Goal: Task Accomplishment & Management: Use online tool/utility

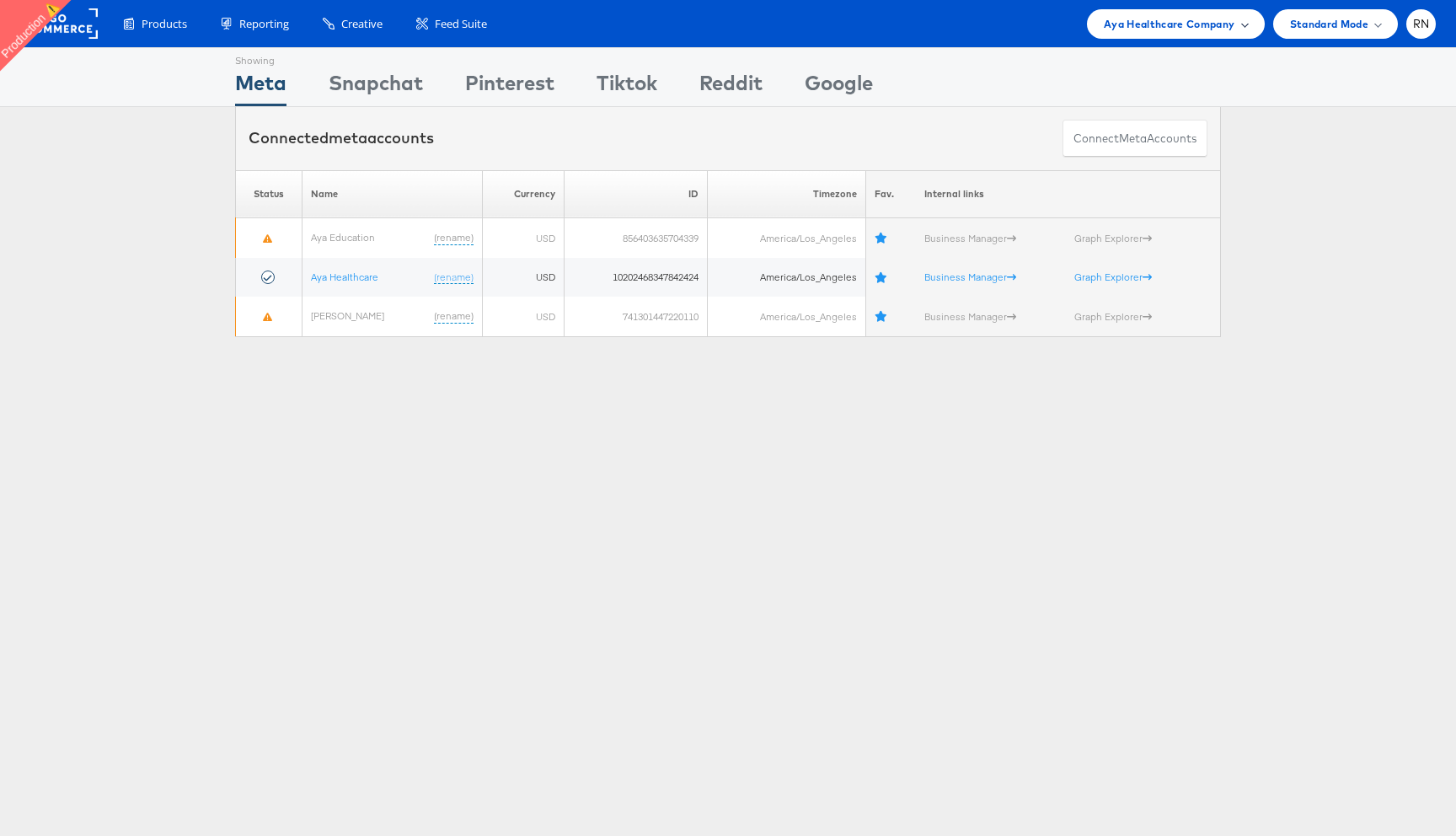
click at [1136, 19] on span "Aya Healthcare Company" at bounding box center [1169, 23] width 131 height 17
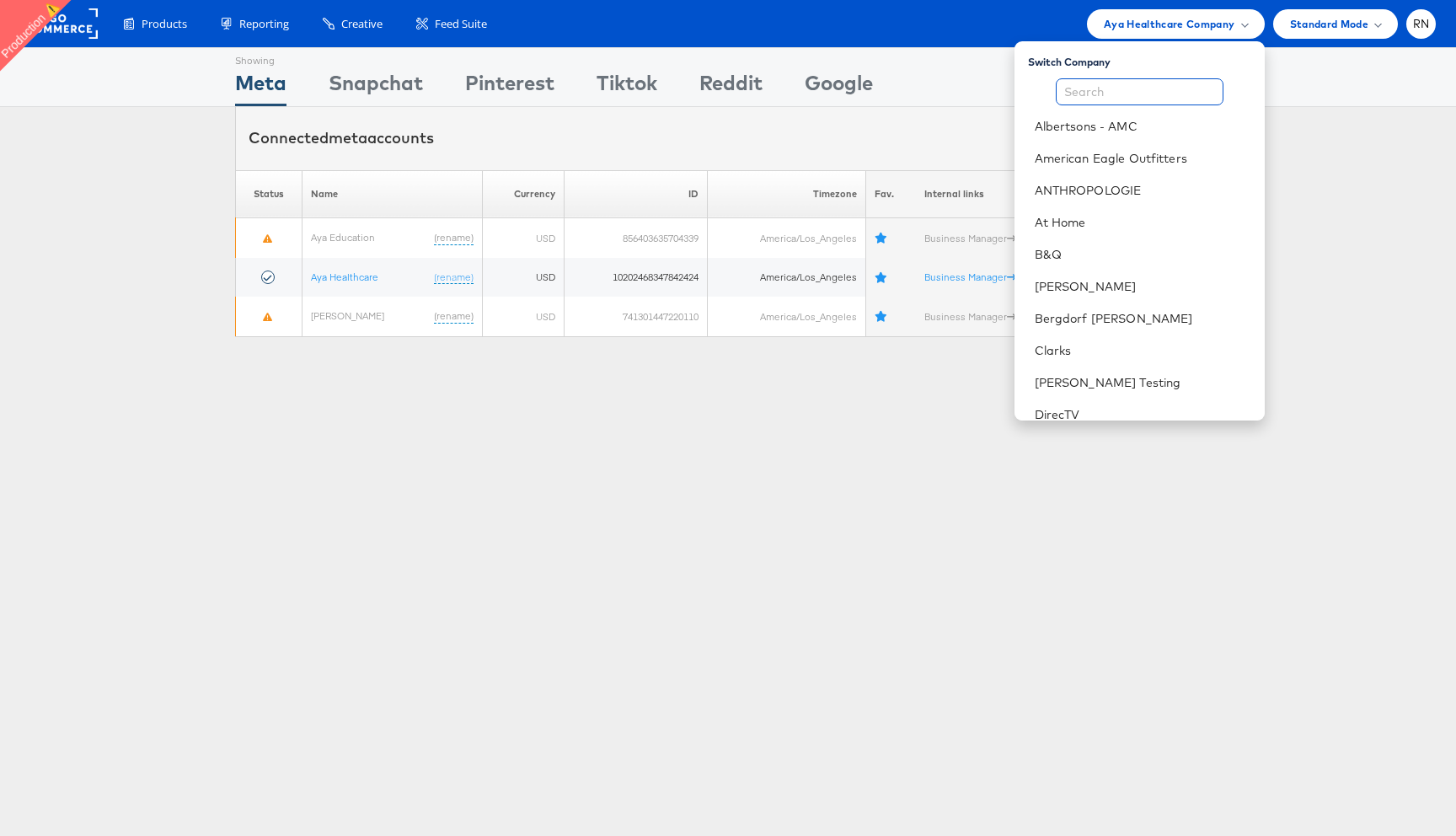
click at [1133, 84] on input "text" at bounding box center [1139, 91] width 168 height 27
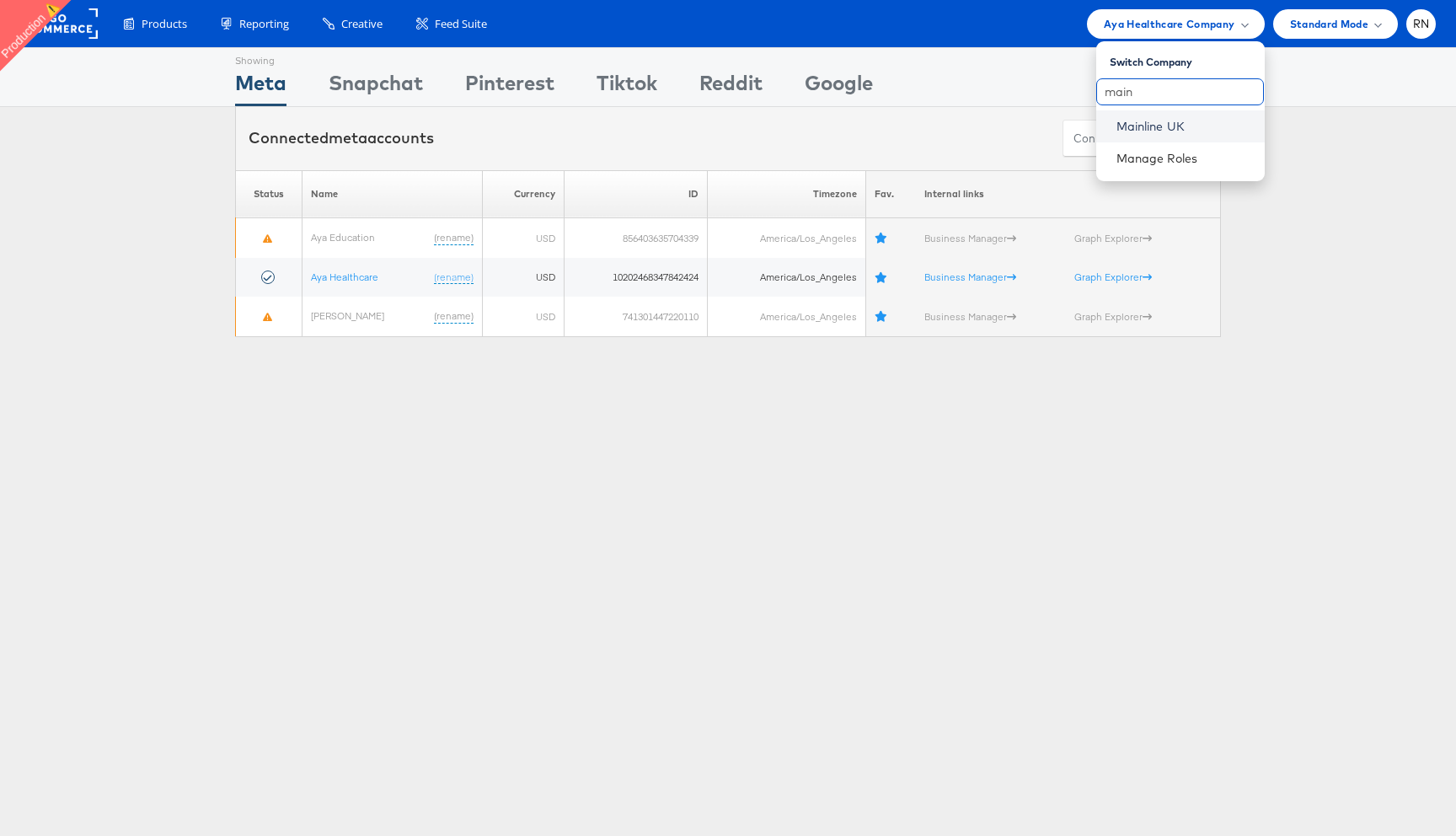
type input "main"
click at [1161, 124] on link "Mainline UK" at bounding box center [1184, 126] width 135 height 17
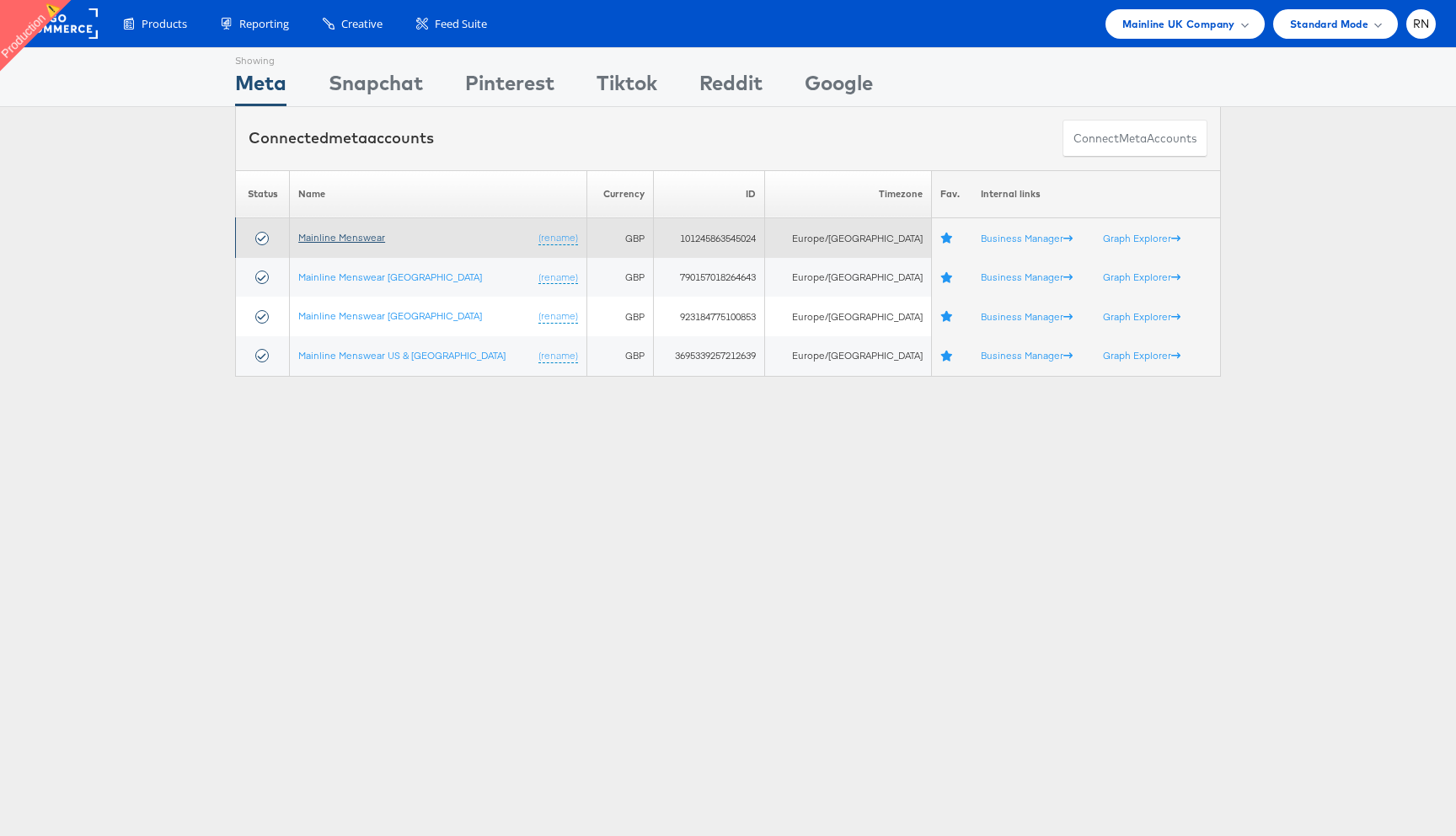
click at [362, 238] on link "Mainline Menswear" at bounding box center [342, 237] width 87 height 13
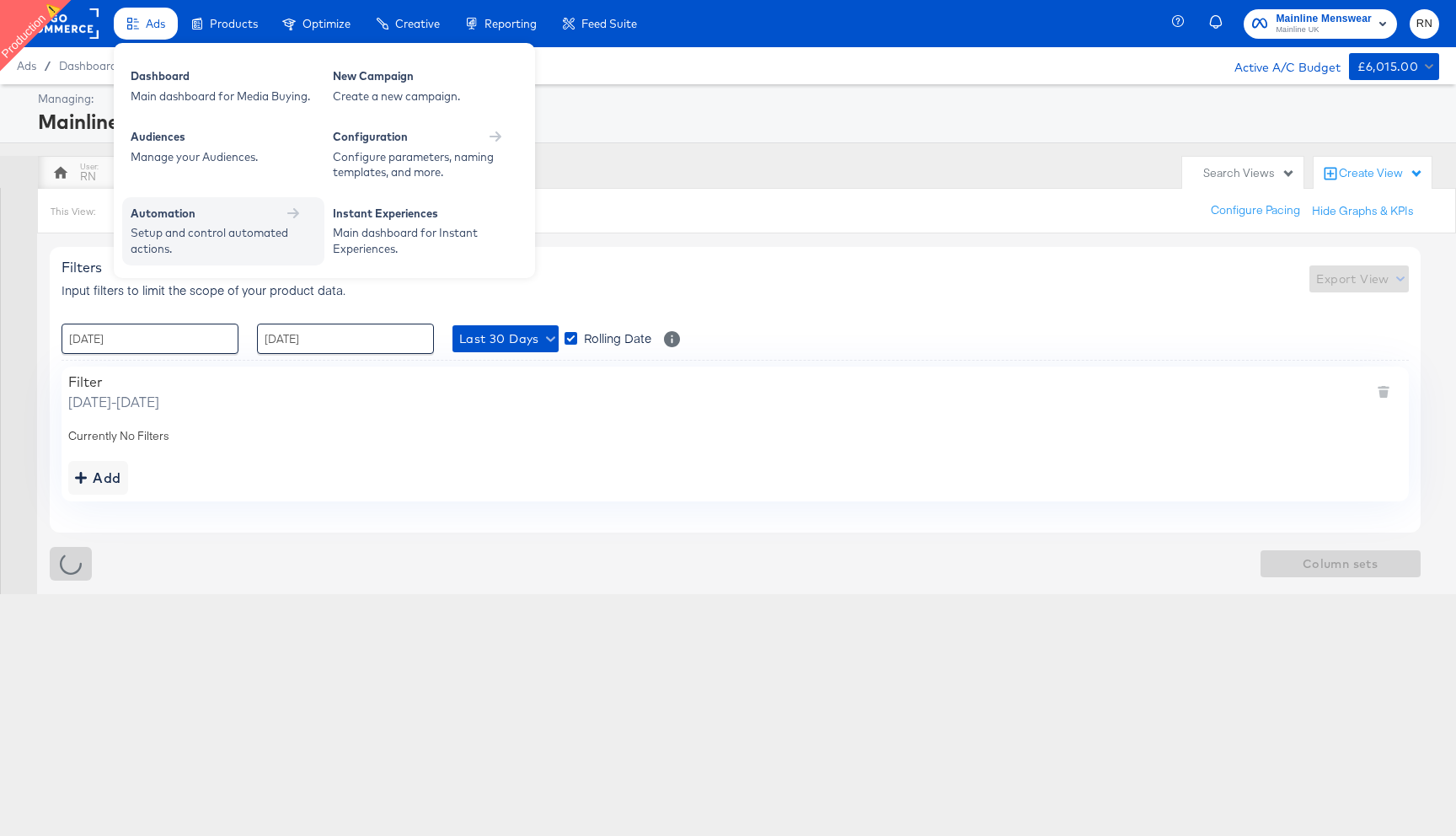
click at [196, 237] on div "Setup and control automated actions." at bounding box center [215, 241] width 169 height 31
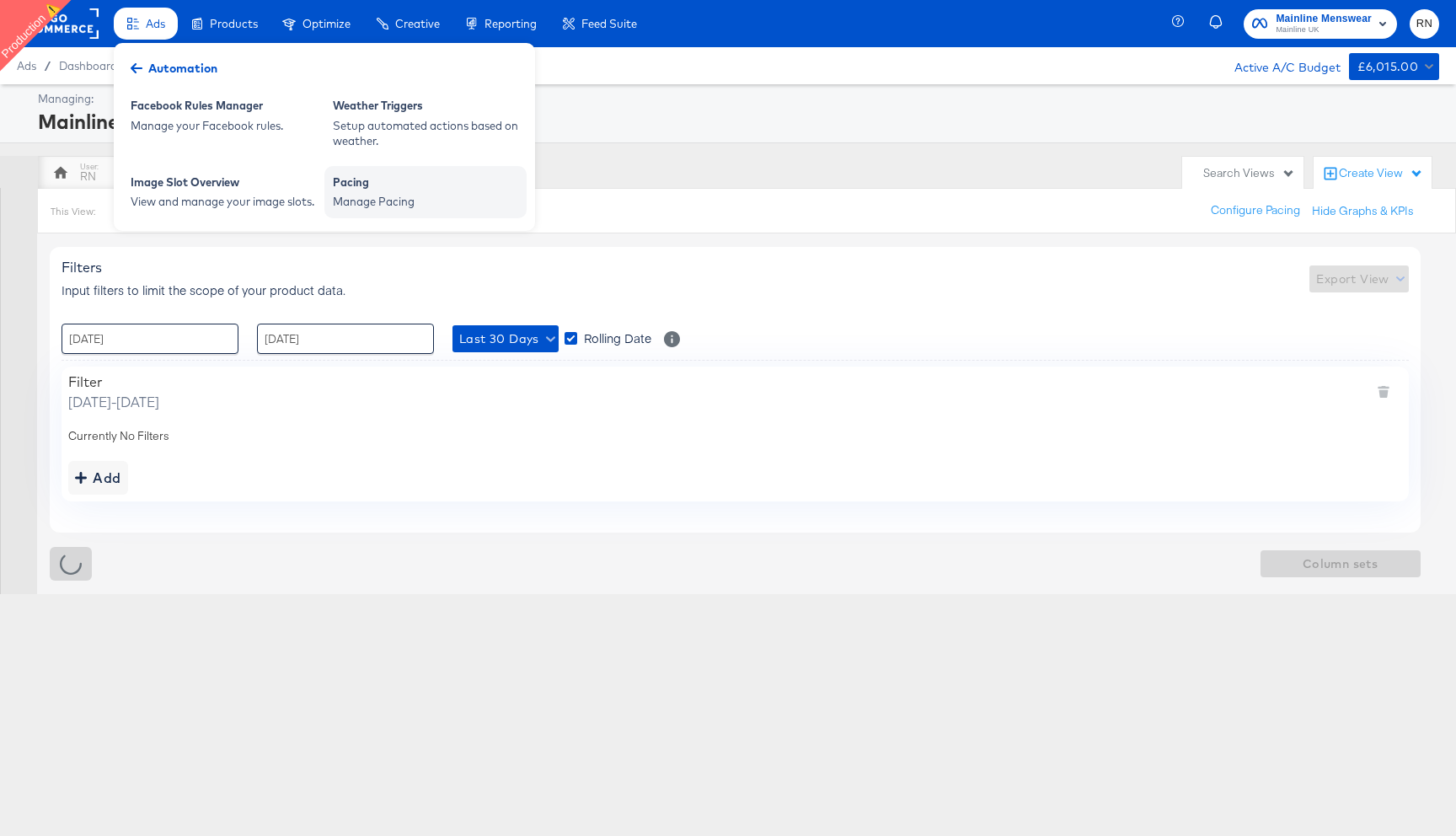
click at [352, 209] on div "Manage Pacing" at bounding box center [425, 202] width 185 height 16
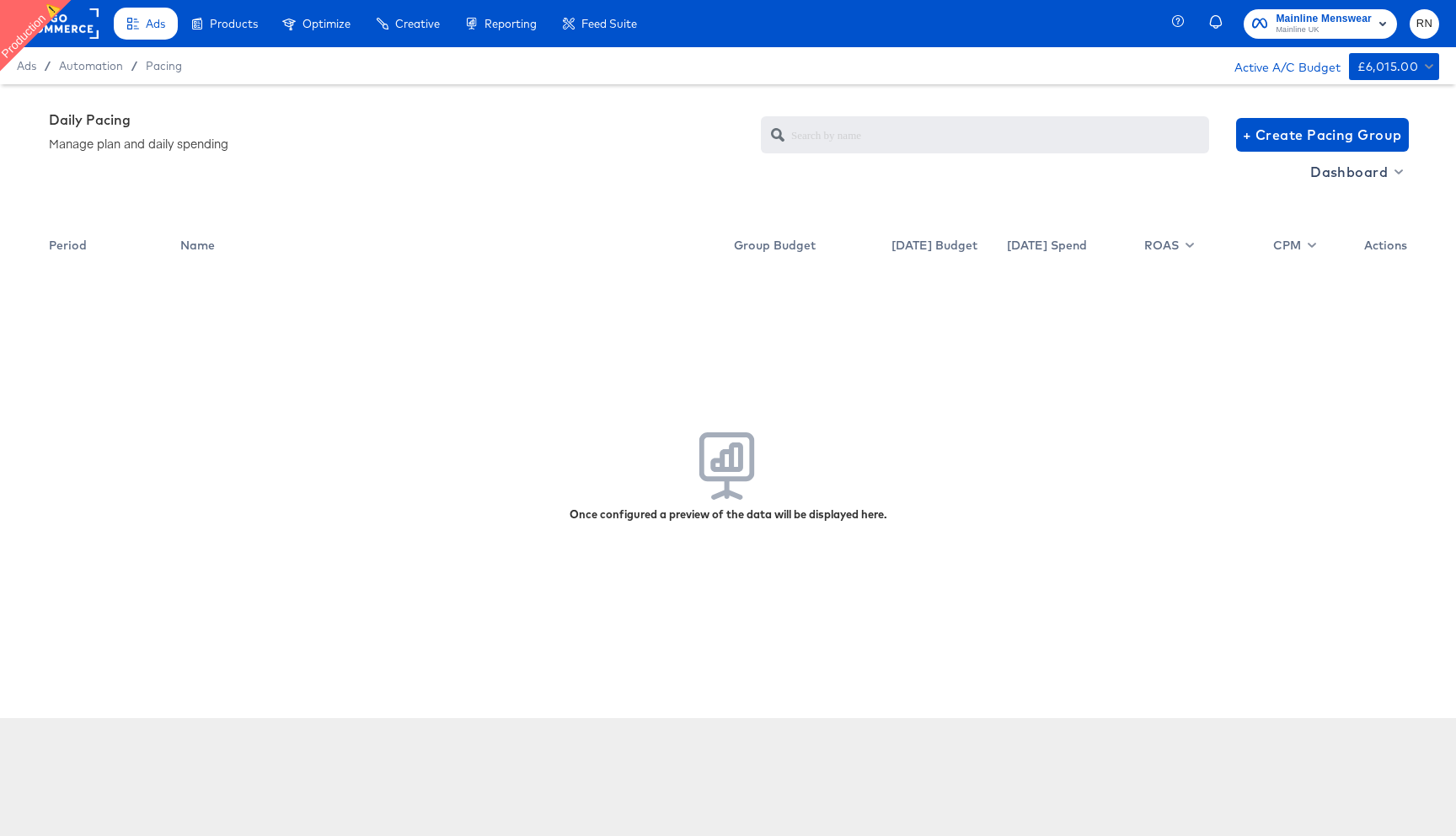
click at [89, 26] on rect at bounding box center [59, 23] width 77 height 30
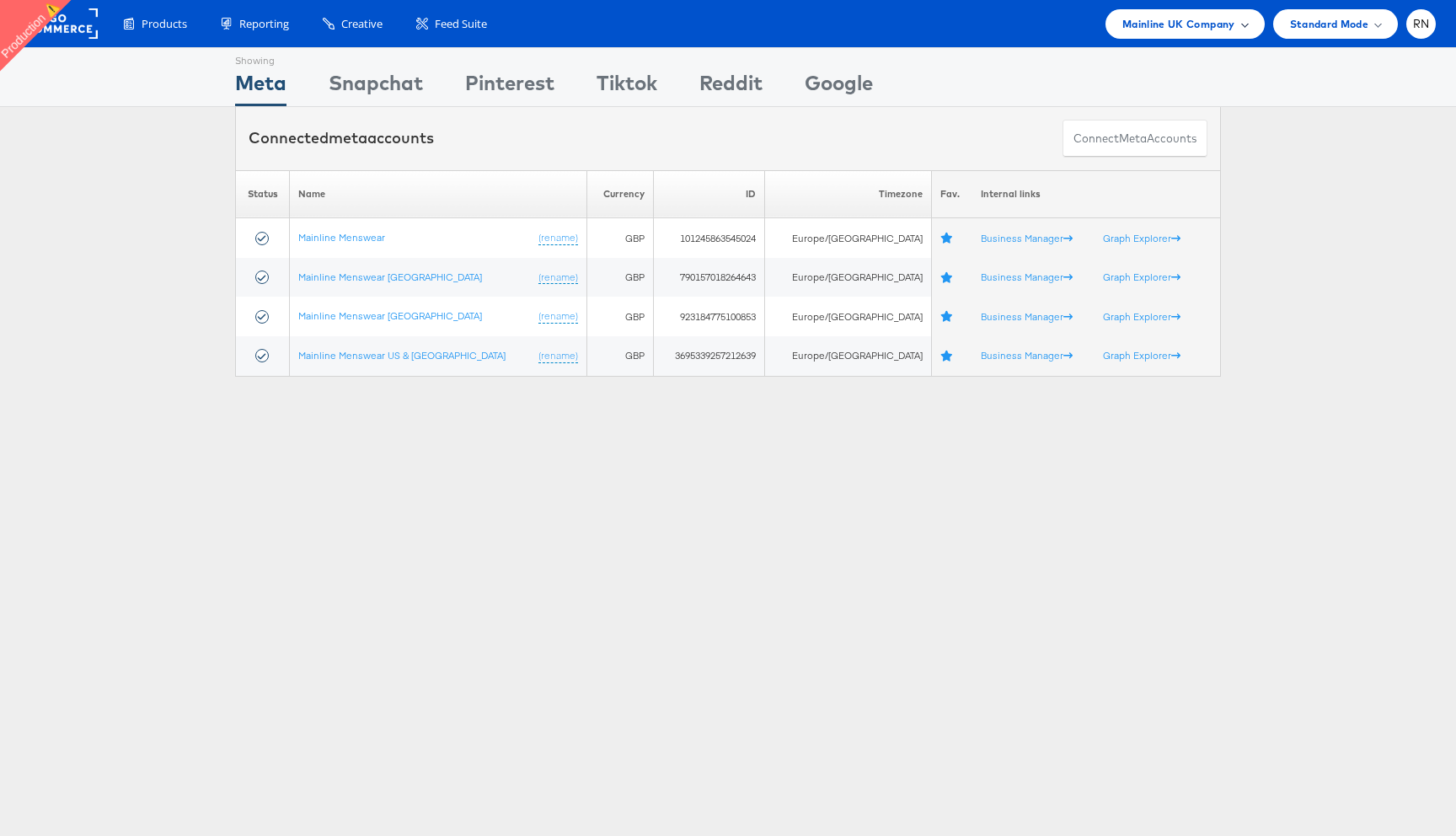
click at [1168, 30] on span "Mainline UK Company" at bounding box center [1179, 23] width 113 height 17
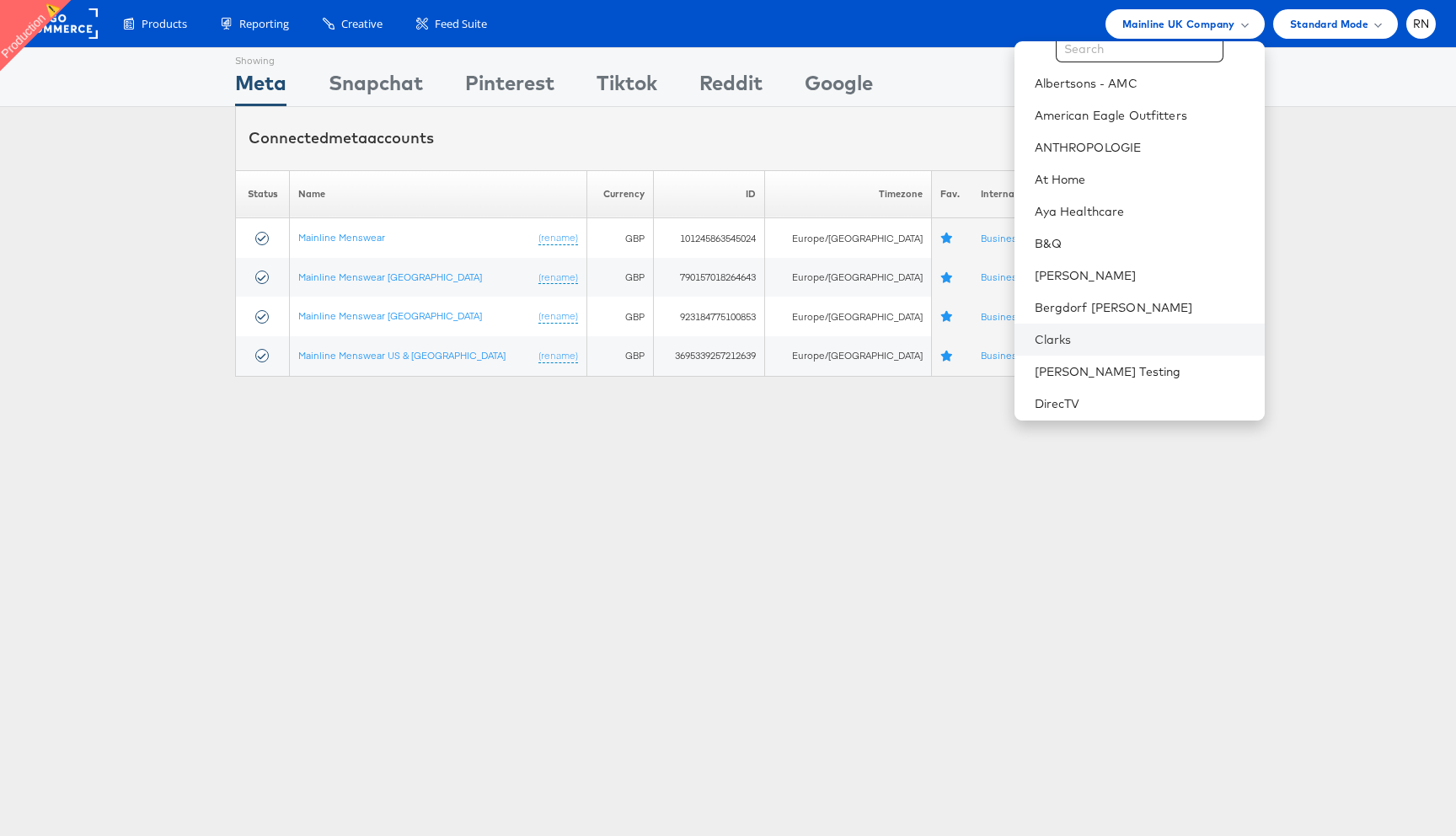
scroll to position [66, 0]
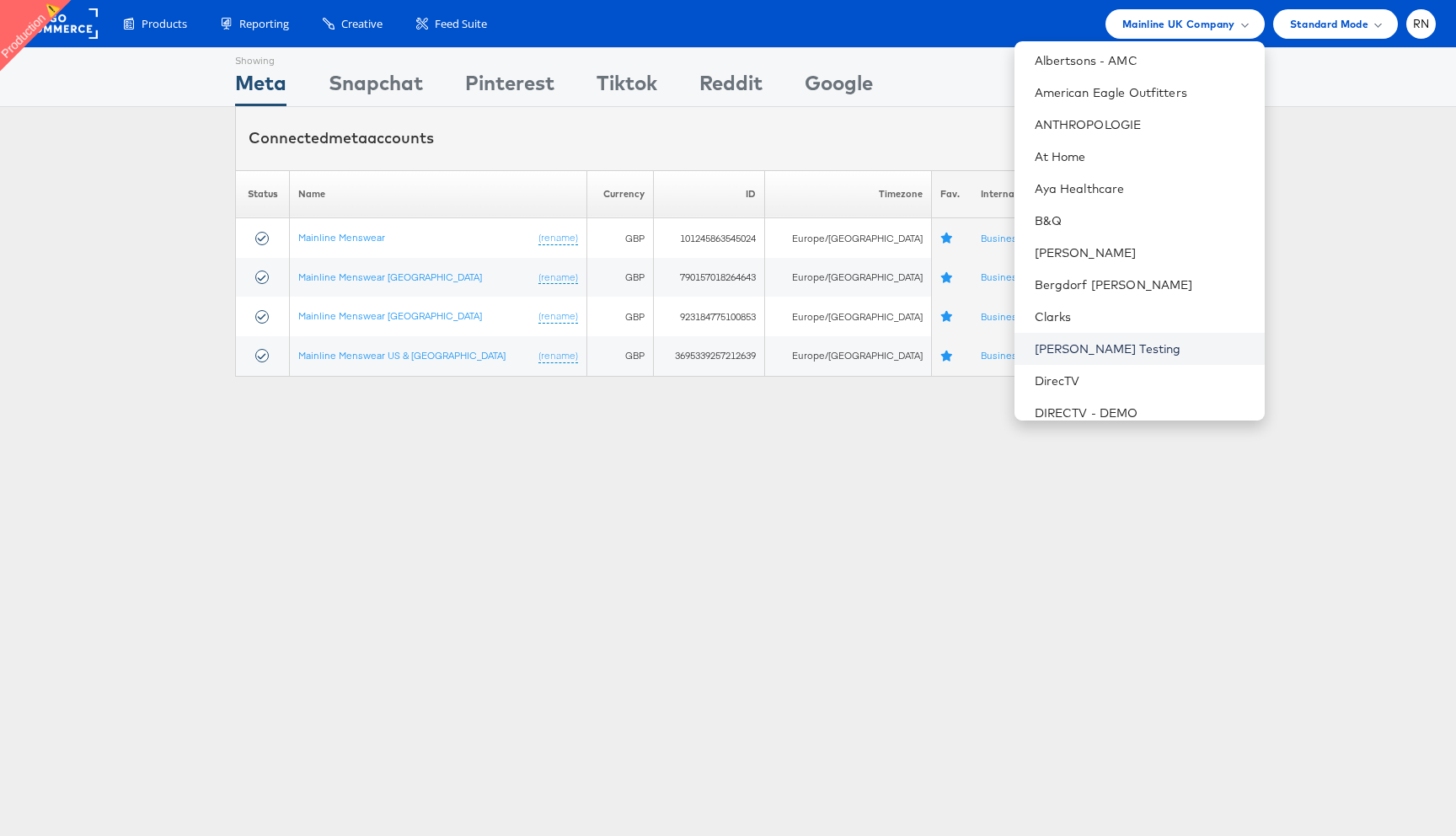
click at [1098, 351] on link "[PERSON_NAME] Testing" at bounding box center [1143, 348] width 217 height 17
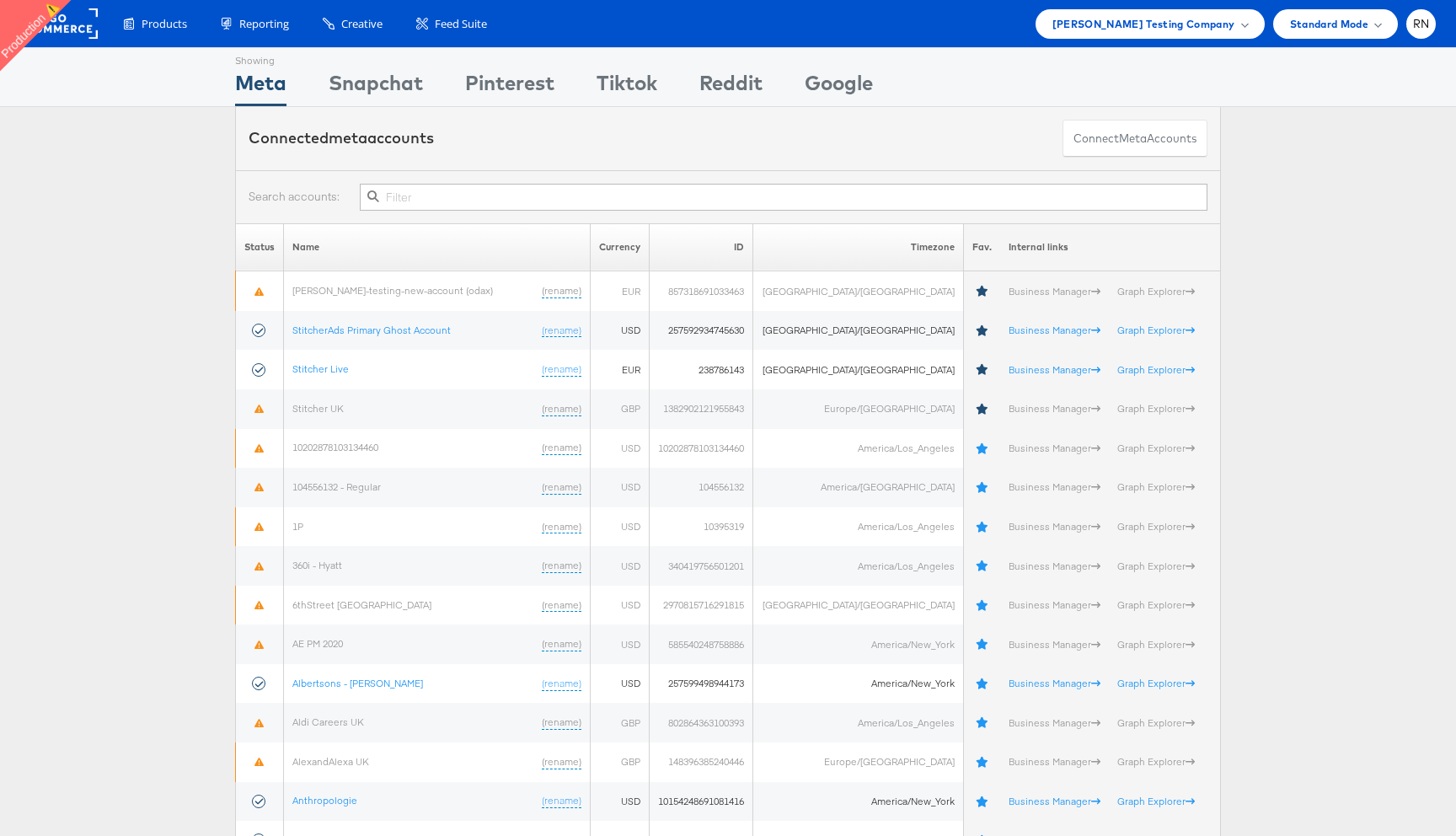
click at [446, 191] on input "text" at bounding box center [784, 197] width 848 height 27
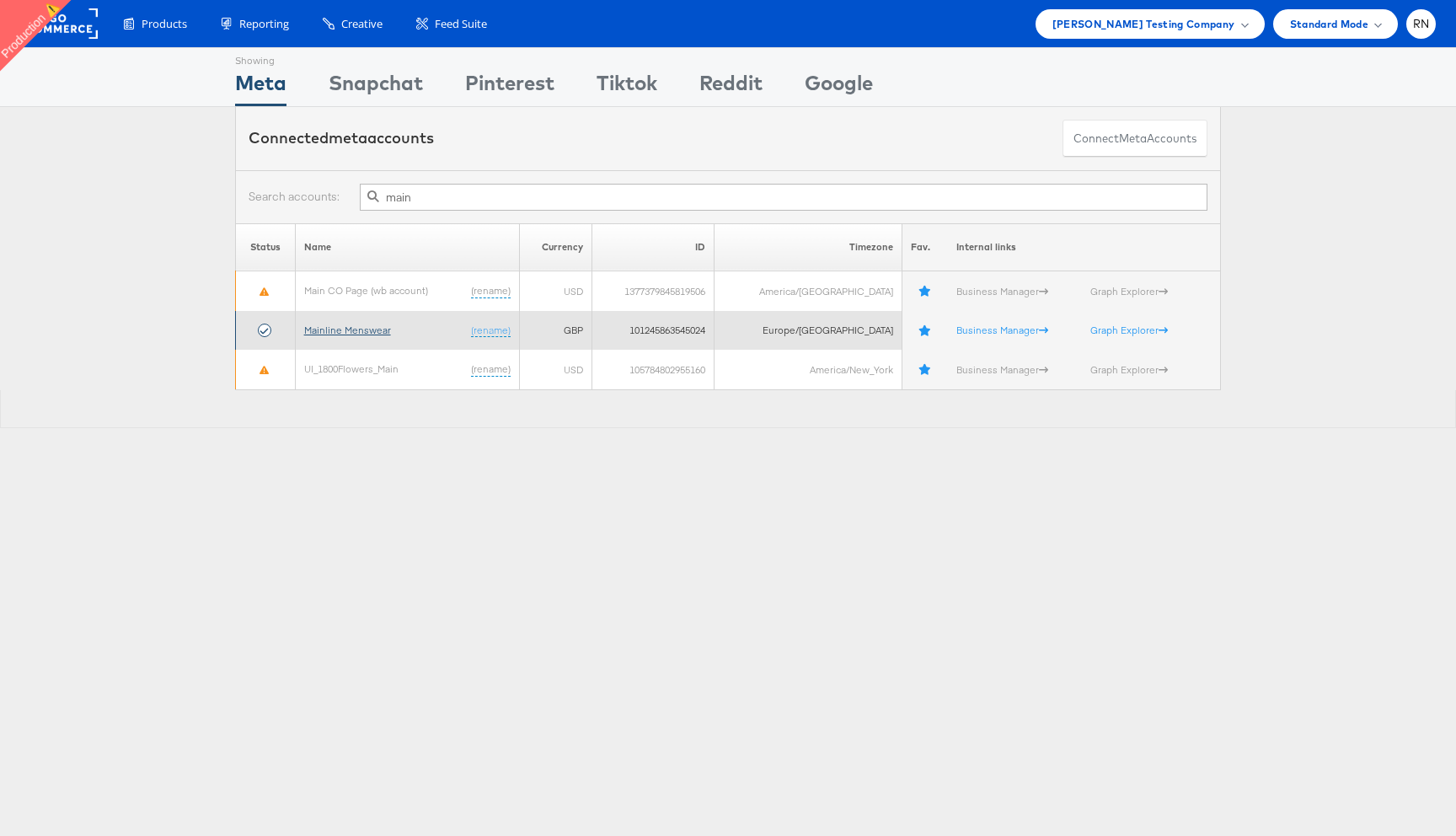
type input "main"
click at [381, 325] on link "Mainline Menswear" at bounding box center [348, 330] width 87 height 13
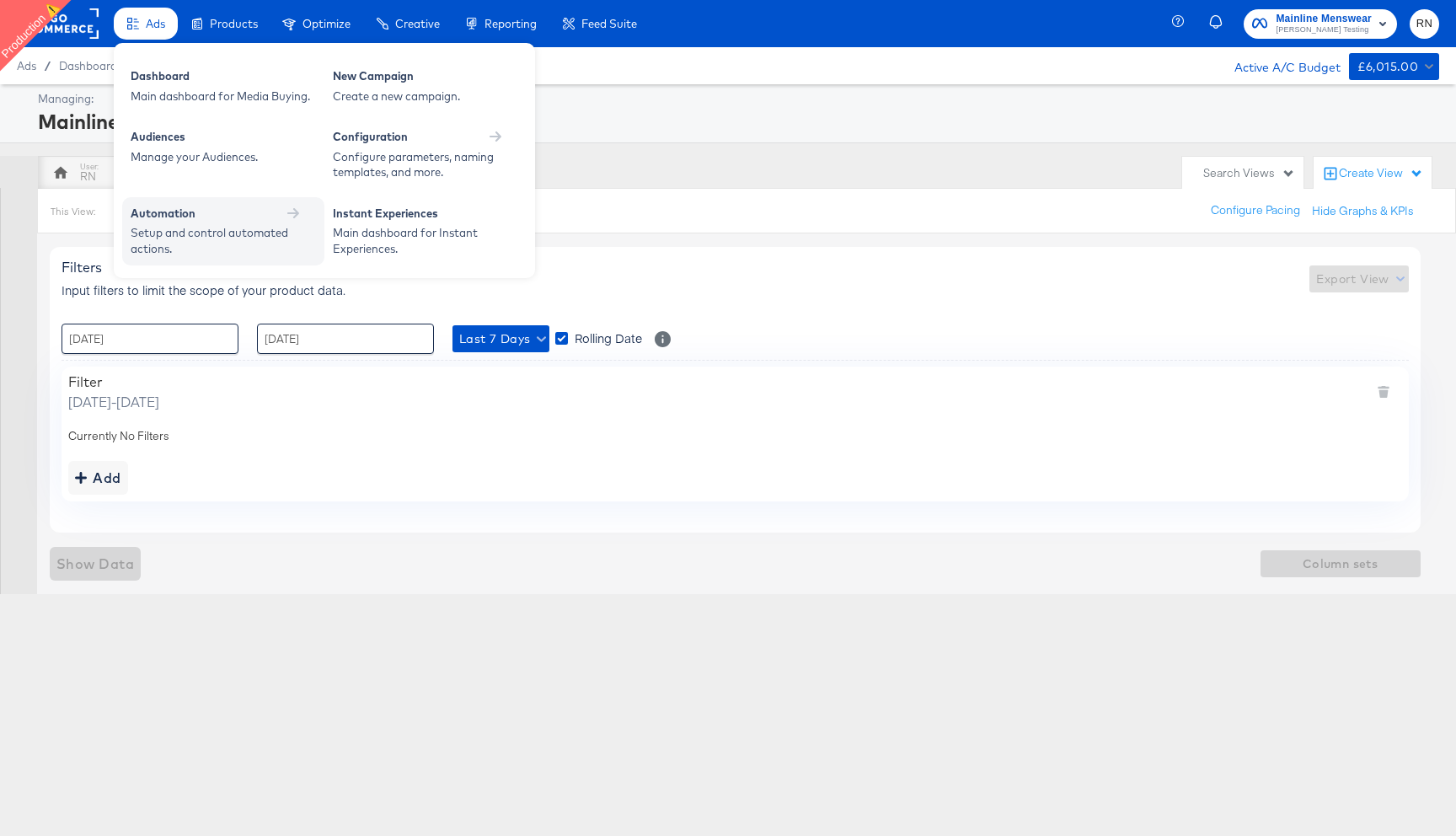
click at [167, 216] on div "Automation" at bounding box center [163, 213] width 65 height 16
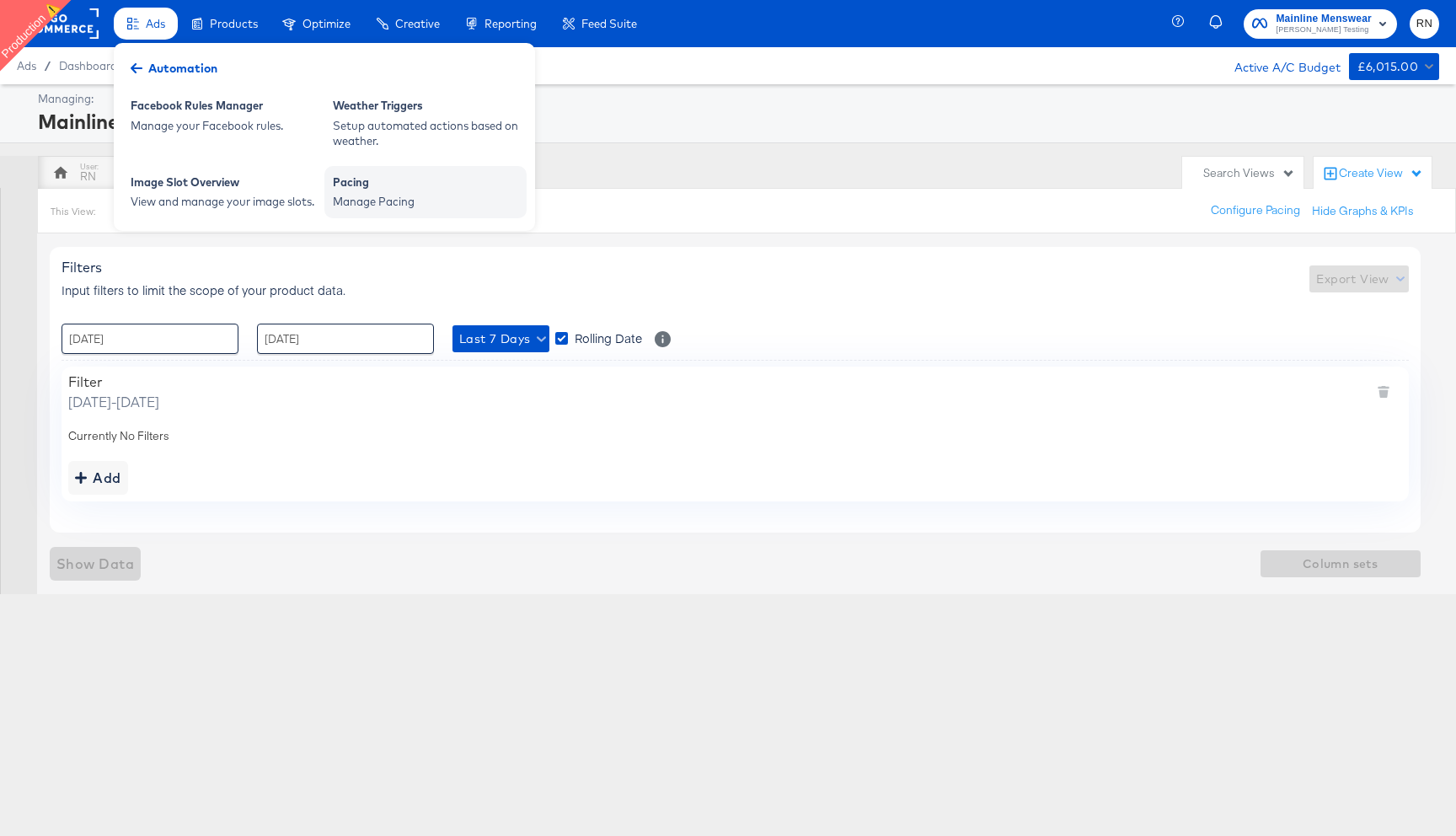
click at [364, 203] on div "Manage Pacing" at bounding box center [425, 202] width 185 height 16
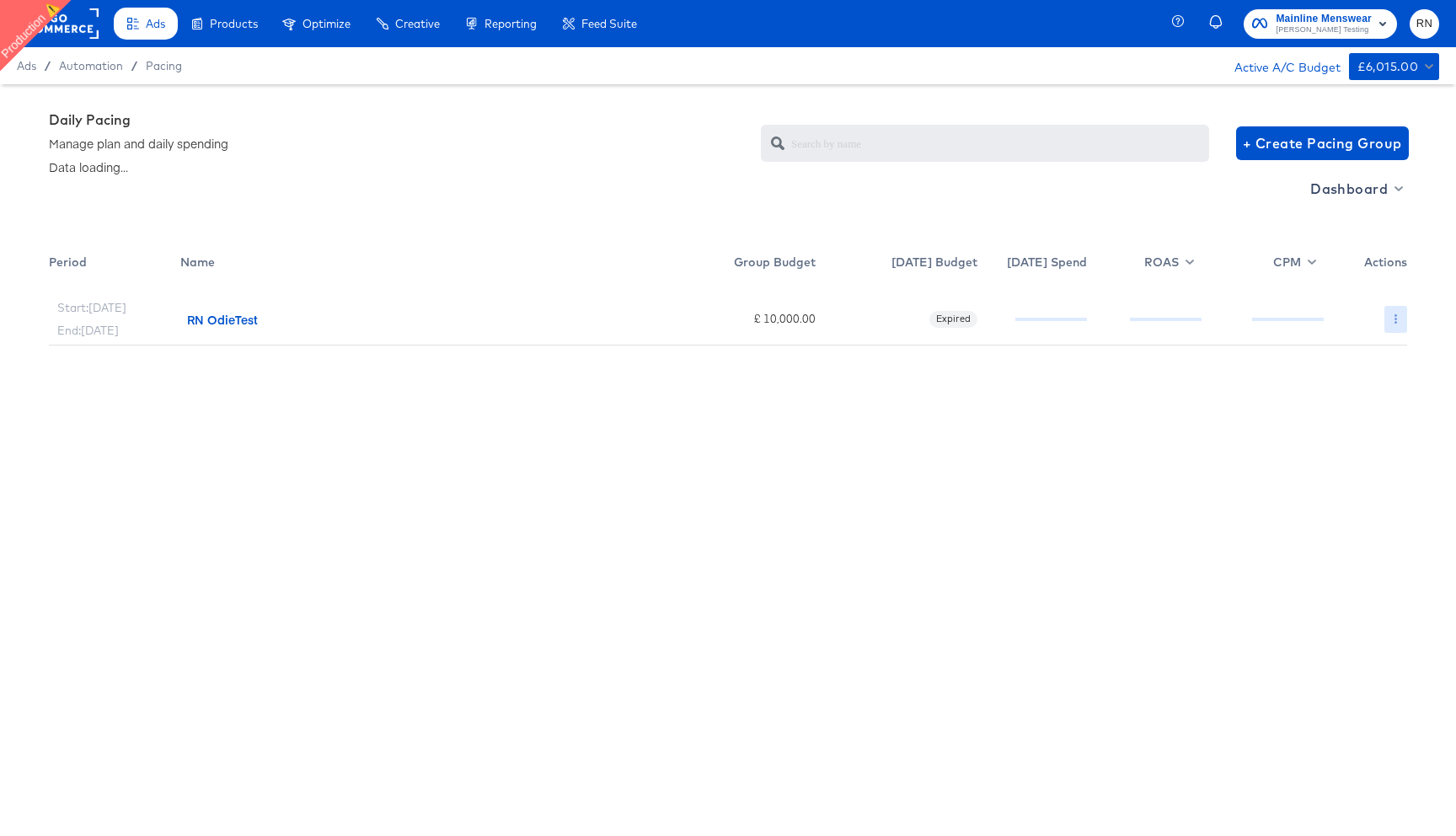
click at [1397, 320] on icon "button" at bounding box center [1396, 318] width 10 height 10
click at [1353, 410] on link "Delete" at bounding box center [1381, 409] width 123 height 28
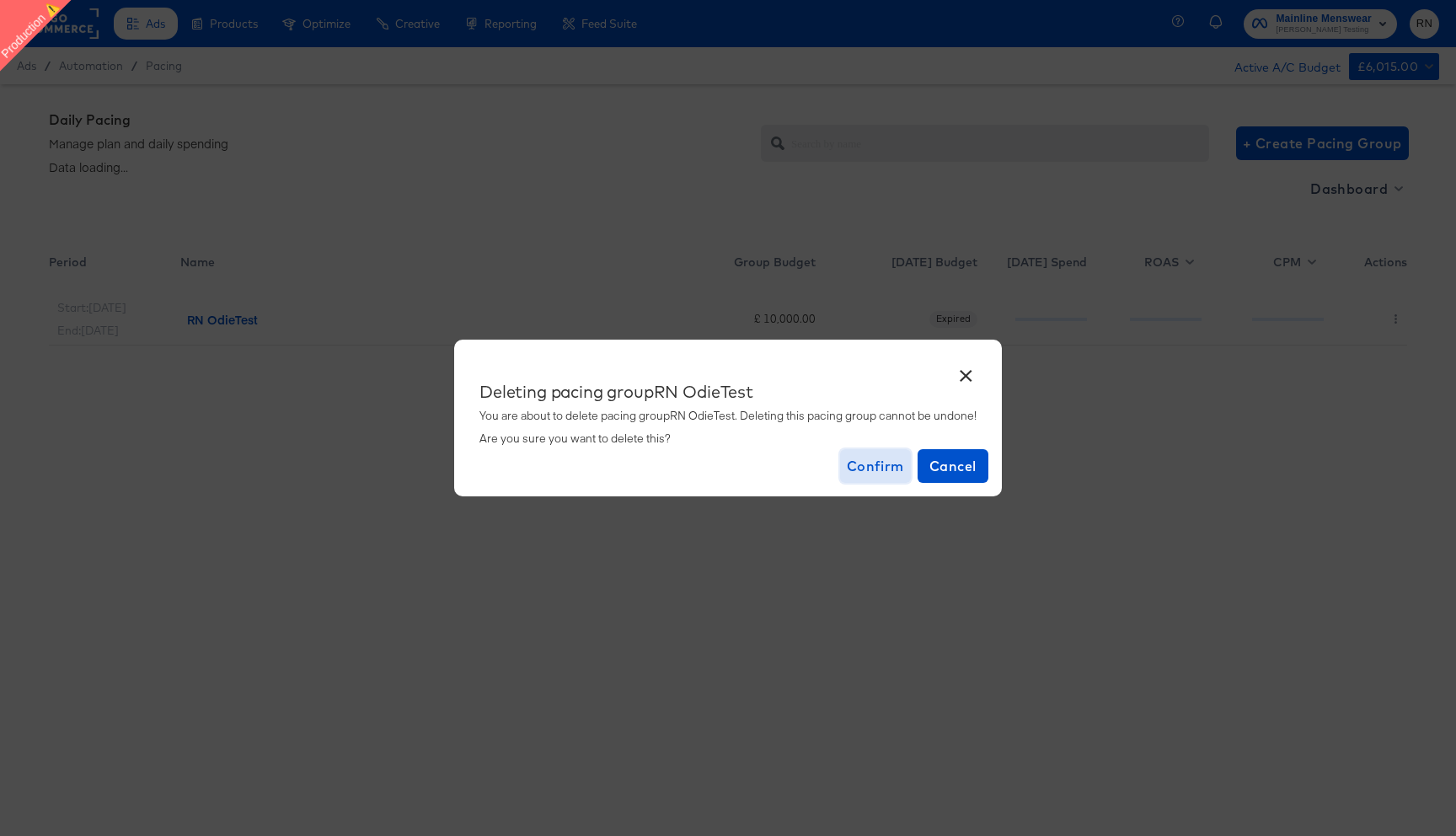
click at [878, 478] on button "Confirm" at bounding box center [875, 465] width 70 height 34
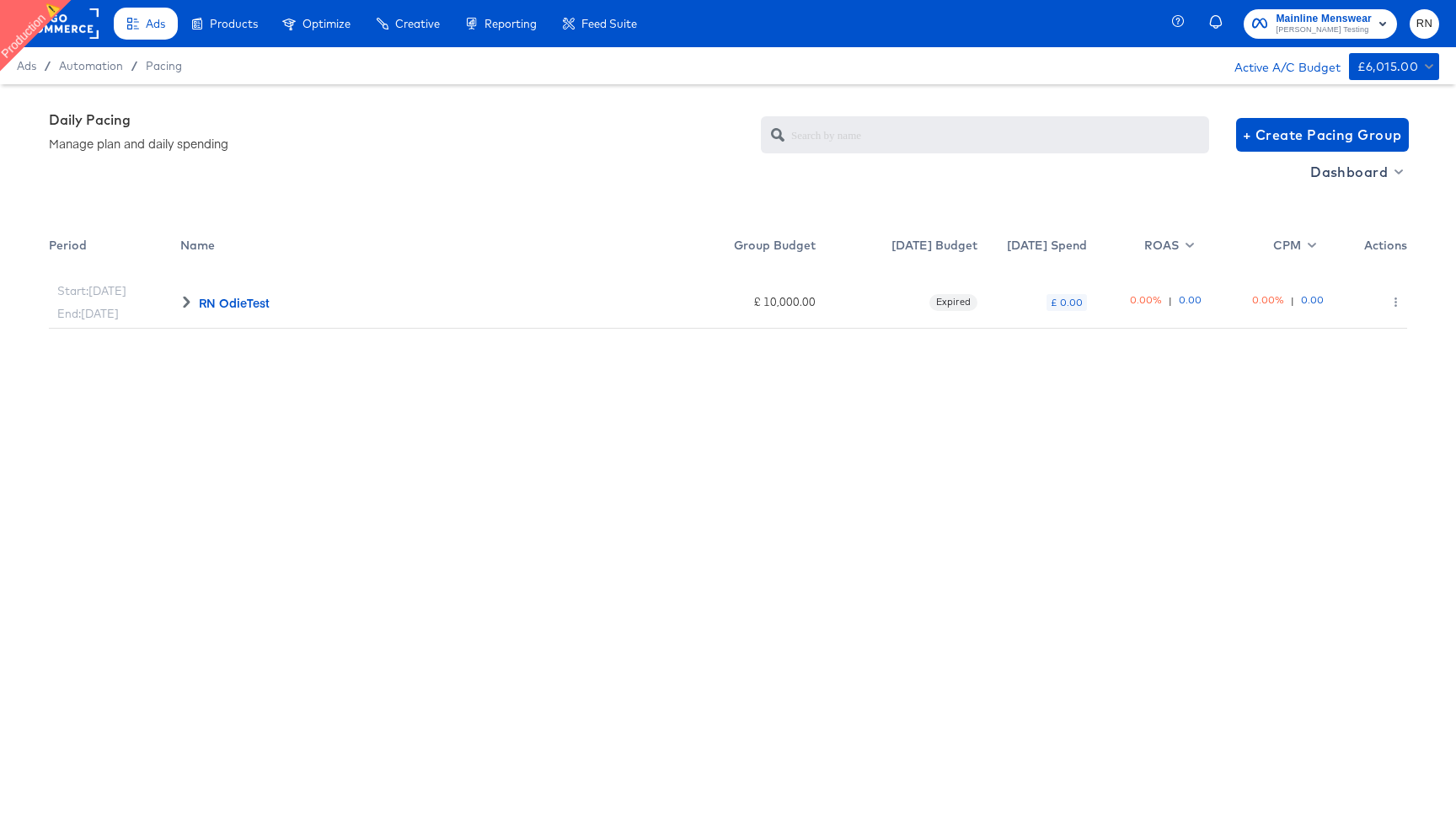
click at [79, 18] on rect at bounding box center [59, 23] width 77 height 30
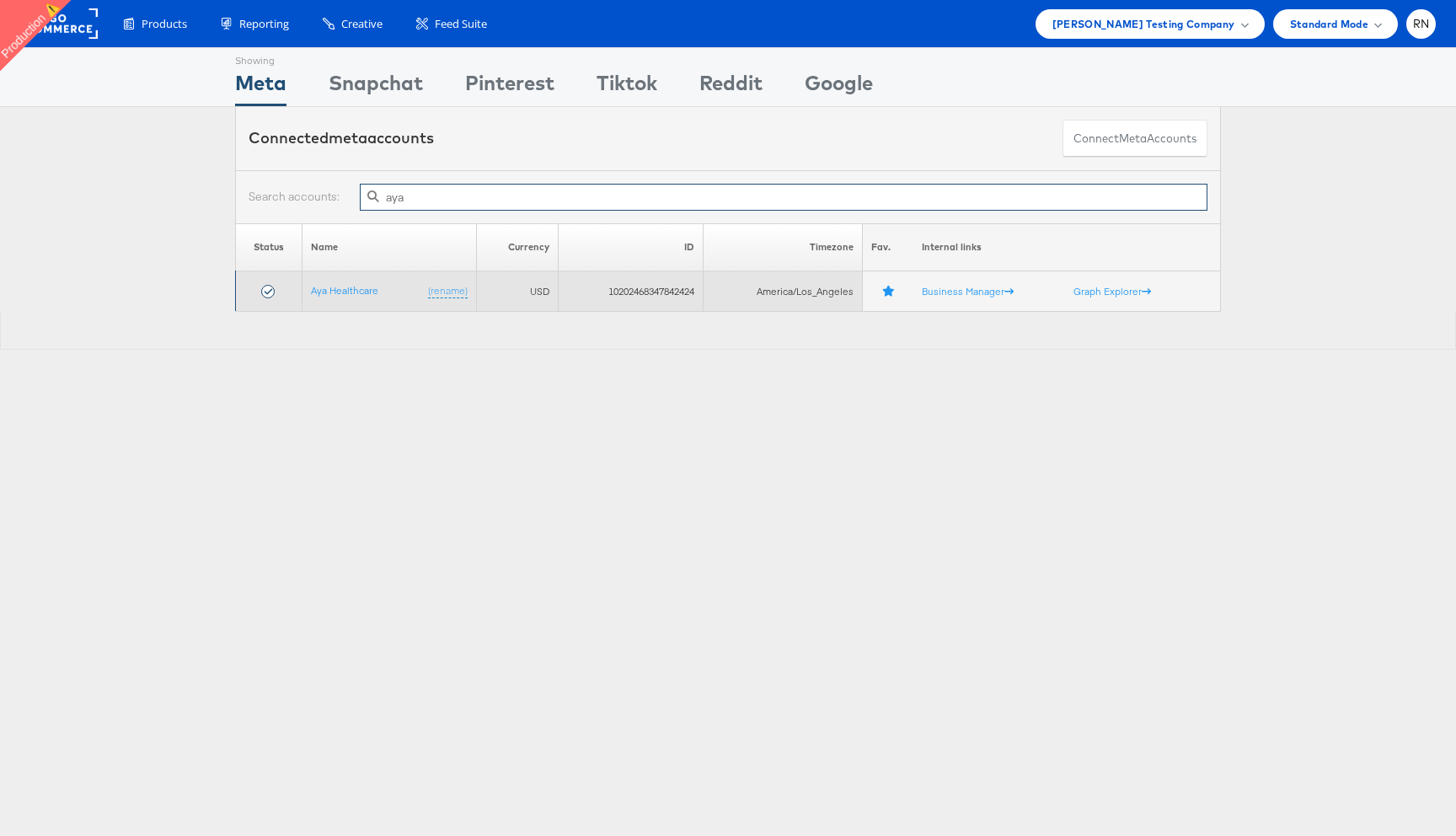
type input "aya"
drag, startPoint x: 598, startPoint y: 284, endPoint x: 699, endPoint y: 288, distance: 101.1
click at [699, 288] on td "10202468347842424" at bounding box center [631, 291] width 144 height 41
copy td "10202468347842424"
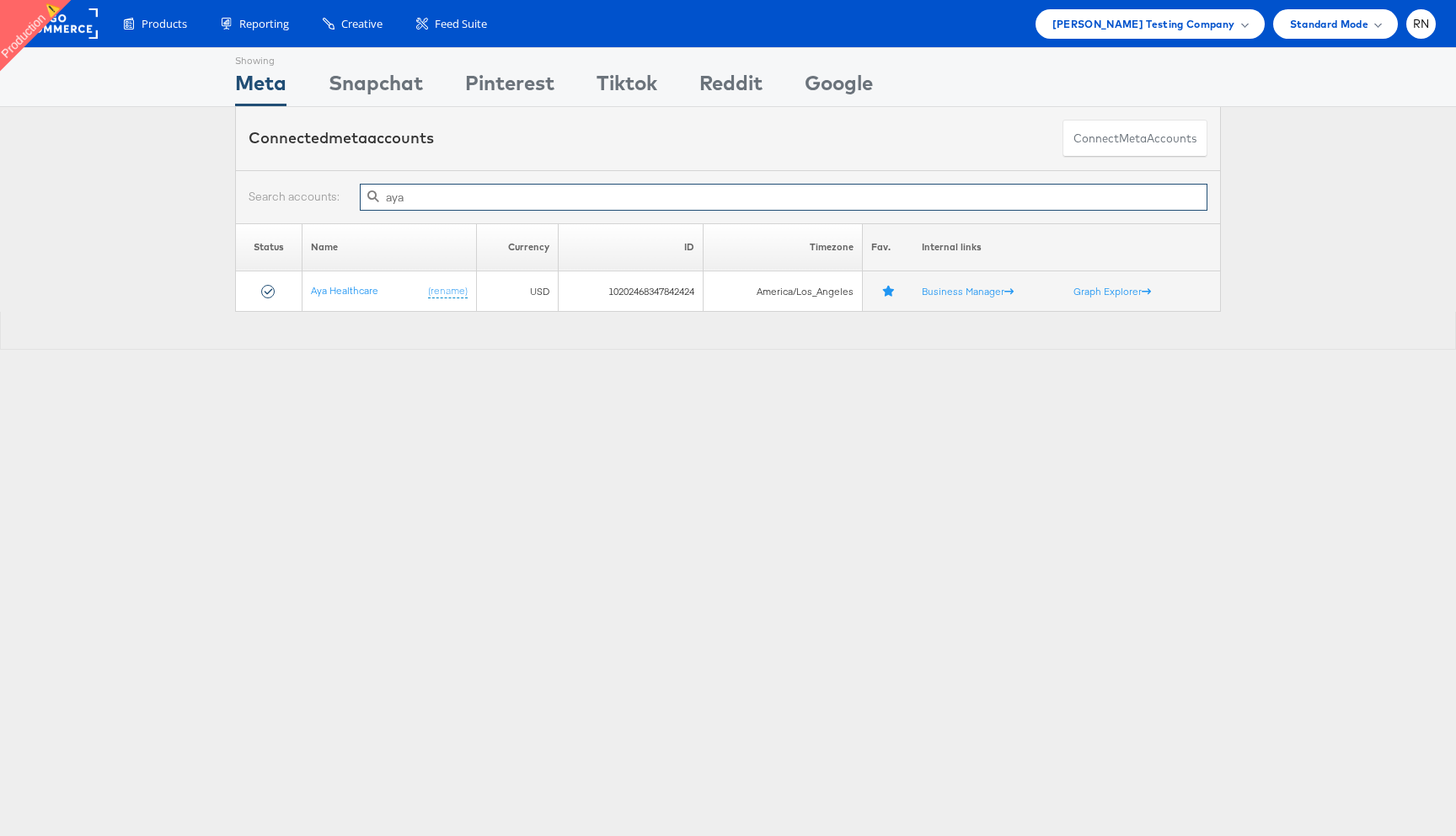
click at [892, 193] on input "aya" at bounding box center [784, 197] width 848 height 27
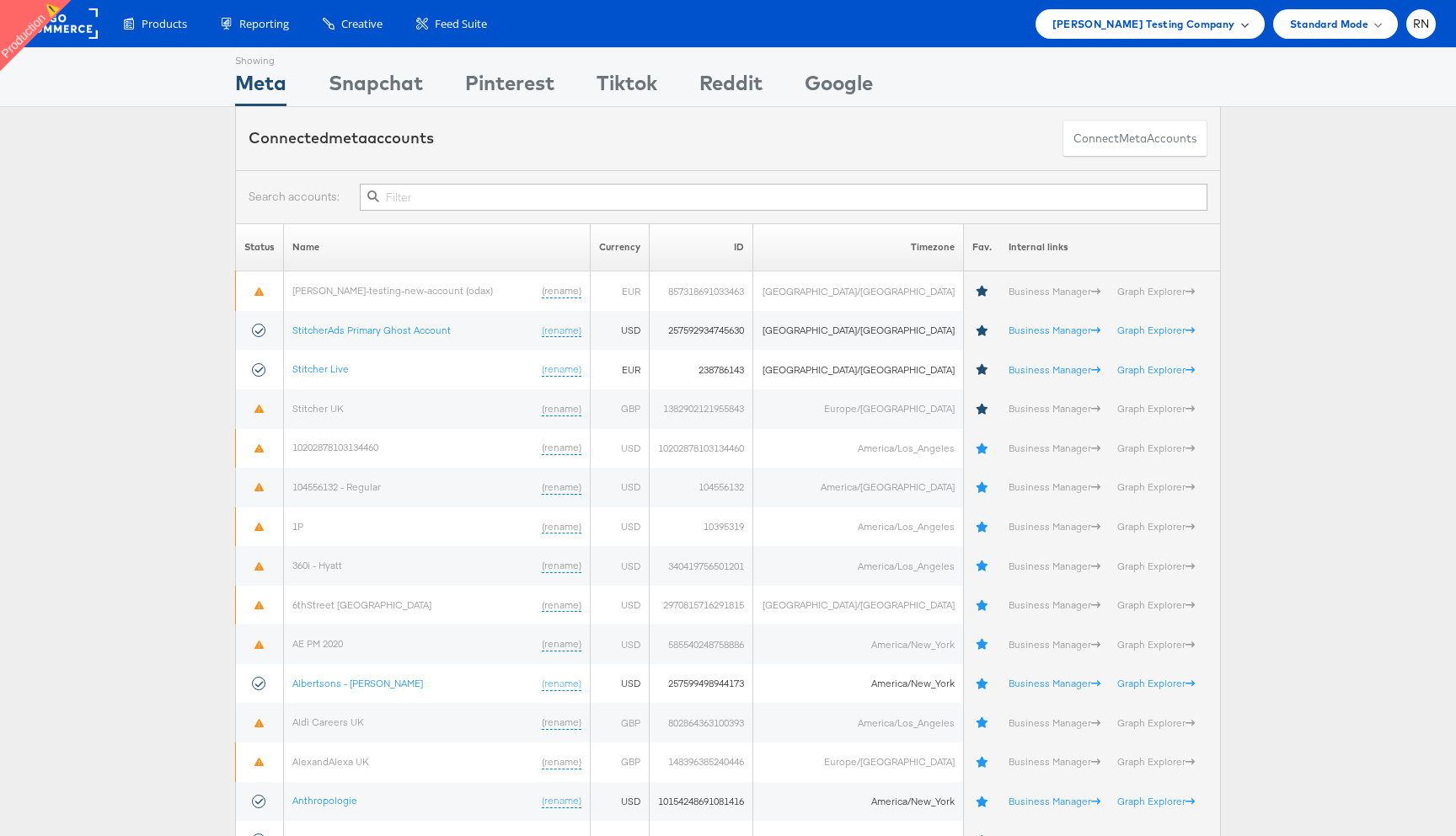
click at [1131, 22] on span "Colin Clarke Testing Company" at bounding box center [1144, 23] width 183 height 17
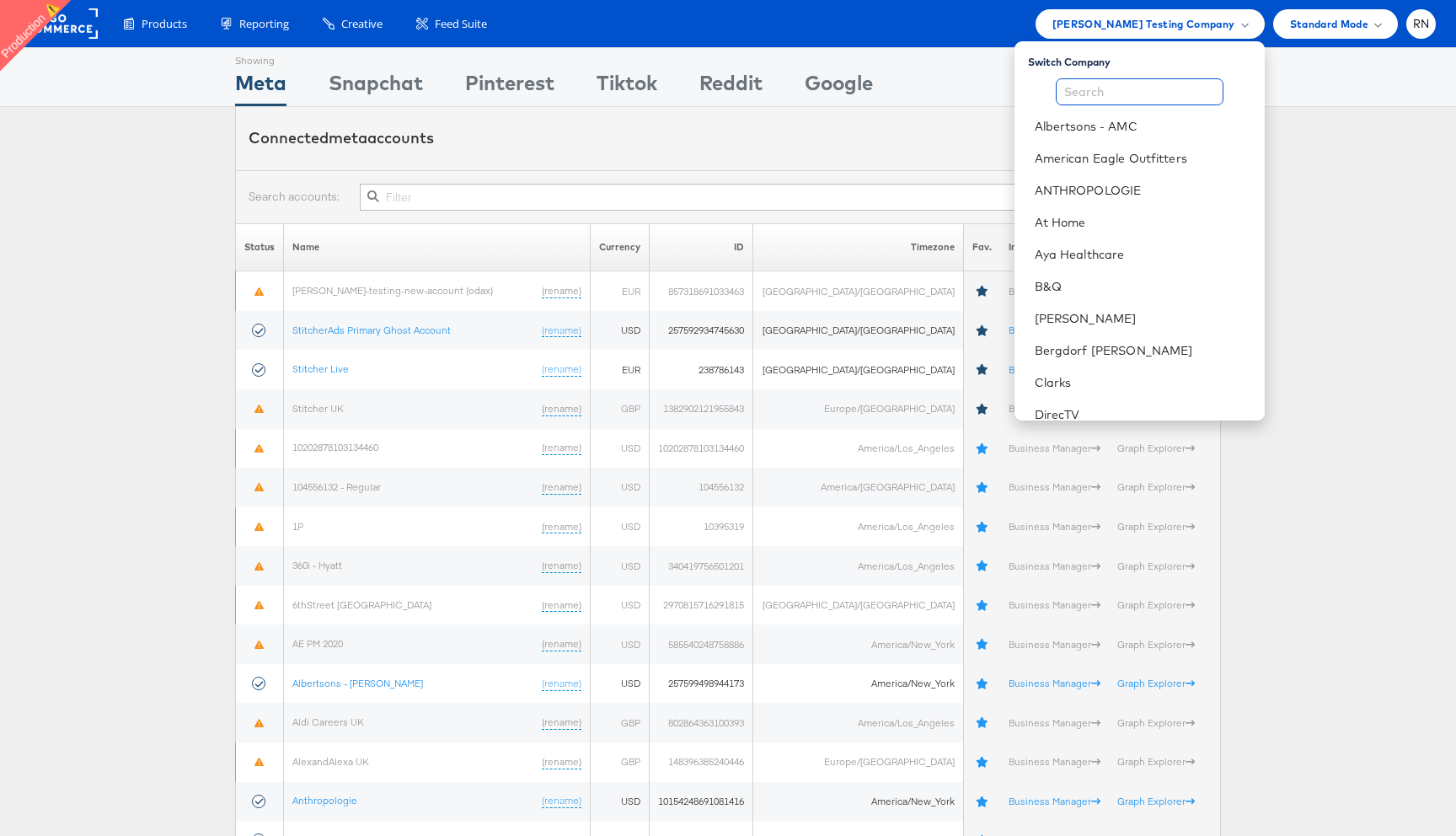
click at [1112, 90] on input "text" at bounding box center [1139, 91] width 168 height 27
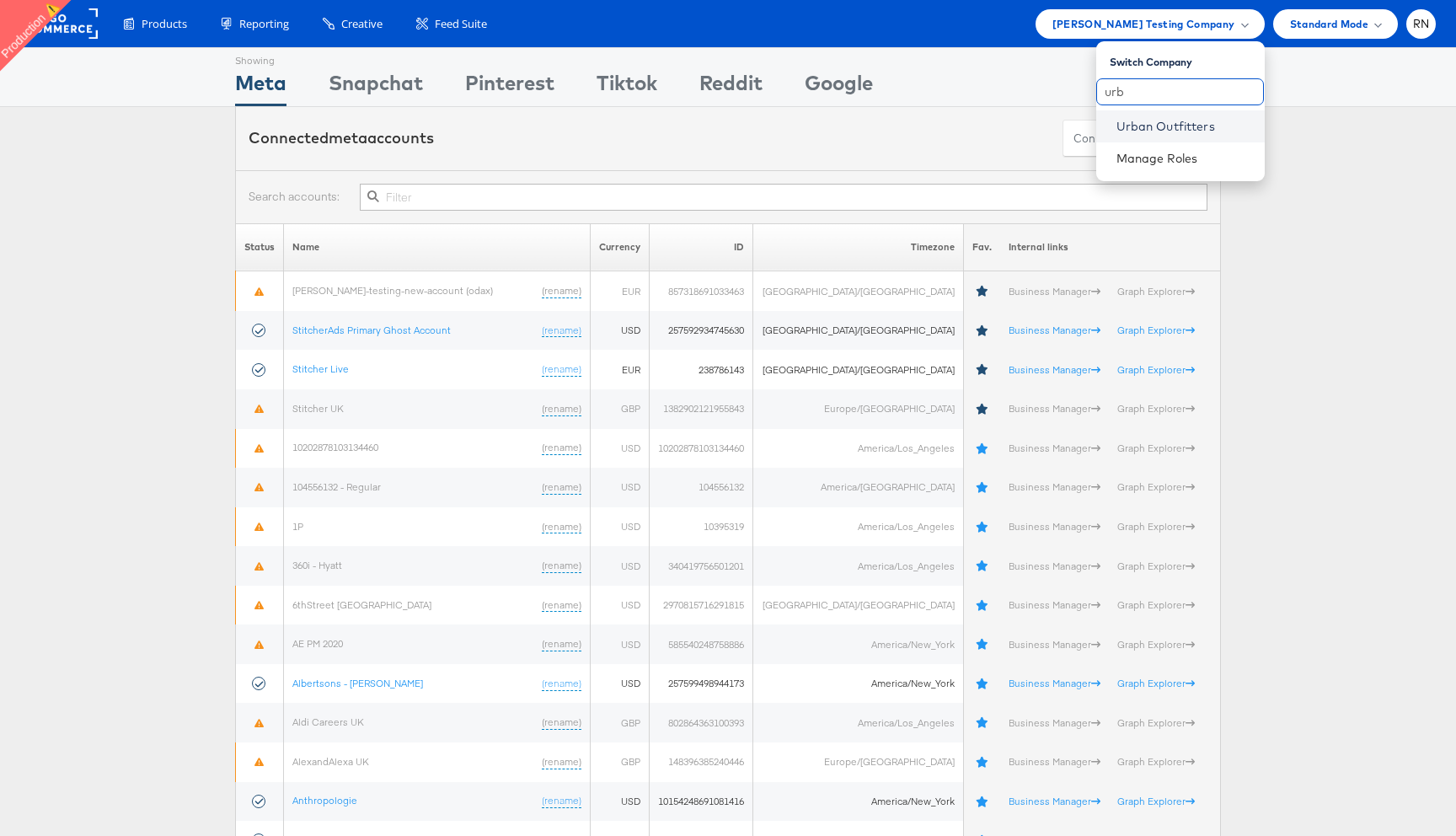
type input "urb"
click at [1144, 124] on link "Urban Outfitters" at bounding box center [1184, 126] width 135 height 17
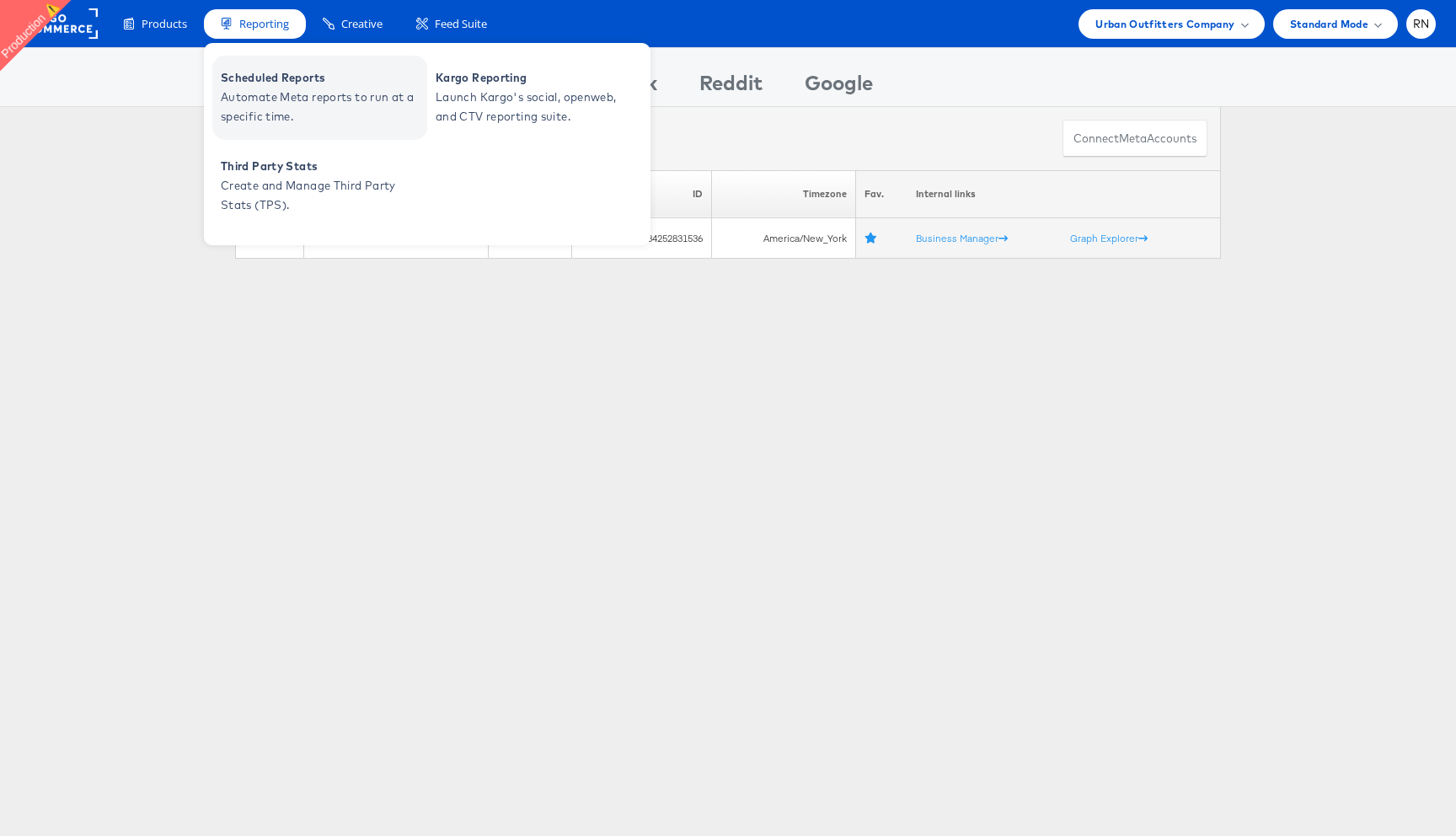
click at [281, 103] on span "Automate Meta reports to run at a specific time." at bounding box center [322, 107] width 203 height 39
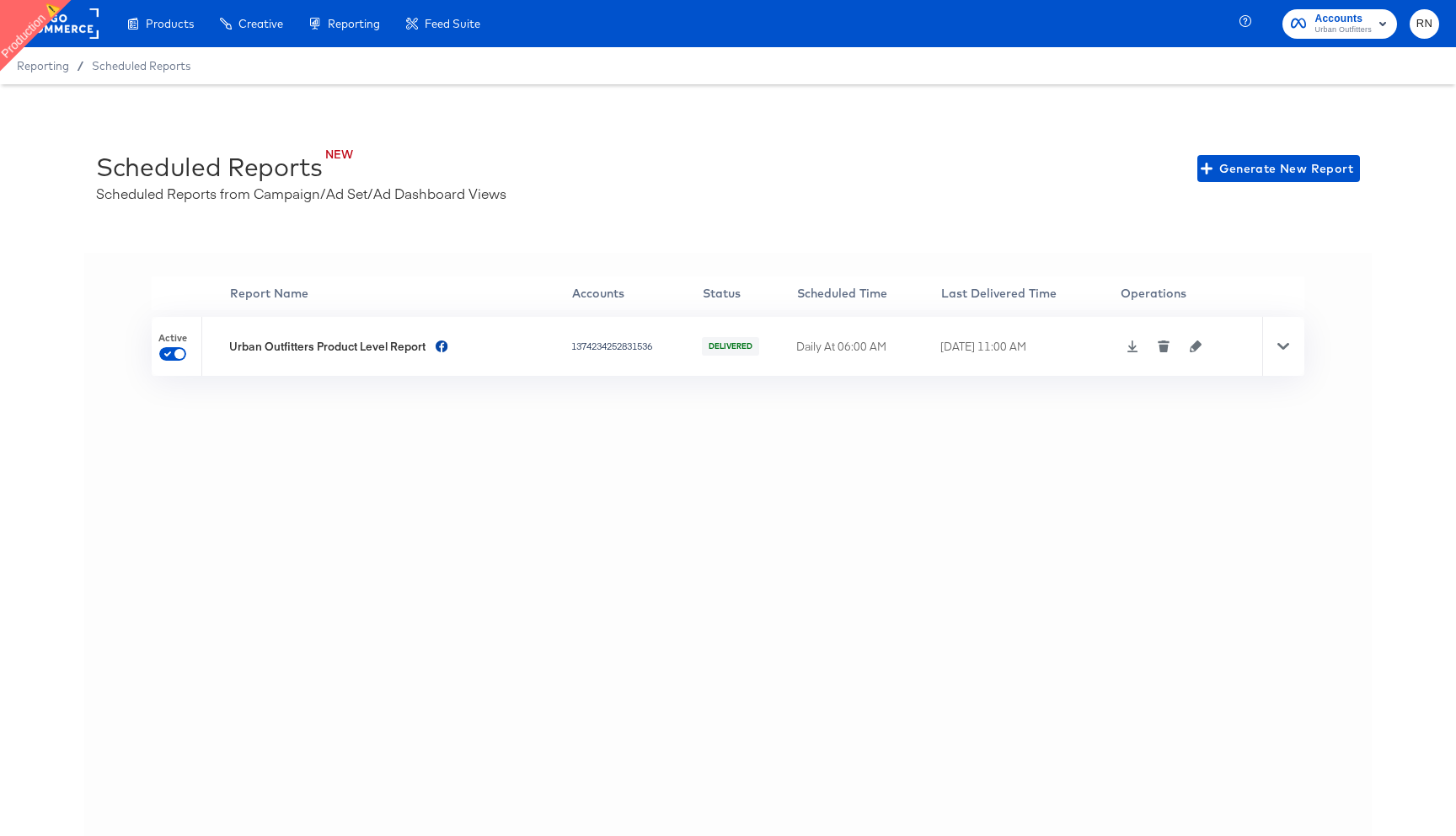
click at [1134, 347] on icon at bounding box center [1132, 346] width 11 height 12
click at [70, 19] on rect at bounding box center [59, 23] width 77 height 30
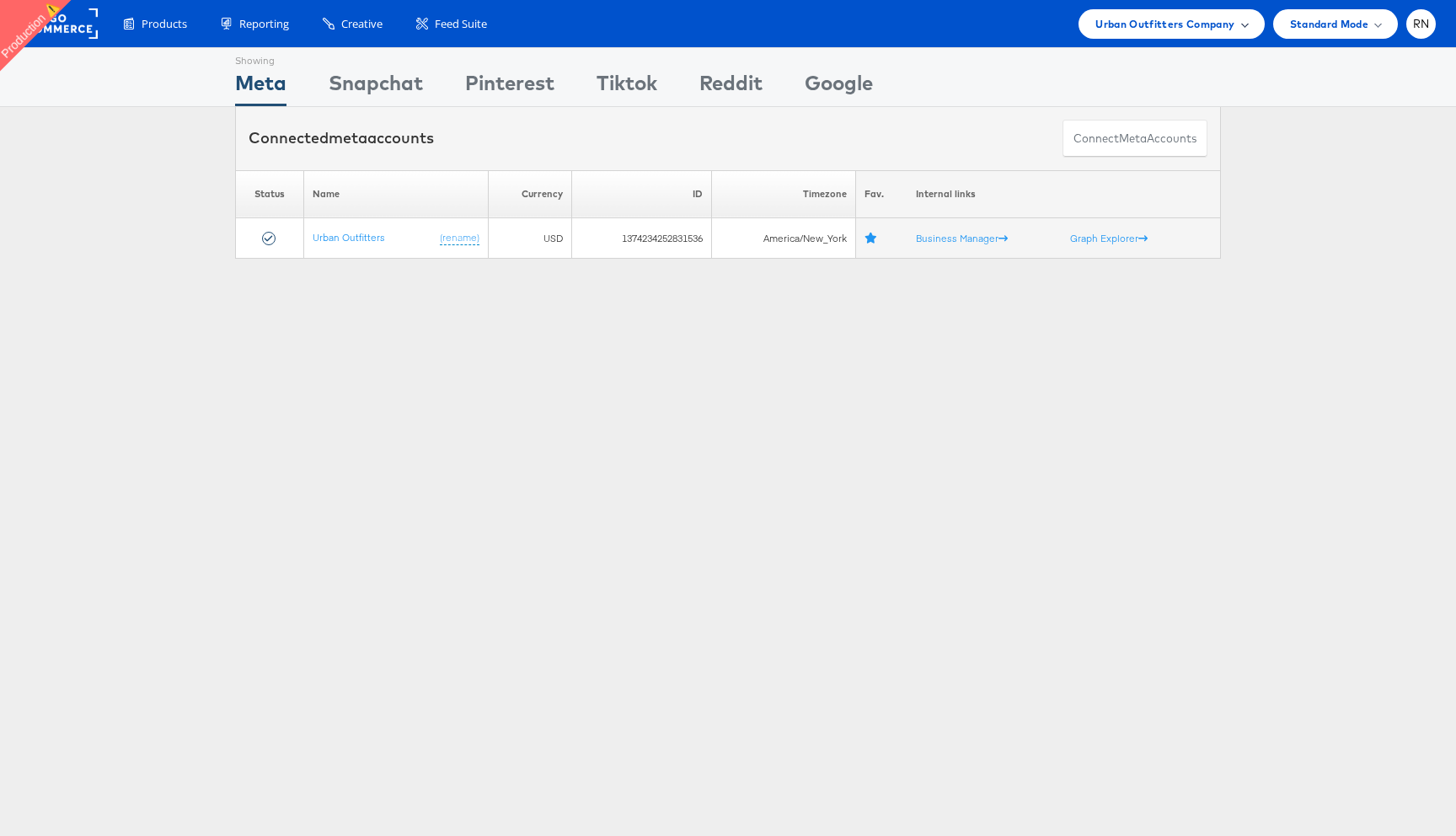
click at [1178, 25] on span "Urban Outfitters Company" at bounding box center [1165, 23] width 139 height 17
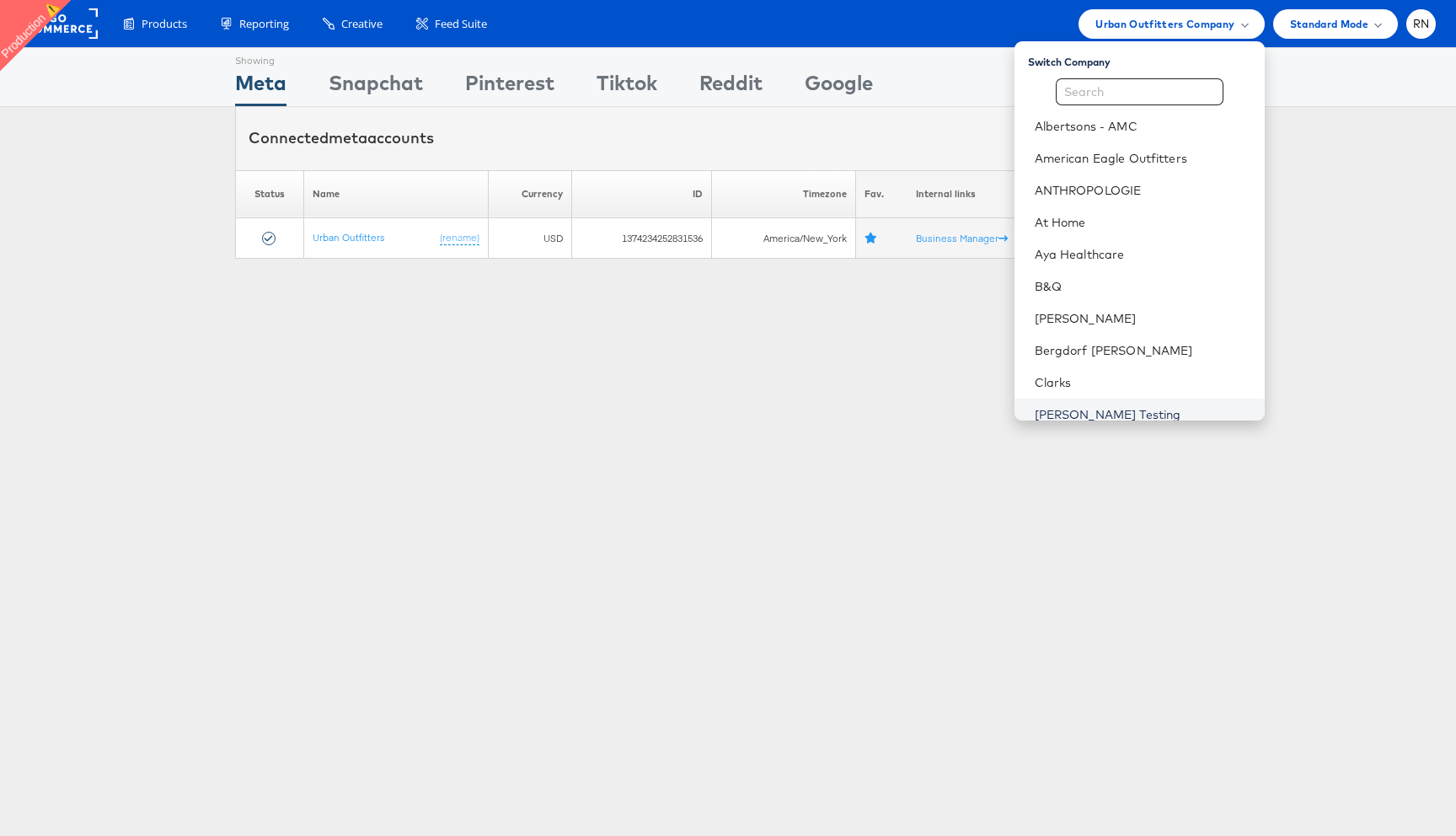
click at [1090, 411] on link "[PERSON_NAME] Testing" at bounding box center [1143, 414] width 217 height 17
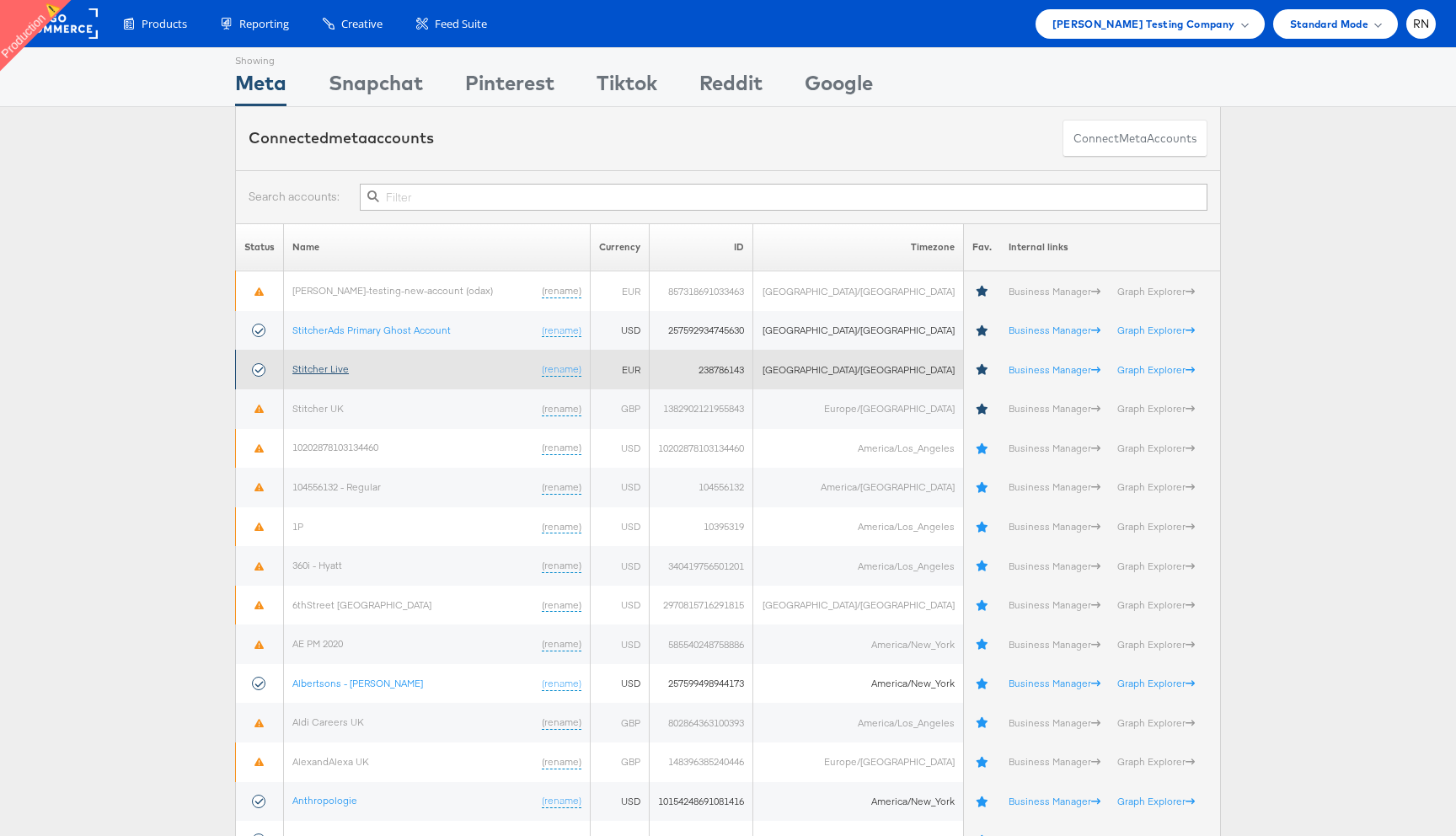
click at [335, 365] on link "Stitcher Live" at bounding box center [320, 369] width 57 height 13
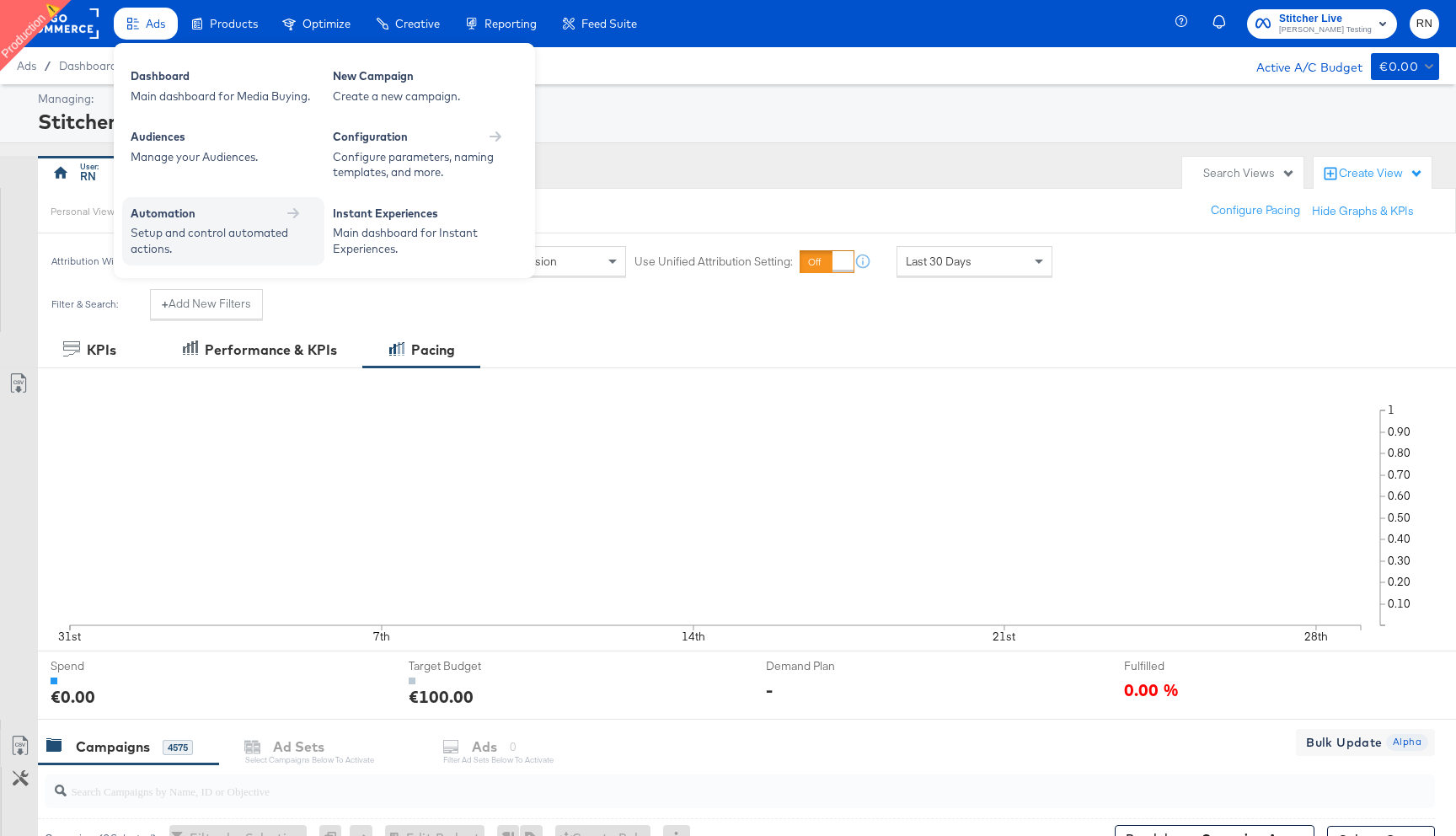
click at [201, 231] on div "Setup and control automated actions." at bounding box center [215, 241] width 169 height 31
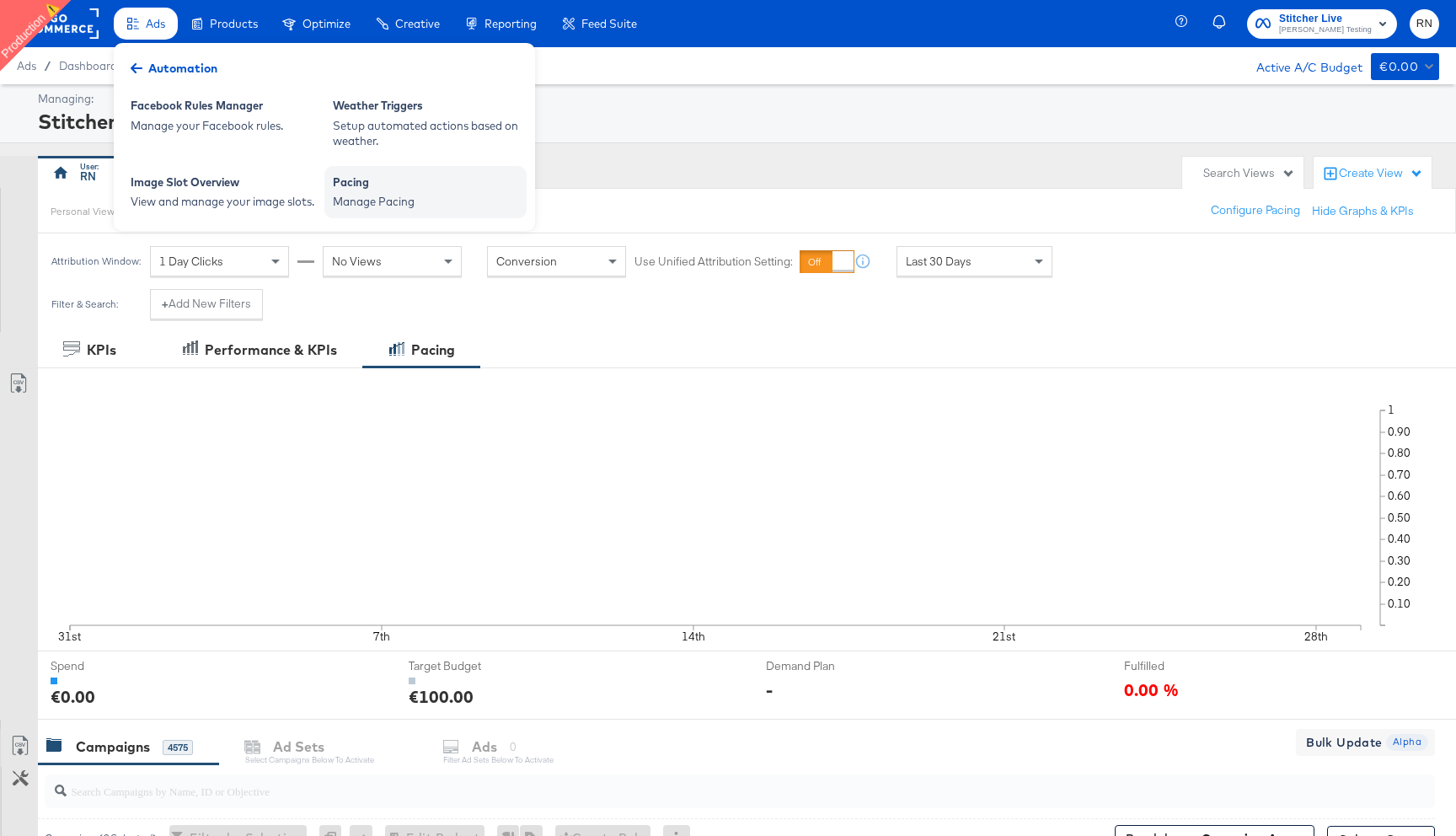
click at [396, 203] on div "Manage Pacing" at bounding box center [425, 202] width 185 height 16
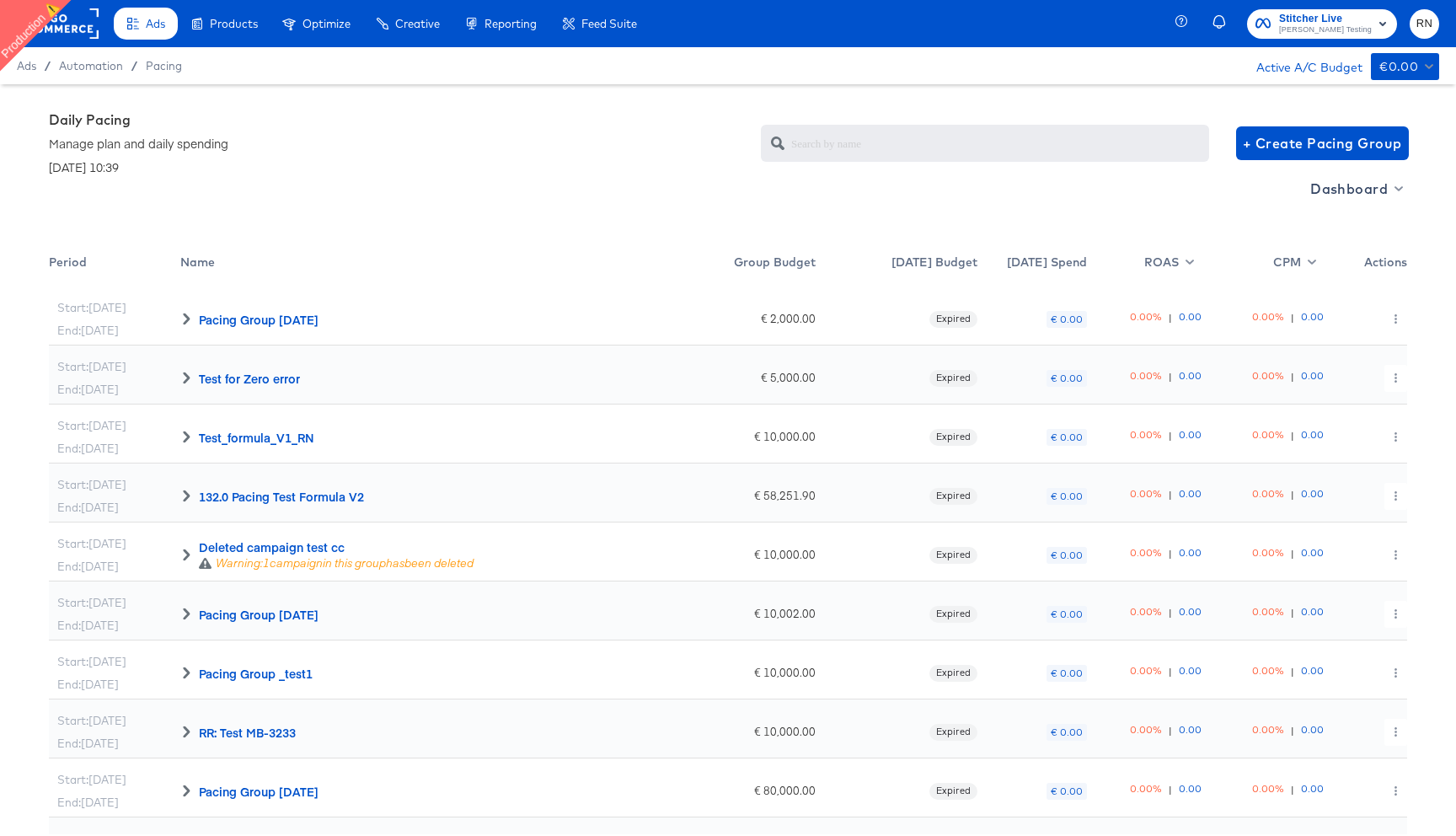
click at [66, 31] on rect at bounding box center [59, 23] width 77 height 30
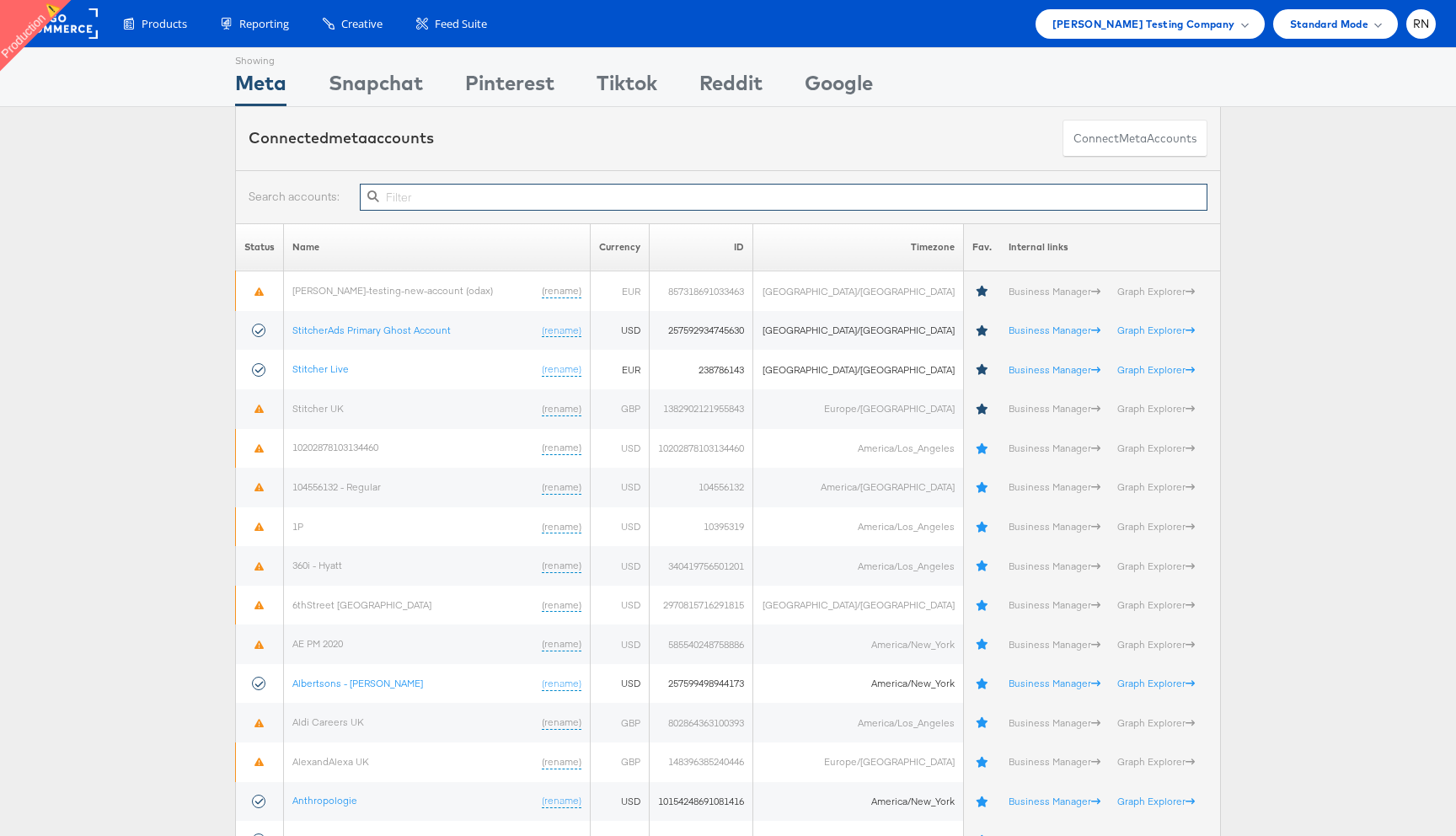
click at [486, 197] on input "text" at bounding box center [784, 197] width 848 height 27
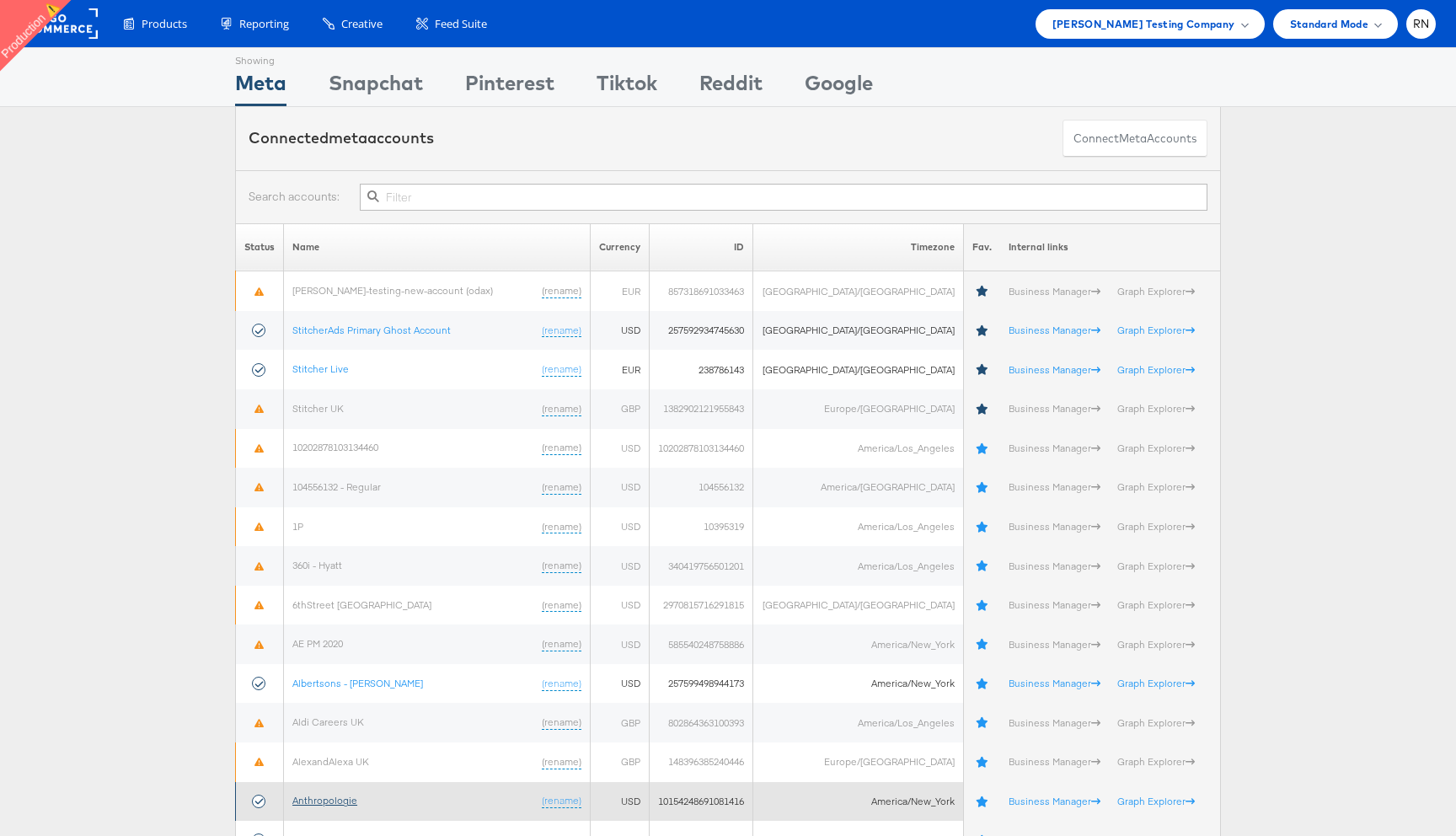
click at [333, 803] on link "Anthropologie" at bounding box center [324, 800] width 65 height 13
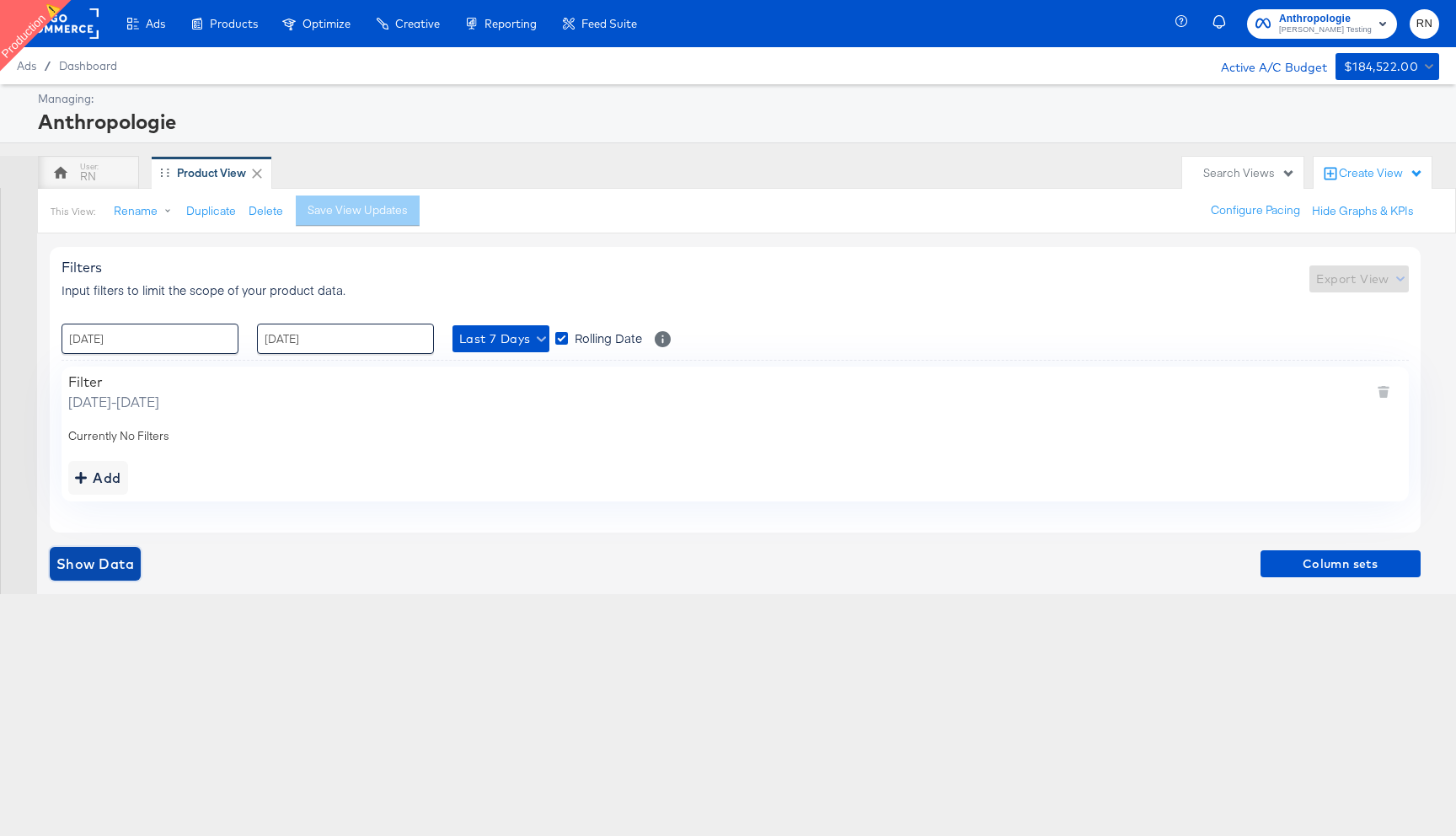
click at [129, 566] on span "Show Data" at bounding box center [95, 564] width 77 height 23
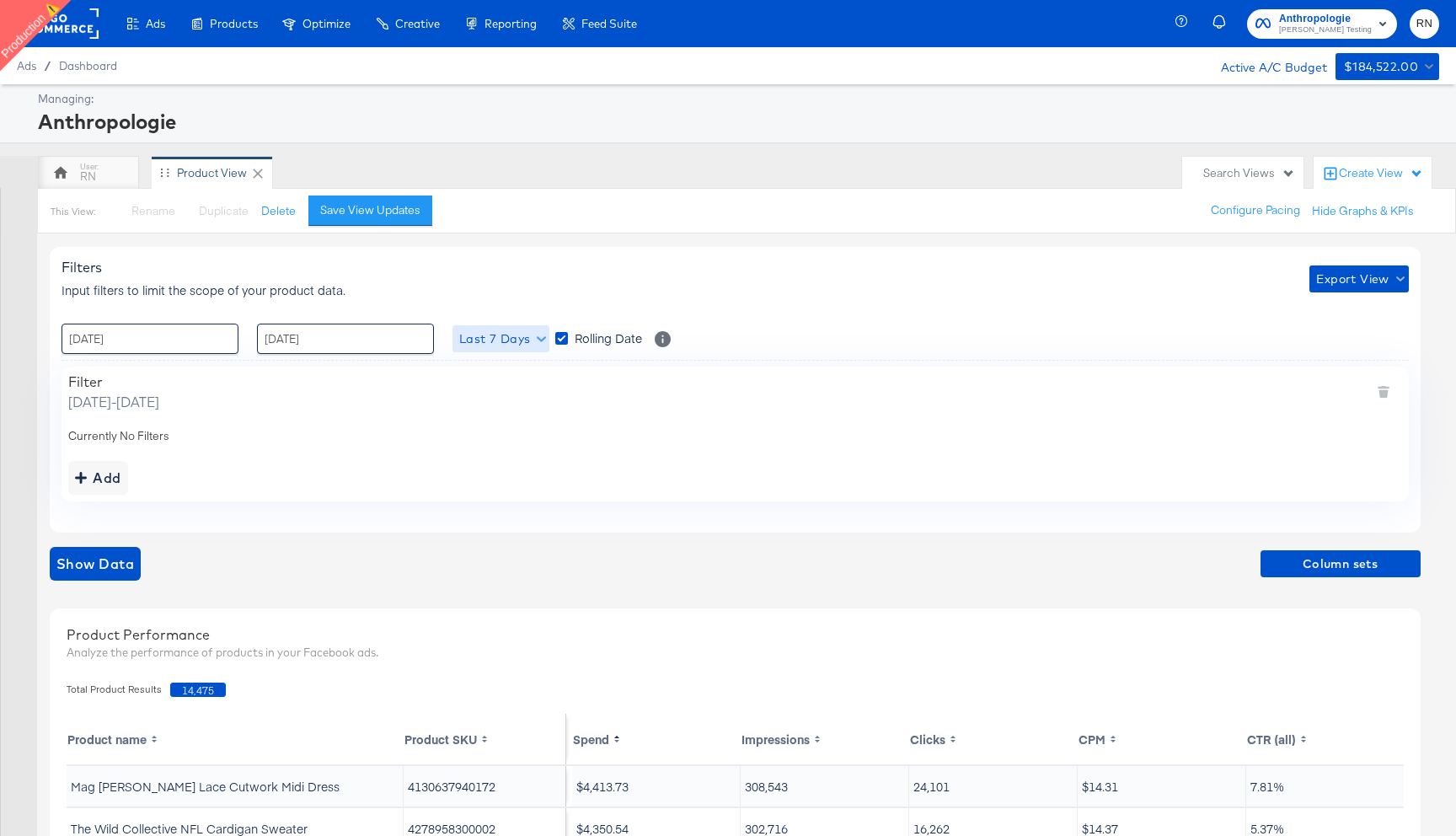
click at [535, 338] on span "Last 7 Days" at bounding box center [501, 339] width 83 height 21
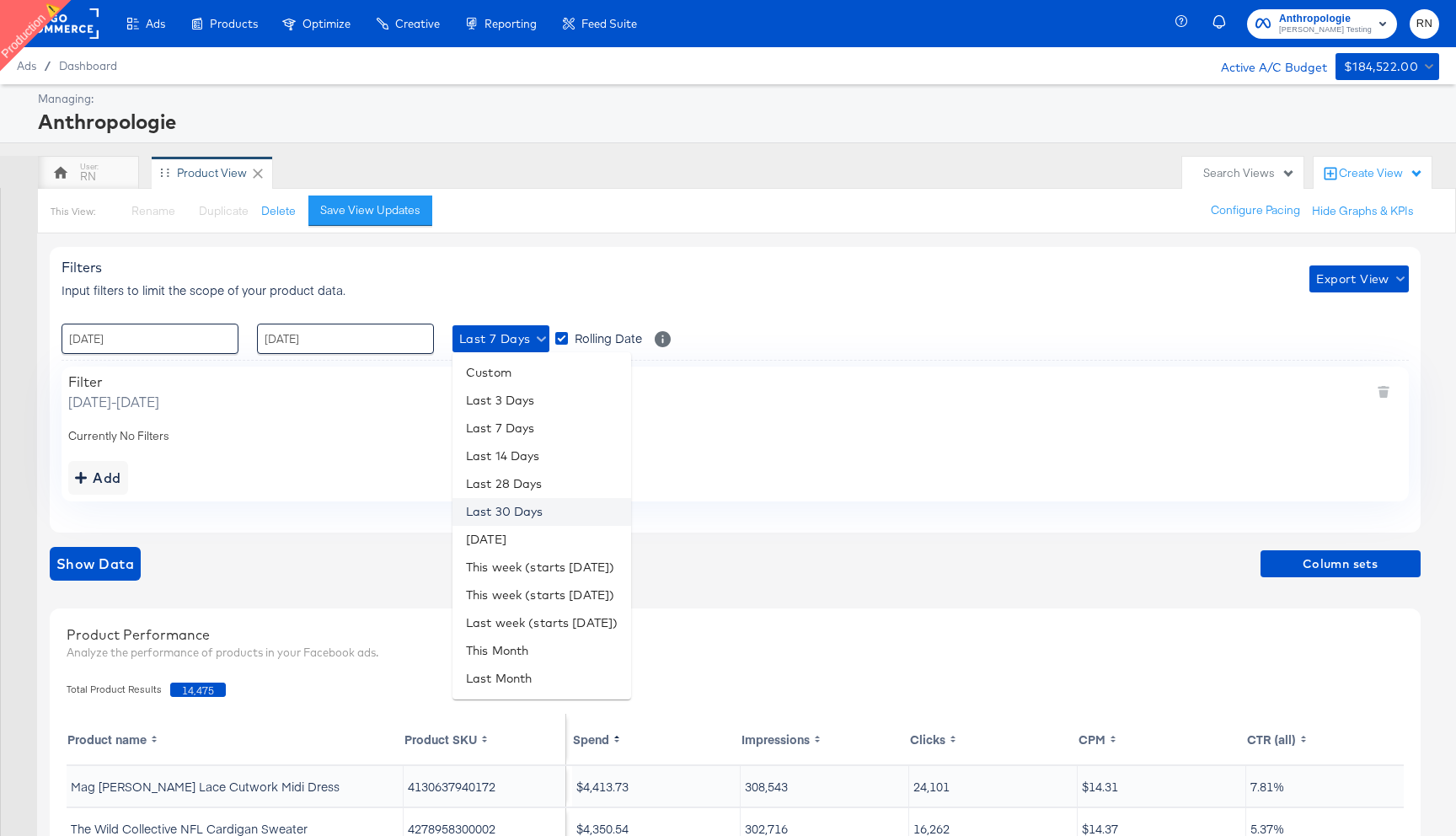
click at [527, 517] on li "Last 30 Days" at bounding box center [541, 512] width 178 height 28
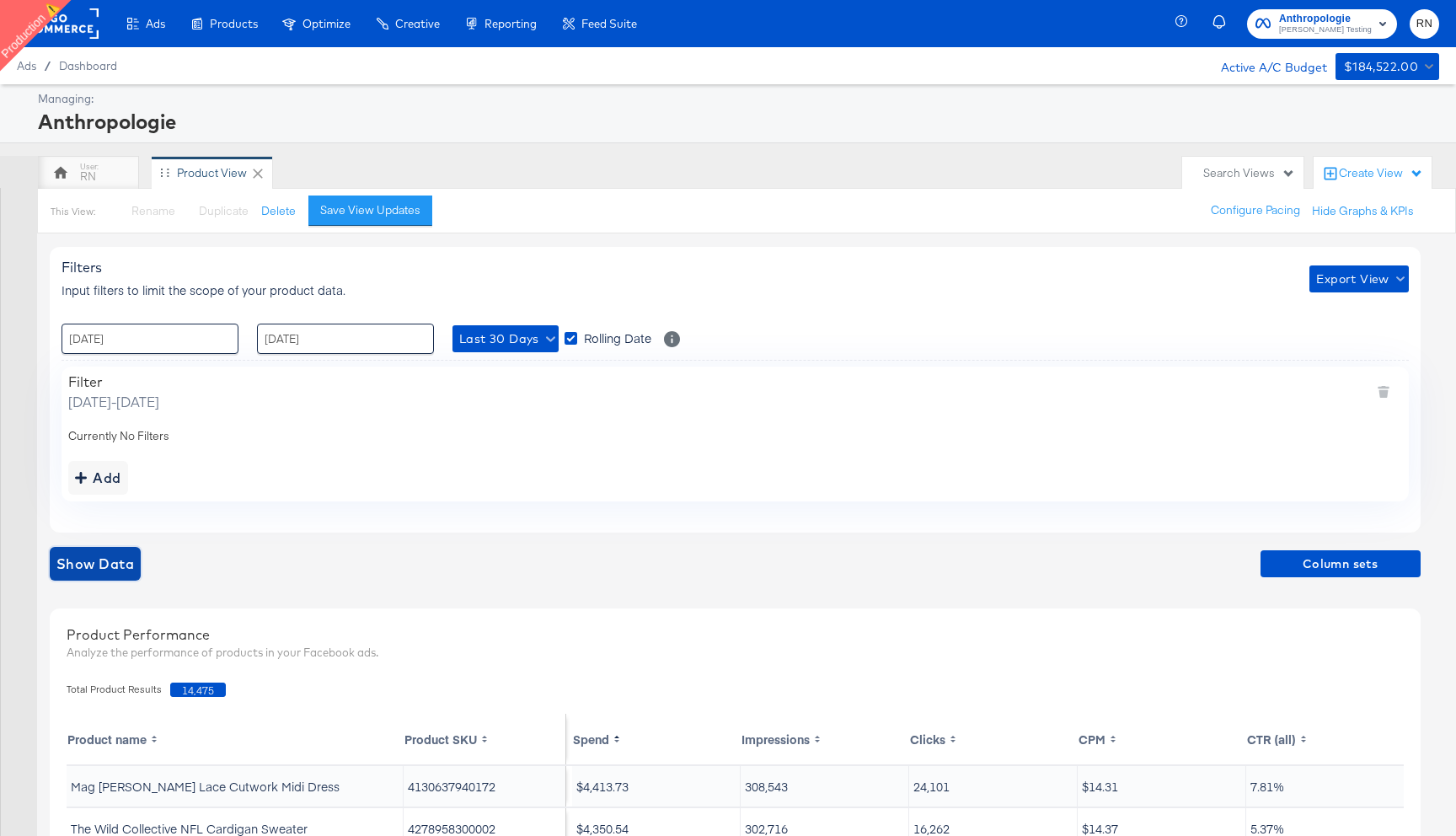
click at [133, 556] on span "Show Data" at bounding box center [95, 564] width 77 height 23
click at [485, 738] on icon at bounding box center [484, 737] width 5 height 3
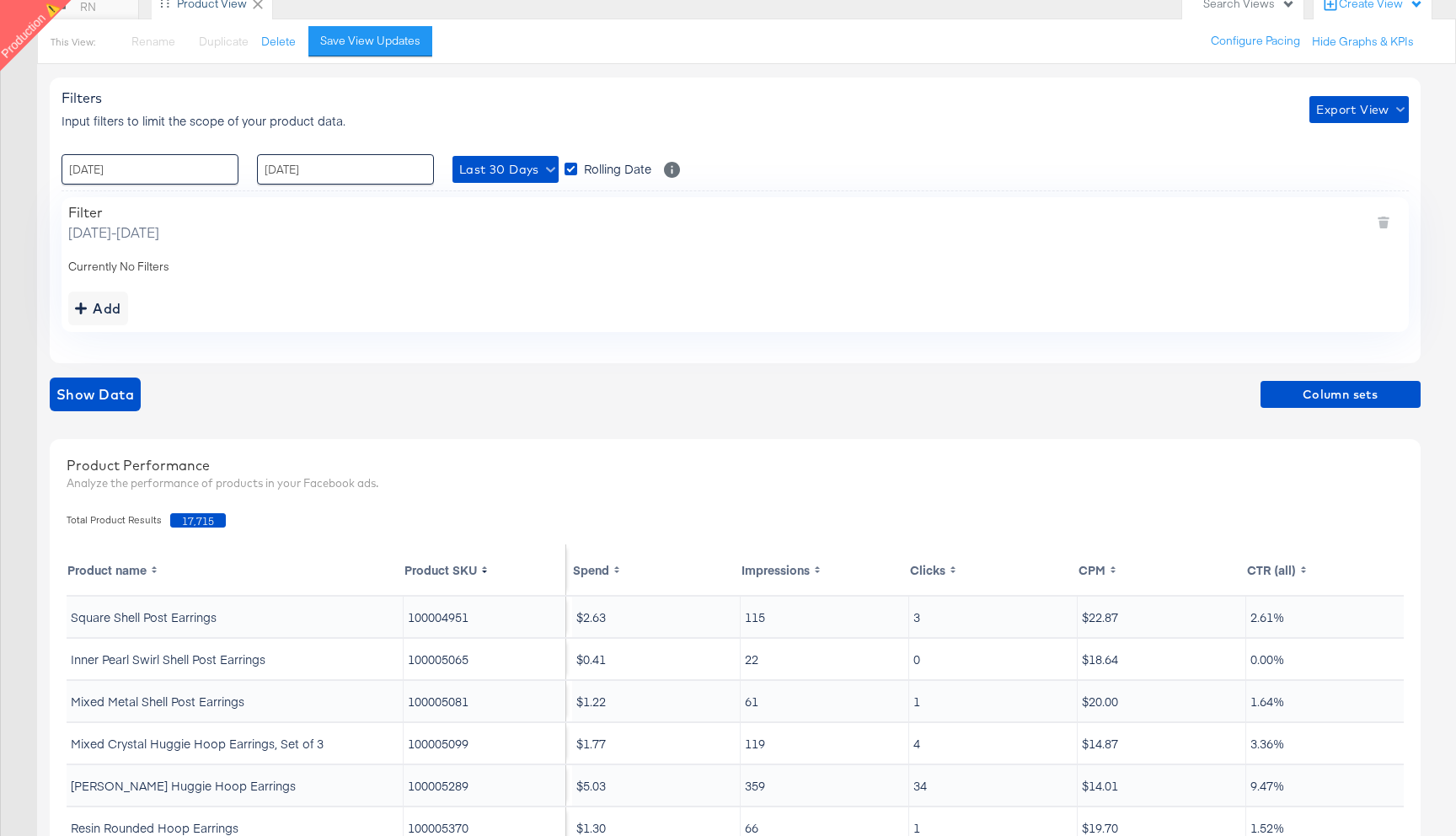
scroll to position [407, 0]
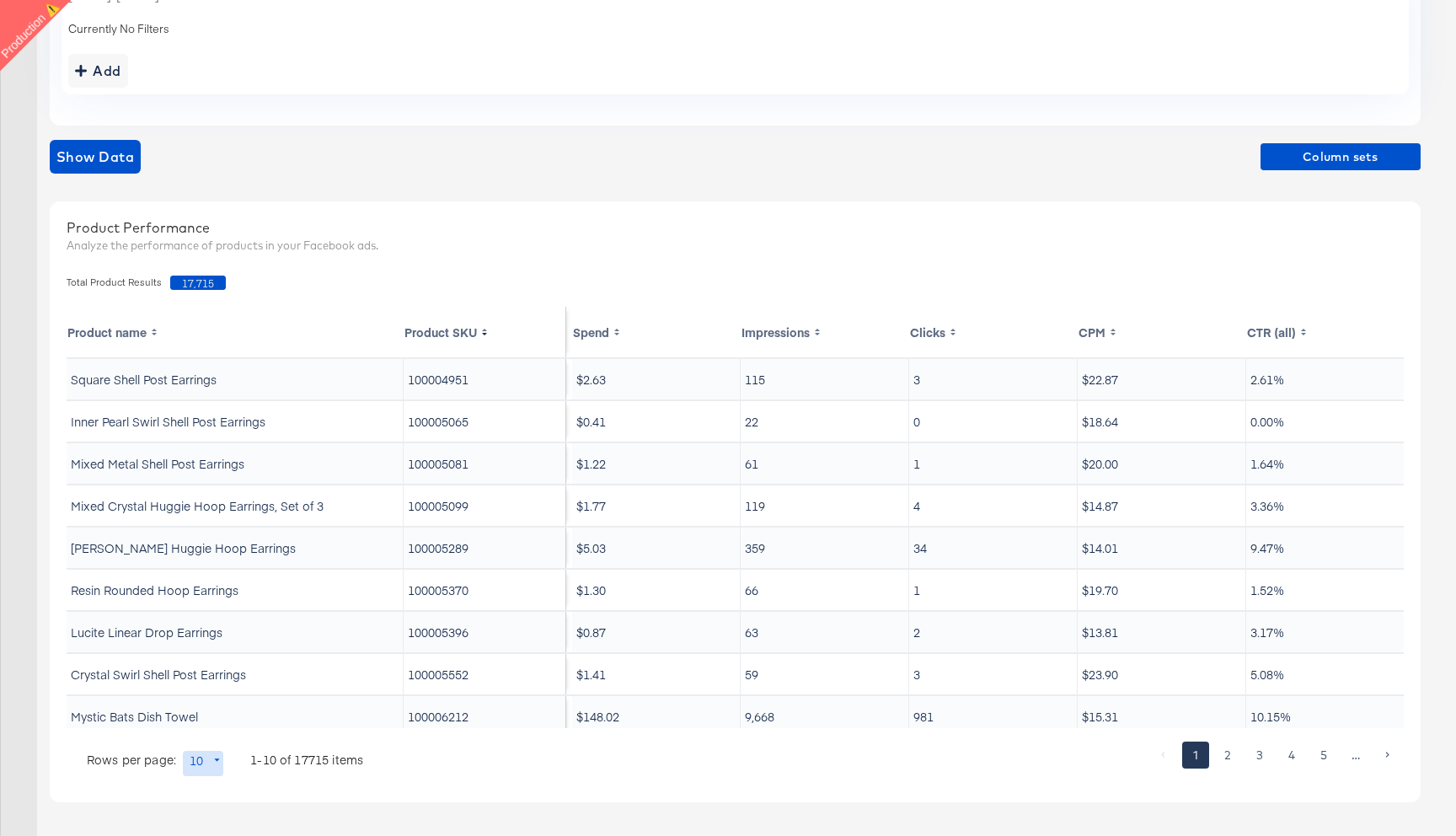
click at [623, 329] on th "Spend" at bounding box center [657, 332] width 169 height 50
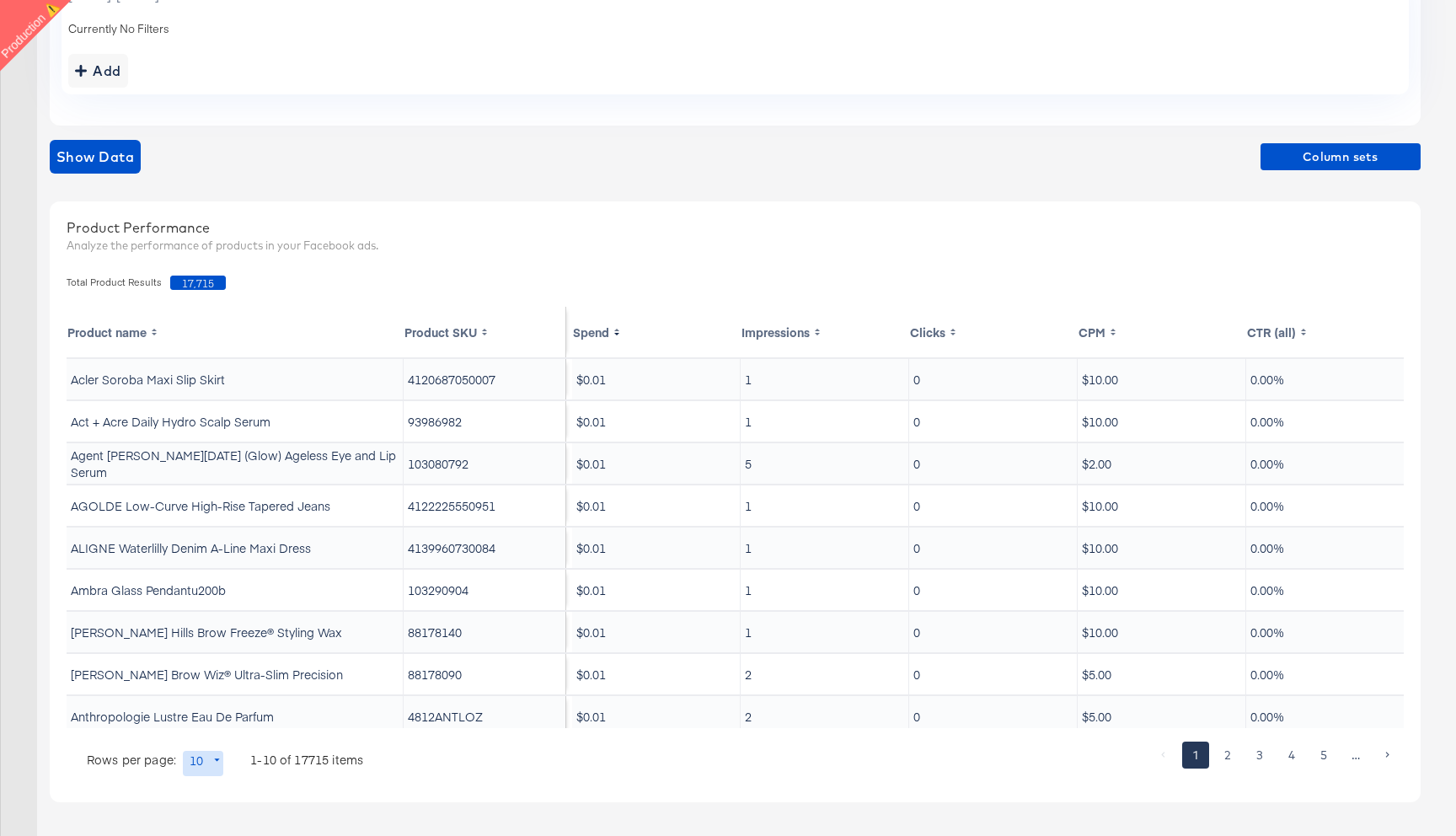
click at [594, 335] on th "Spend" at bounding box center [657, 332] width 169 height 50
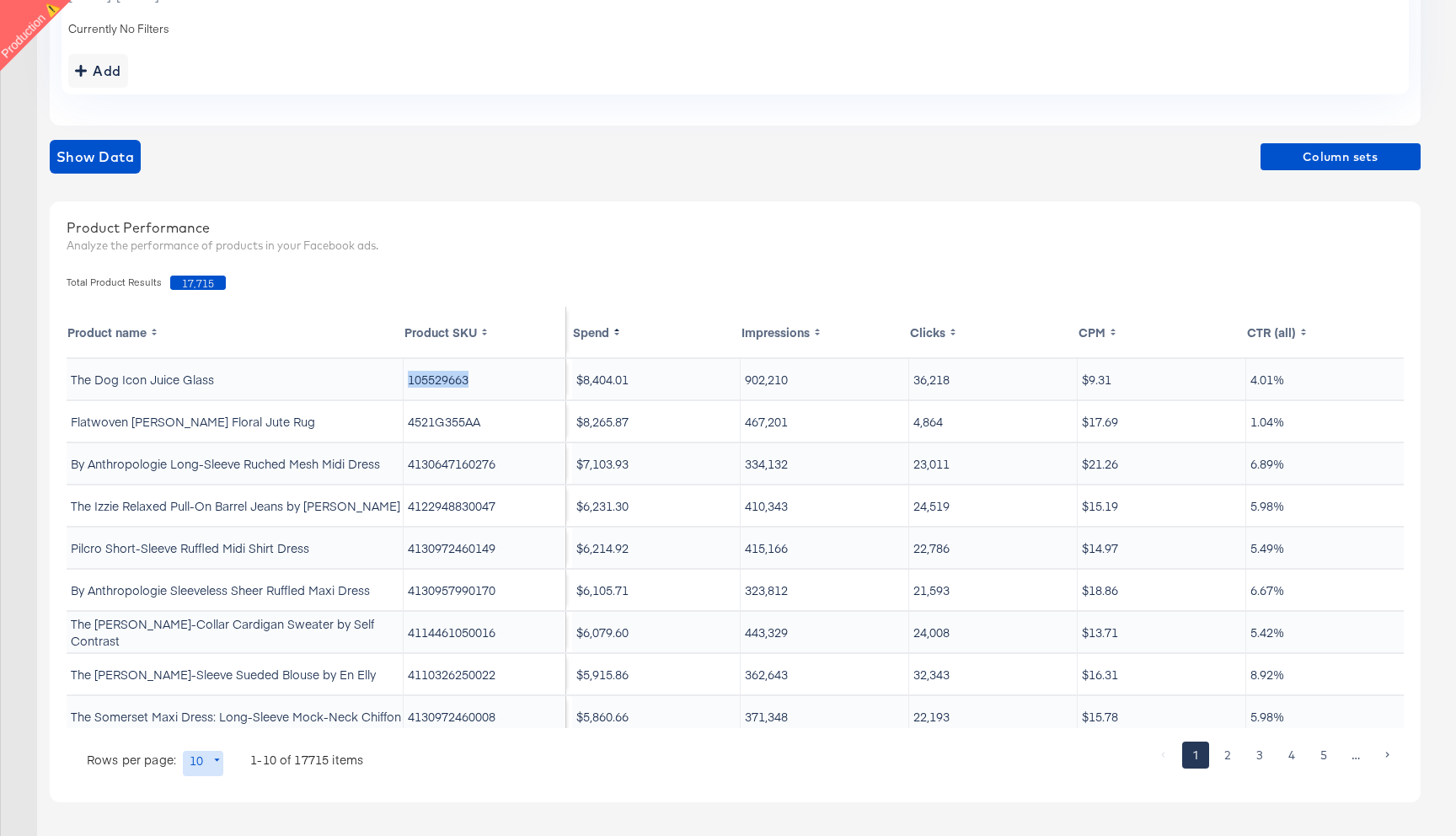
drag, startPoint x: 474, startPoint y: 383, endPoint x: 405, endPoint y: 378, distance: 69.2
click at [405, 378] on td "105529663" at bounding box center [484, 379] width 163 height 41
copy td "105529663"
click at [867, 181] on div "Show Data Column sets" at bounding box center [735, 164] width 1371 height 47
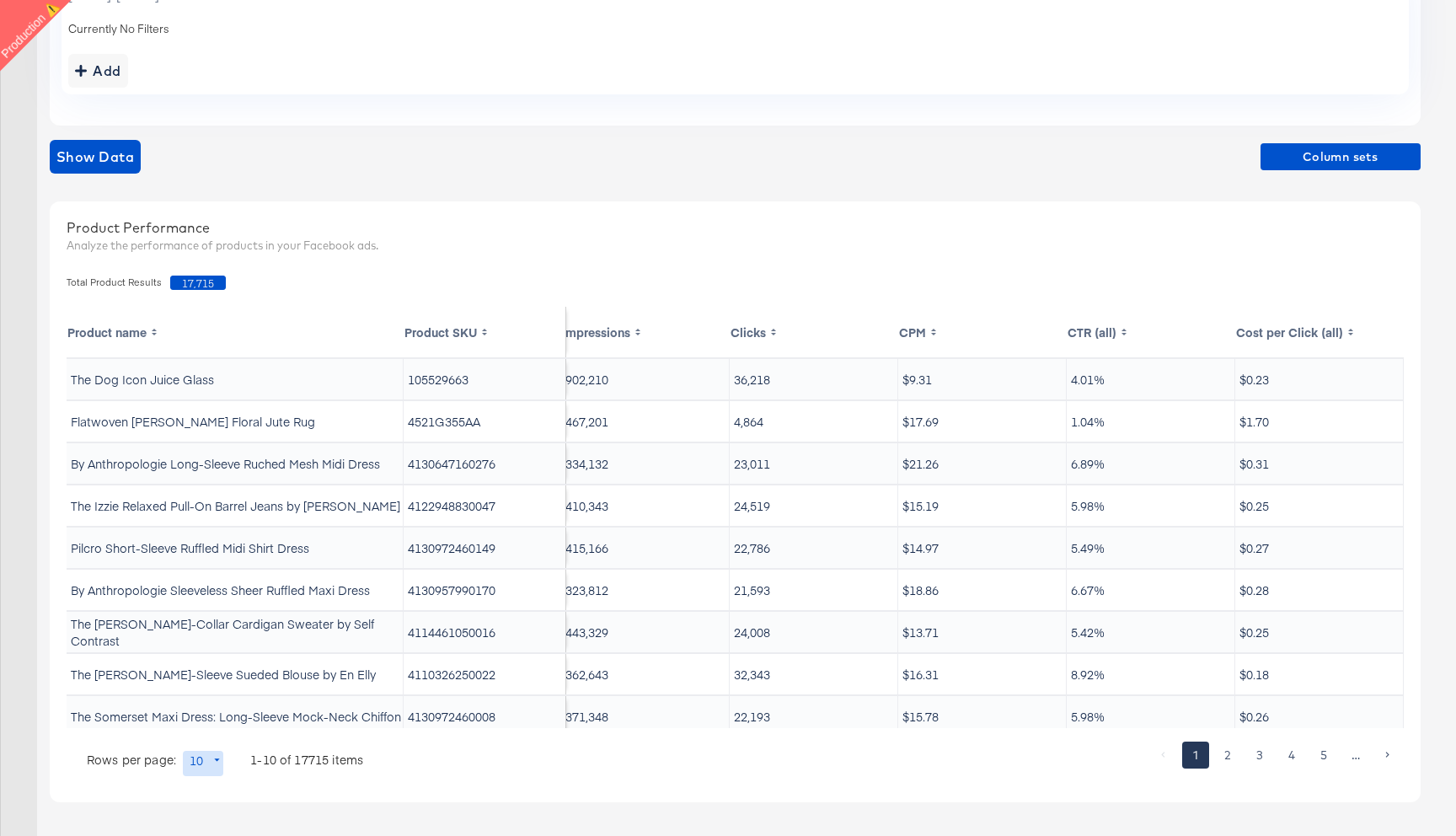
click at [898, 226] on div "Product Performance" at bounding box center [736, 228] width 1338 height 19
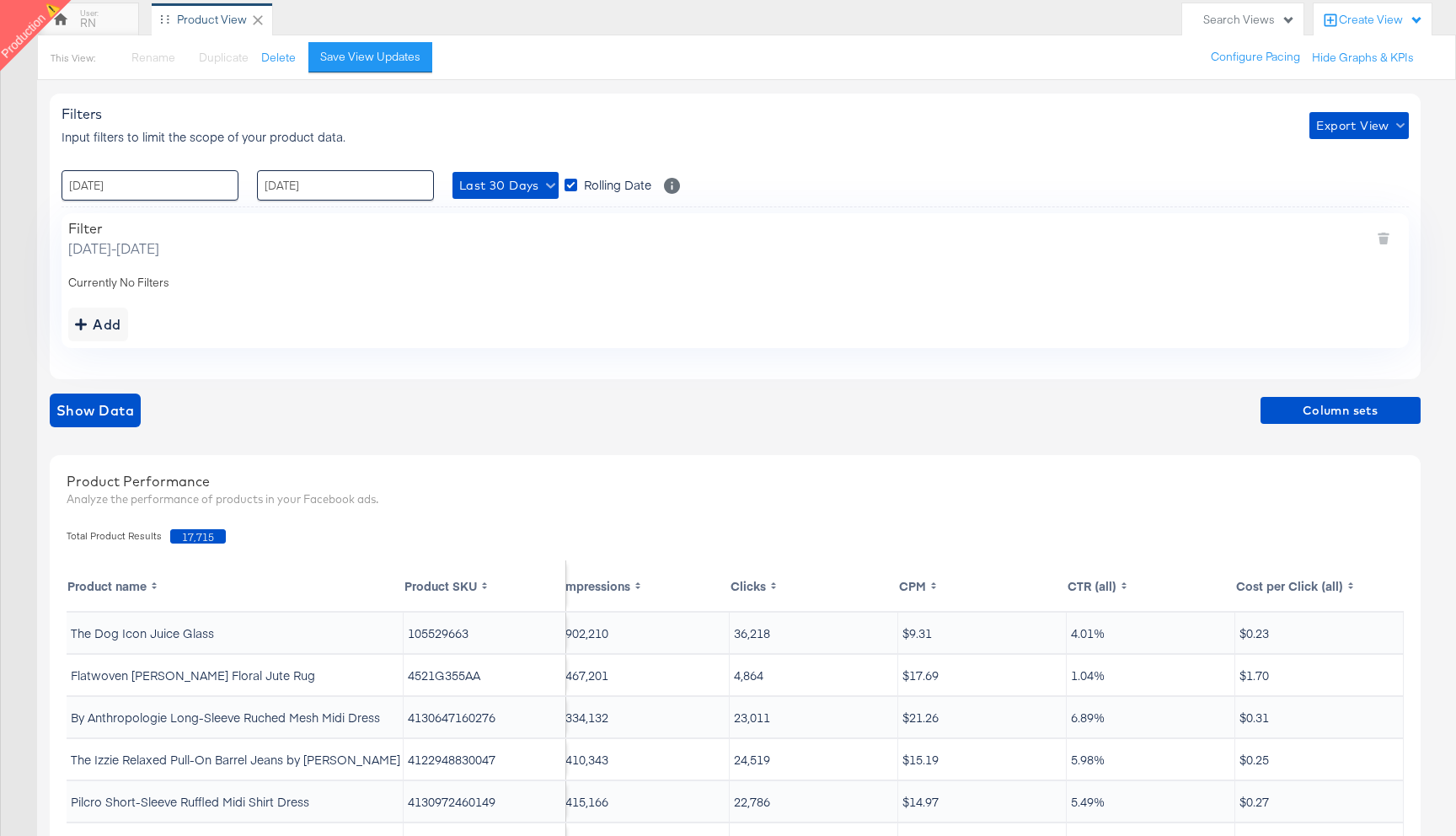
scroll to position [151, 0]
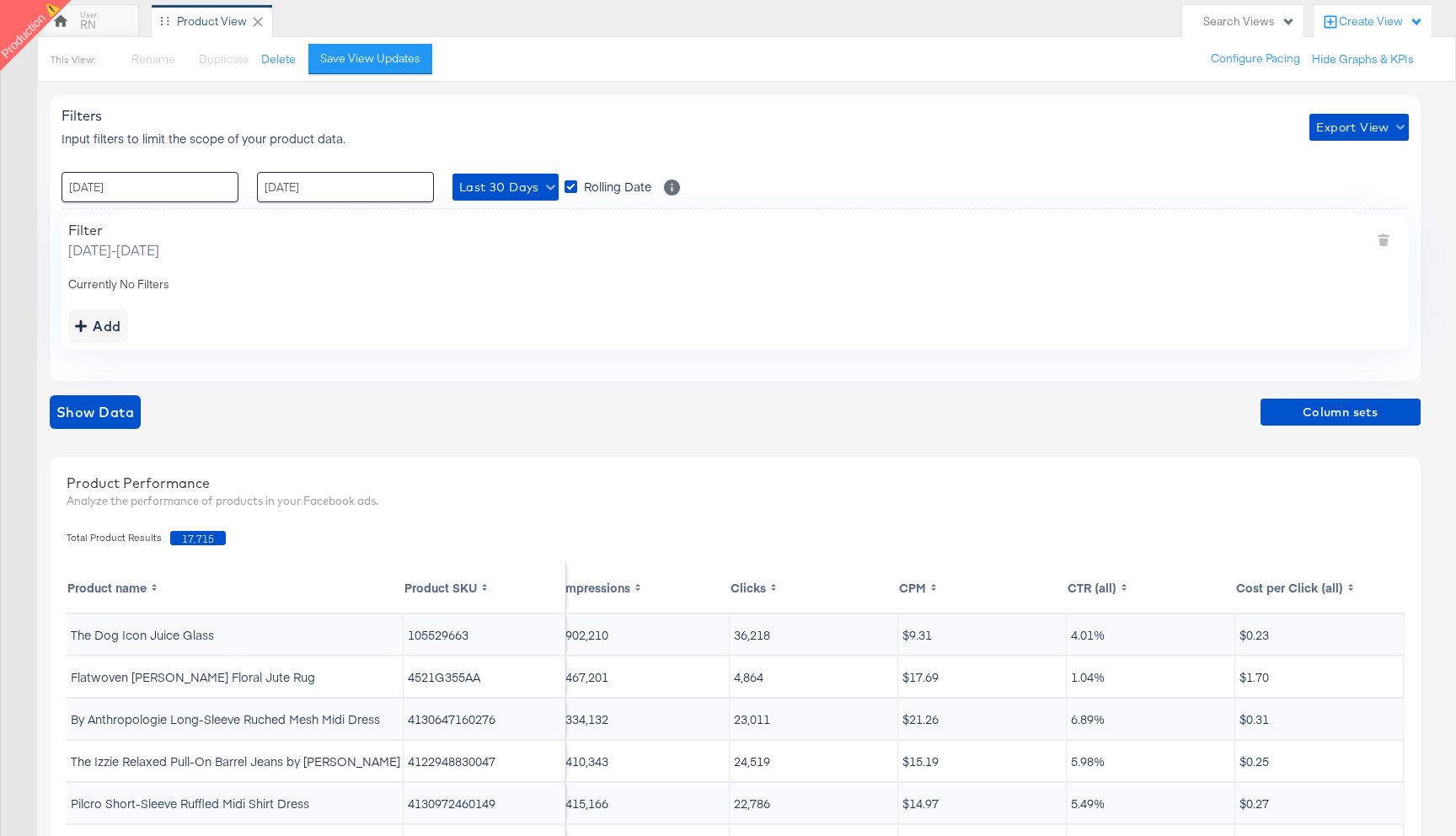
click at [432, 625] on td "105529663" at bounding box center [484, 634] width 163 height 41
copy td "105529663"
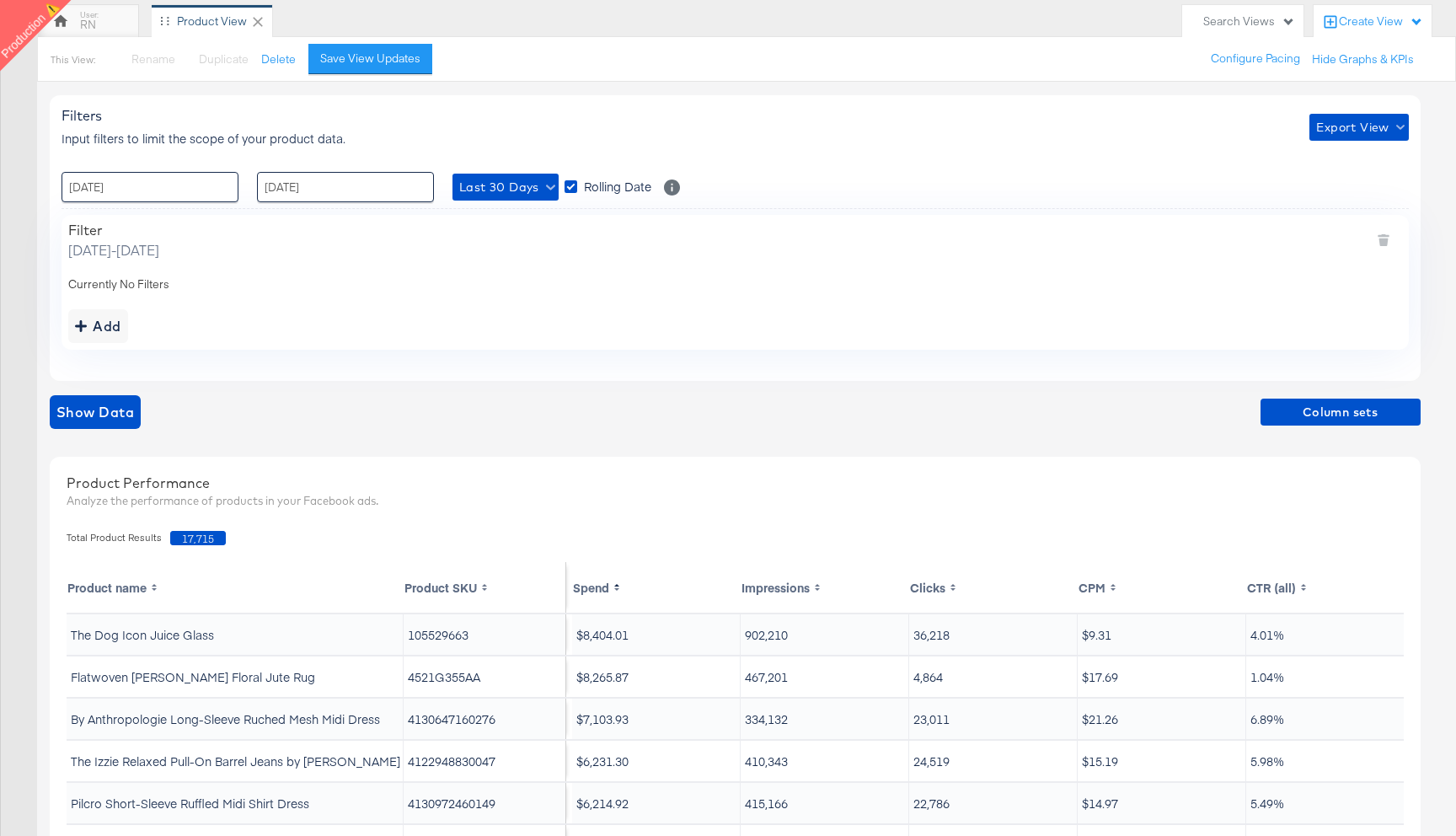
click at [451, 633] on td "105529663" at bounding box center [484, 634] width 163 height 41
copy td "105529663"
drag, startPoint x: 405, startPoint y: 634, endPoint x: 473, endPoint y: 634, distance: 68.0
click at [473, 634] on td "105529663" at bounding box center [484, 634] width 163 height 41
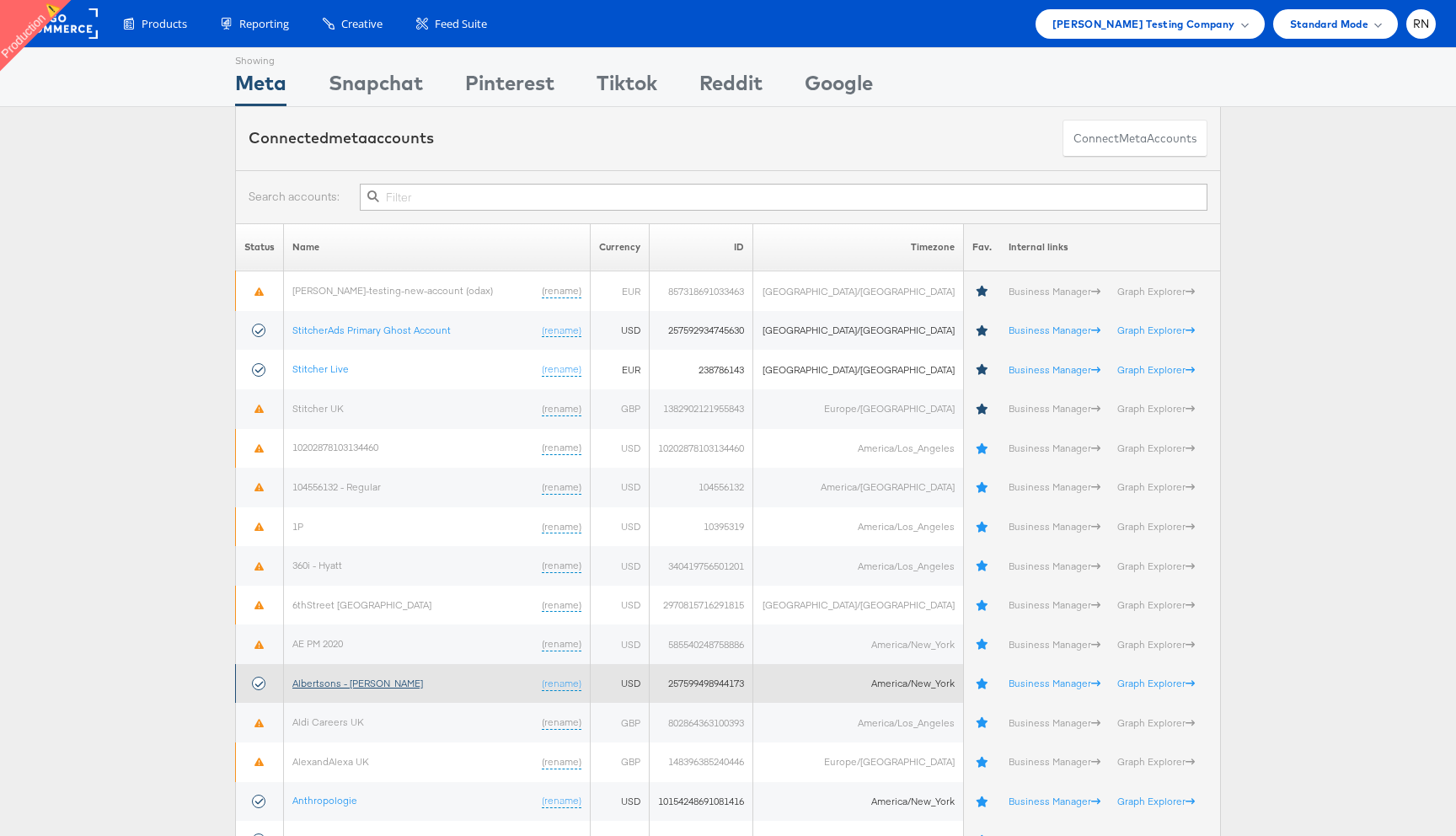
click at [377, 678] on link "Albertsons - Merkle" at bounding box center [357, 683] width 130 height 13
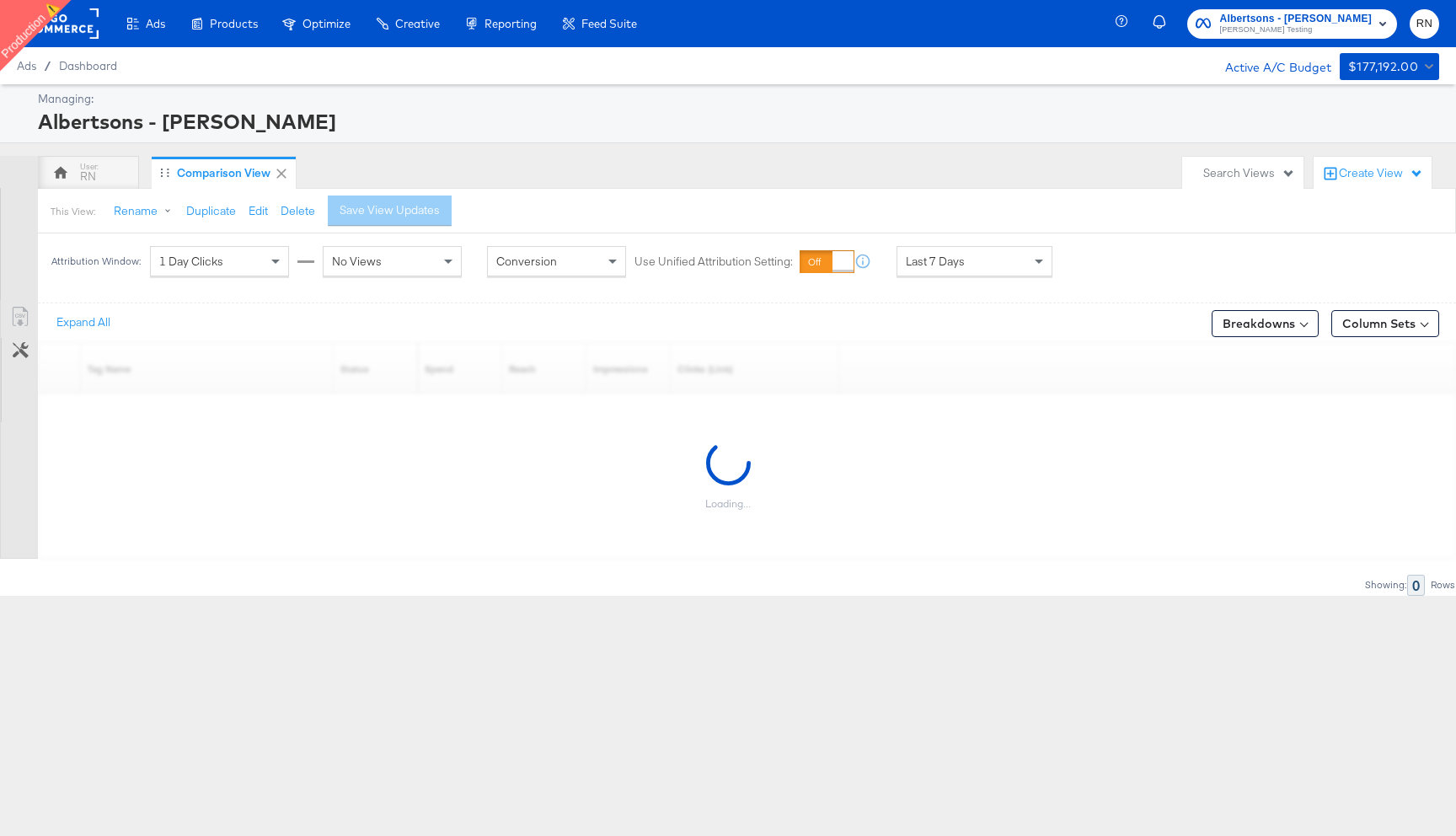
click at [1386, 169] on div "Create View" at bounding box center [1380, 173] width 84 height 17
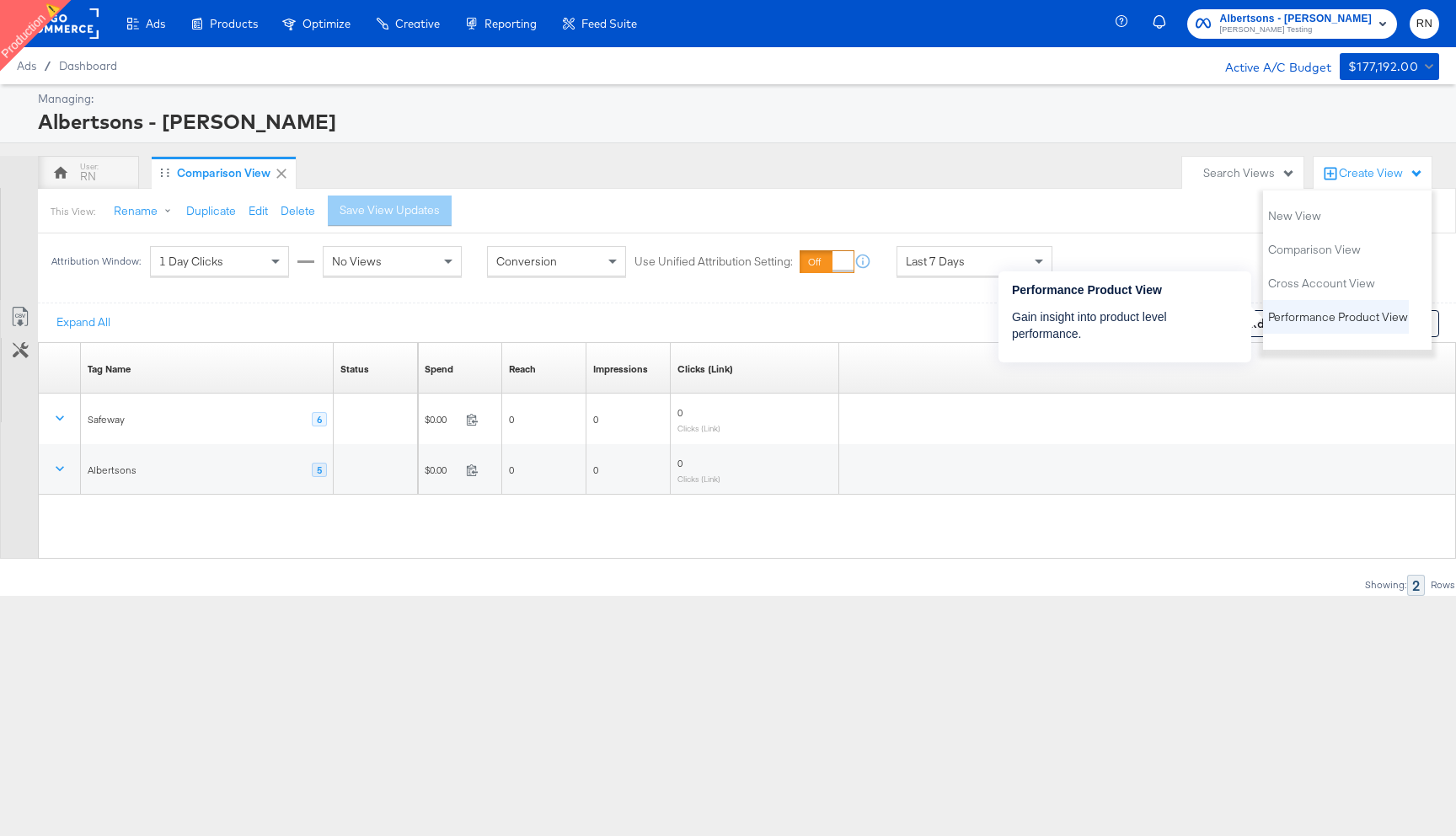
click at [1312, 312] on span "Performance Product View" at bounding box center [1338, 318] width 140 height 16
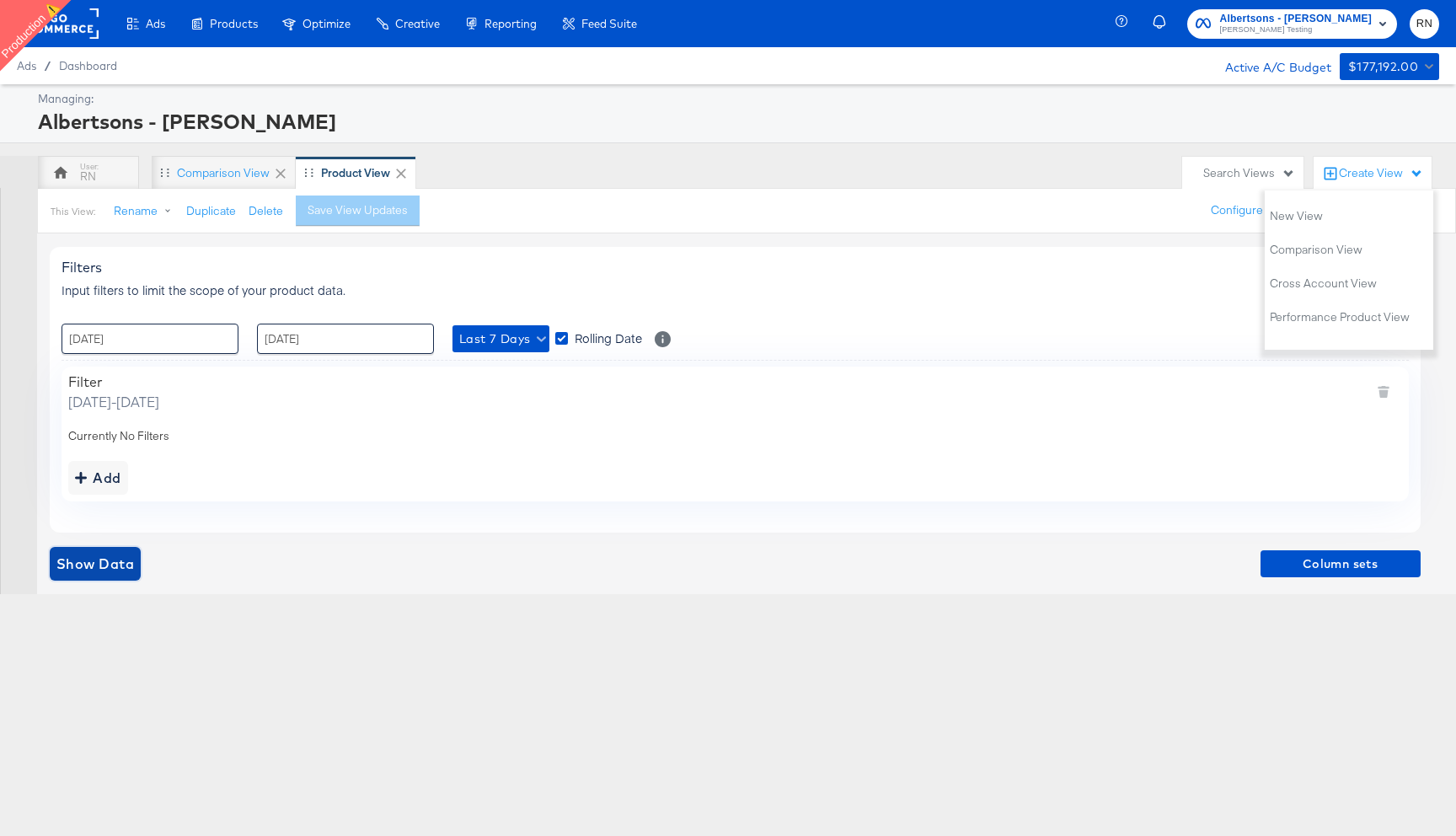
click at [115, 559] on span "Show Data" at bounding box center [95, 564] width 77 height 23
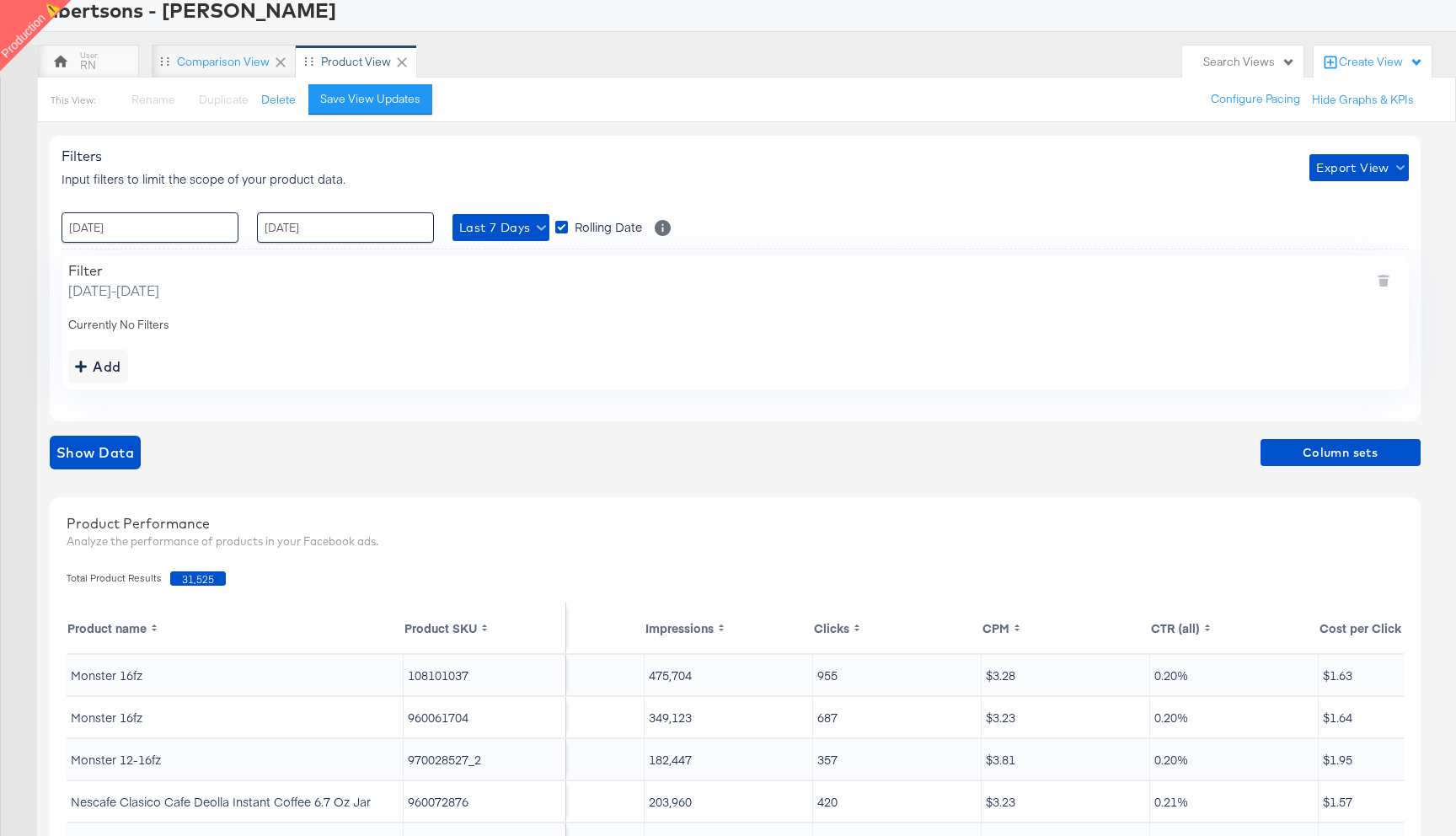
scroll to position [0, 179]
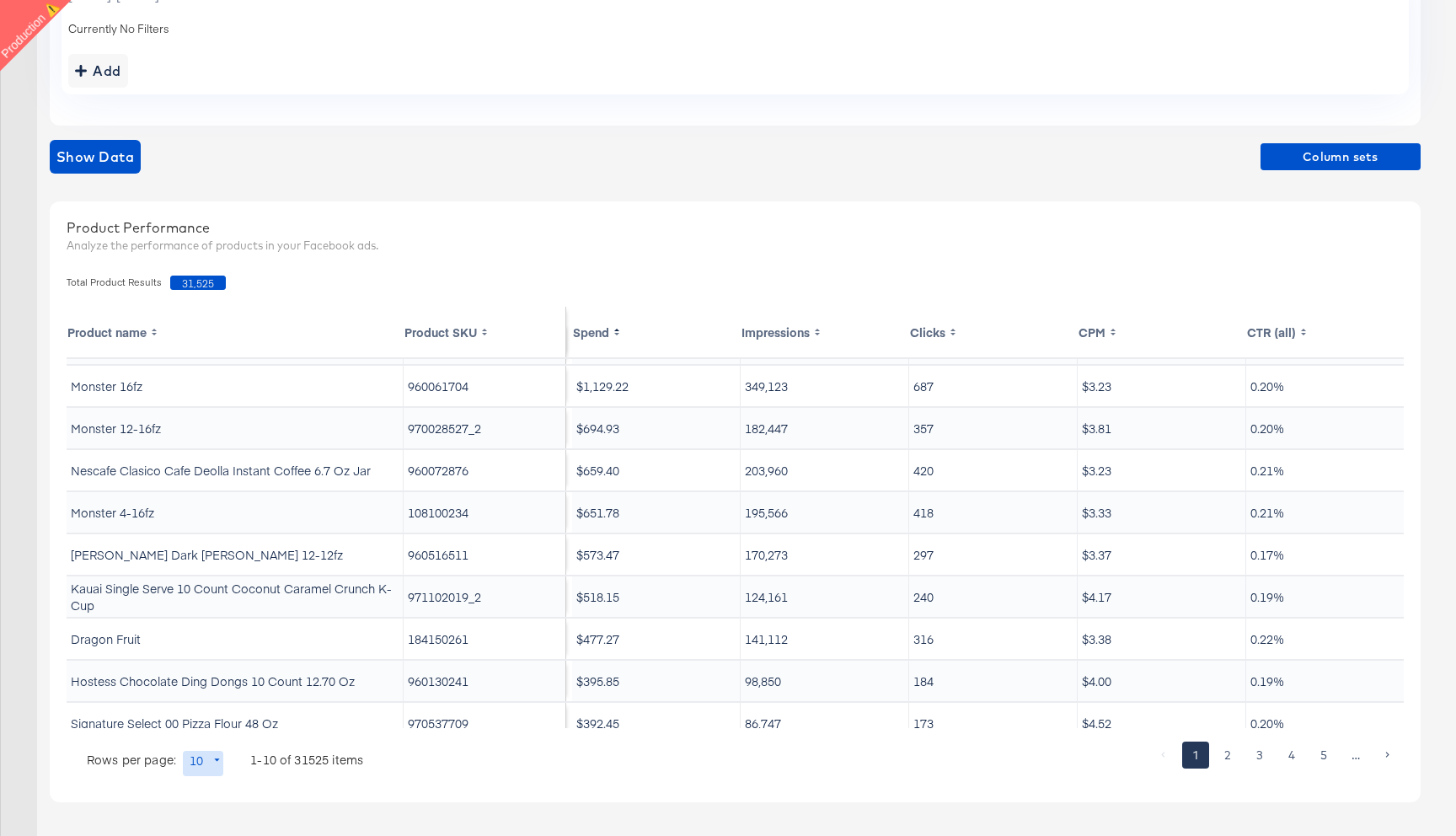
scroll to position [52, 0]
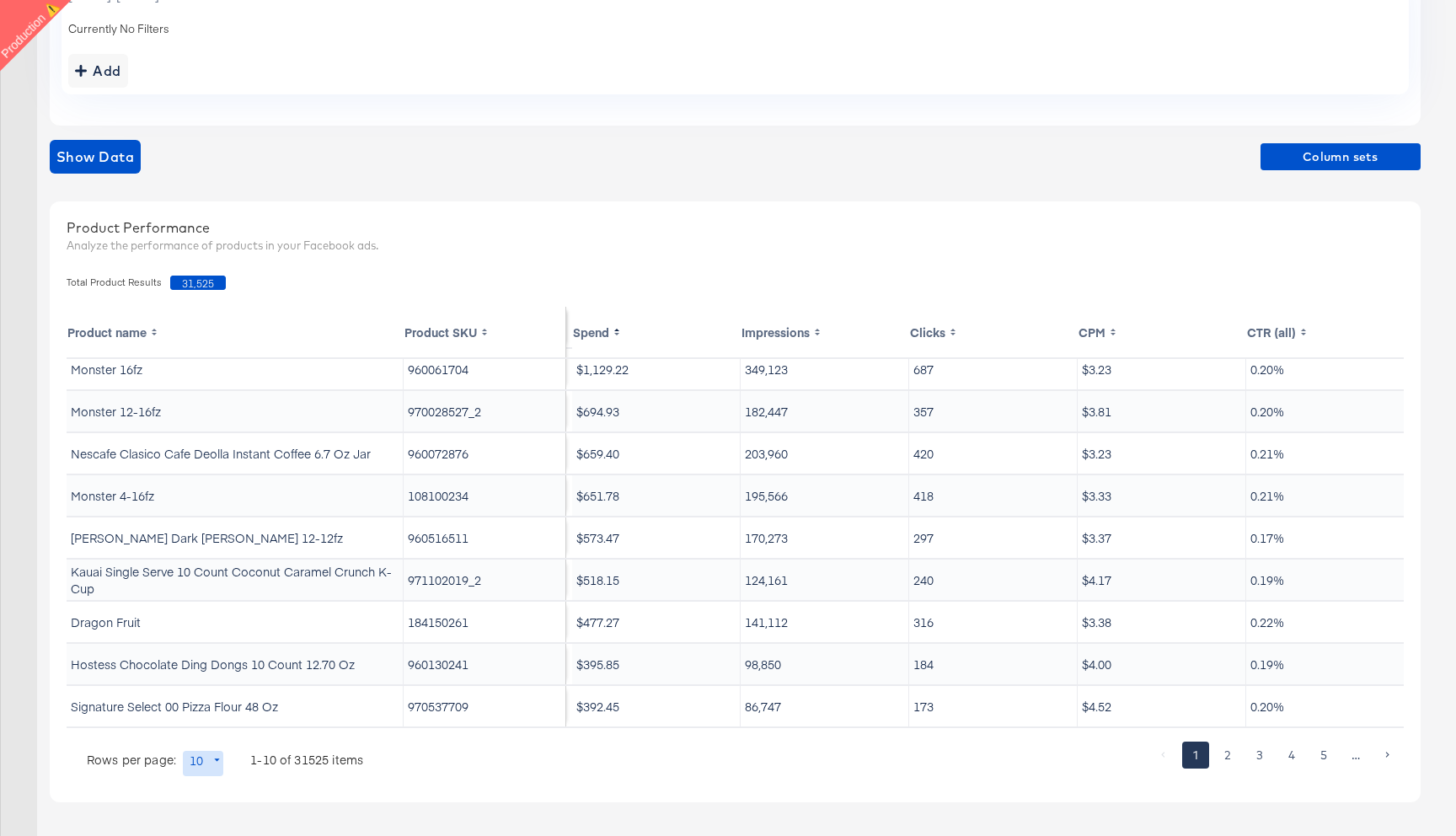
click at [204, 766] on body "Ads Products Optimize Creative Reporting Feed Suite Albertsons - Merkle Colin C…" at bounding box center [728, 214] width 1456 height 1243
click at [205, 769] on li "500" at bounding box center [209, 774] width 55 height 28
type input "500"
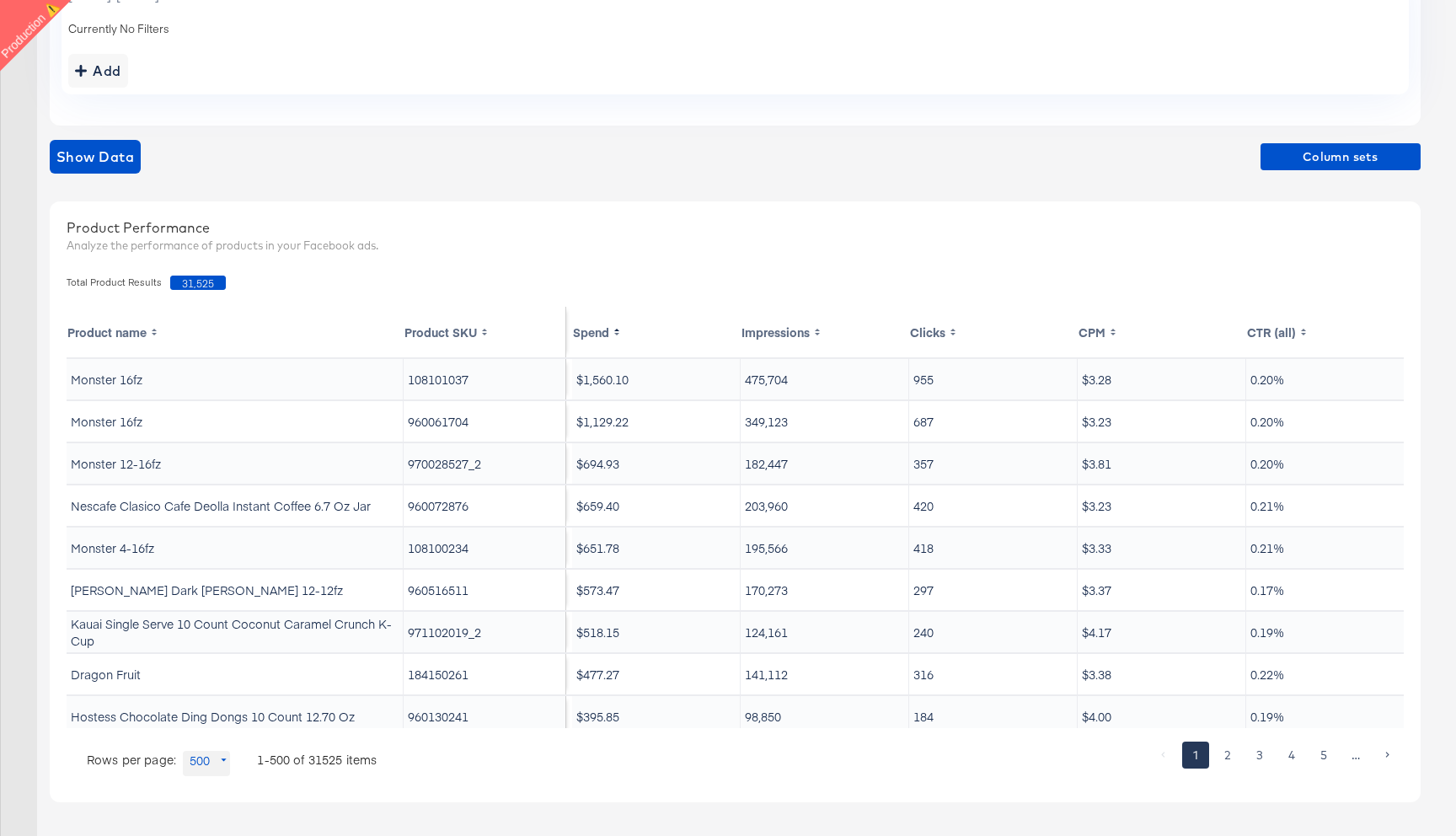
scroll to position [0, 0]
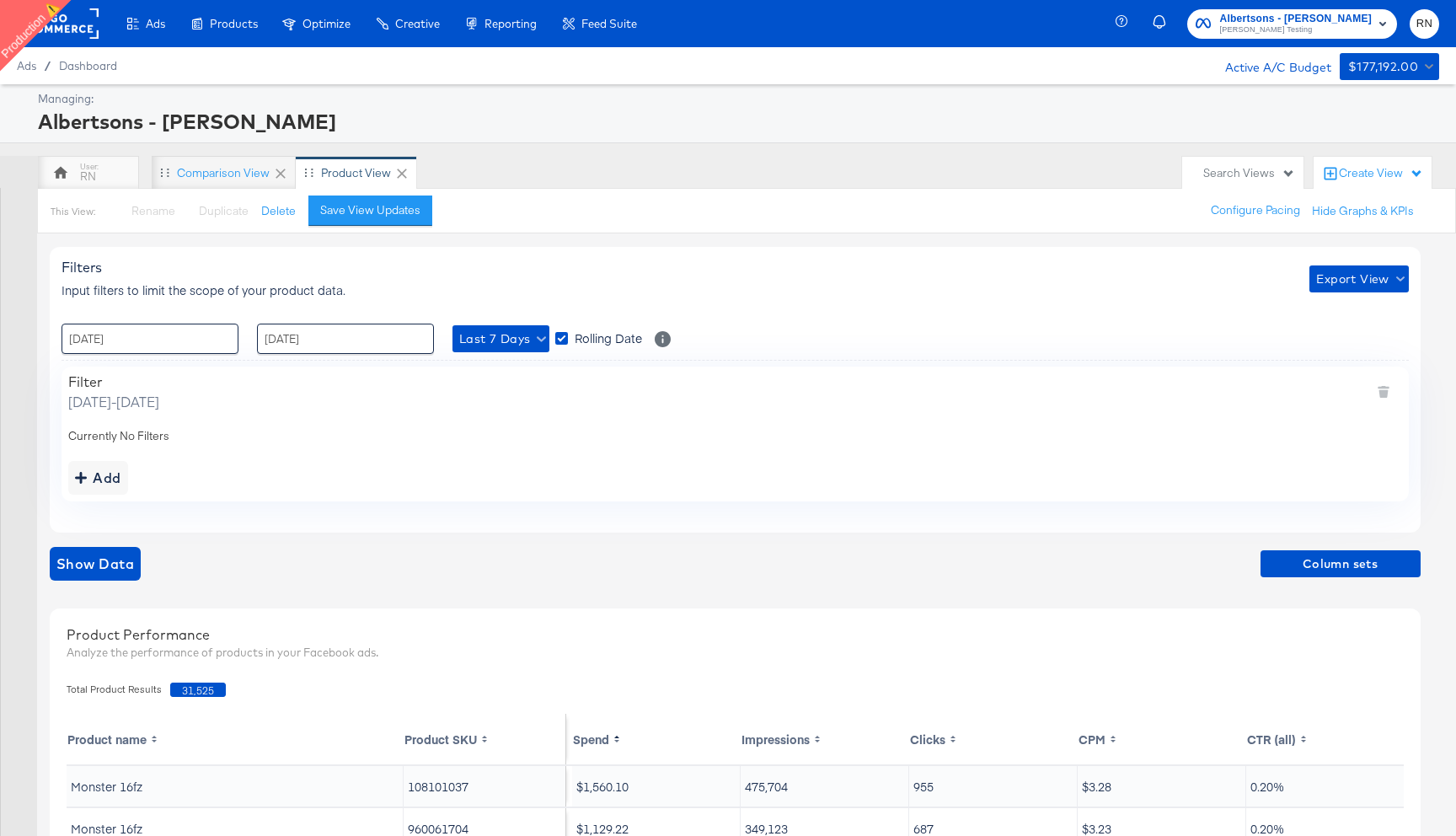
click at [76, 26] on rect at bounding box center [59, 23] width 77 height 30
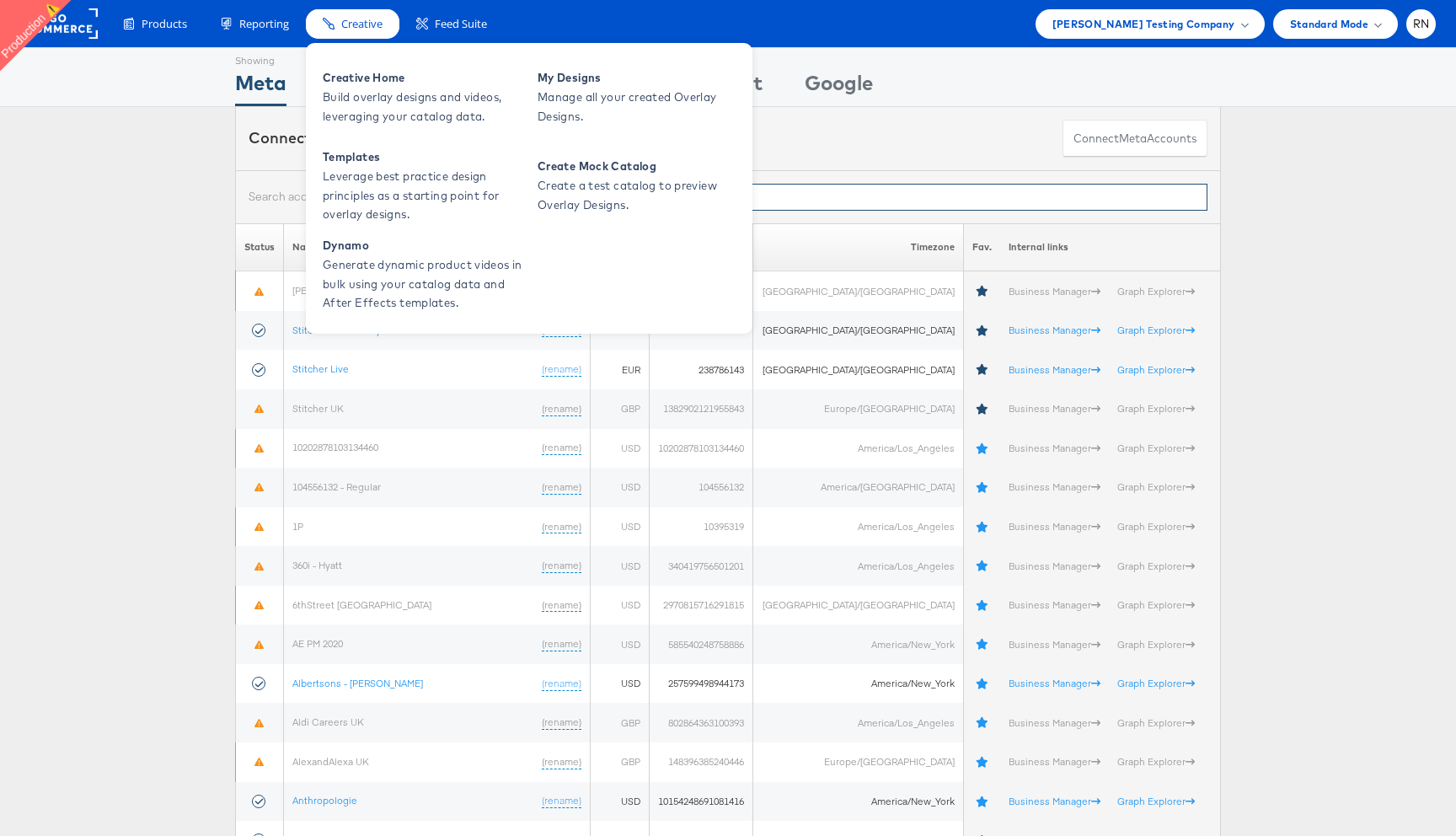
paste input "101245863545024"
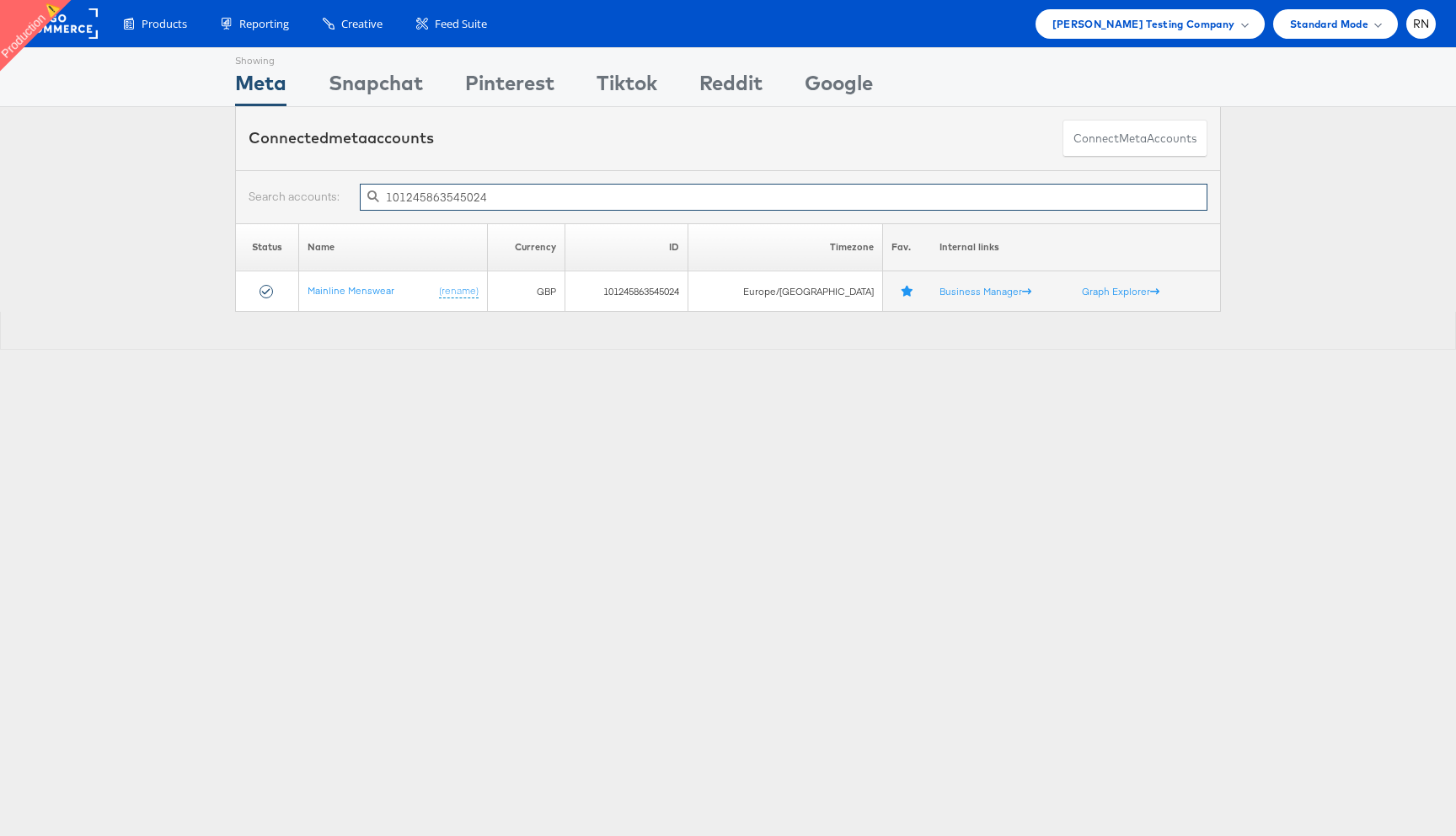
click at [461, 197] on input "101245863545024" at bounding box center [784, 197] width 848 height 27
paste input "55095301594717"
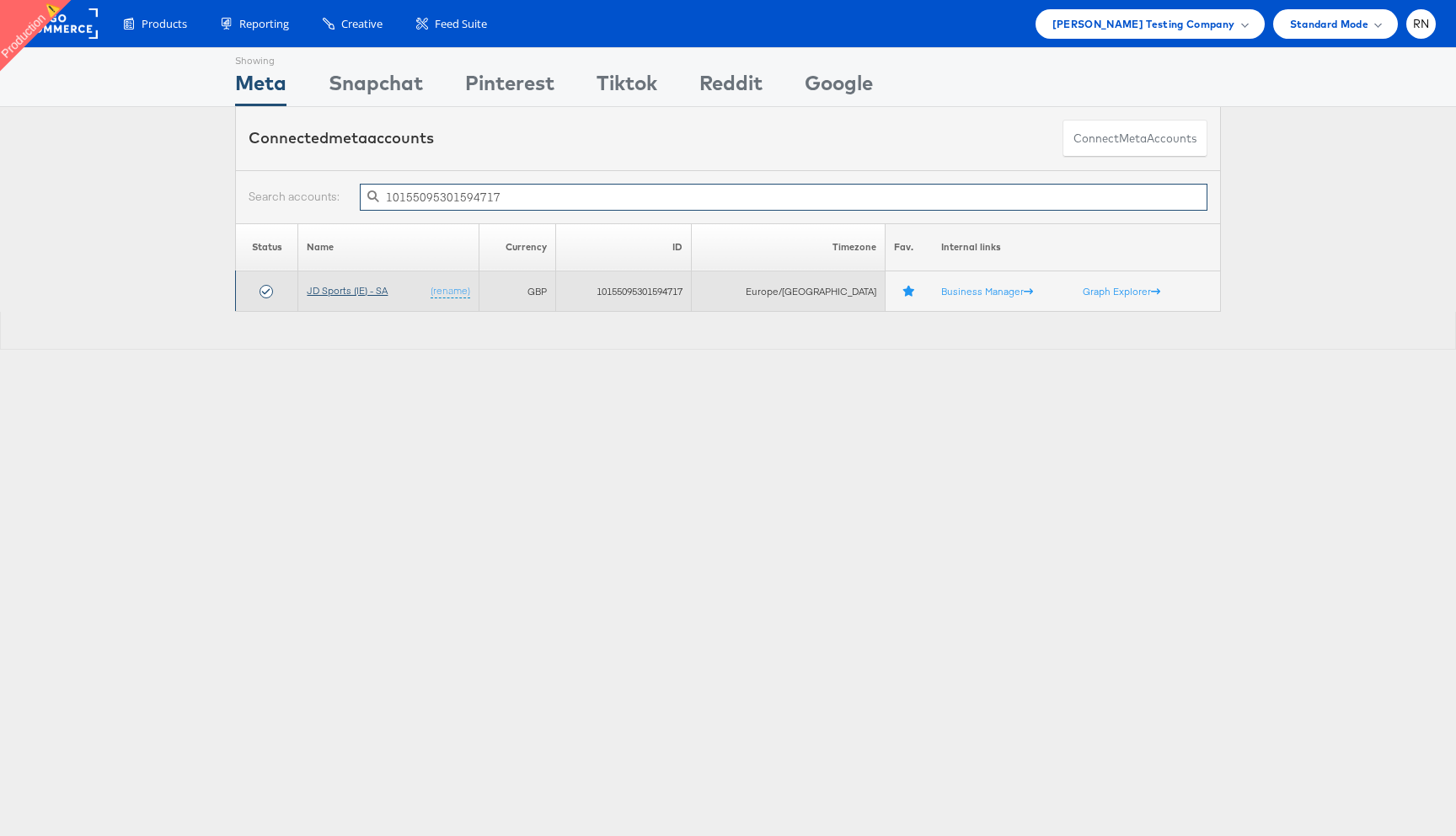
type input "10155095301594717"
click at [383, 291] on link "JD Sports (IE) - SA" at bounding box center [347, 290] width 81 height 13
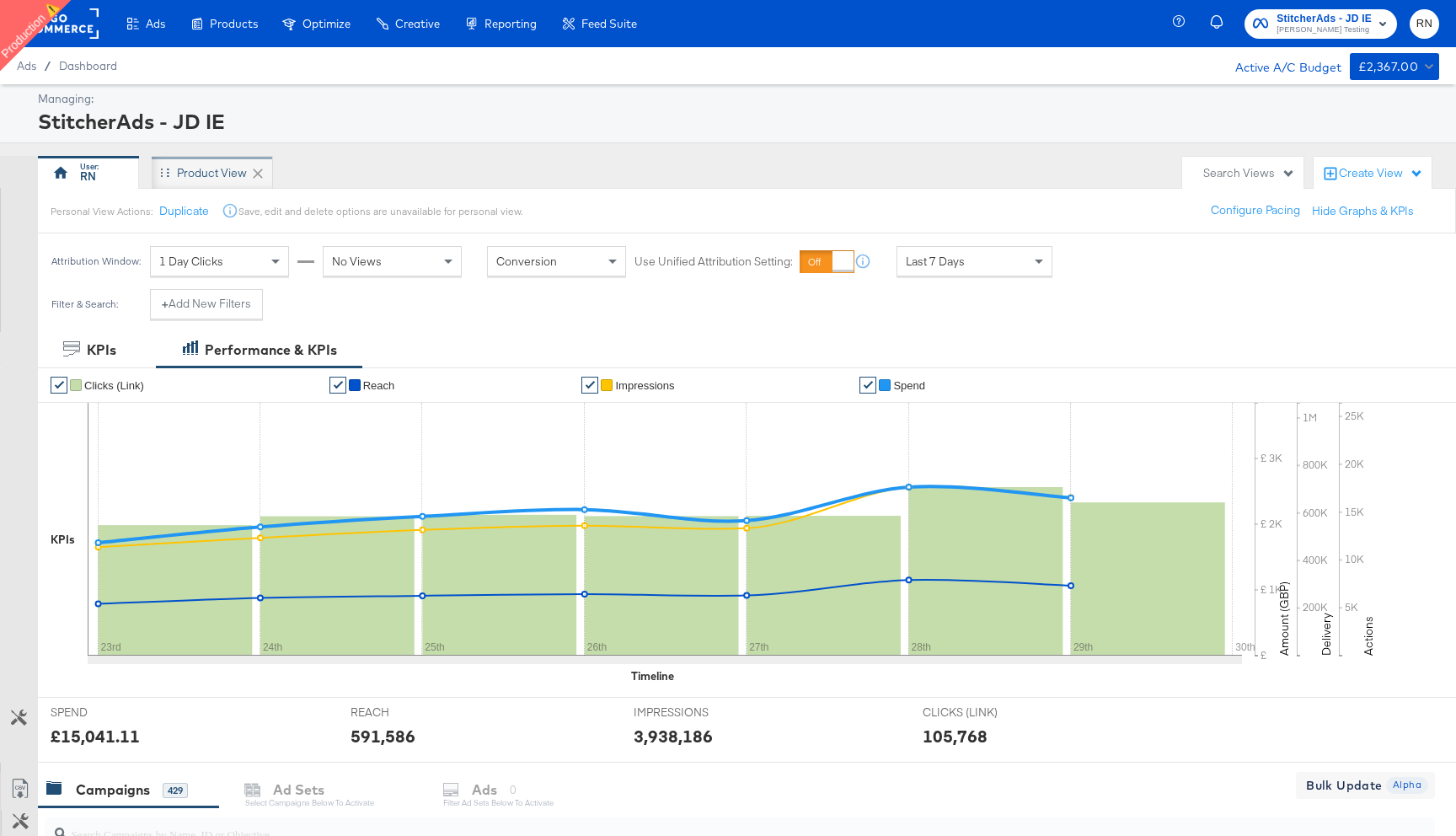
click at [200, 176] on div "Product View" at bounding box center [211, 173] width 70 height 16
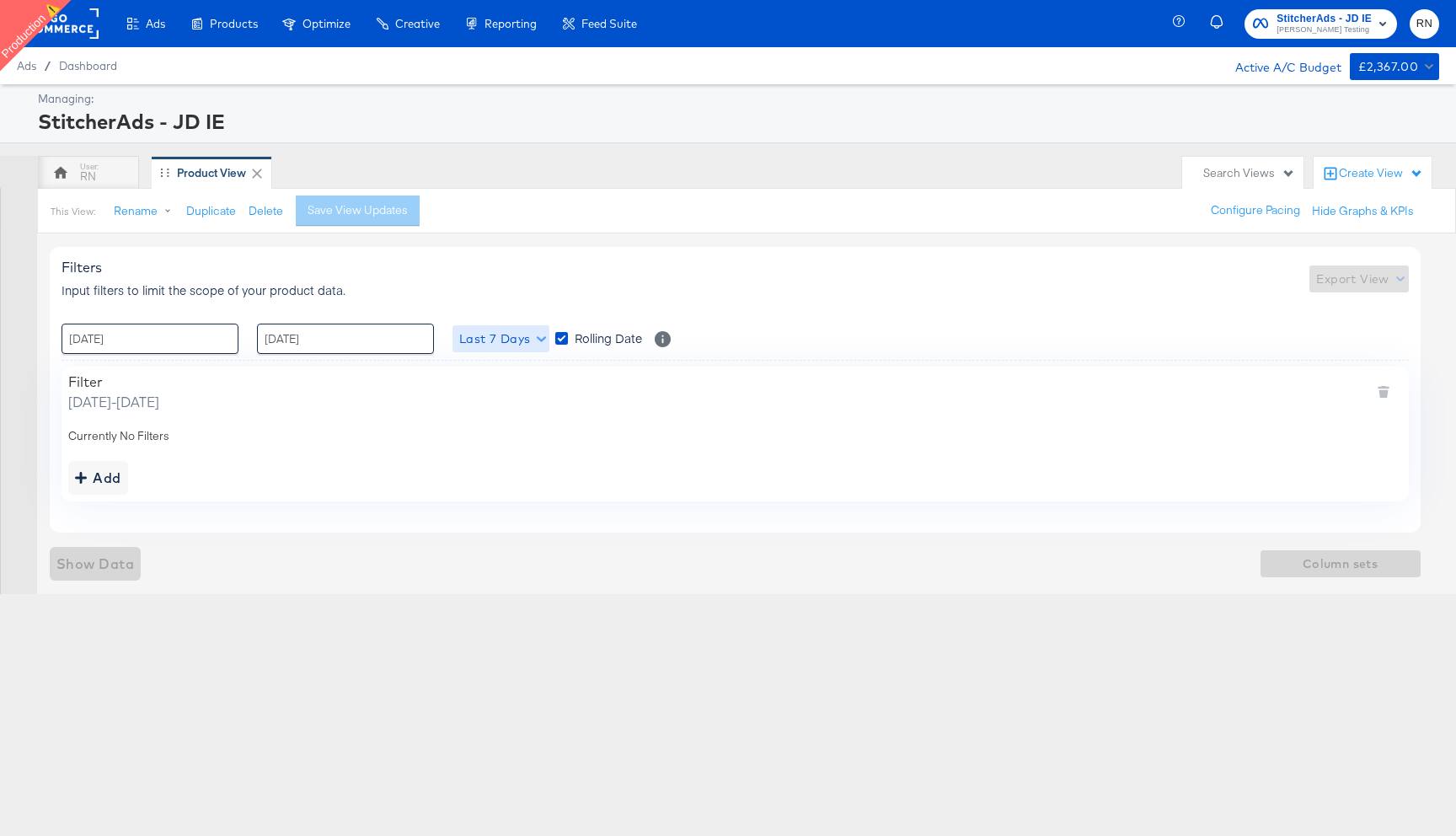
click at [502, 333] on span "Last 7 Days" at bounding box center [501, 339] width 83 height 21
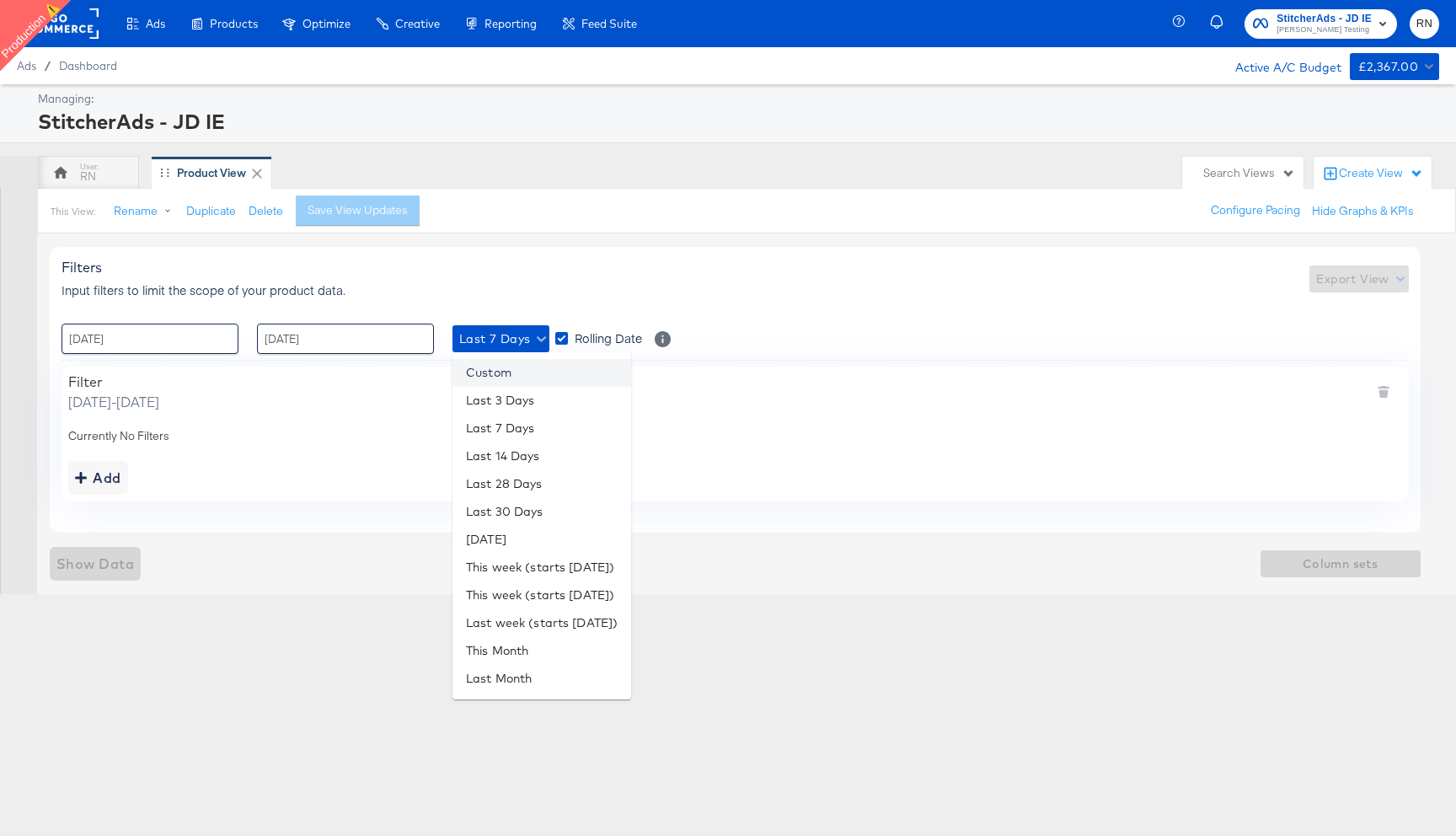
click at [509, 371] on li "Custom" at bounding box center [541, 373] width 178 height 28
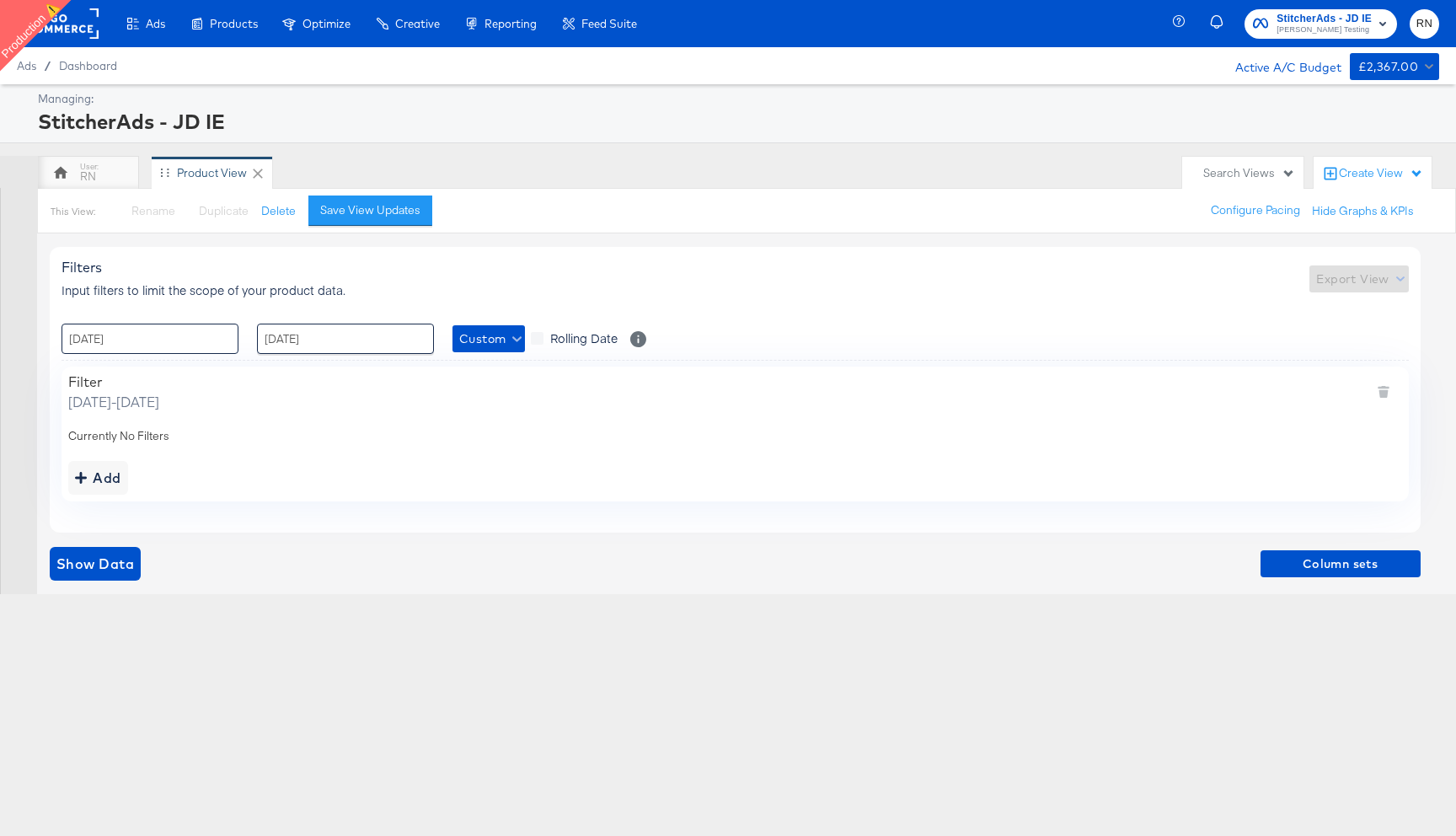
click at [167, 344] on input "[DATE]" at bounding box center [150, 338] width 177 height 30
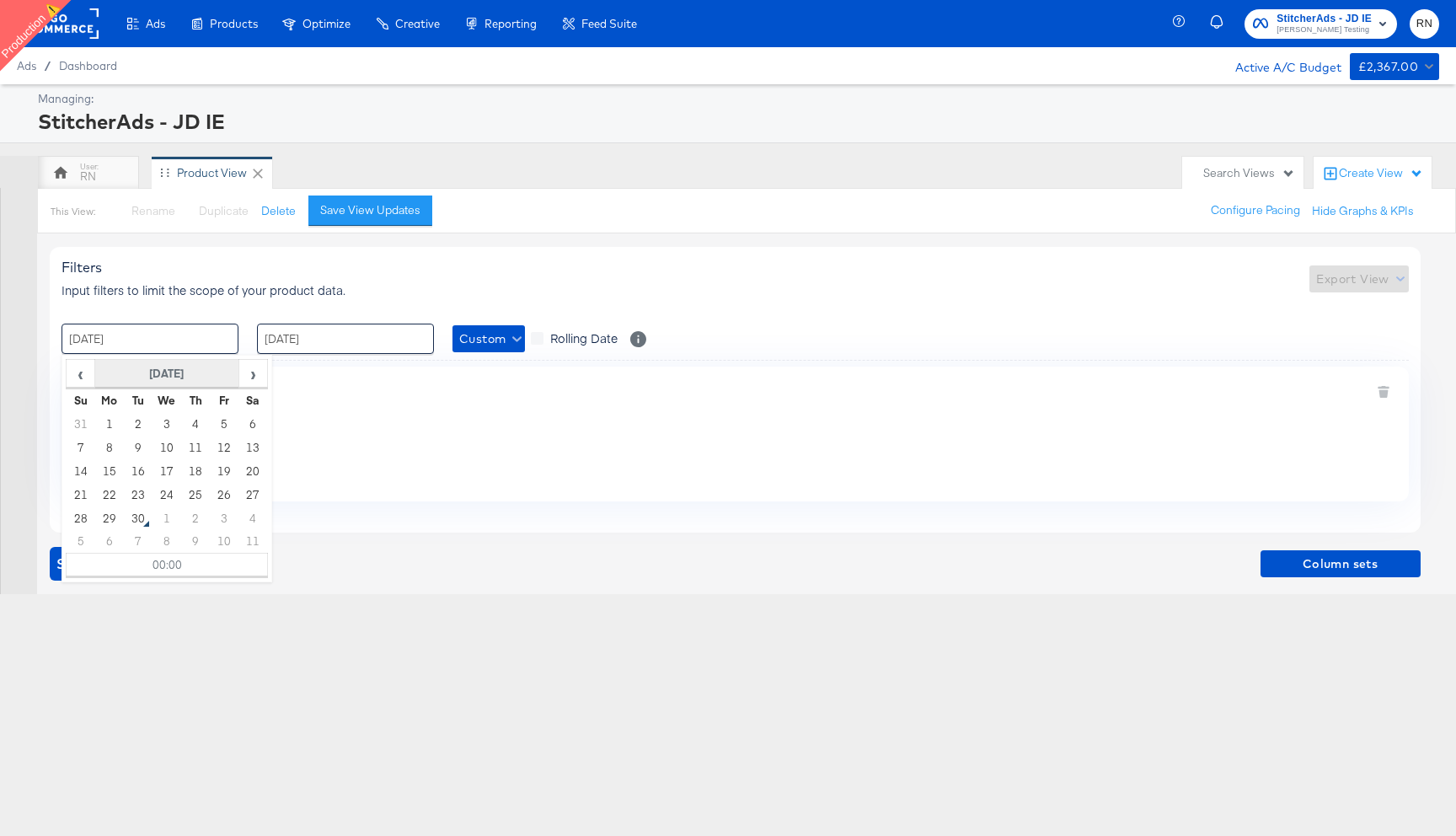
click at [159, 380] on th "[DATE]" at bounding box center [167, 374] width 144 height 29
click at [97, 404] on td "Jan" at bounding box center [91, 411] width 50 height 42
click at [153, 378] on th "[DATE]" at bounding box center [167, 374] width 144 height 29
click at [97, 446] on td "May" at bounding box center [91, 452] width 50 height 42
click at [196, 425] on td "1" at bounding box center [195, 424] width 29 height 23
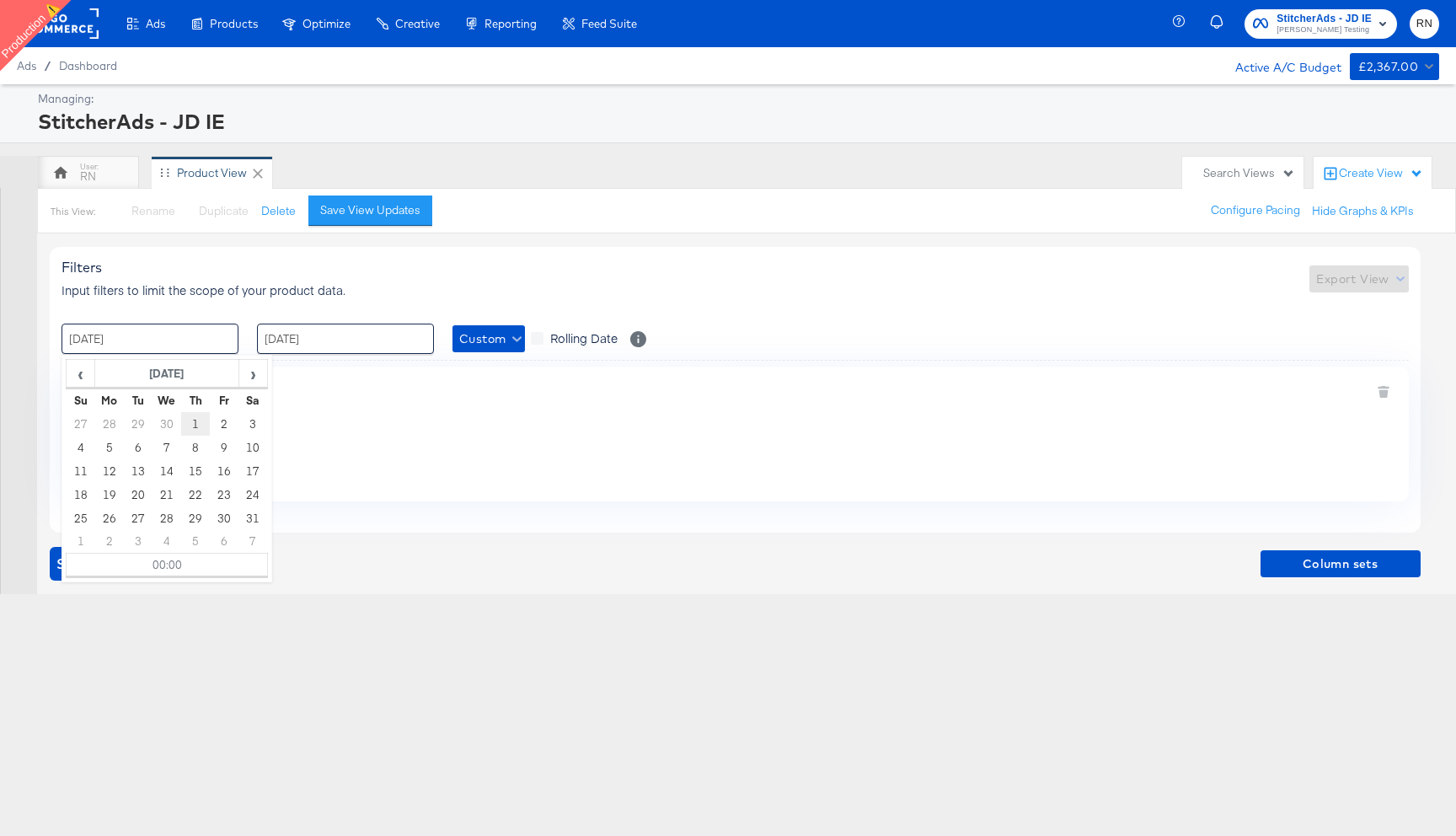
type input "[DATE] 00:00"
click at [438, 433] on div "Currently No Filters" at bounding box center [735, 436] width 1334 height 16
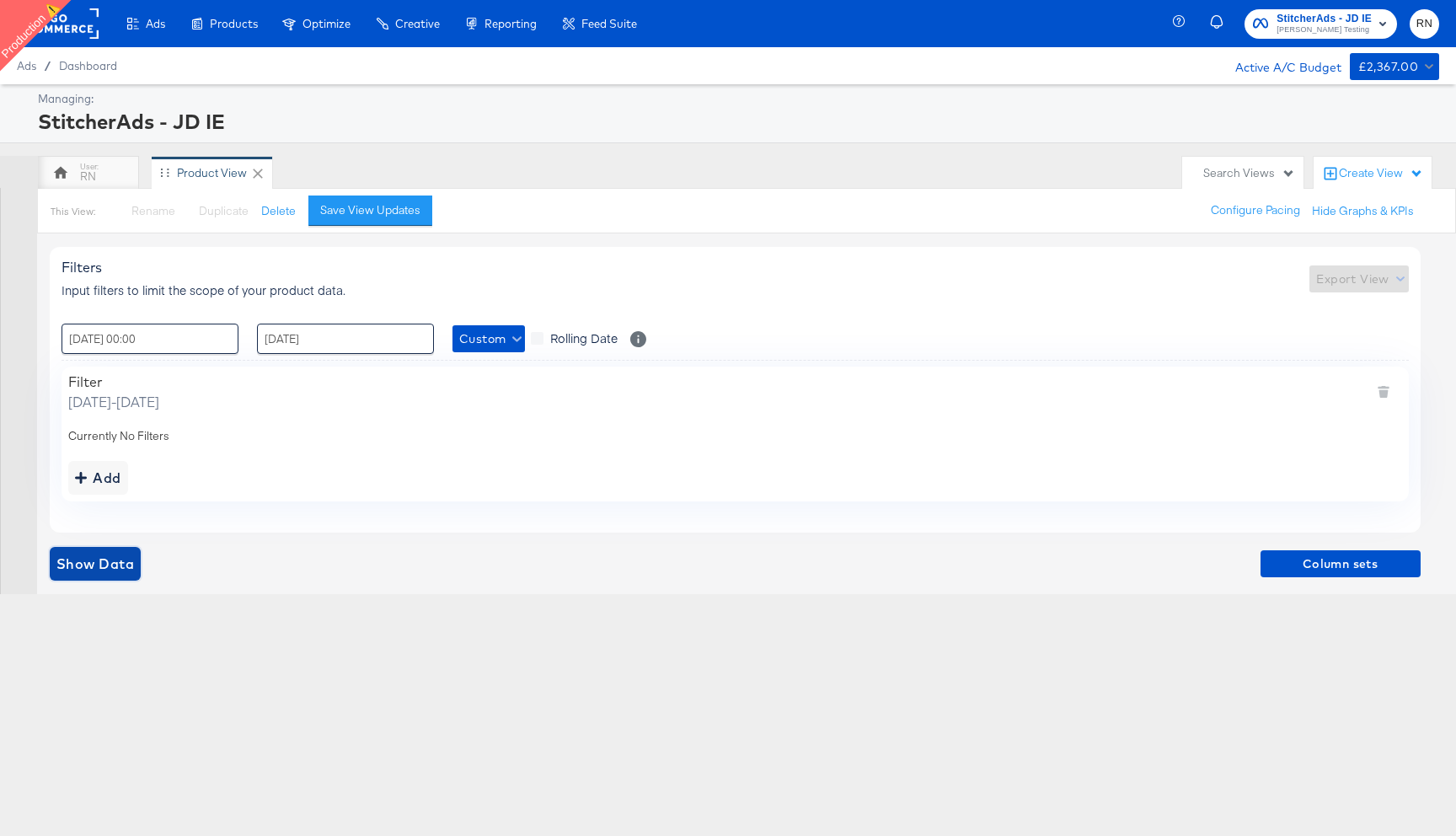
click at [107, 555] on span "Show Data" at bounding box center [95, 564] width 77 height 23
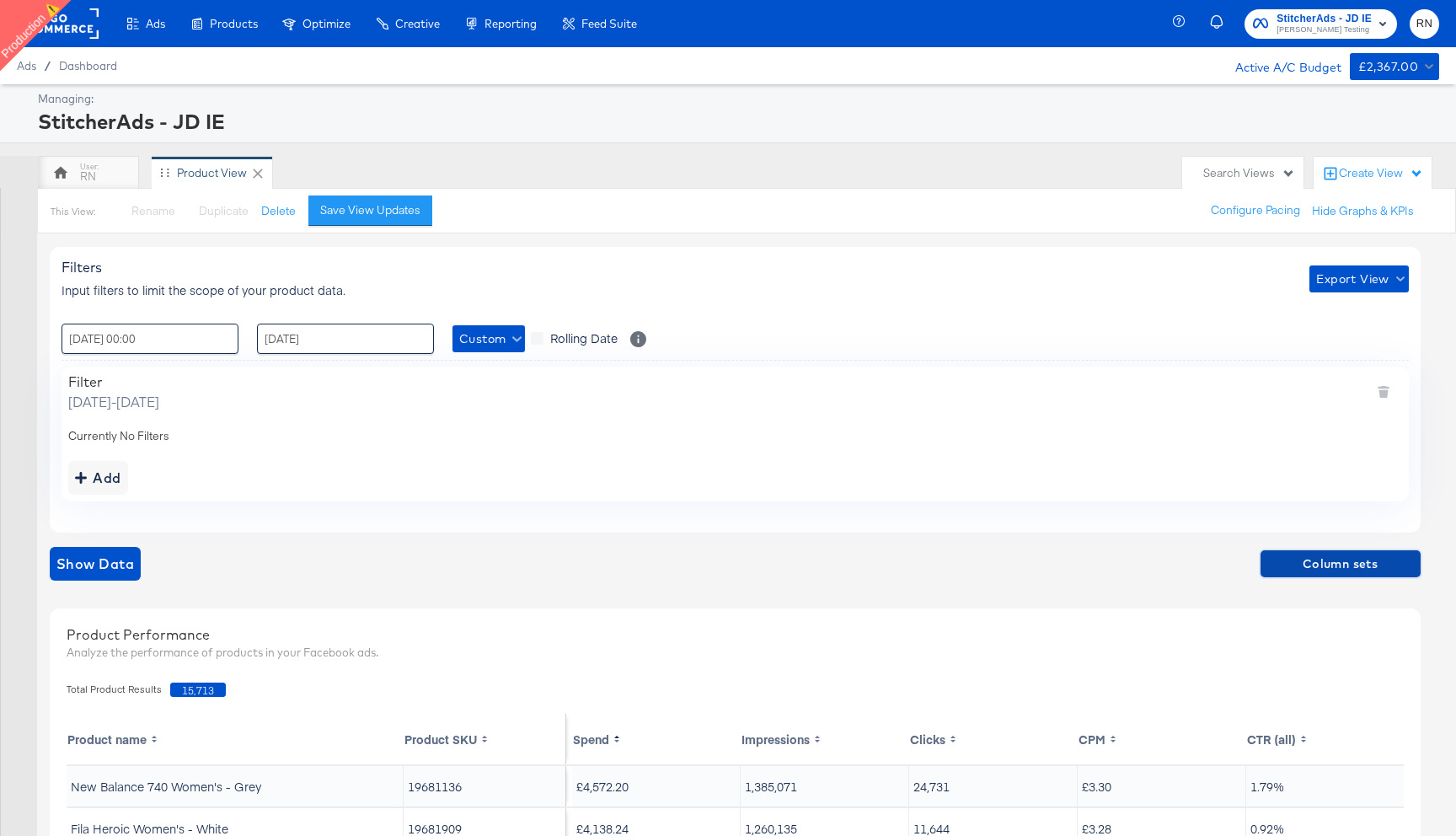
click at [1278, 572] on span "Column sets" at bounding box center [1340, 565] width 147 height 21
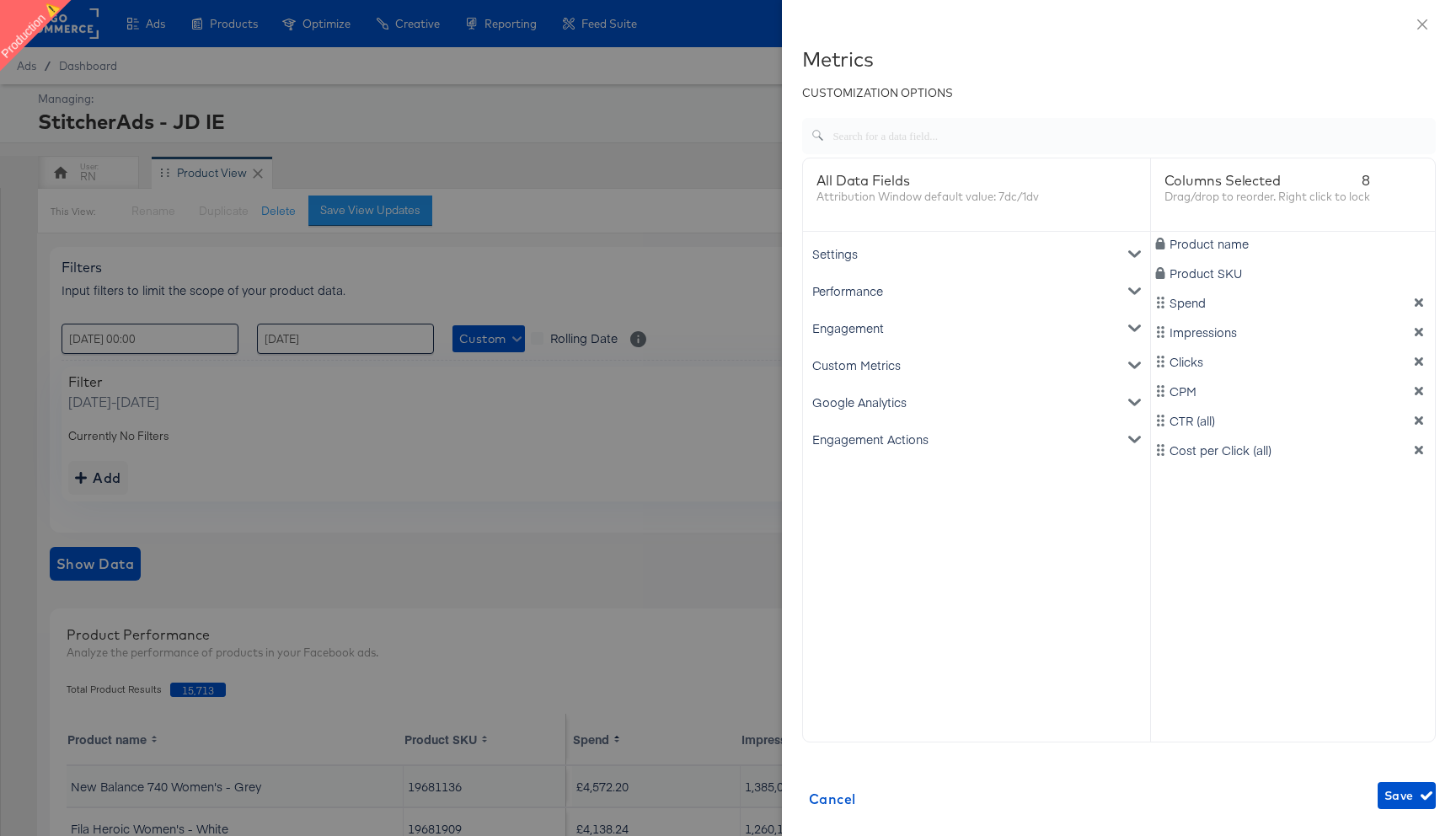
click at [886, 331] on div "Engagement" at bounding box center [976, 328] width 340 height 37
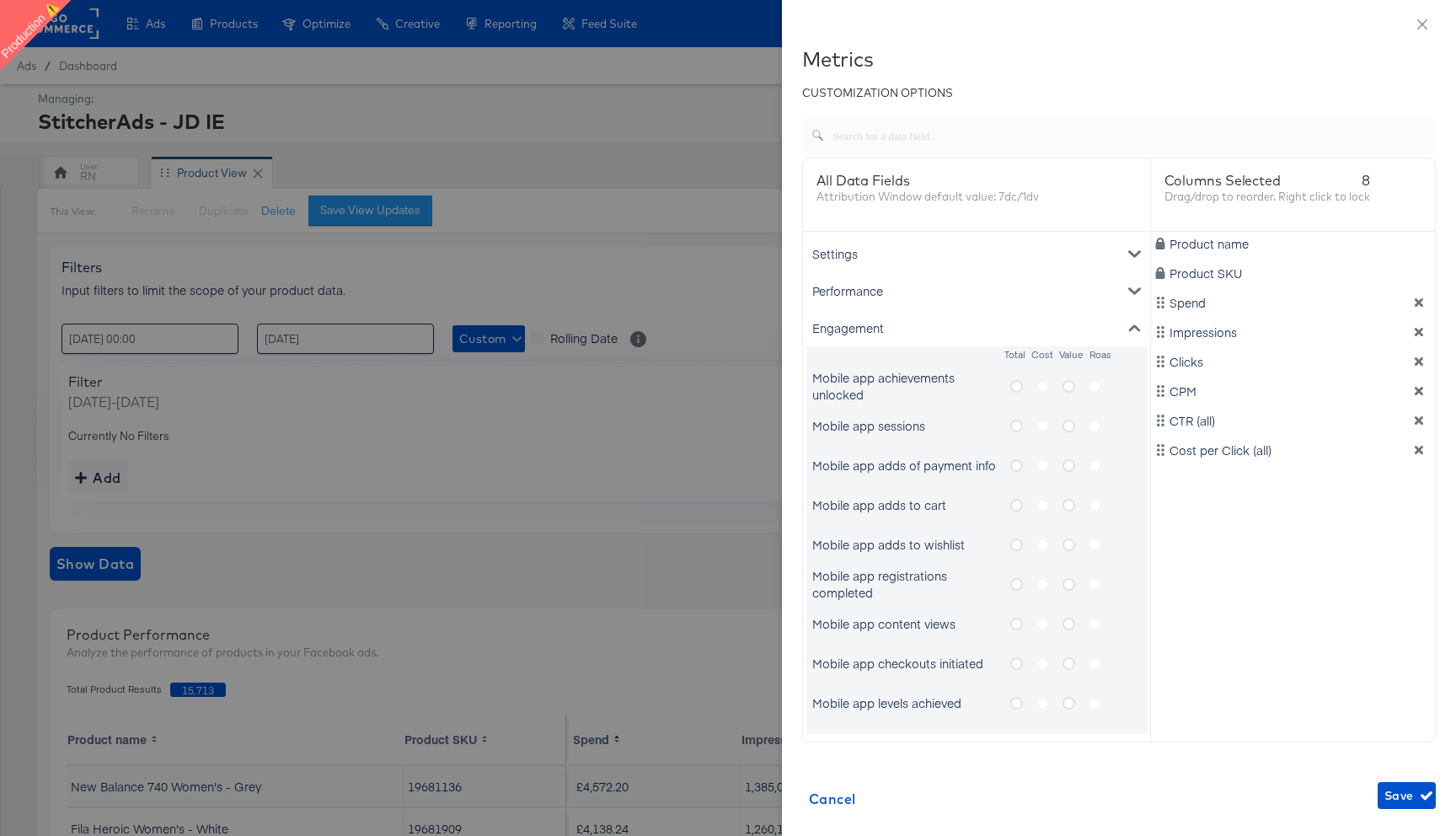
click at [1015, 388] on icon "metrics-list" at bounding box center [1017, 386] width 13 height 13
click at [0, 0] on input "metrics-list" at bounding box center [0, 0] width 0 height 0
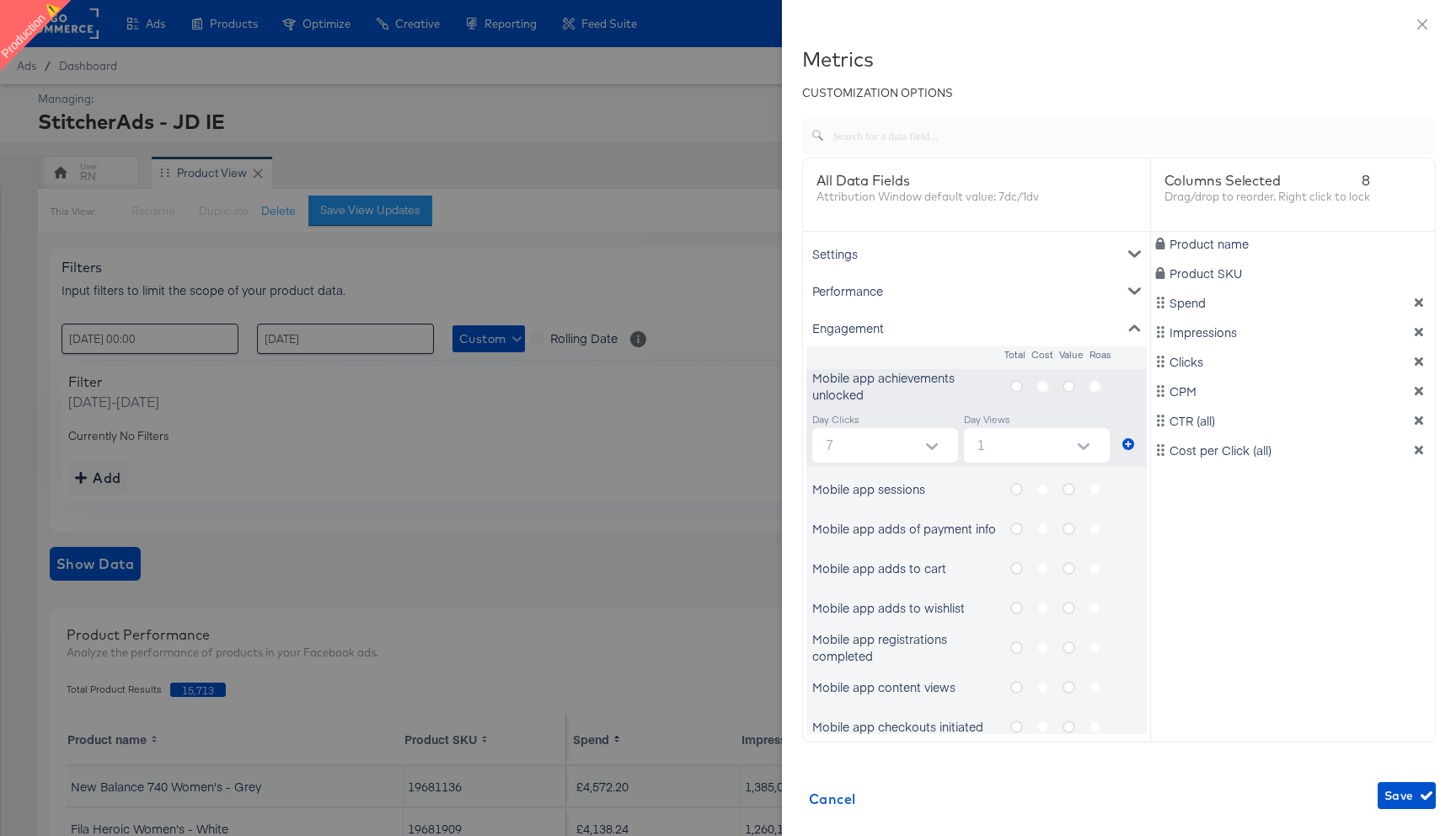
click at [1127, 257] on div "Settings" at bounding box center [976, 253] width 340 height 37
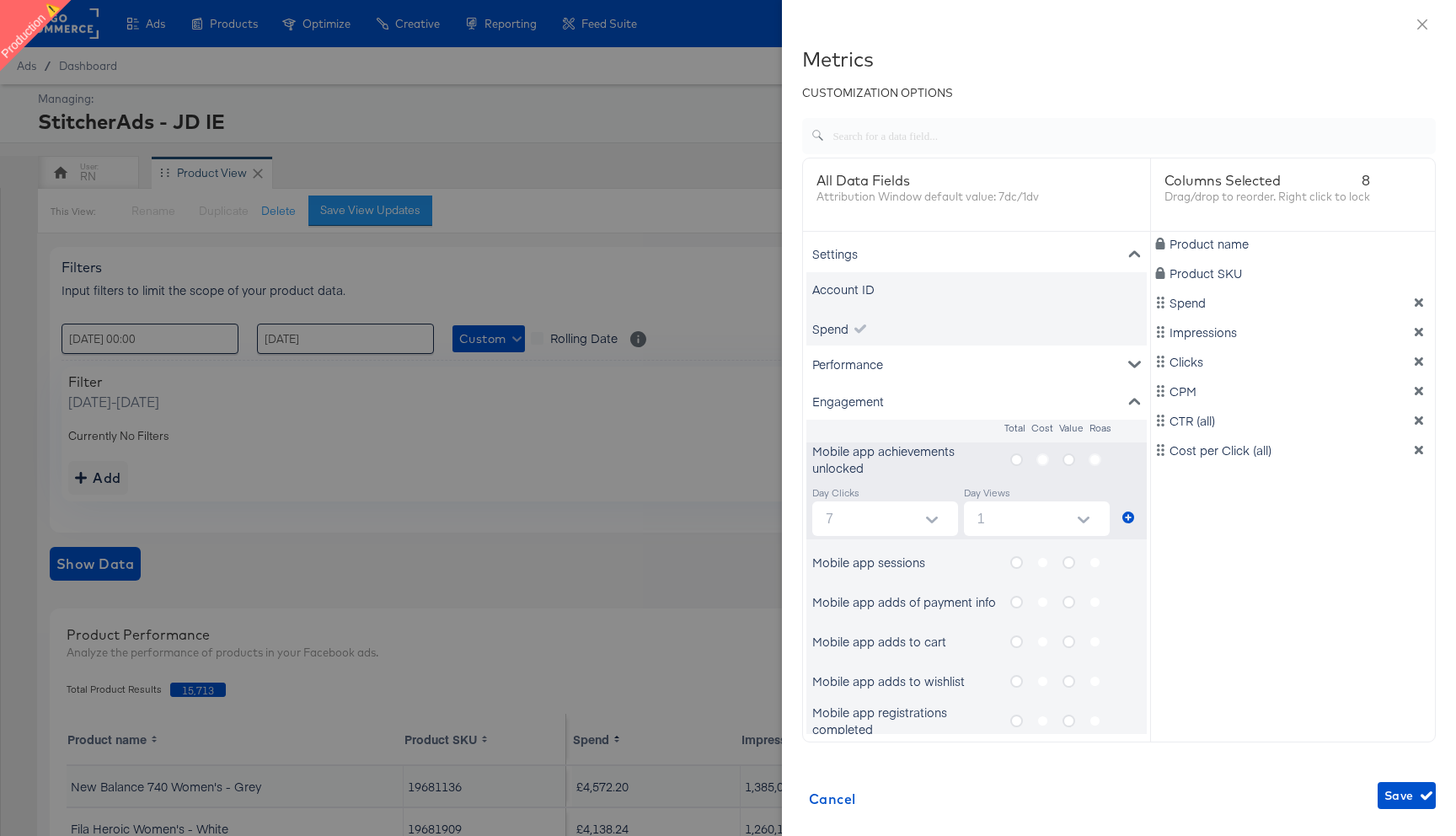
click at [964, 362] on div "Performance" at bounding box center [976, 364] width 340 height 37
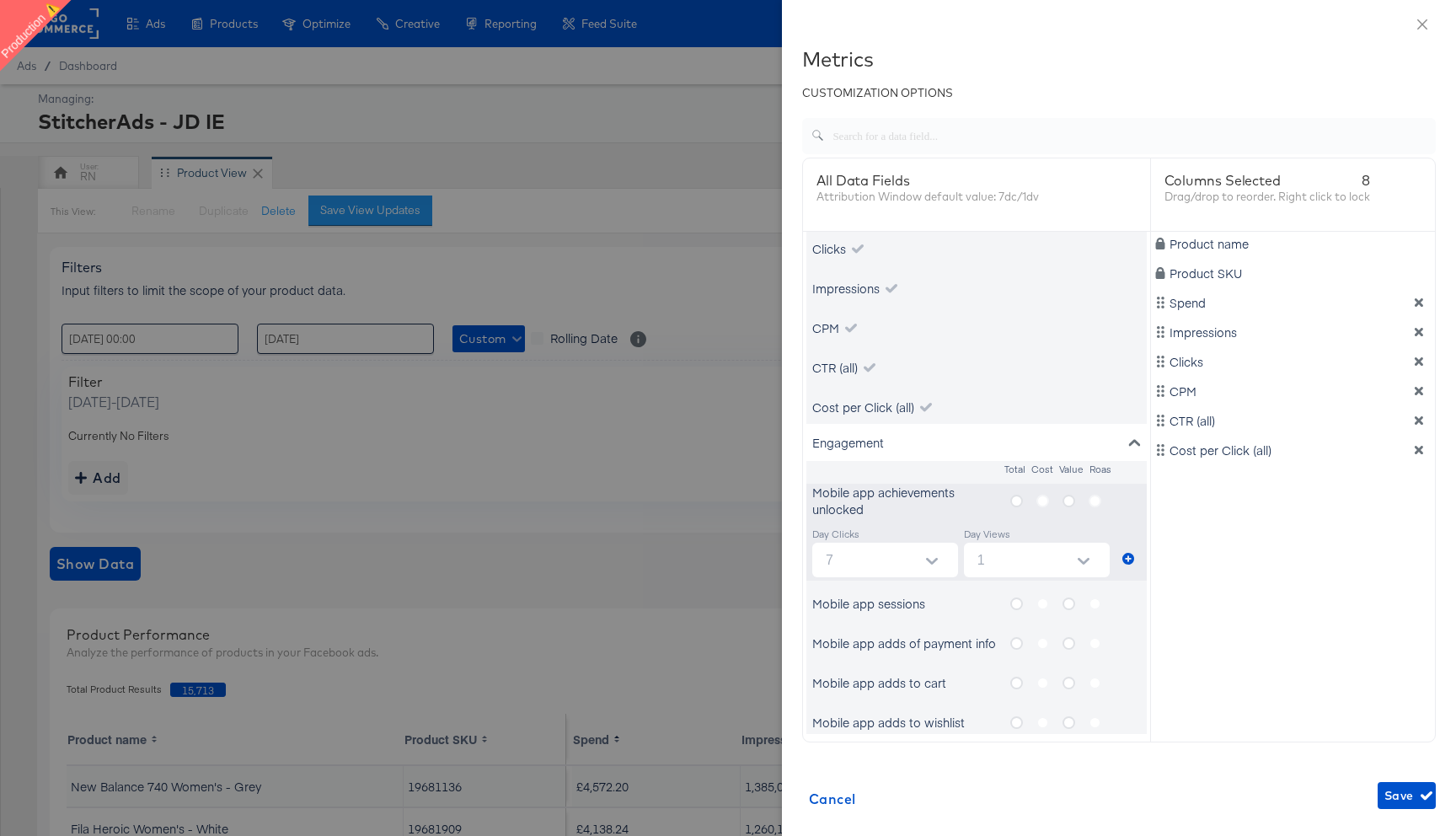
scroll to position [161, 0]
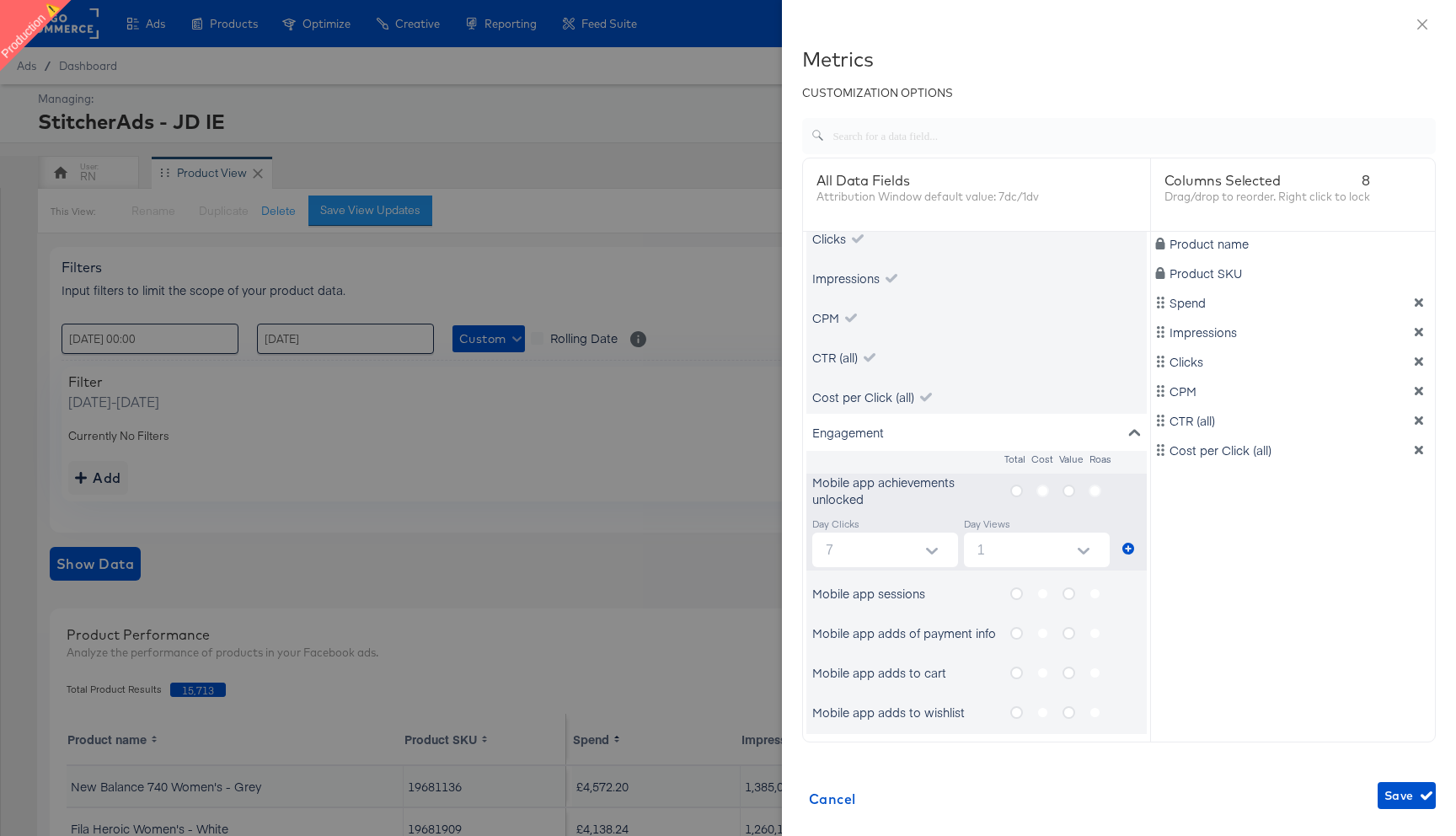
click at [905, 425] on div "Engagement" at bounding box center [976, 432] width 340 height 37
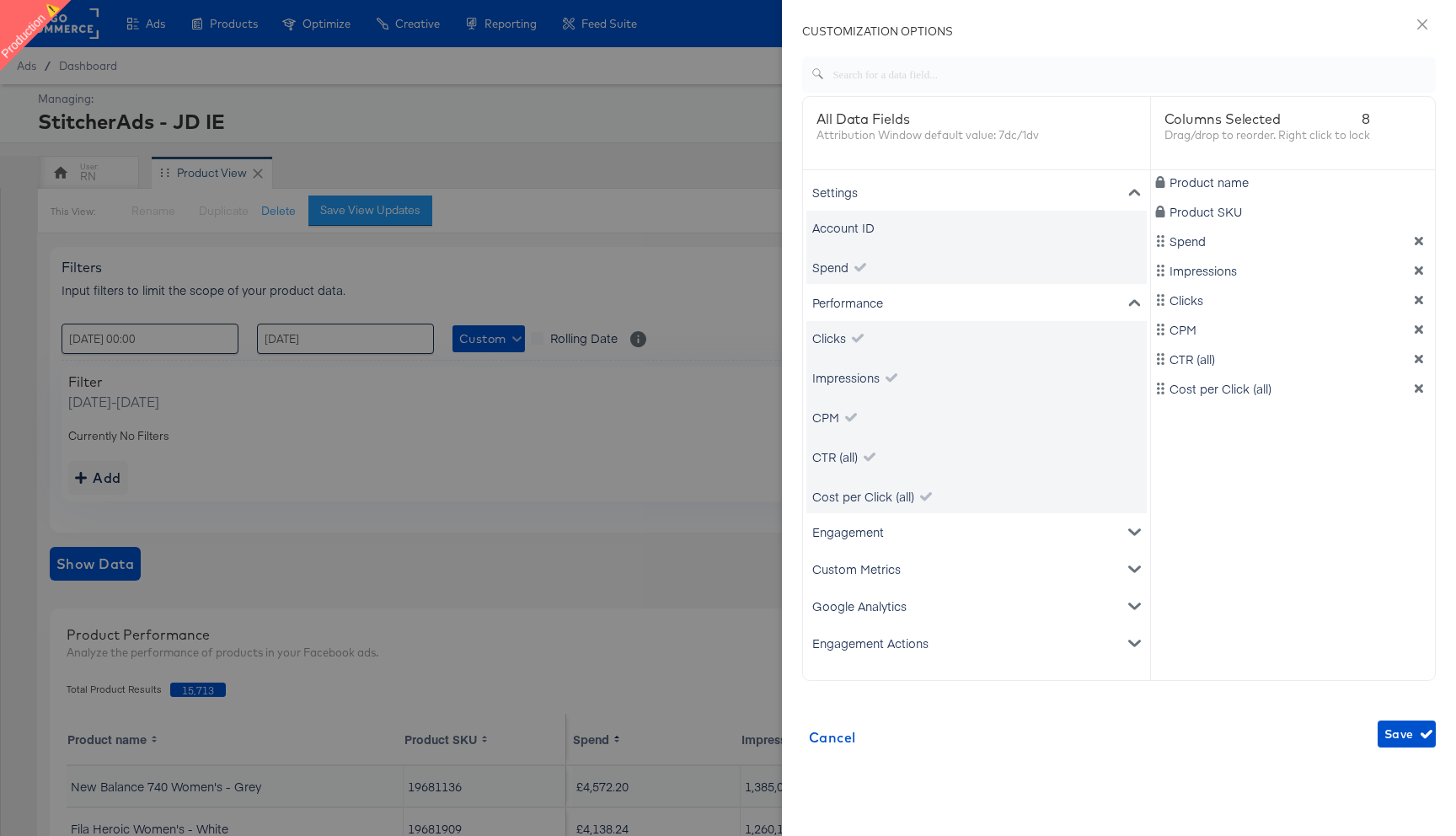
scroll to position [64, 0]
click at [949, 564] on div "Custom Metrics" at bounding box center [976, 566] width 340 height 37
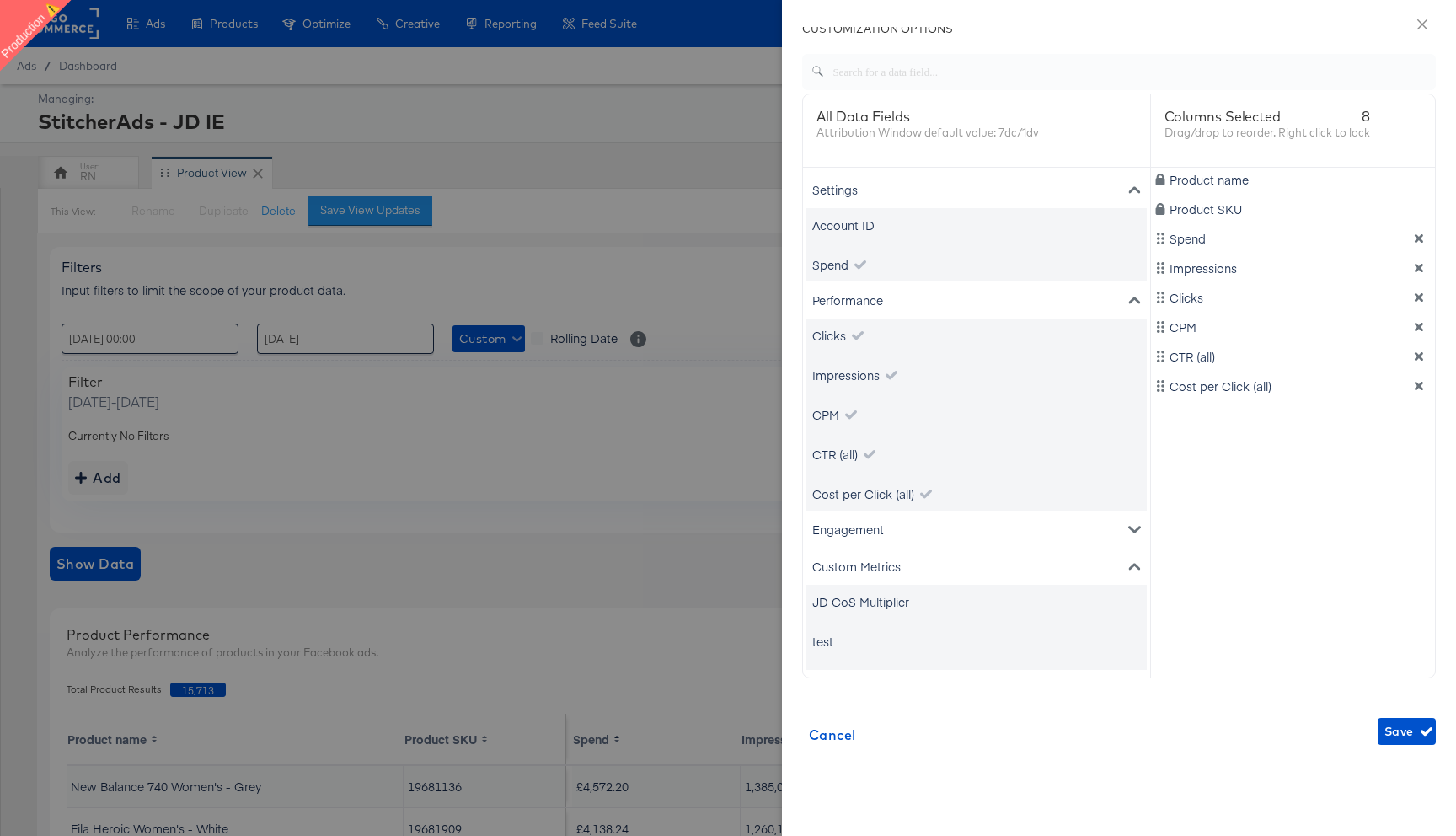
click at [903, 577] on div "Custom Metrics" at bounding box center [976, 566] width 340 height 37
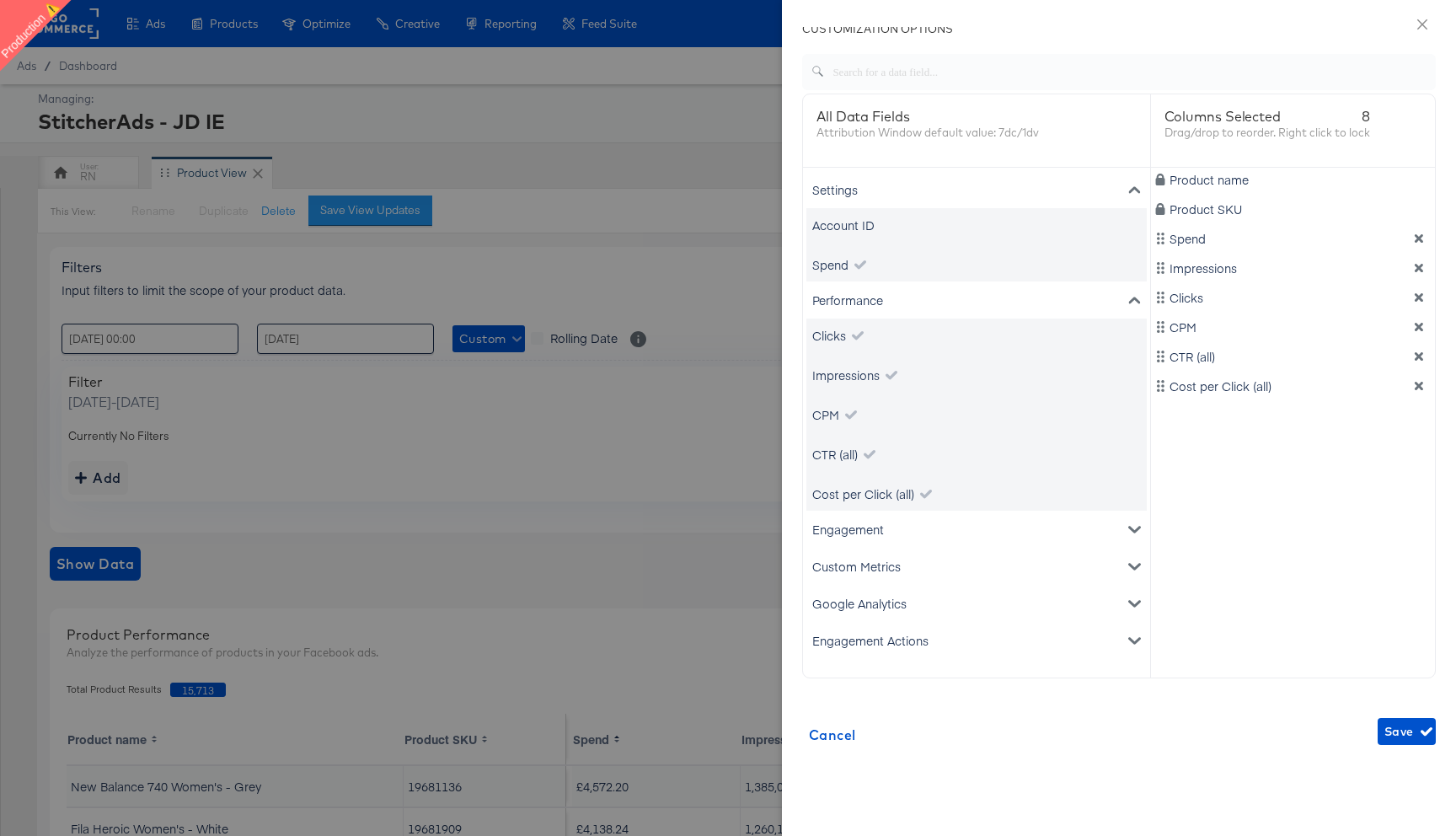
click at [904, 538] on div "Engagement" at bounding box center [976, 529] width 340 height 37
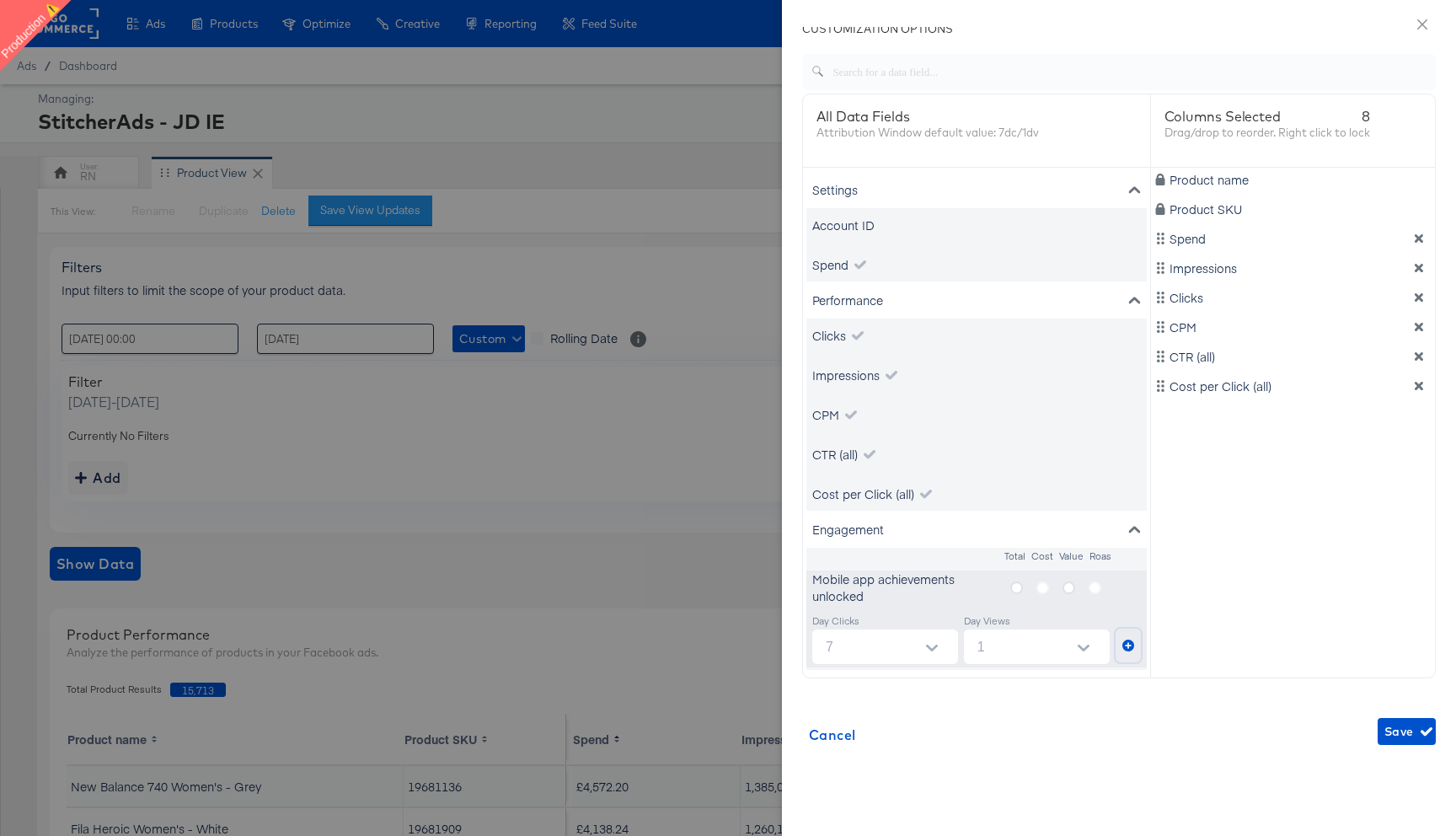
click at [1126, 646] on icon "metrics-list" at bounding box center [1128, 645] width 12 height 12
click at [1071, 584] on icon "metrics-list" at bounding box center [1069, 587] width 13 height 13
click at [0, 0] on input "metrics-list" at bounding box center [0, 0] width 0 height 0
click at [1129, 637] on button "metrics-list" at bounding box center [1128, 645] width 25 height 34
click at [1045, 588] on label "metrics-list" at bounding box center [1050, 588] width 26 height 21
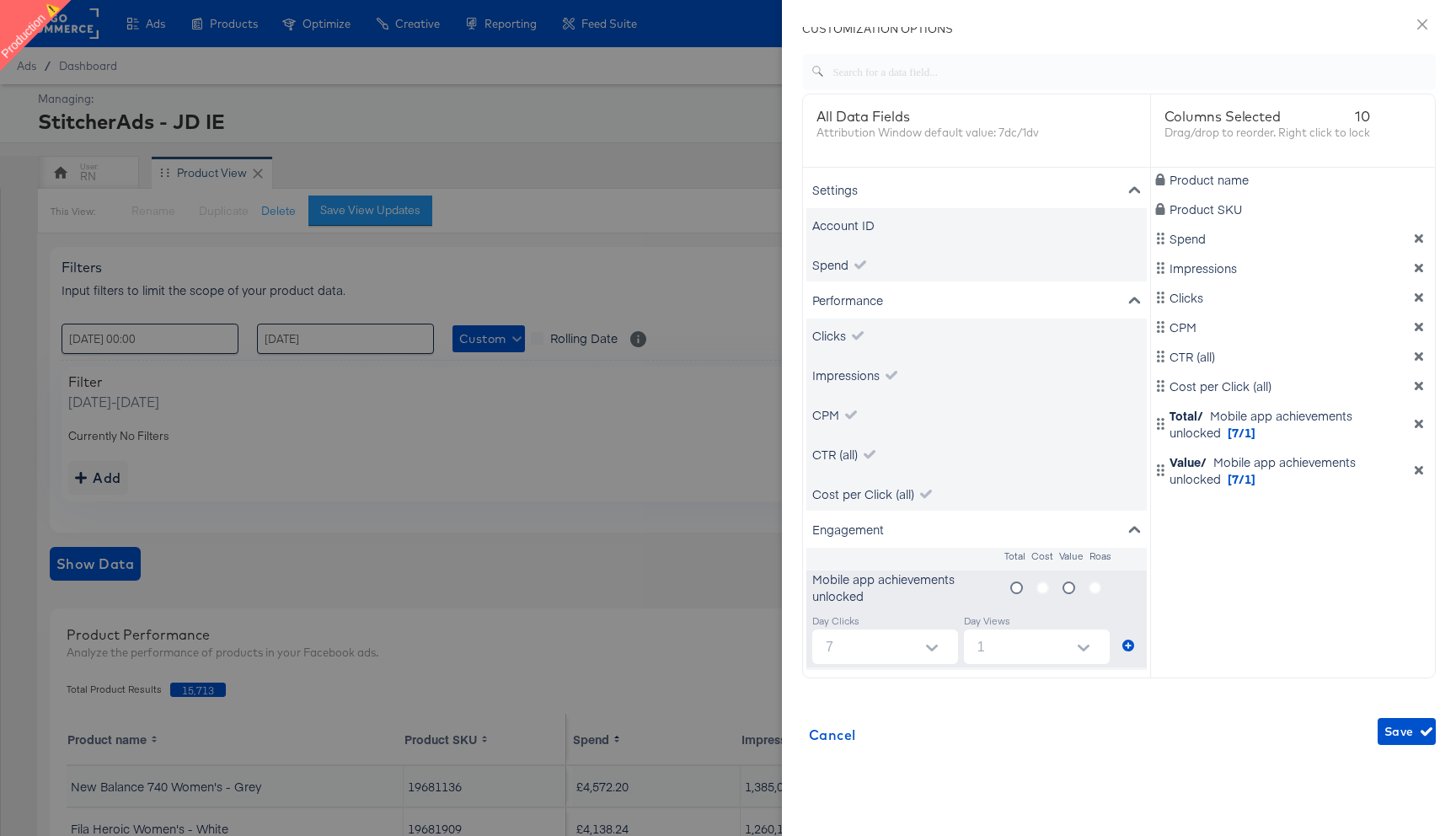
click at [1095, 587] on label "metrics-list" at bounding box center [1102, 588] width 26 height 21
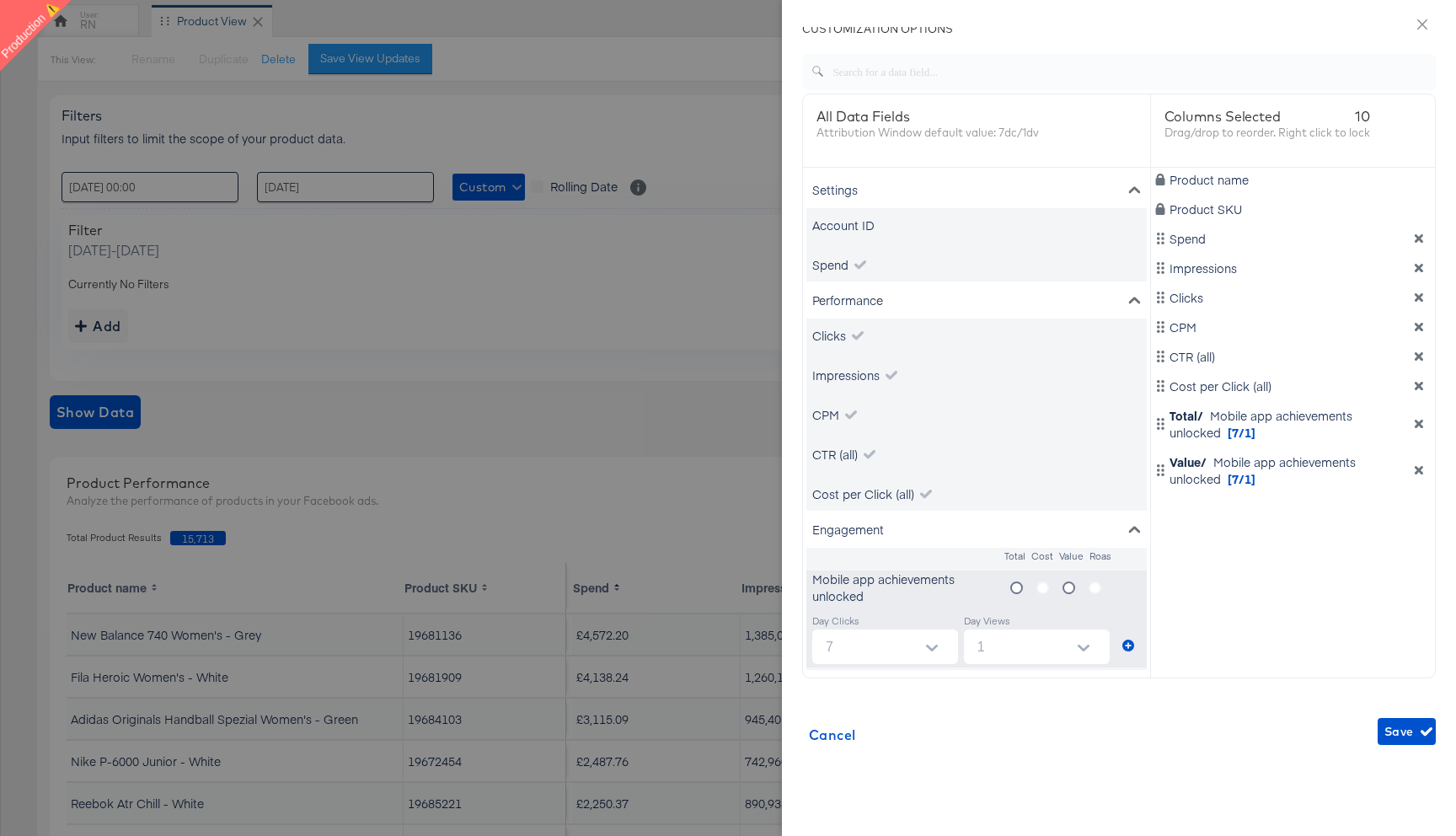
scroll to position [240, 0]
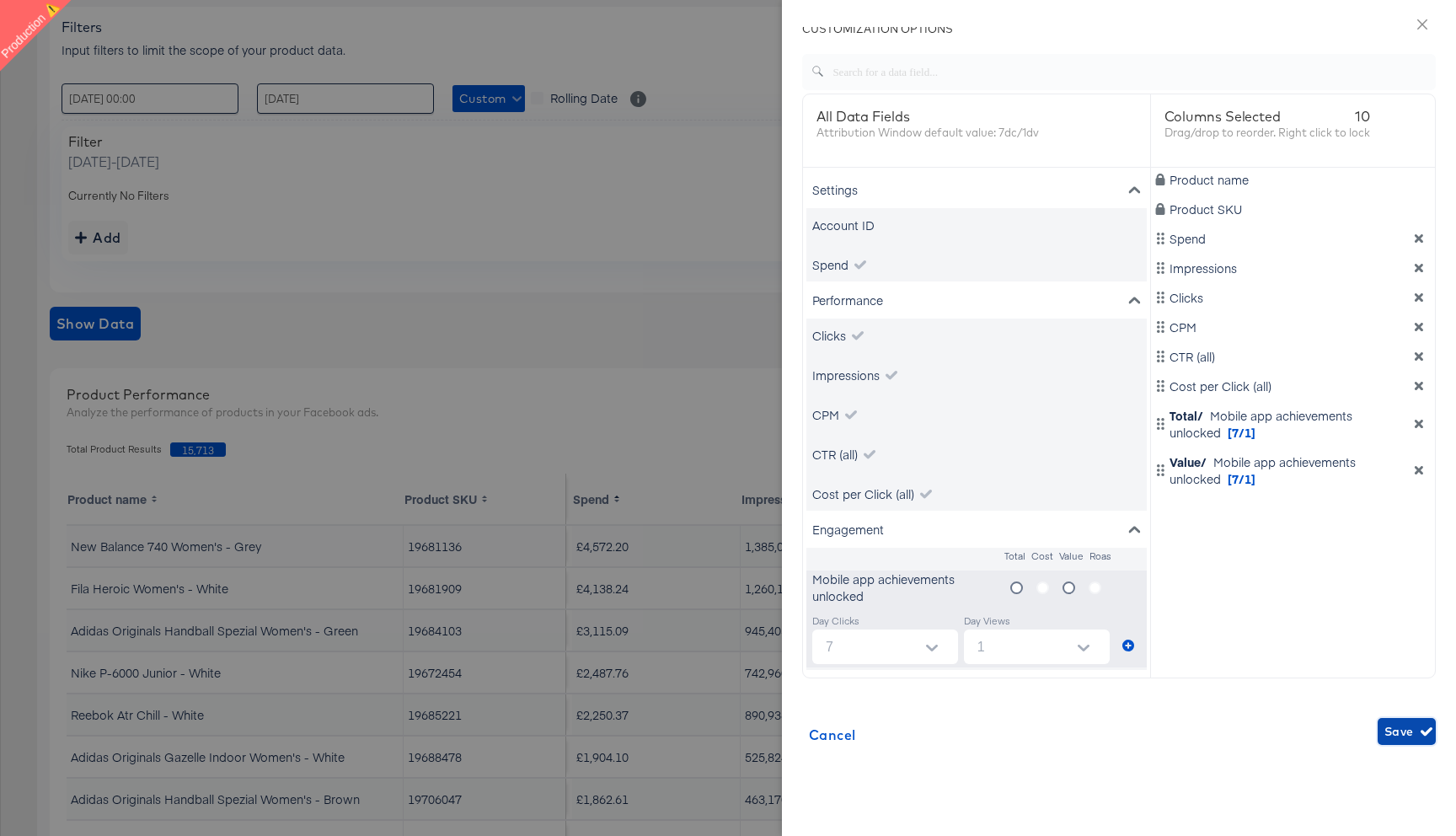
click at [1399, 730] on span "Save" at bounding box center [1406, 732] width 44 height 21
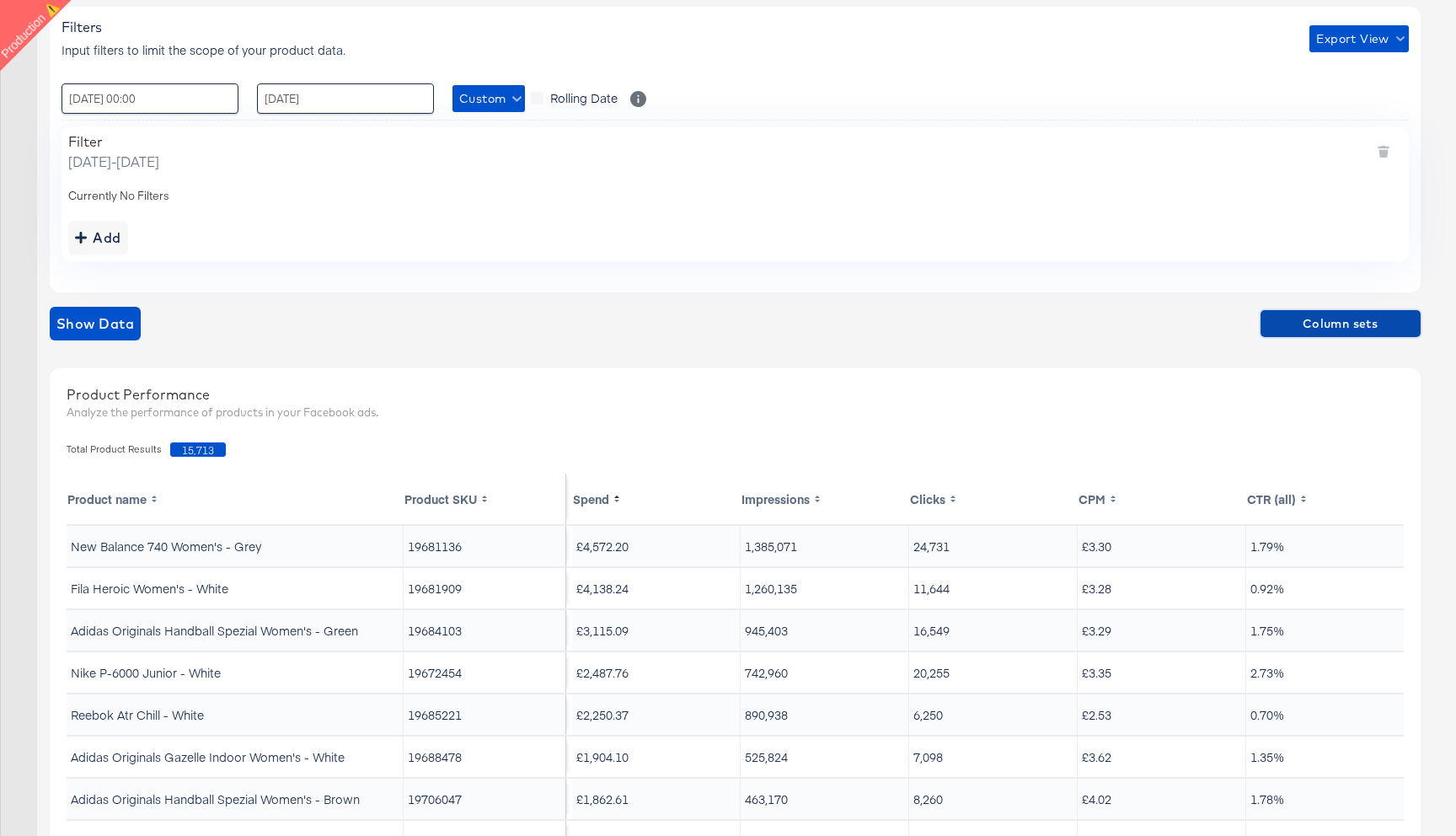
click at [1304, 317] on span "Column sets" at bounding box center [1340, 324] width 147 height 21
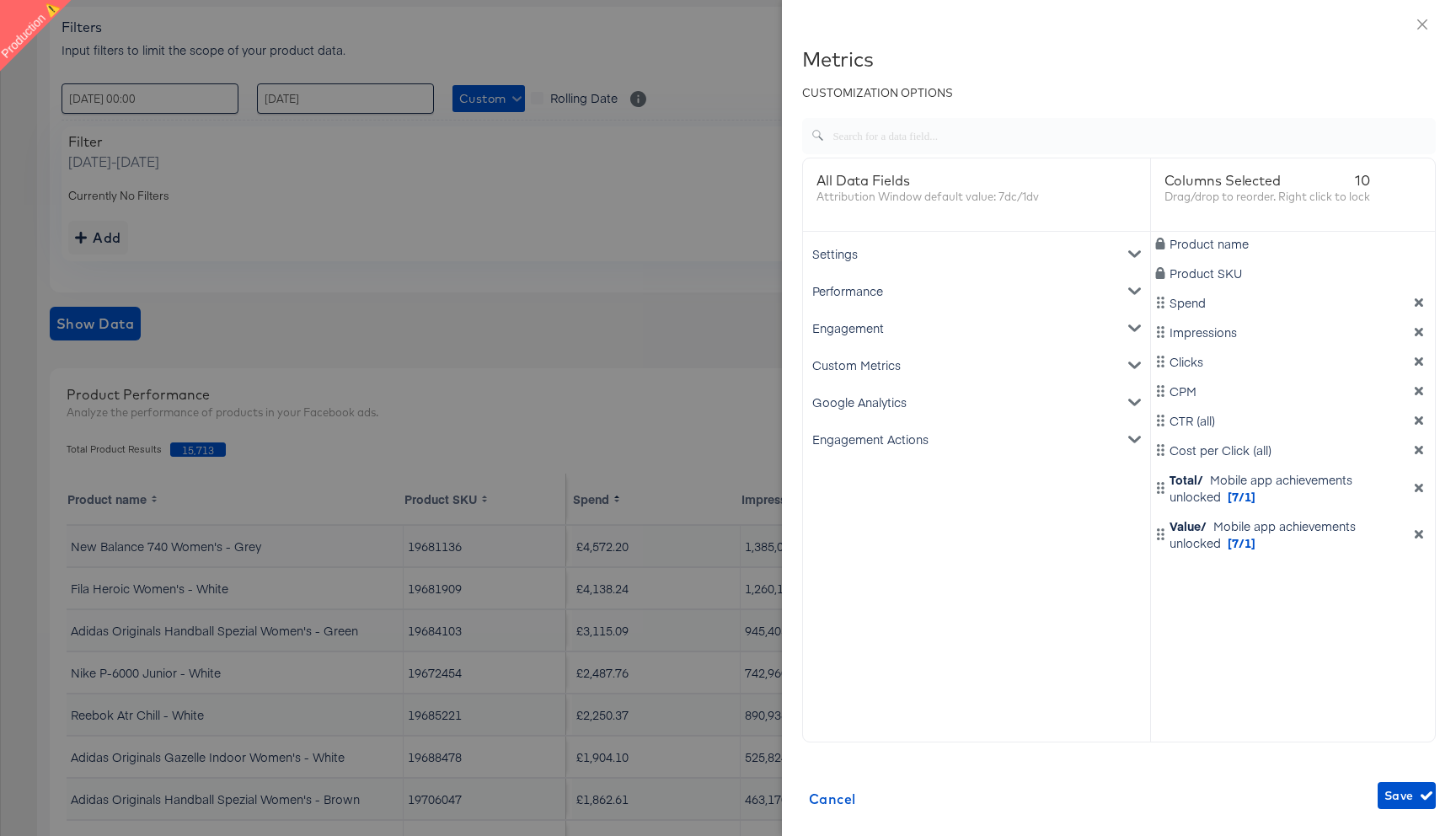
click at [712, 418] on div at bounding box center [728, 418] width 1456 height 836
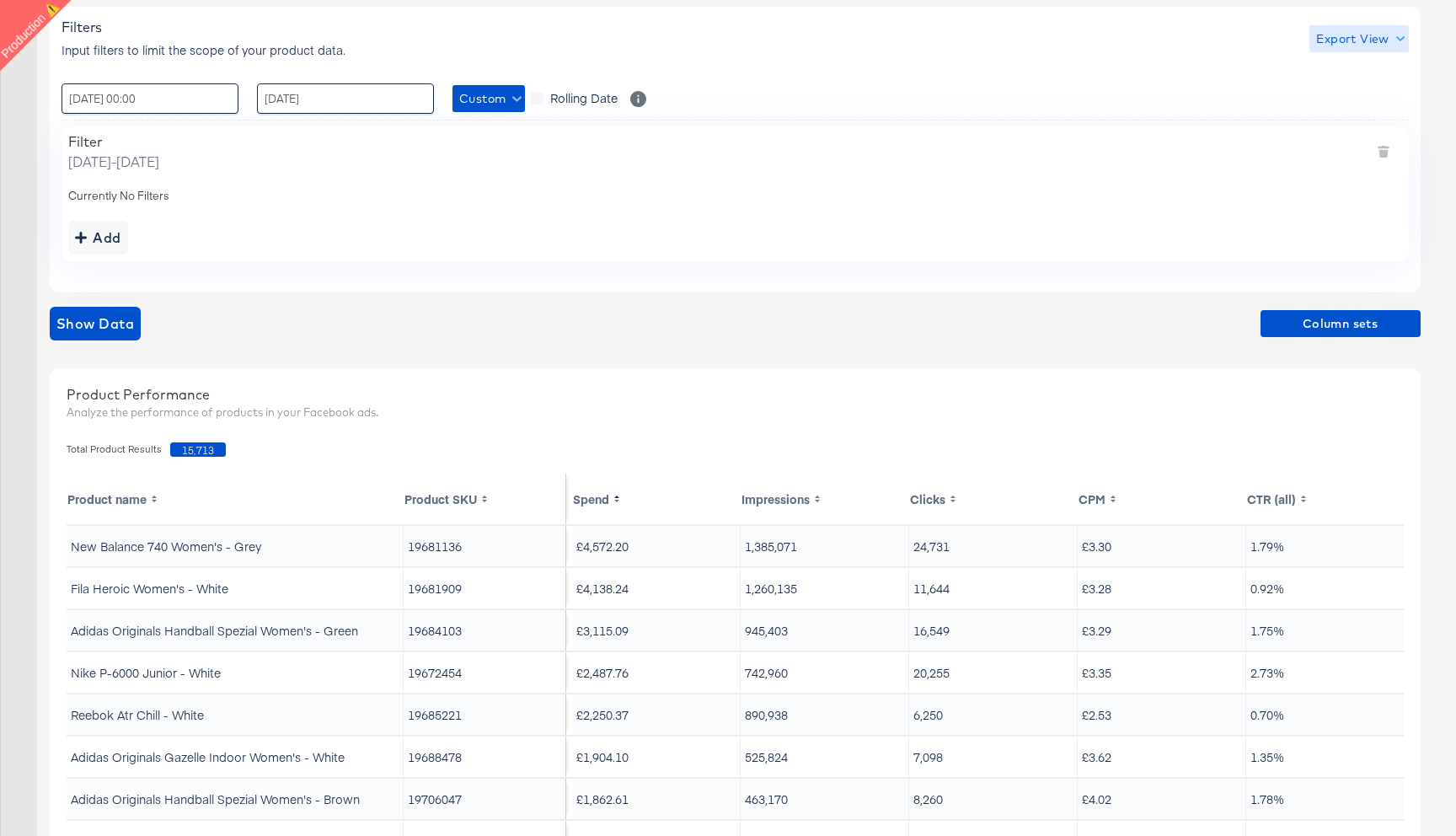
click at [1364, 42] on span "Export View" at bounding box center [1359, 39] width 85 height 21
click at [1351, 103] on span "Bulk Export" at bounding box center [1356, 110] width 66 height 36
click at [1312, 319] on span "Column sets" at bounding box center [1340, 324] width 147 height 21
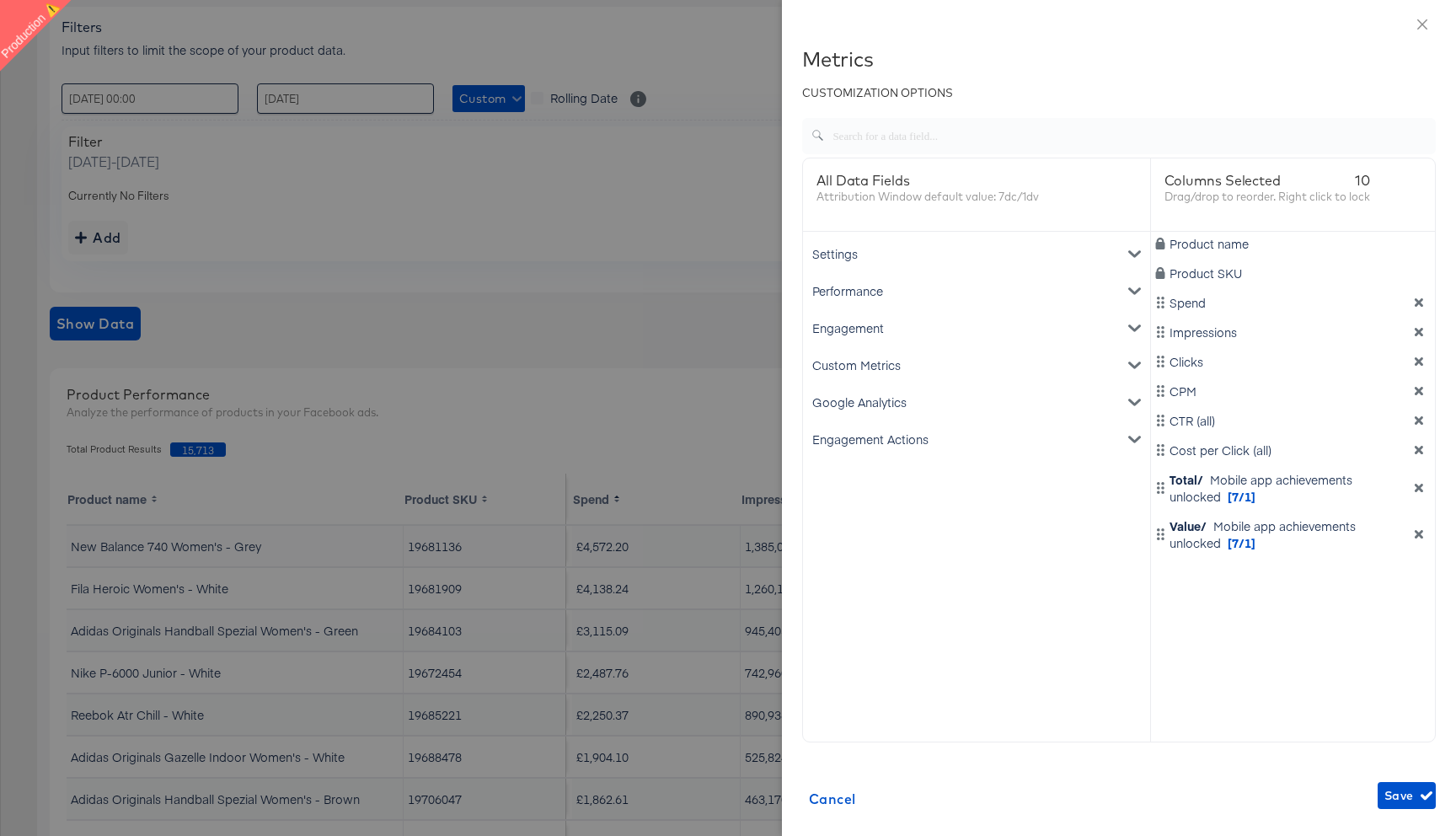
click at [1127, 326] on div "Engagement" at bounding box center [976, 328] width 340 height 37
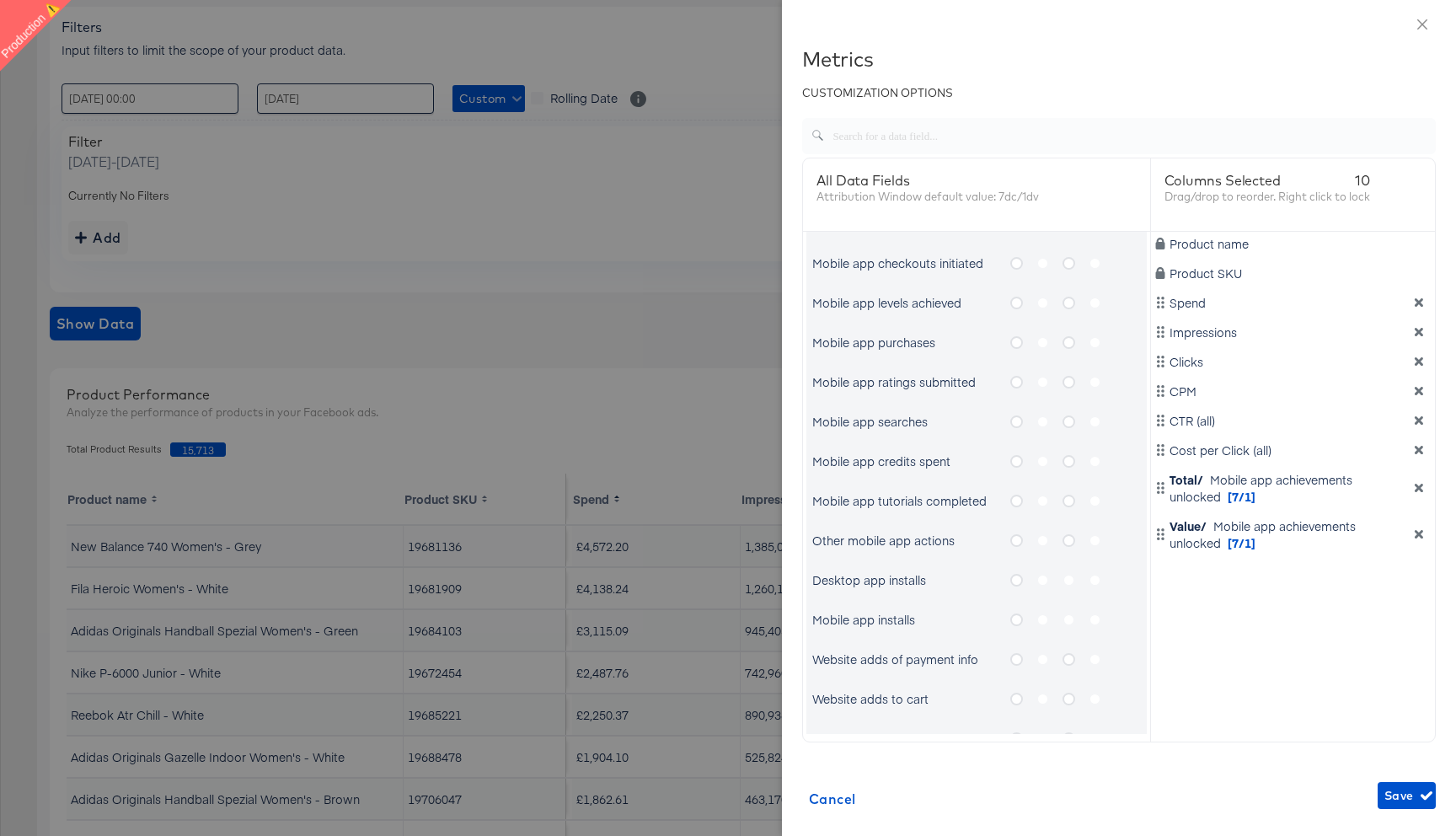
scroll to position [408, 0]
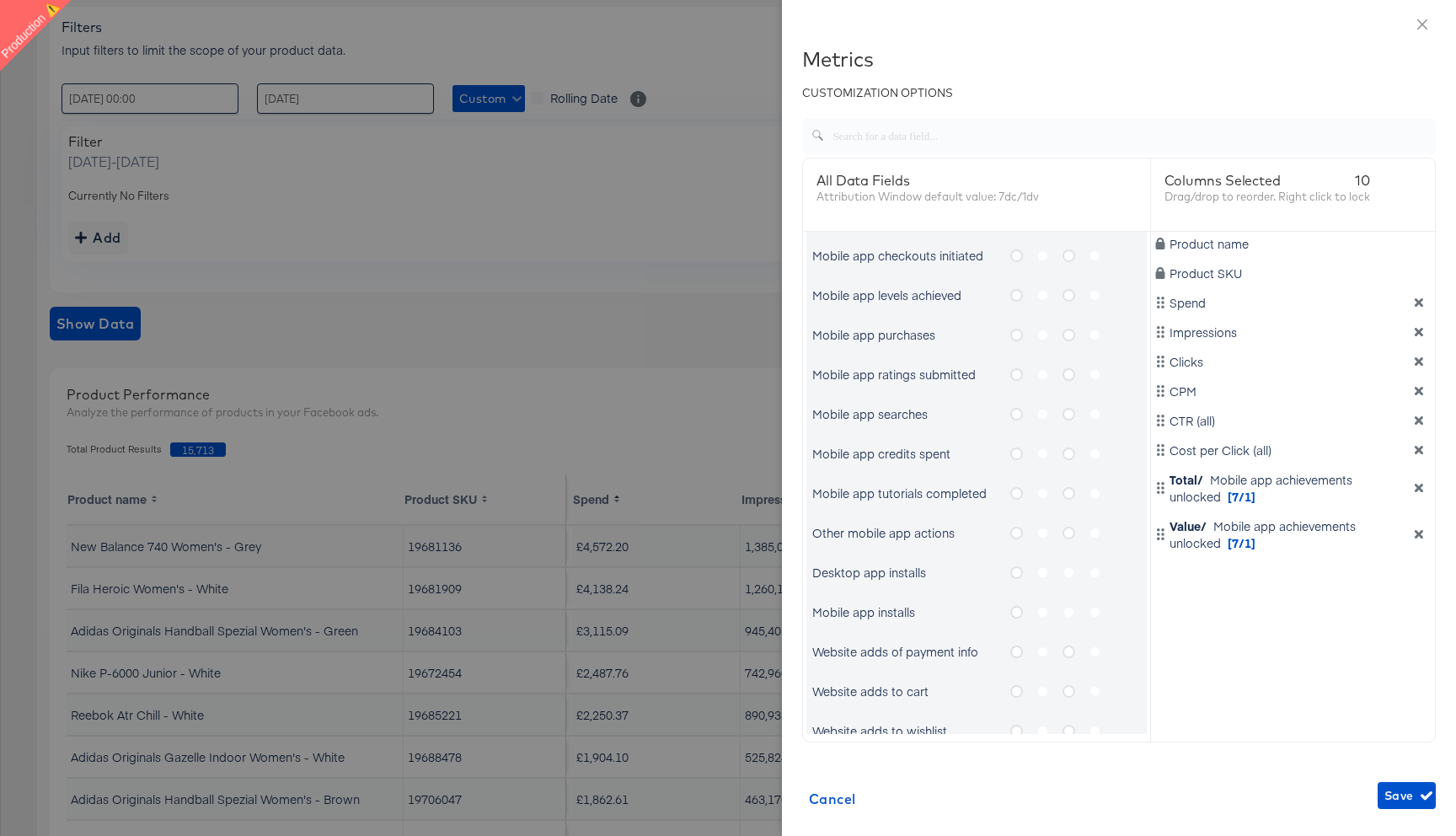
click at [1019, 570] on icon "metrics-list" at bounding box center [1017, 572] width 13 height 13
click at [0, 0] on input "metrics-list" at bounding box center [0, 0] width 0 height 0
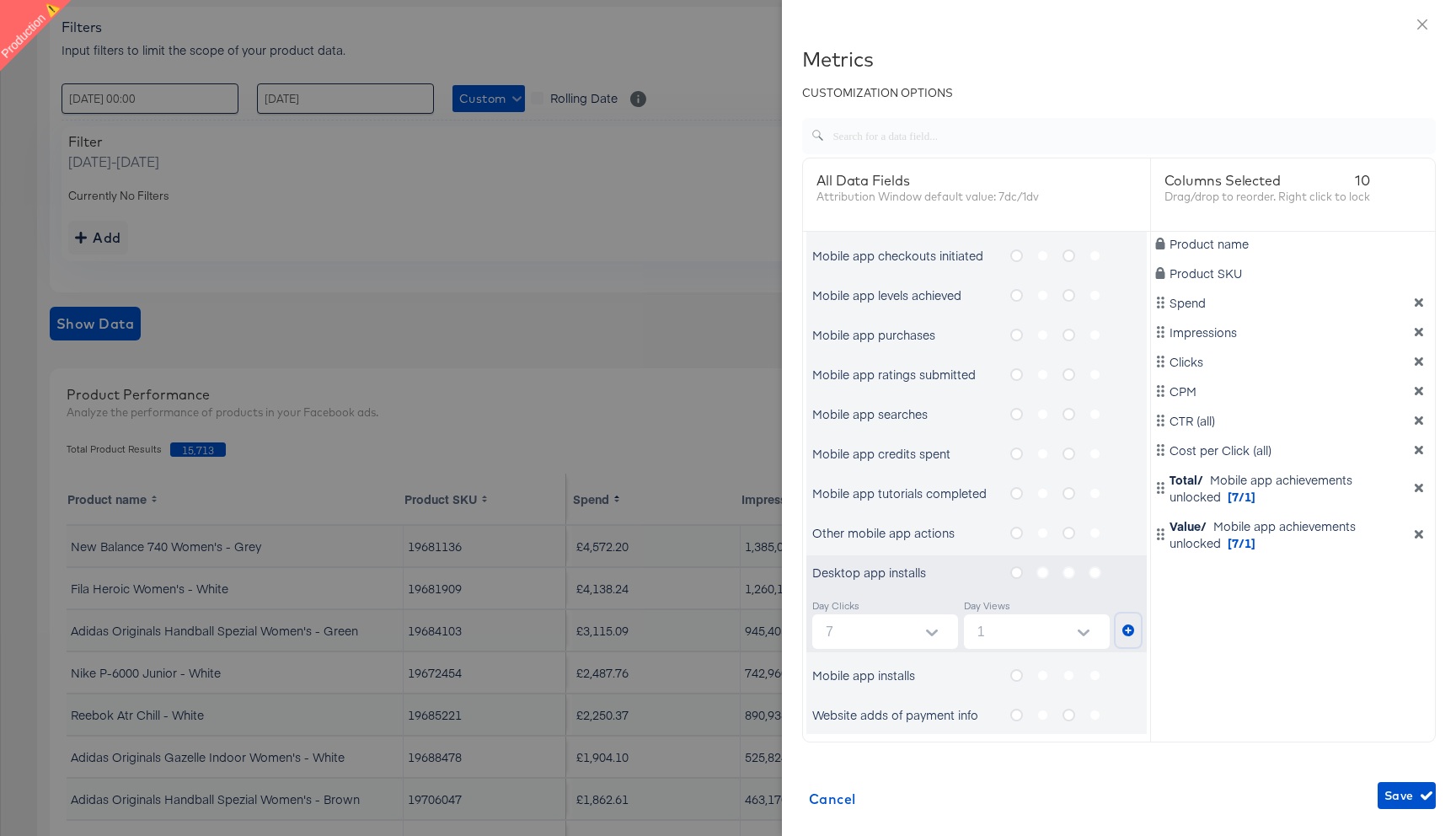
click at [1128, 628] on icon "metrics-list" at bounding box center [1128, 631] width 12 height 12
click at [1068, 571] on label "metrics-list" at bounding box center [1076, 572] width 26 height 21
click at [1128, 630] on icon "metrics-list" at bounding box center [1128, 631] width 12 height 12
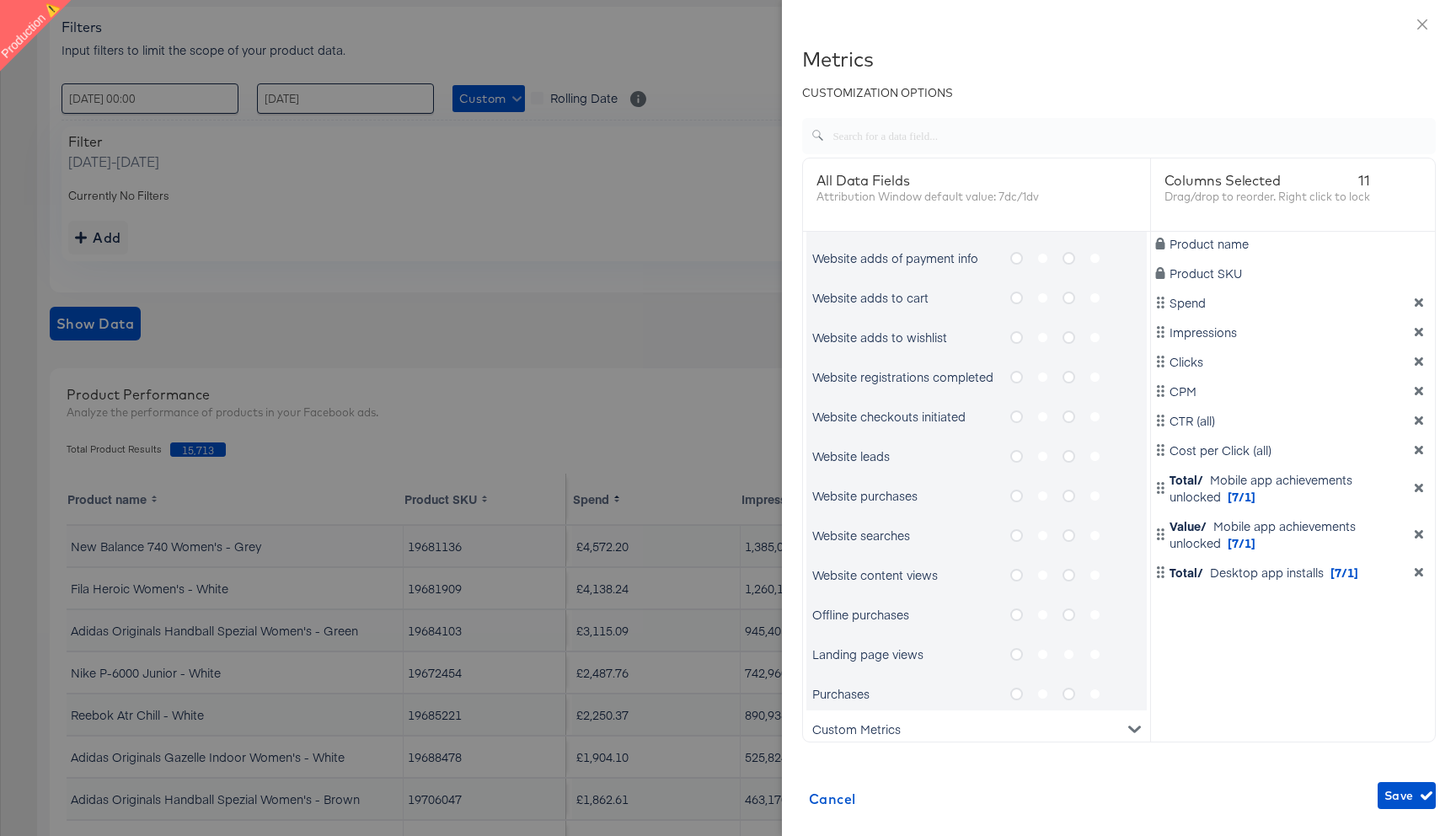
scroll to position [973, 0]
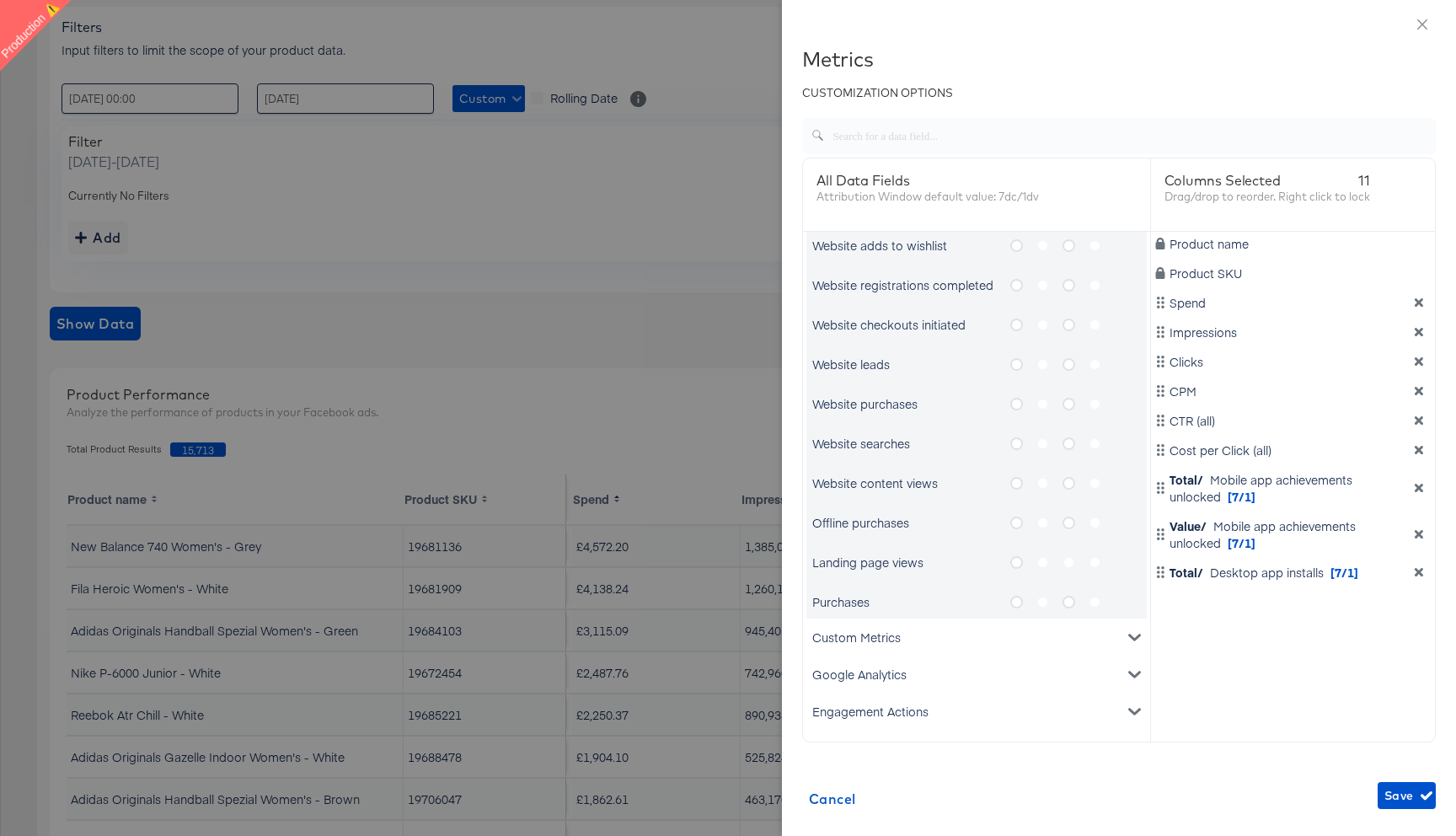
click at [1020, 523] on icon "metrics-list" at bounding box center [1017, 523] width 13 height 13
click at [0, 0] on input "metrics-list" at bounding box center [0, 0] width 0 height 0
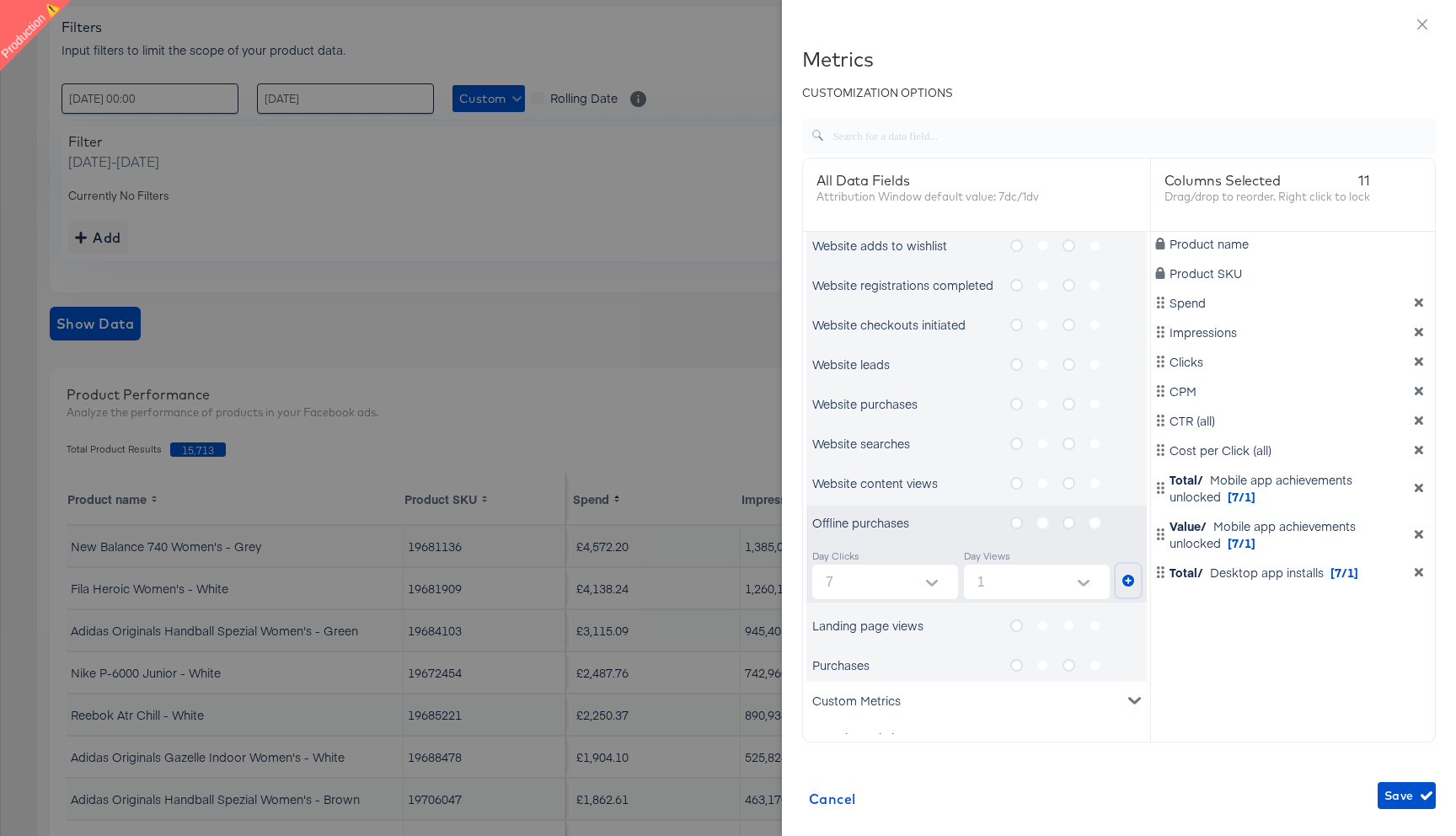
click at [1124, 583] on icon "metrics-list" at bounding box center [1128, 581] width 12 height 12
click at [1061, 518] on label "metrics-list" at bounding box center [1050, 523] width 26 height 21
click at [1065, 521] on icon "metrics-list" at bounding box center [1069, 523] width 13 height 13
click at [0, 0] on input "metrics-list" at bounding box center [0, 0] width 0 height 0
click at [1129, 578] on icon "metrics-list" at bounding box center [1128, 581] width 12 height 12
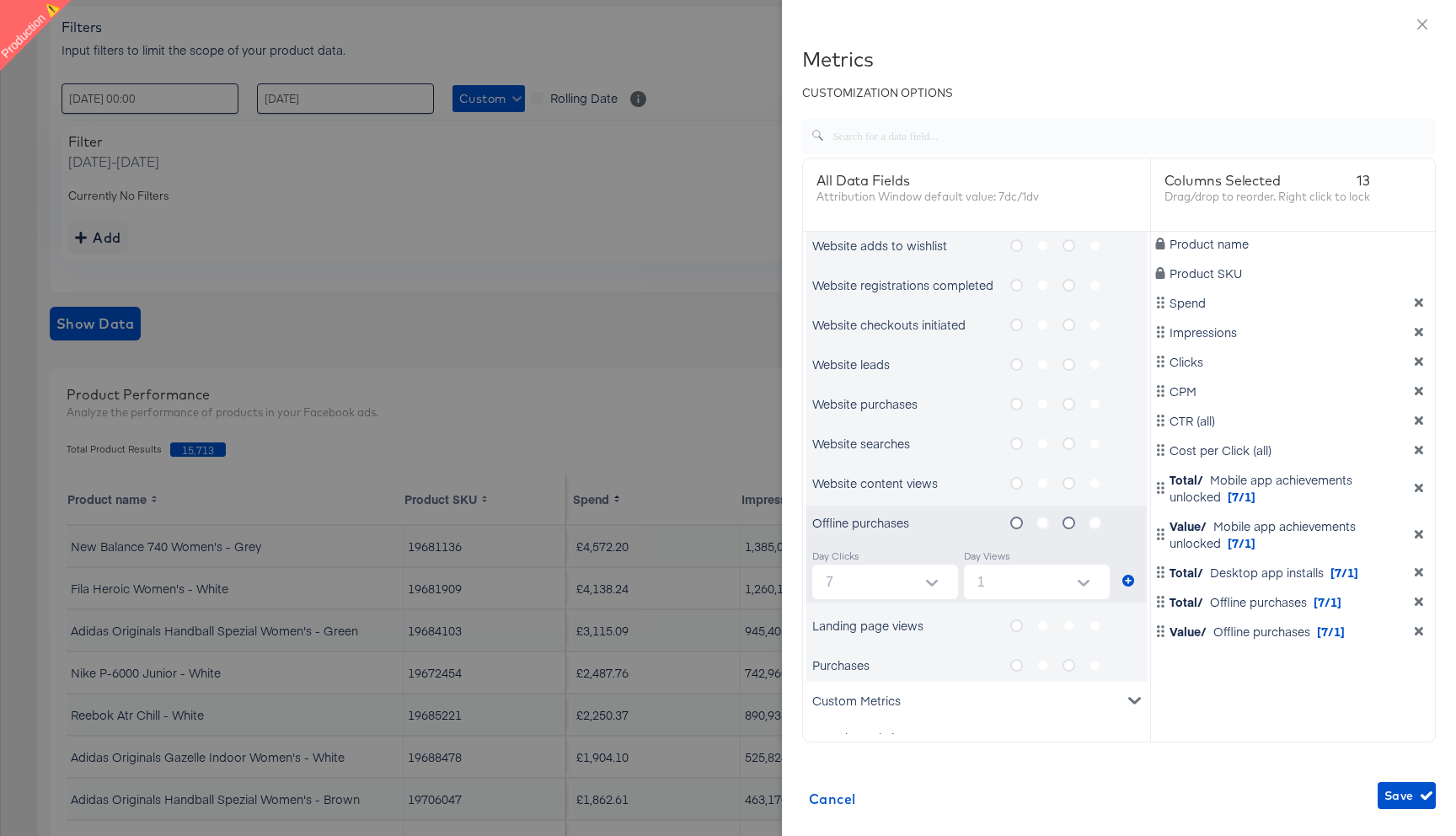
click at [1016, 625] on icon "metrics-list" at bounding box center [1017, 625] width 13 height 13
click at [0, 0] on input "metrics-list" at bounding box center [0, 0] width 0 height 0
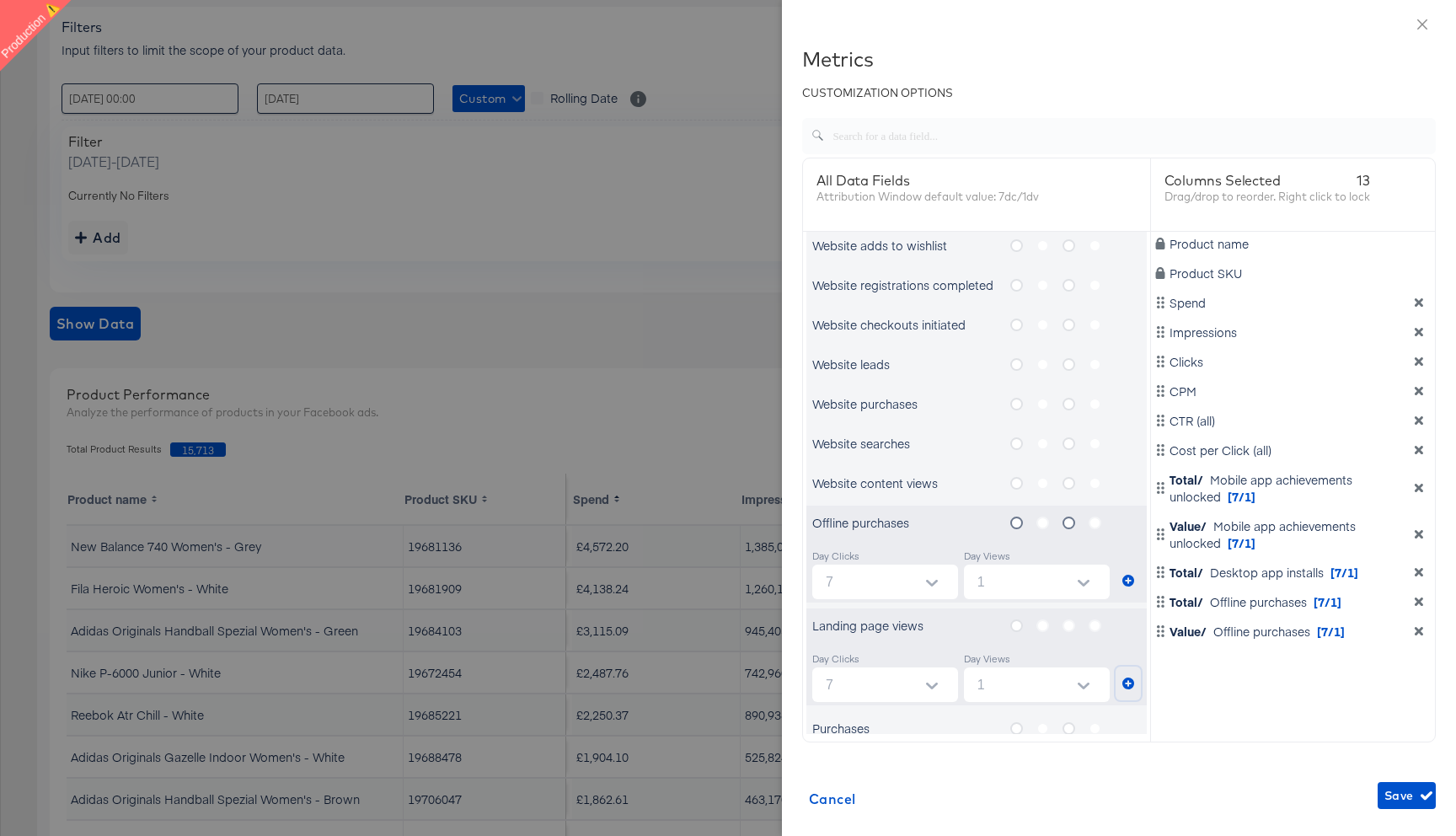
click at [1131, 679] on icon "metrics-list" at bounding box center [1128, 684] width 12 height 12
click at [1071, 622] on label "metrics-list" at bounding box center [1076, 625] width 26 height 21
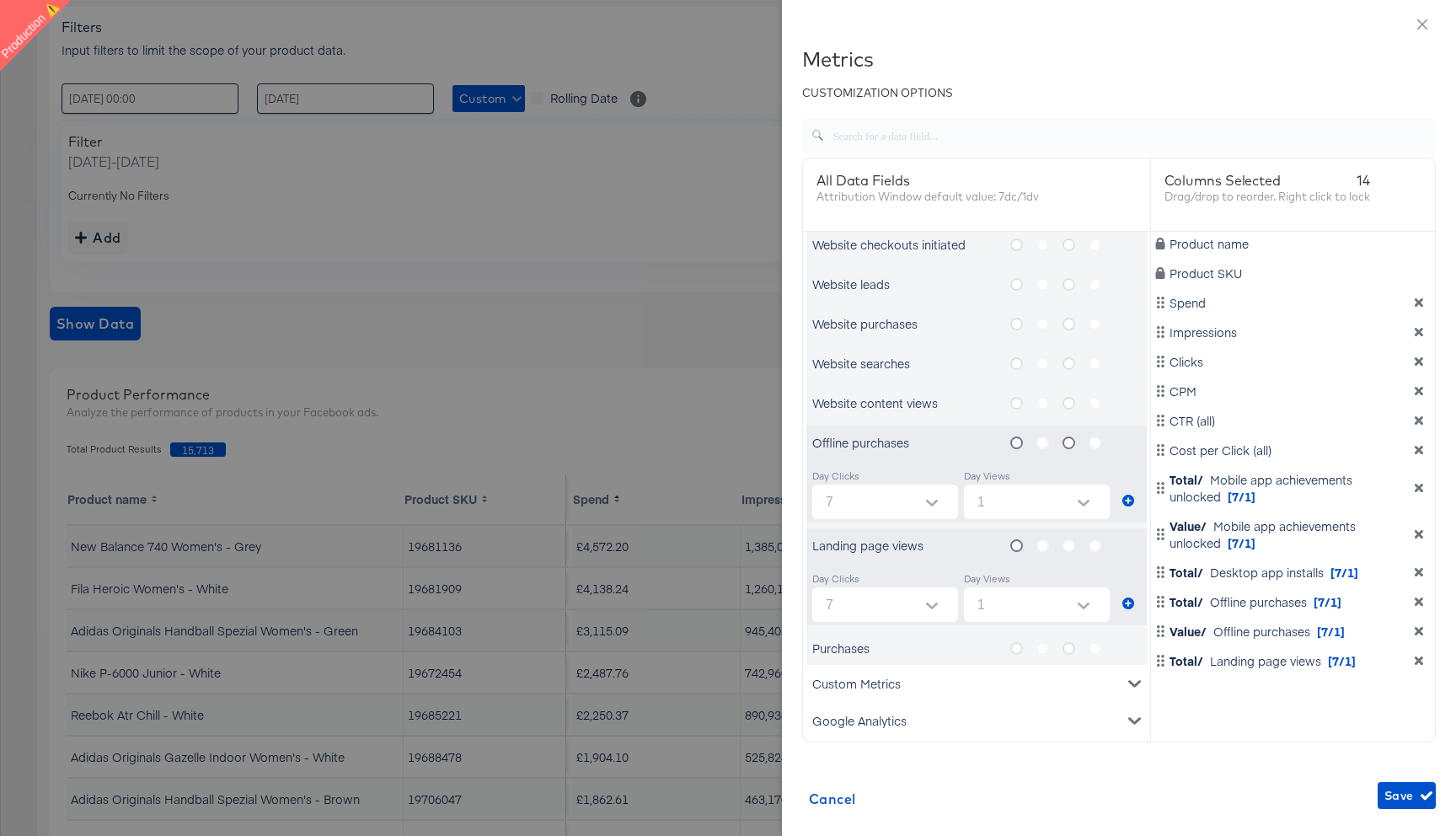
scroll to position [1100, 0]
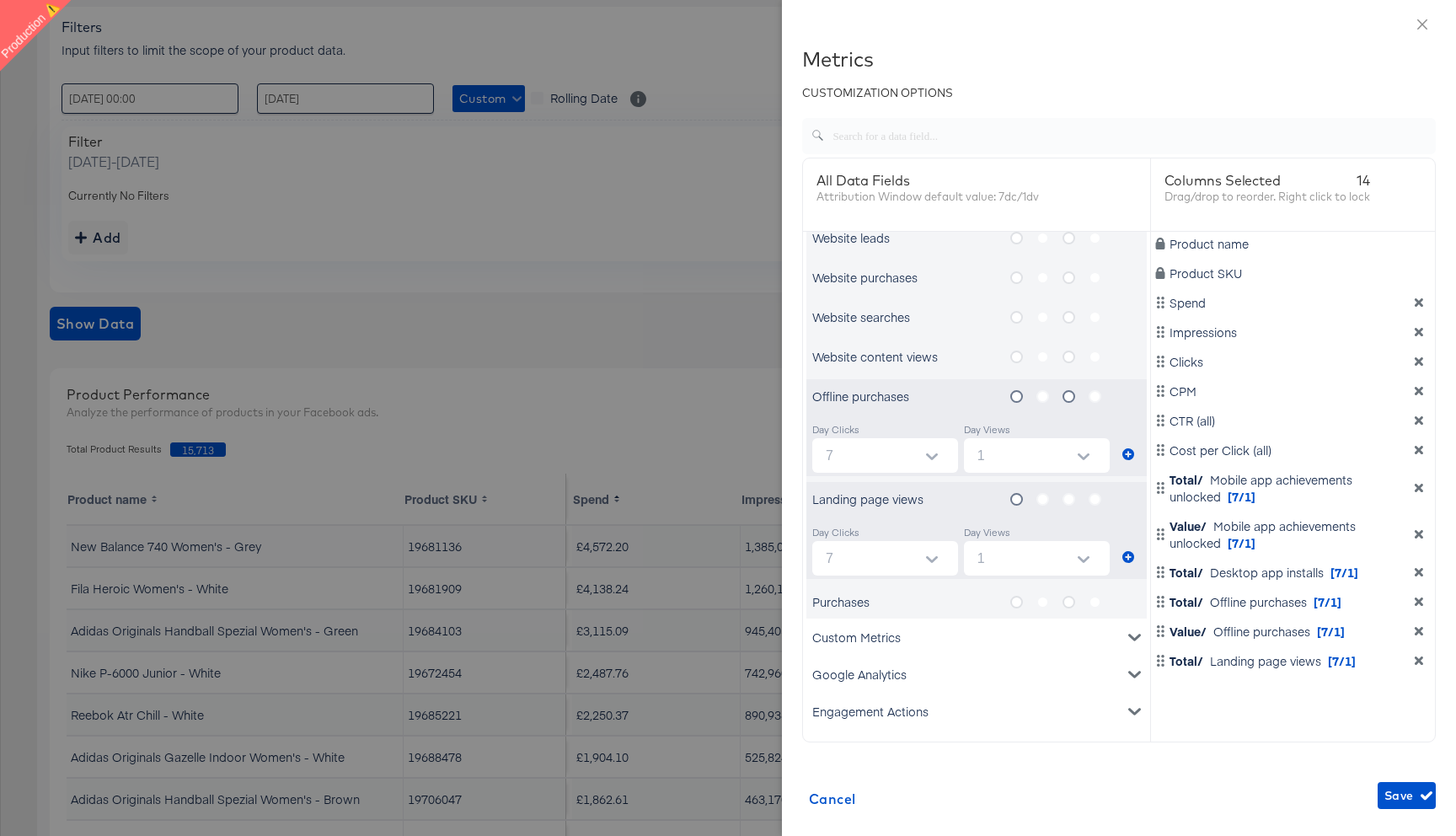
click at [1016, 600] on icon "metrics-list" at bounding box center [1017, 602] width 13 height 13
click at [0, 0] on input "metrics-list" at bounding box center [0, 0] width 0 height 0
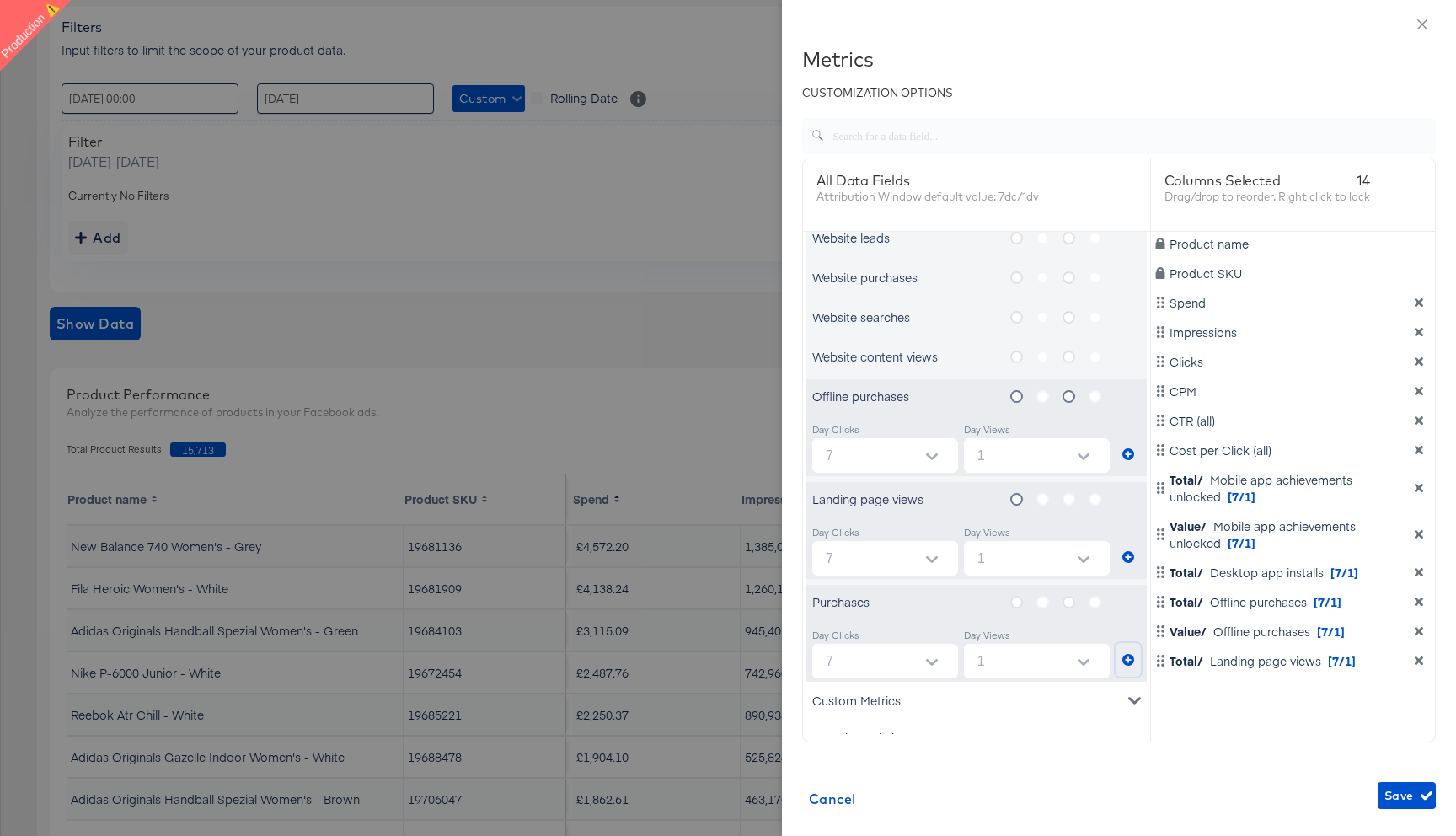
click at [1124, 661] on icon "metrics-list" at bounding box center [1128, 660] width 12 height 12
click at [1069, 604] on icon "metrics-list" at bounding box center [1069, 602] width 13 height 13
click at [0, 0] on input "metrics-list" at bounding box center [0, 0] width 0 height 0
click at [1125, 662] on icon "metrics-list" at bounding box center [1128, 660] width 12 height 12
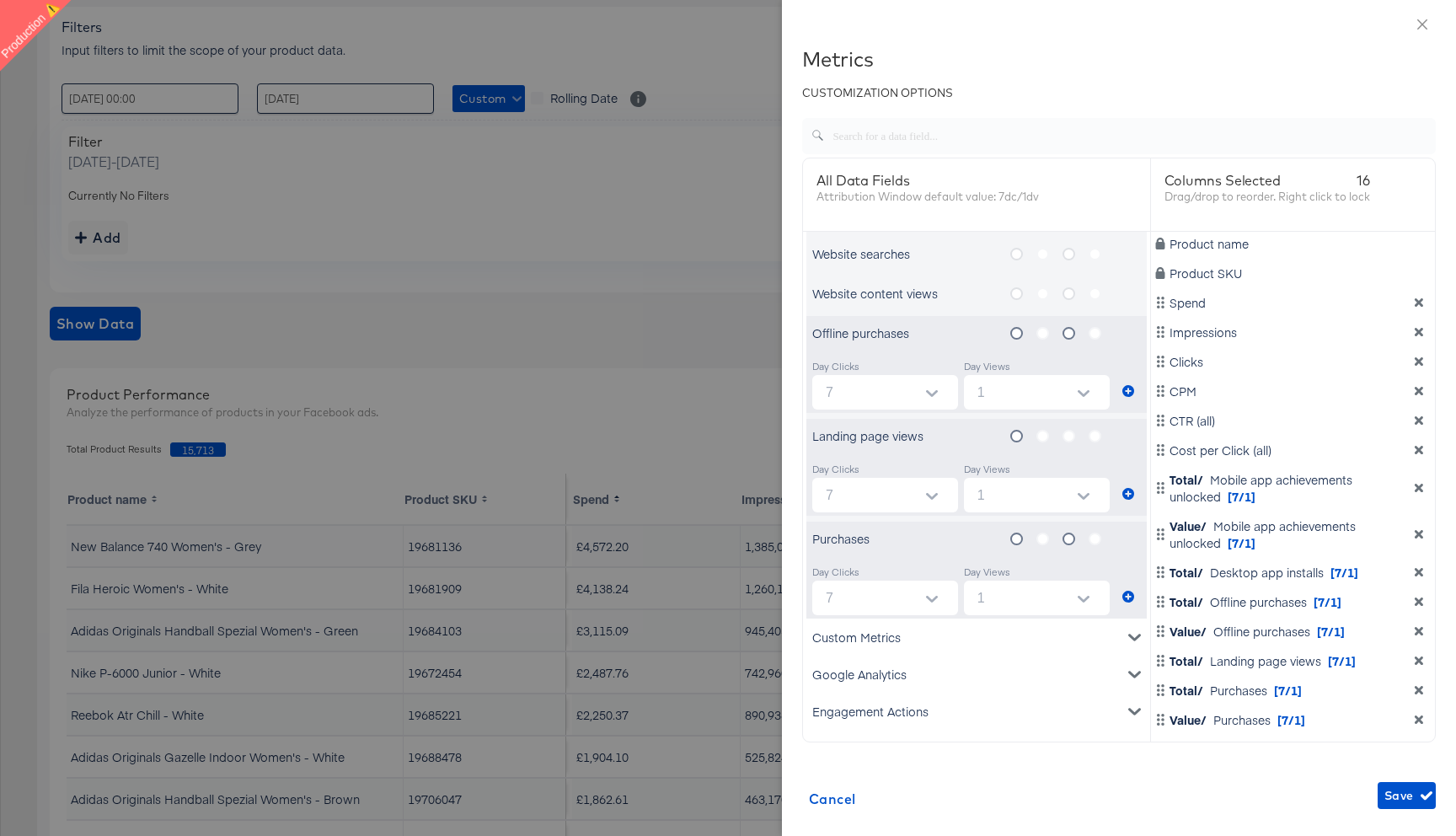
click at [1127, 672] on div "Google Analytics" at bounding box center [976, 674] width 340 height 37
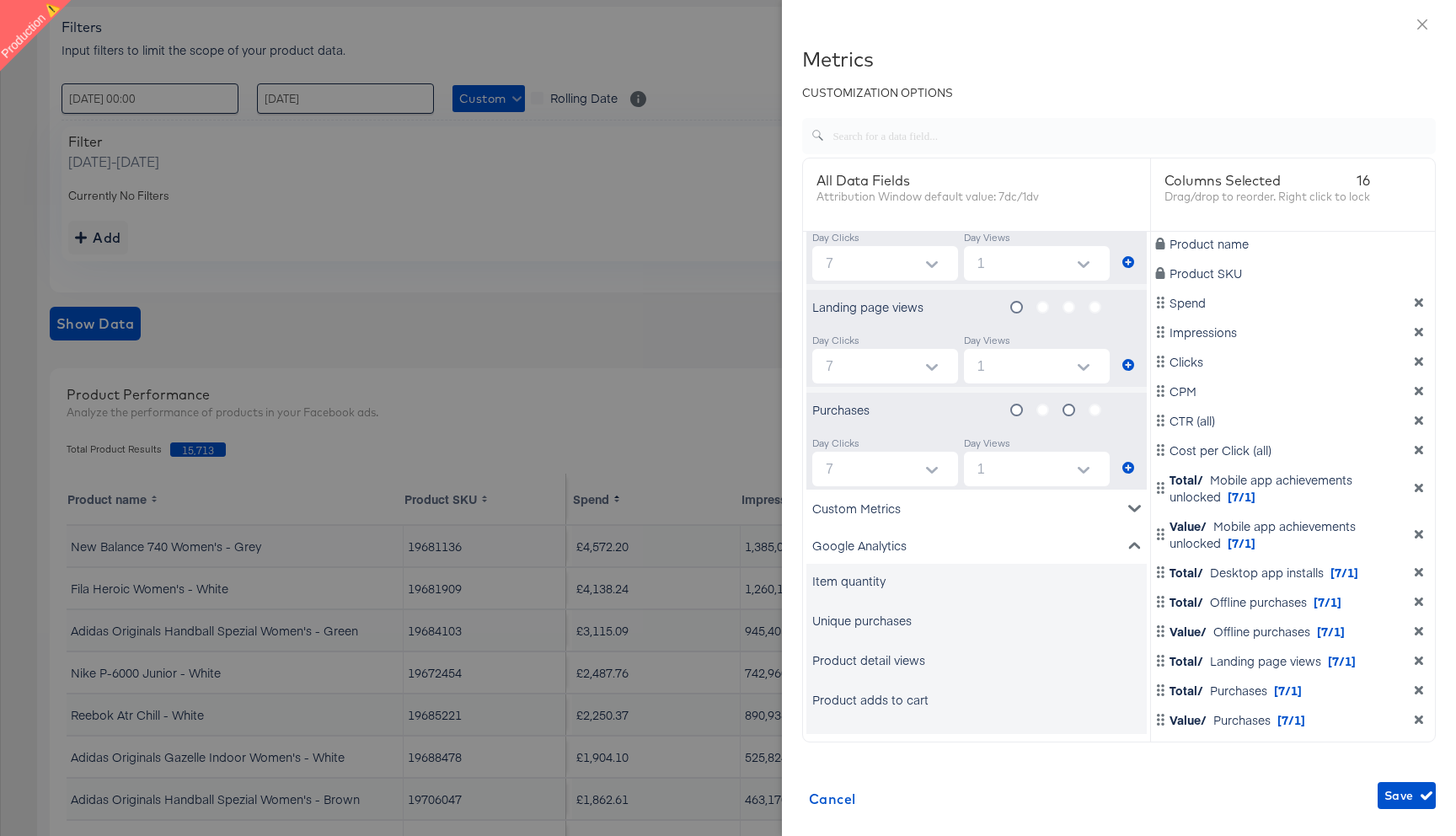
scroll to position [1633, 0]
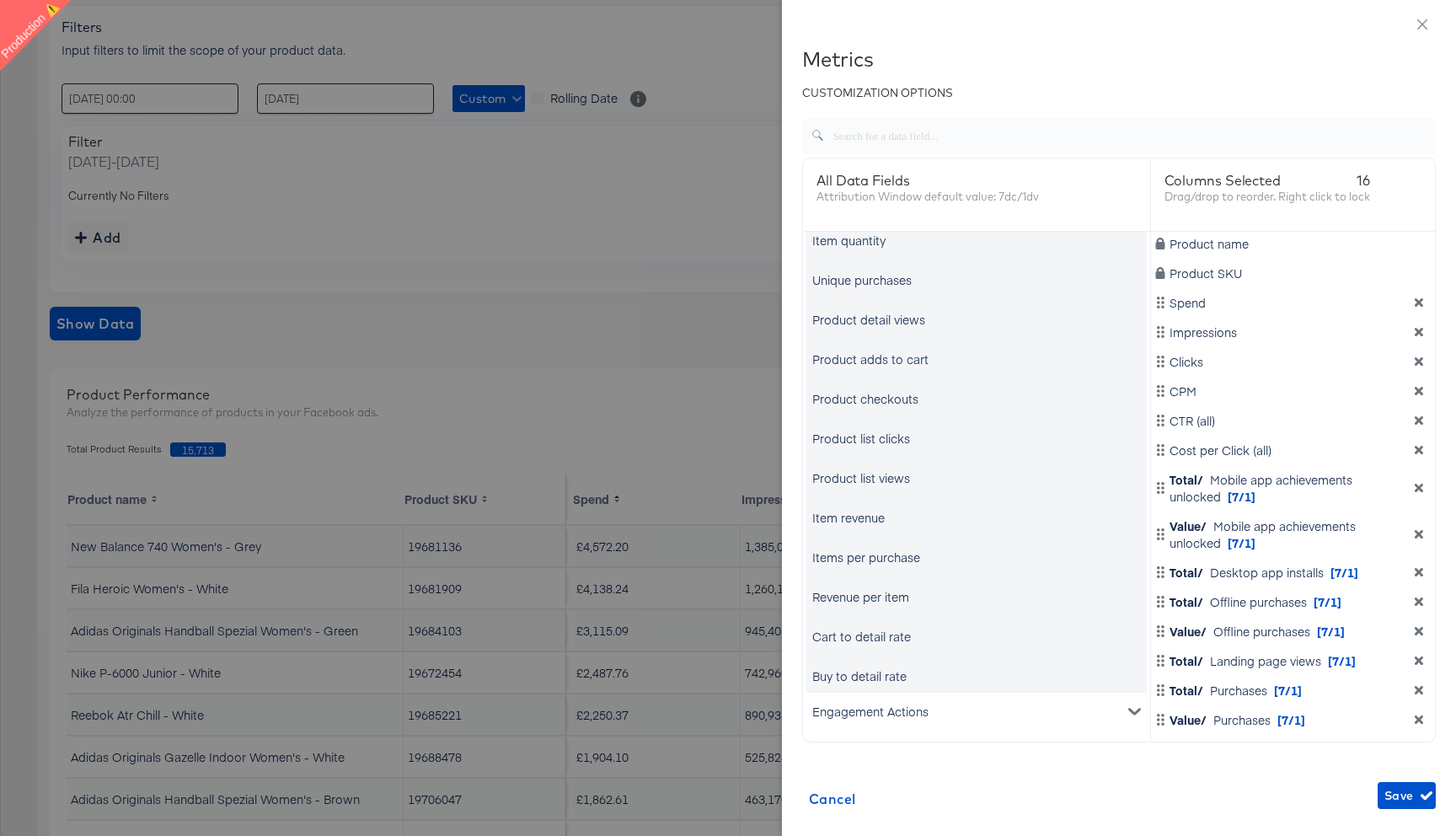
click at [882, 279] on div "Unique purchases" at bounding box center [862, 279] width 99 height 17
click at [885, 318] on div "Product detail views" at bounding box center [869, 318] width 113 height 17
click at [852, 565] on div "Items per purchase" at bounding box center [866, 557] width 108 height 17
click at [860, 600] on div "Revenue per item" at bounding box center [860, 596] width 97 height 17
click at [863, 648] on div "Cart to detail rate" at bounding box center [976, 636] width 340 height 34
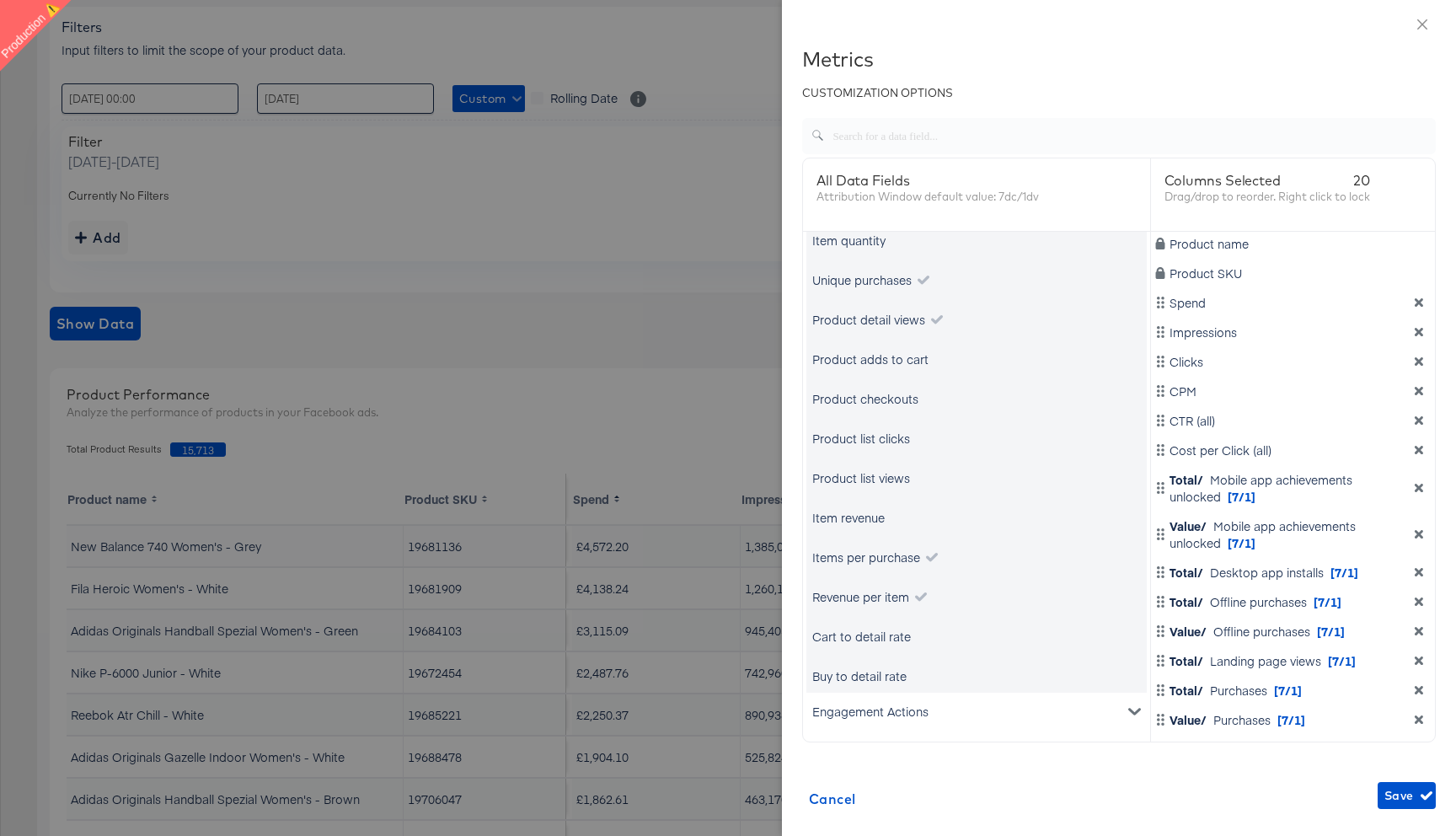
click at [866, 672] on div "Buy to detail rate" at bounding box center [859, 675] width 95 height 17
click at [878, 632] on div "Cart to detail rate" at bounding box center [861, 636] width 98 height 17
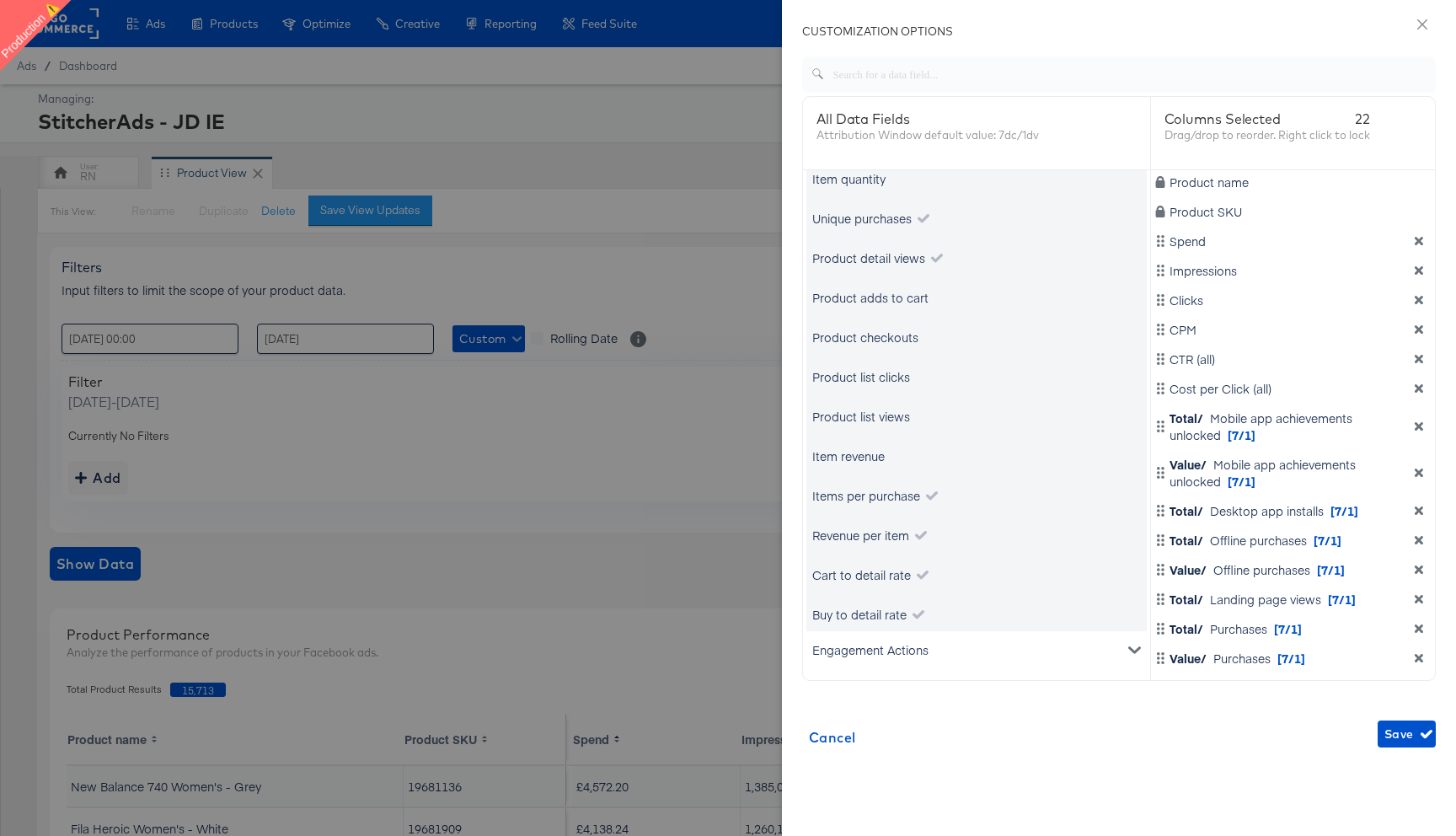
scroll to position [64, 0]
click at [932, 648] on div "Engagement Actions" at bounding box center [976, 647] width 340 height 37
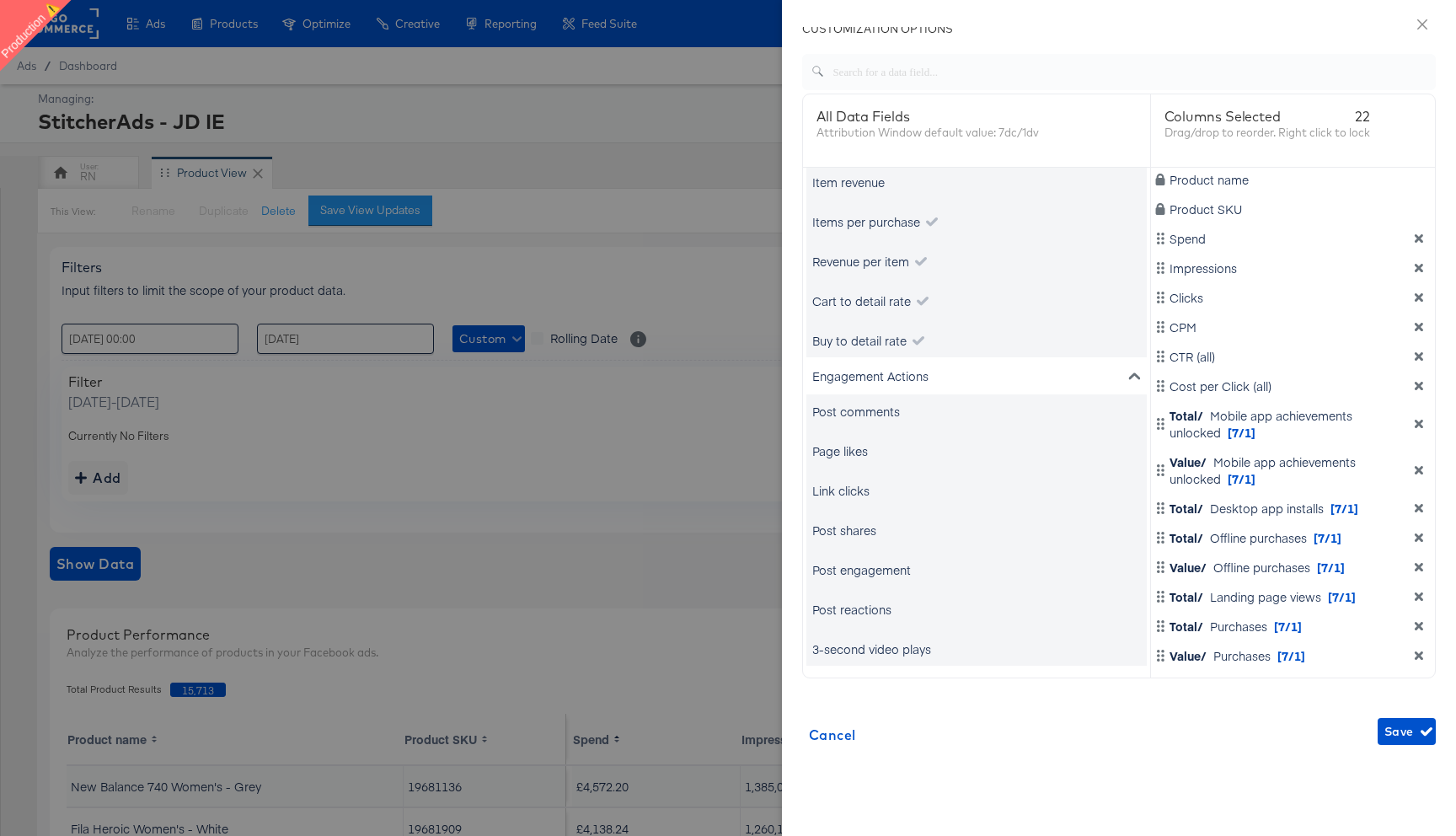
click at [935, 567] on div "Post engagement" at bounding box center [976, 570] width 340 height 34
click at [893, 572] on div "Post engagement" at bounding box center [861, 569] width 98 height 17
click at [863, 532] on div "Post shares" at bounding box center [845, 530] width 64 height 17
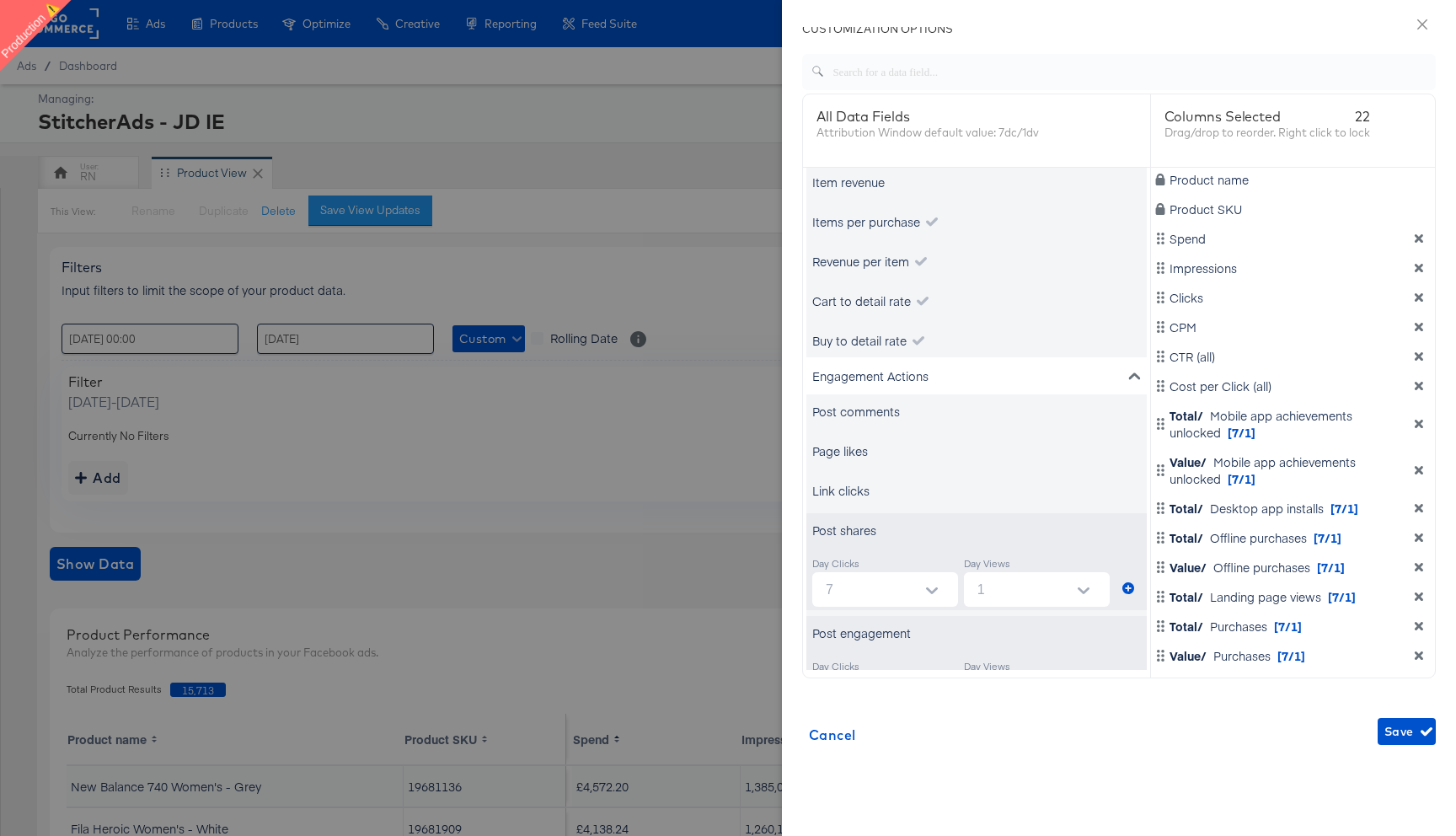
click at [856, 483] on div "Link clicks" at bounding box center [841, 490] width 57 height 17
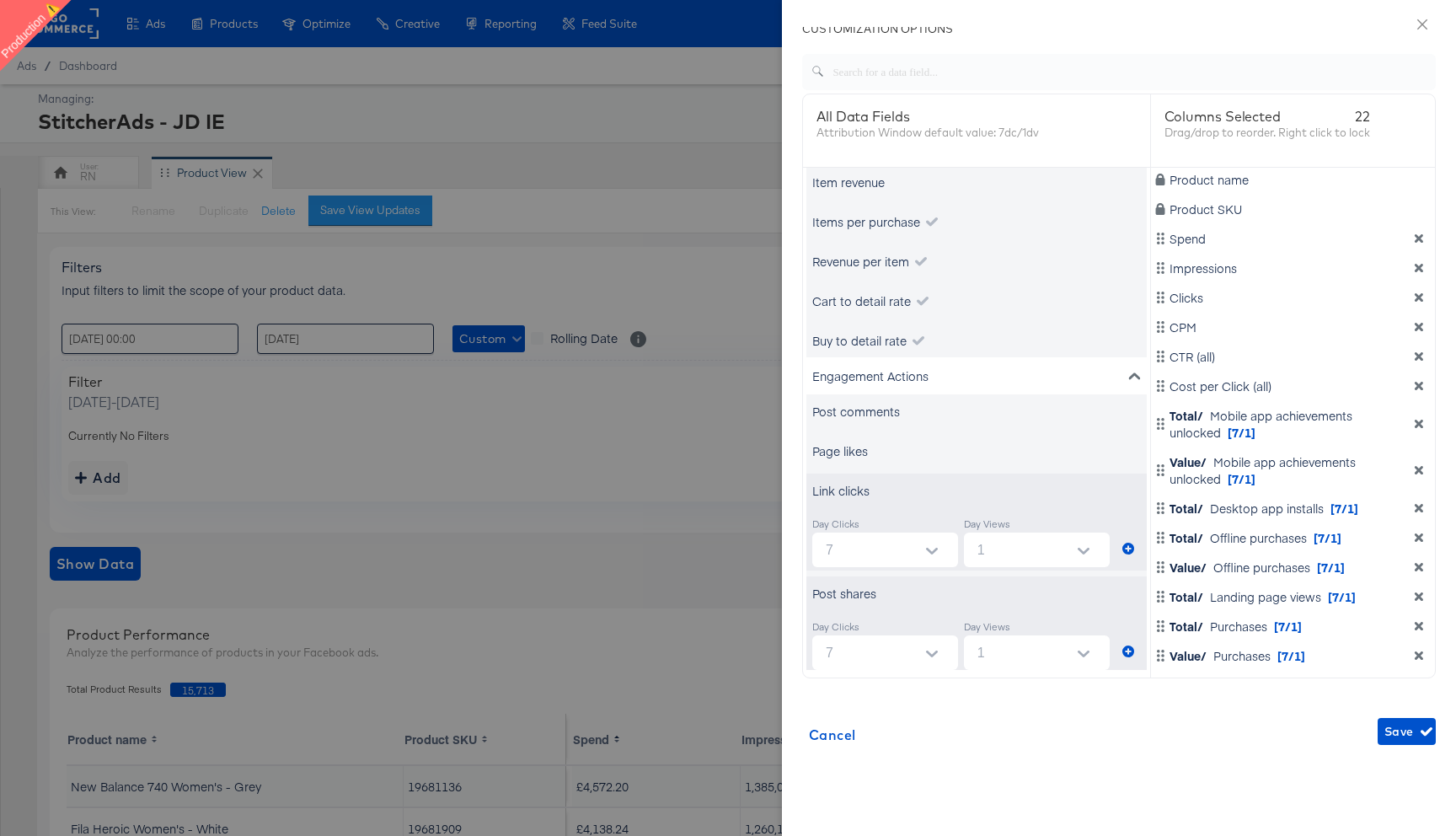
click at [852, 452] on div "Page likes" at bounding box center [840, 451] width 56 height 17
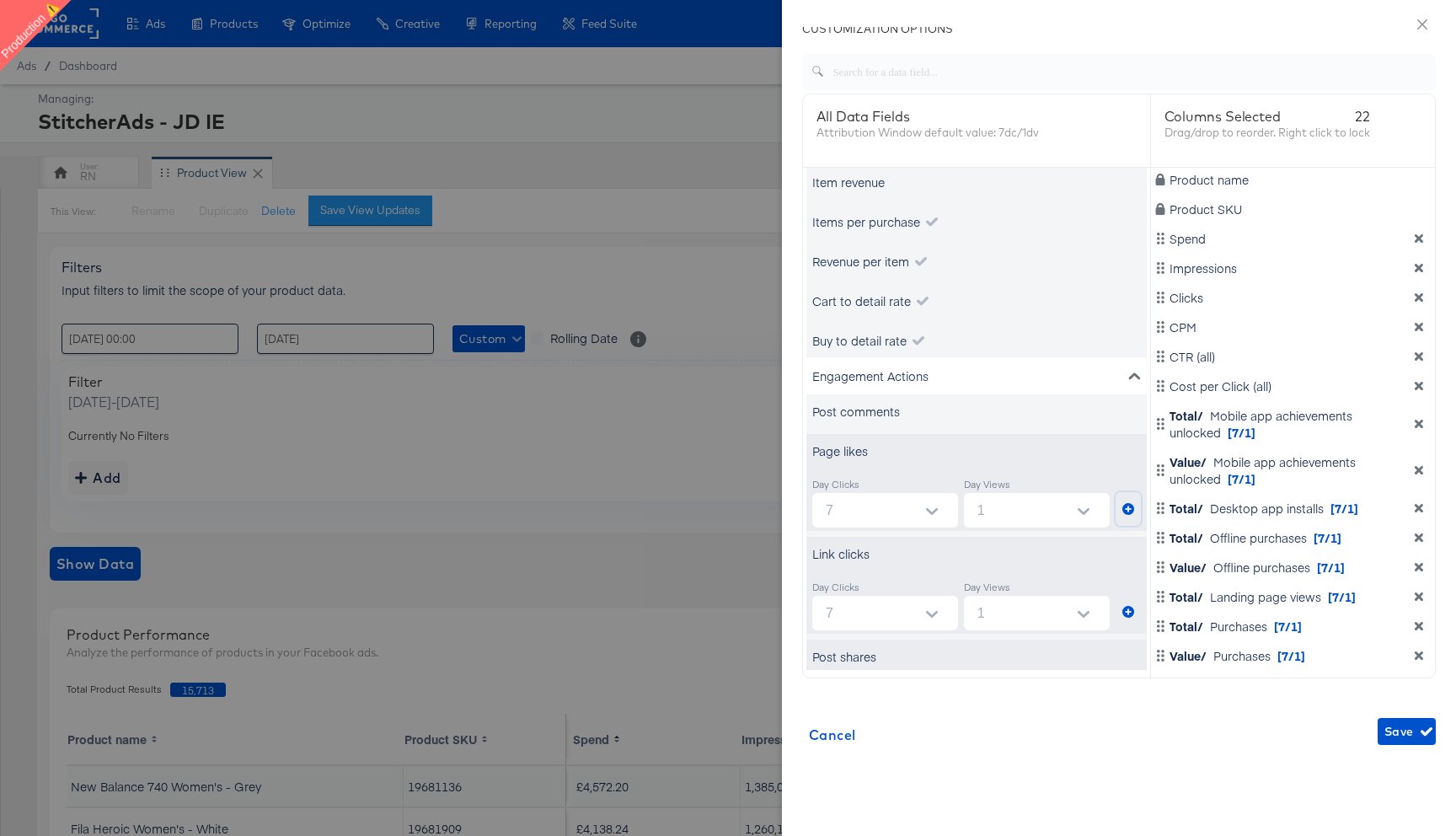
click at [1128, 512] on icon "metrics-list" at bounding box center [1128, 509] width 12 height 12
click at [1130, 608] on icon "metrics-list" at bounding box center [1128, 612] width 12 height 12
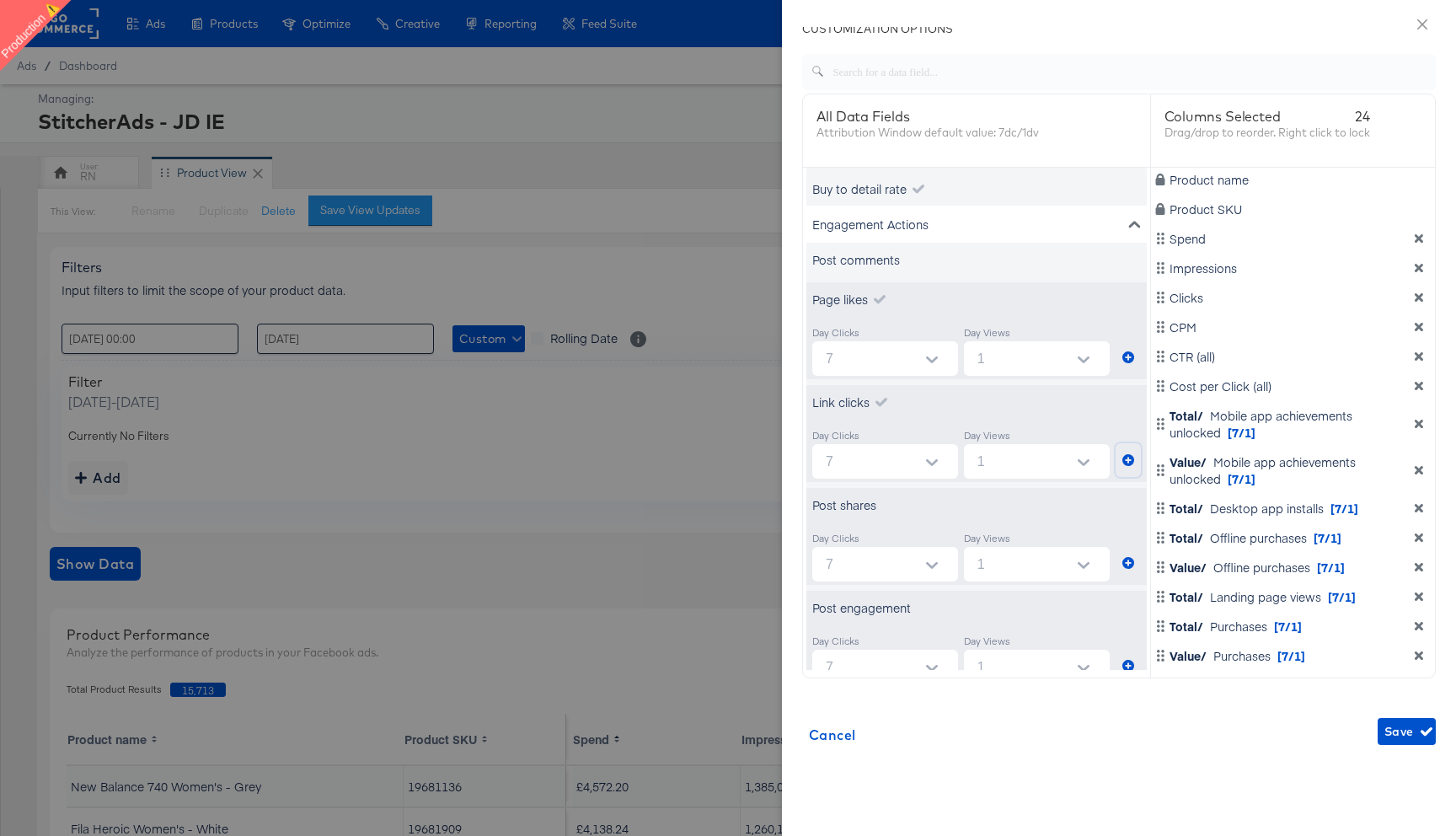
scroll to position [2157, 0]
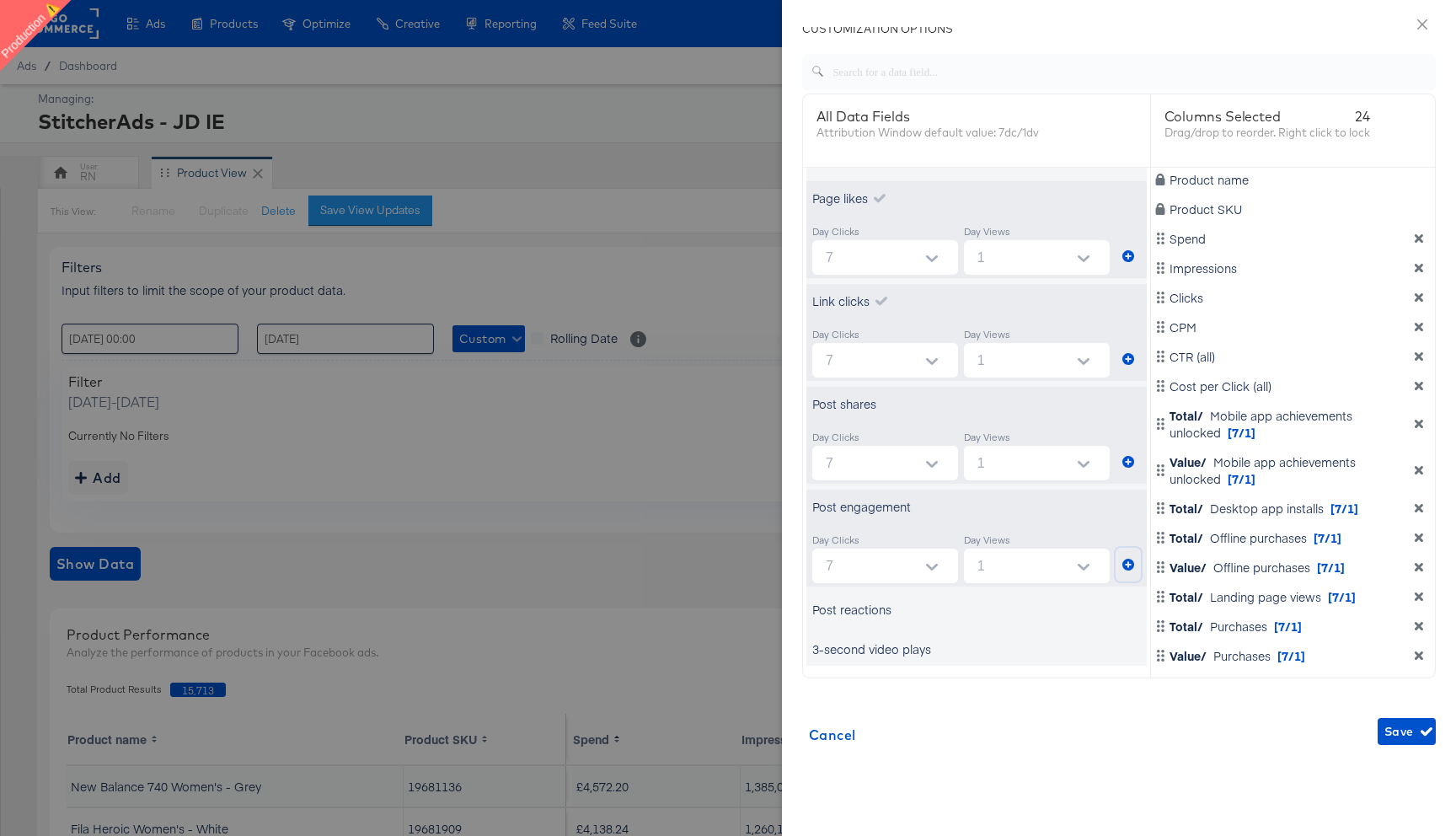
click at [1128, 567] on icon "metrics-list" at bounding box center [1128, 565] width 12 height 12
click at [1412, 728] on span "Save" at bounding box center [1406, 732] width 44 height 21
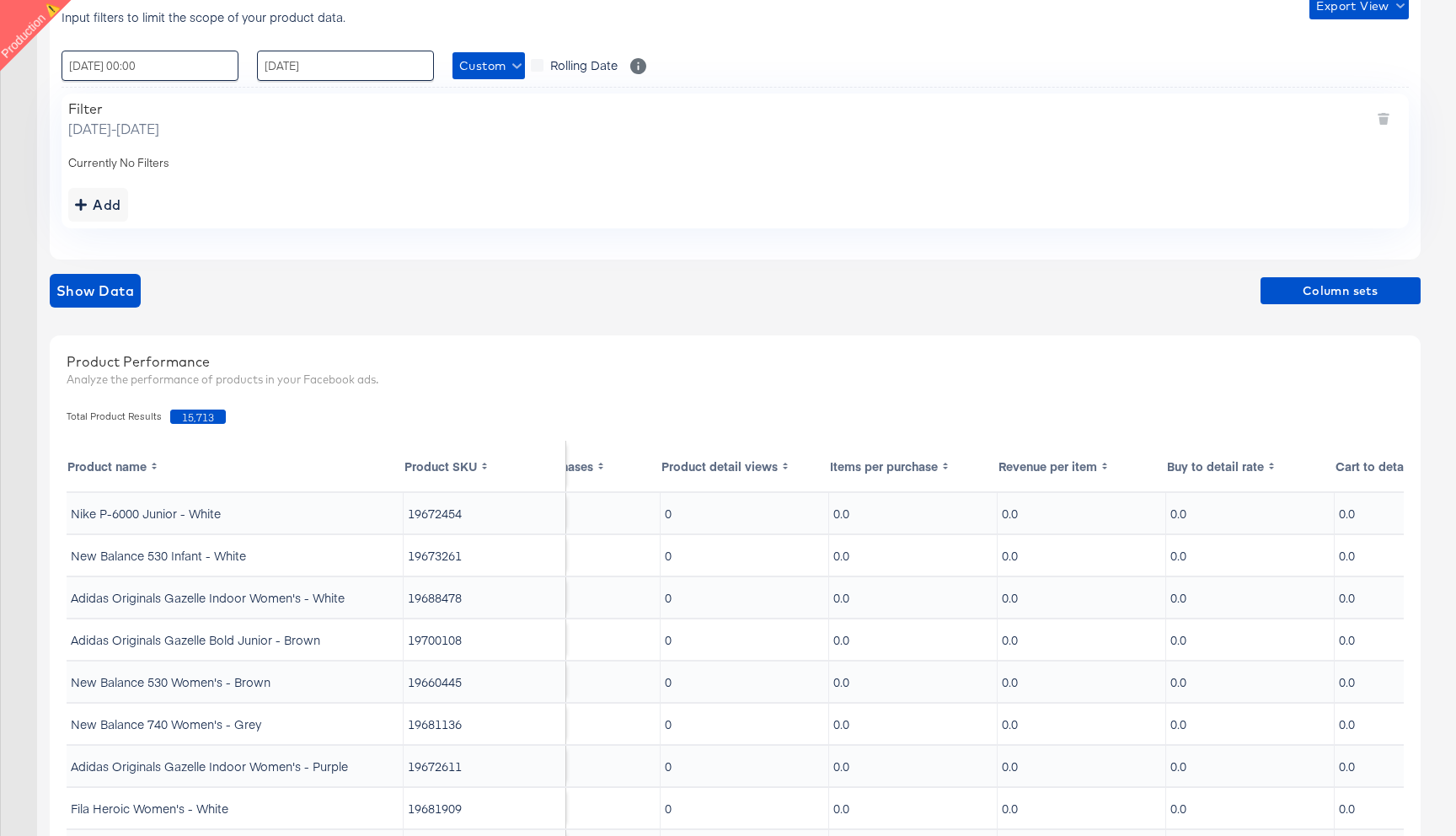
scroll to position [0, 0]
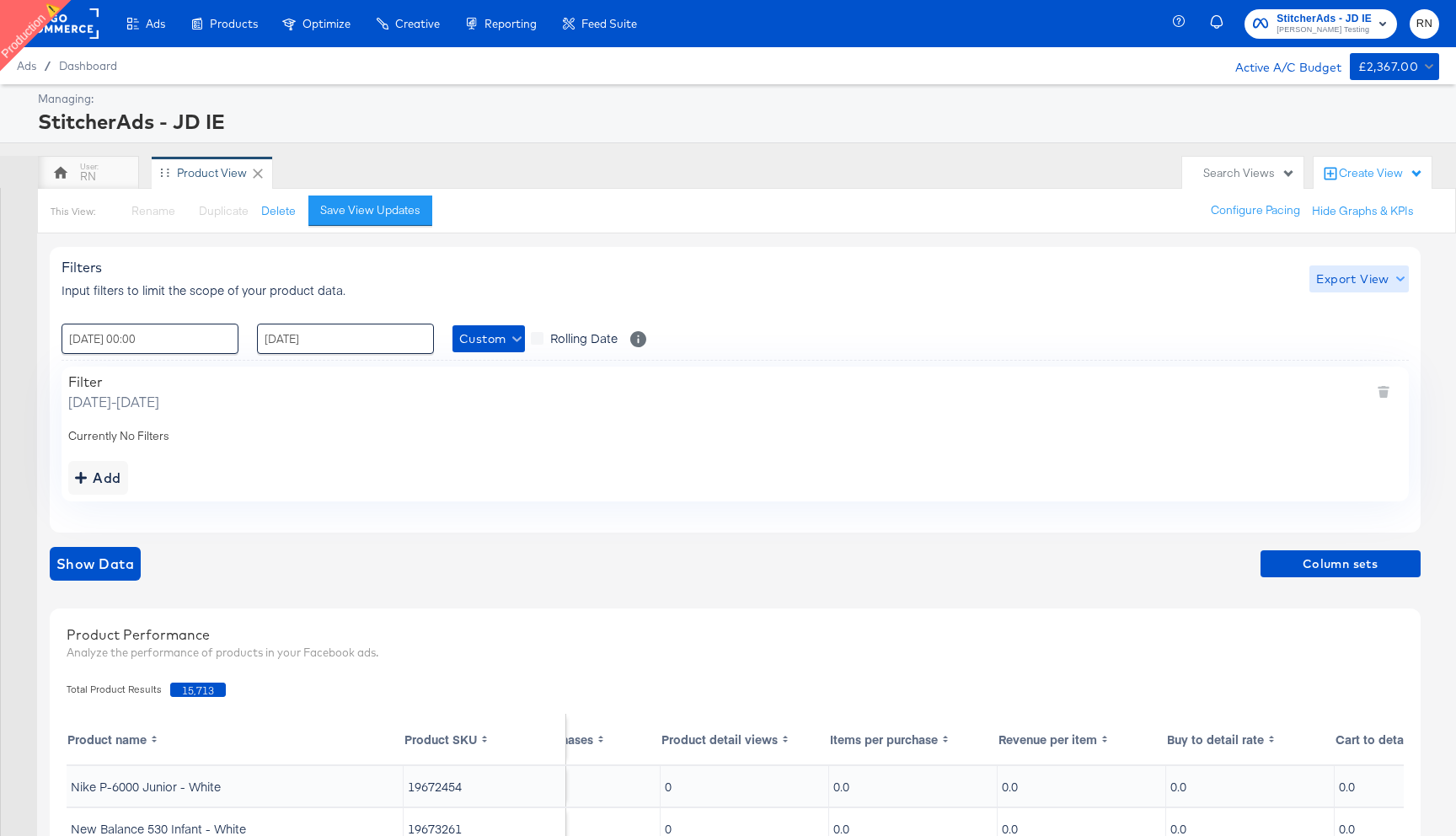
click at [1347, 284] on span "Export View" at bounding box center [1359, 279] width 85 height 21
click at [1338, 334] on span "Bulk Export" at bounding box center [1356, 350] width 66 height 36
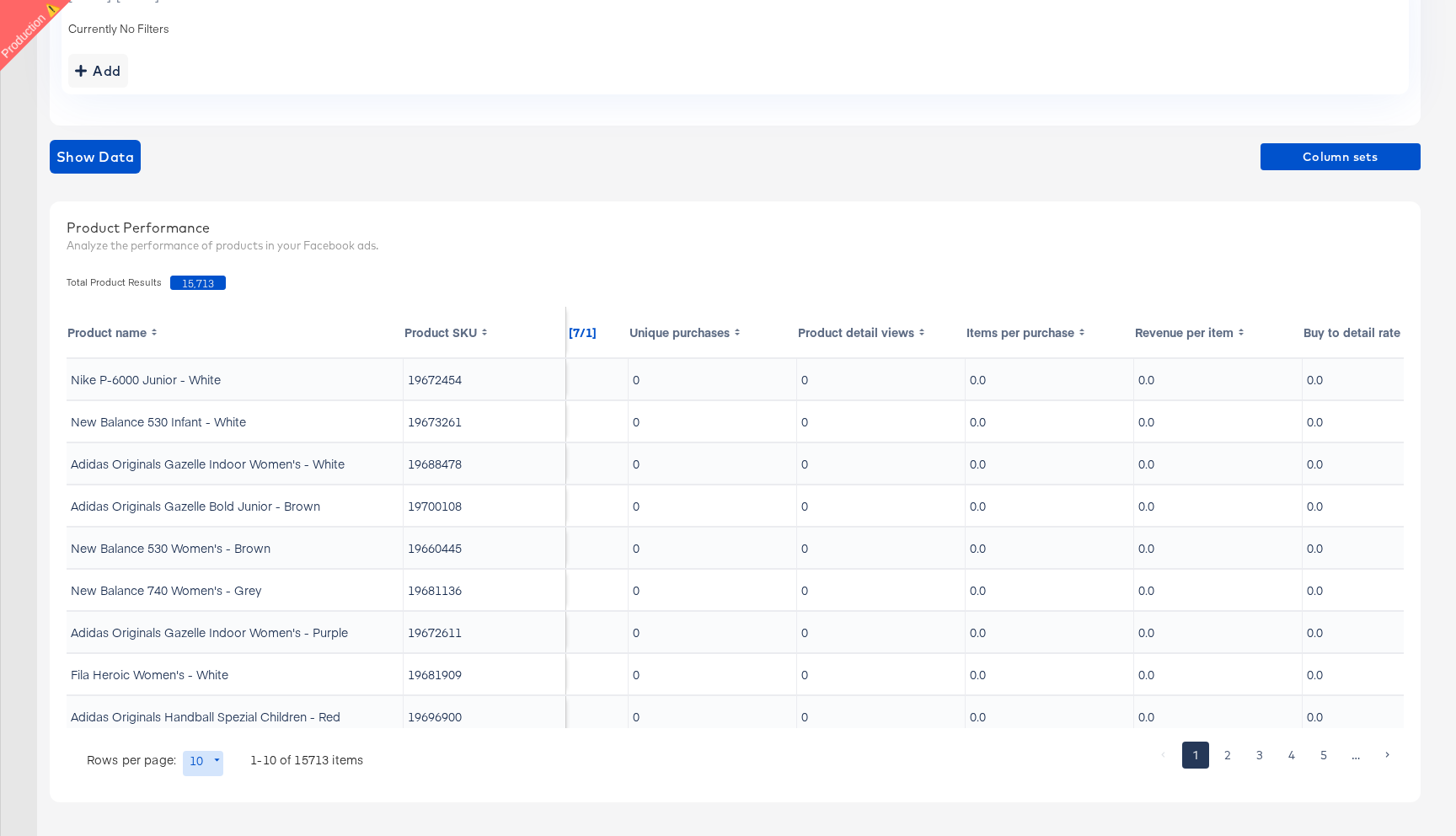
scroll to position [0, 2413]
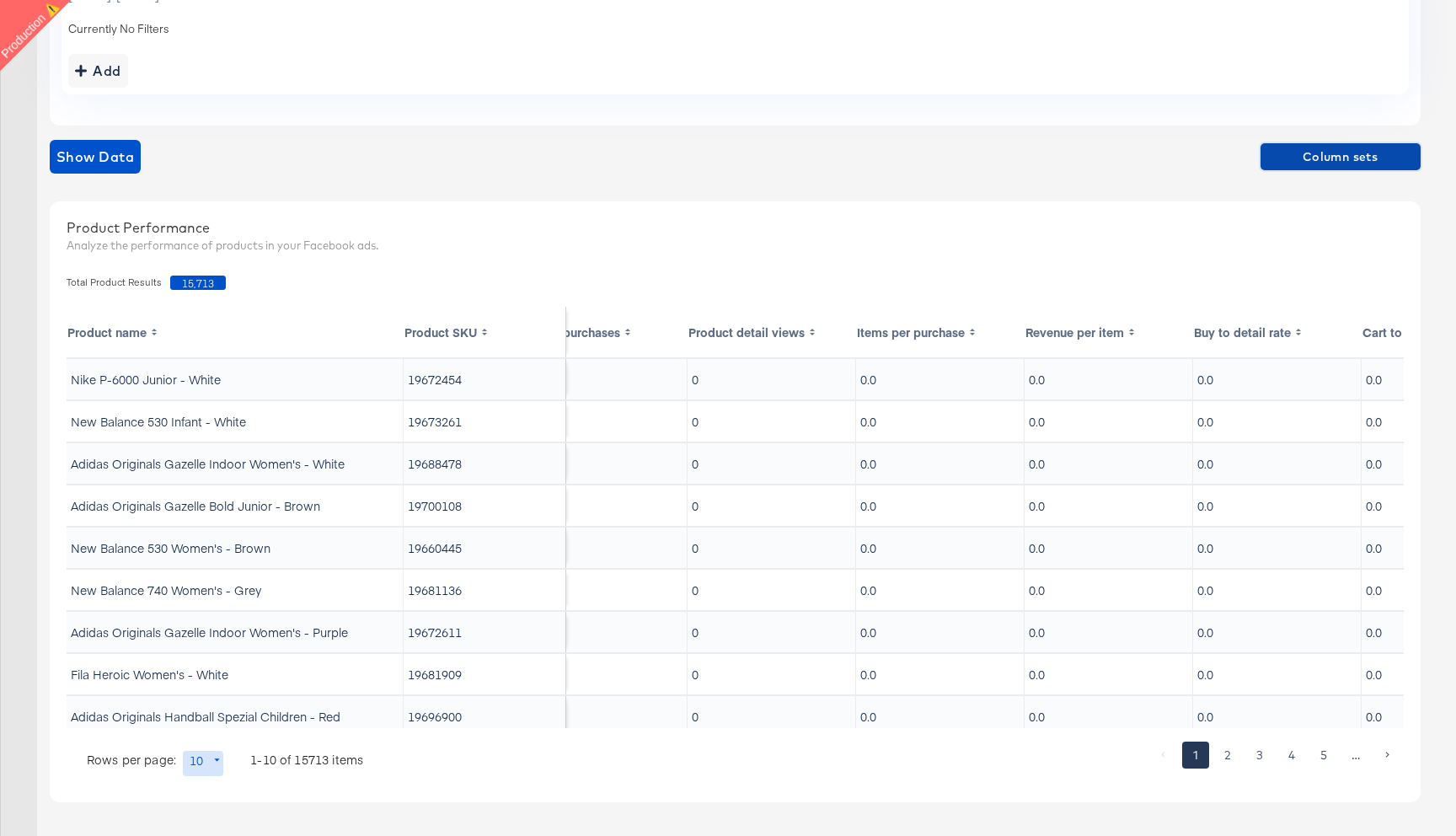
click at [1322, 157] on span "Column sets" at bounding box center [1340, 157] width 147 height 21
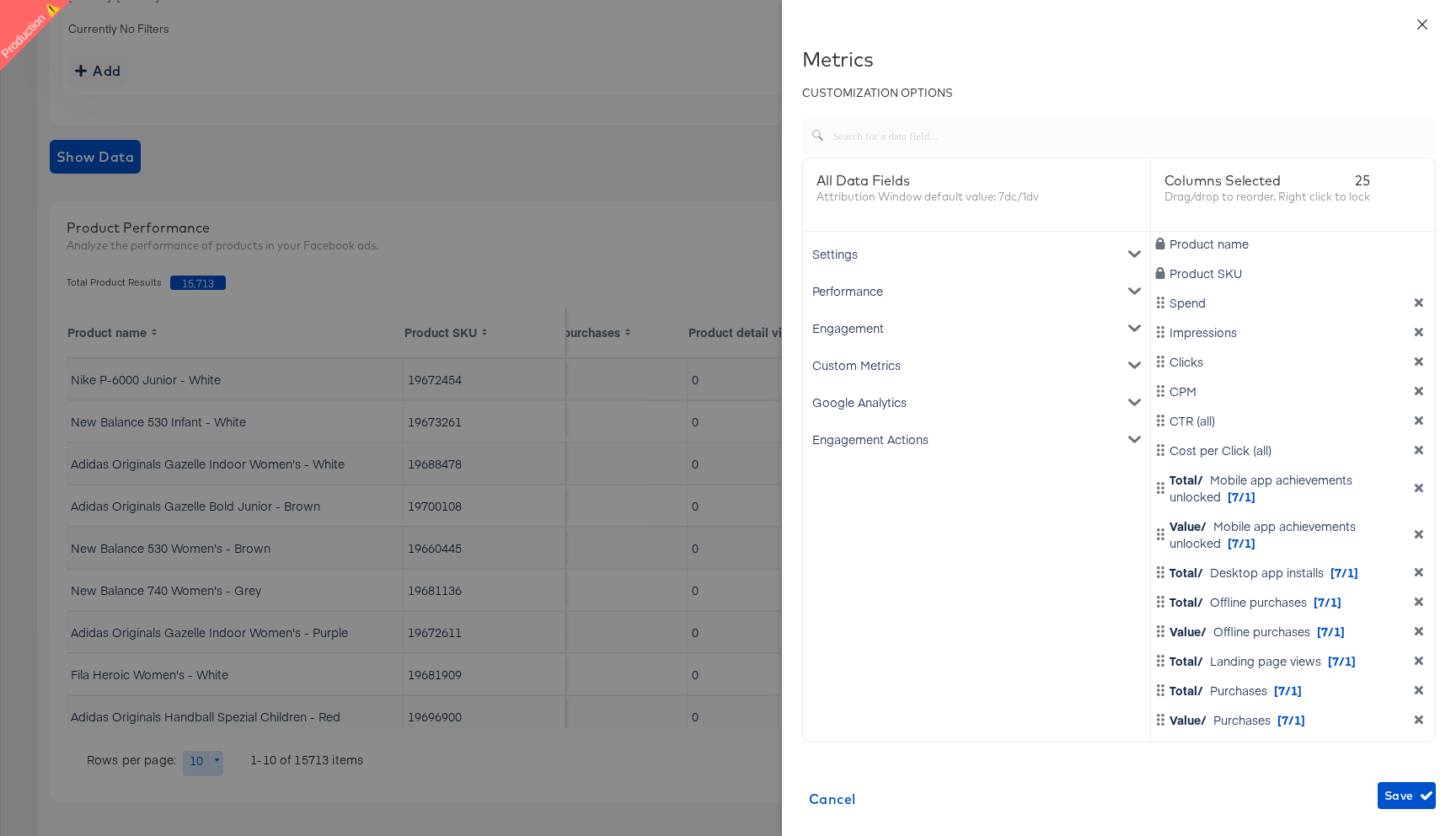
click at [1420, 18] on icon "close" at bounding box center [1423, 24] width 14 height 14
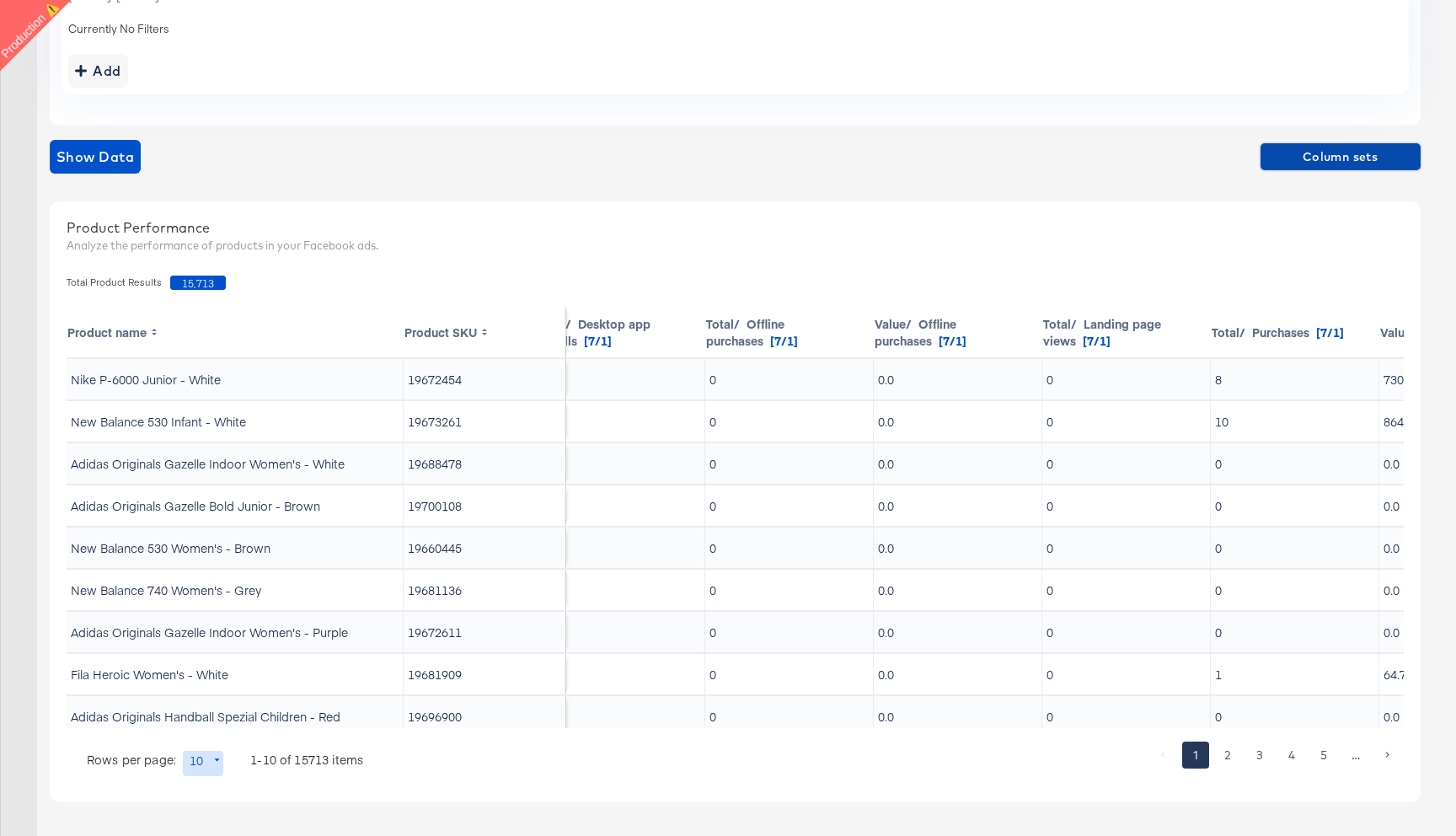
scroll to position [0, 1383]
click at [1340, 154] on span "Column sets" at bounding box center [1340, 157] width 147 height 21
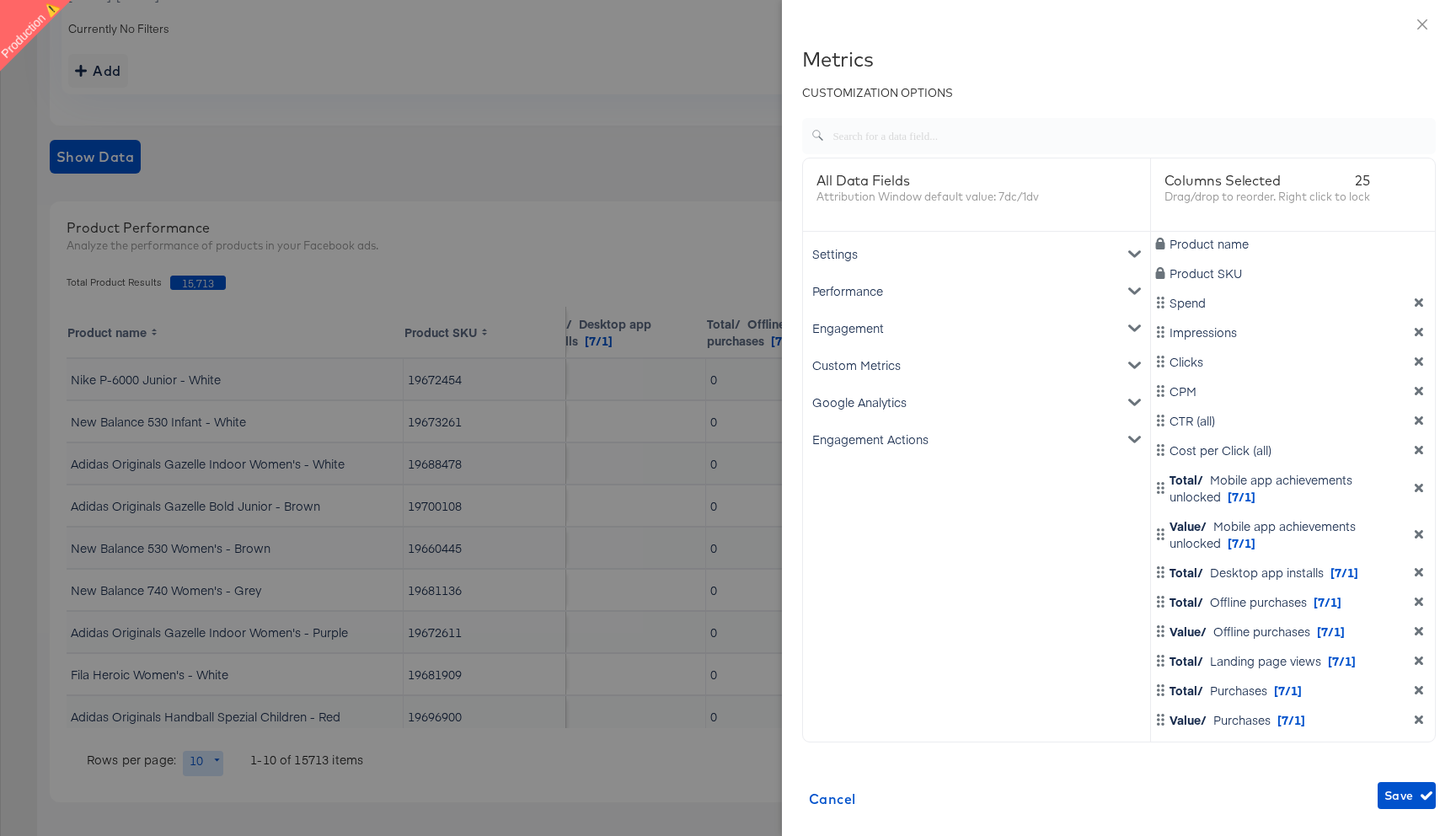
click at [1417, 304] on icon "dimension-list" at bounding box center [1419, 303] width 9 height 9
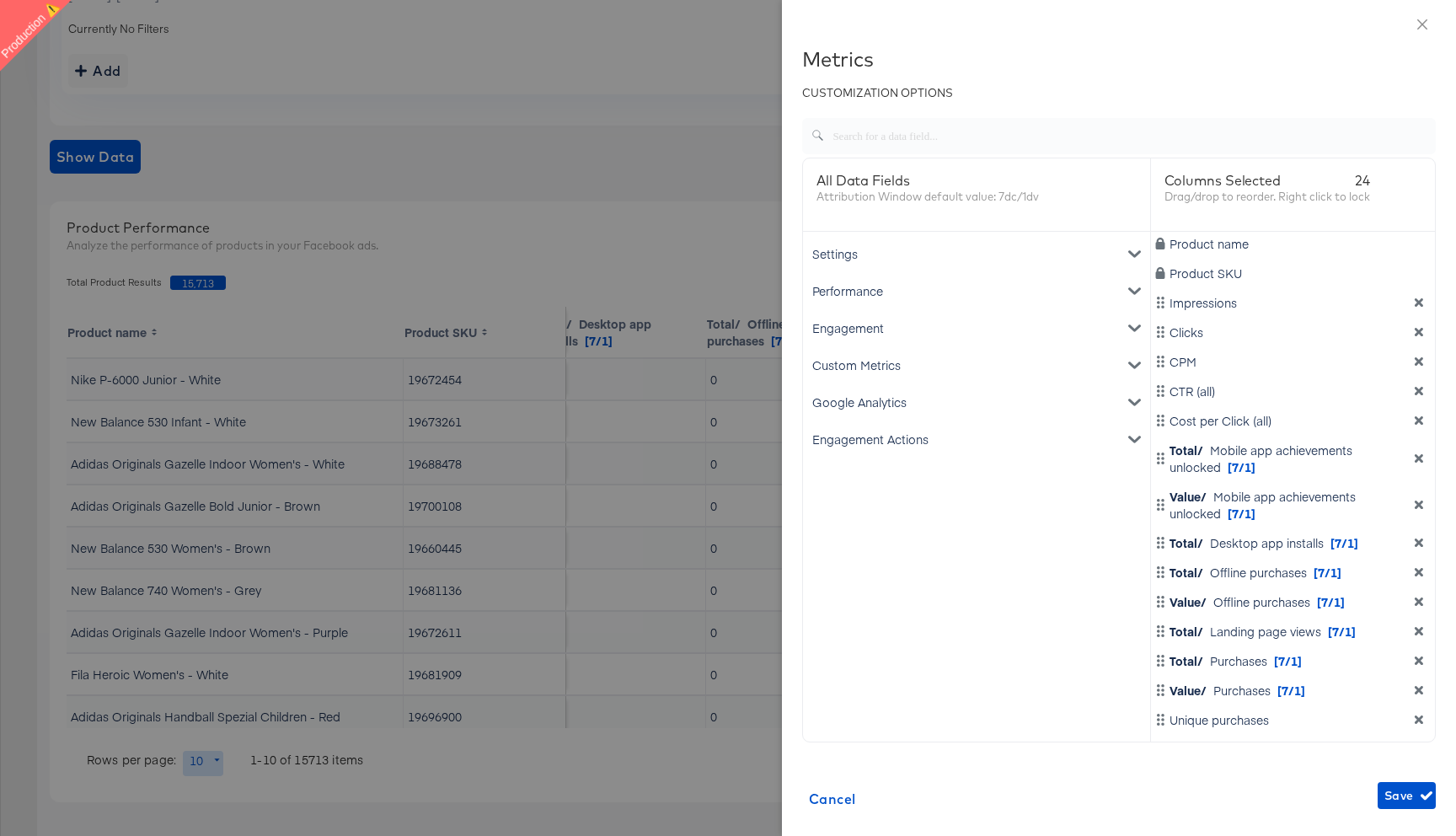
click at [1417, 304] on icon "dimension-list" at bounding box center [1419, 303] width 9 height 9
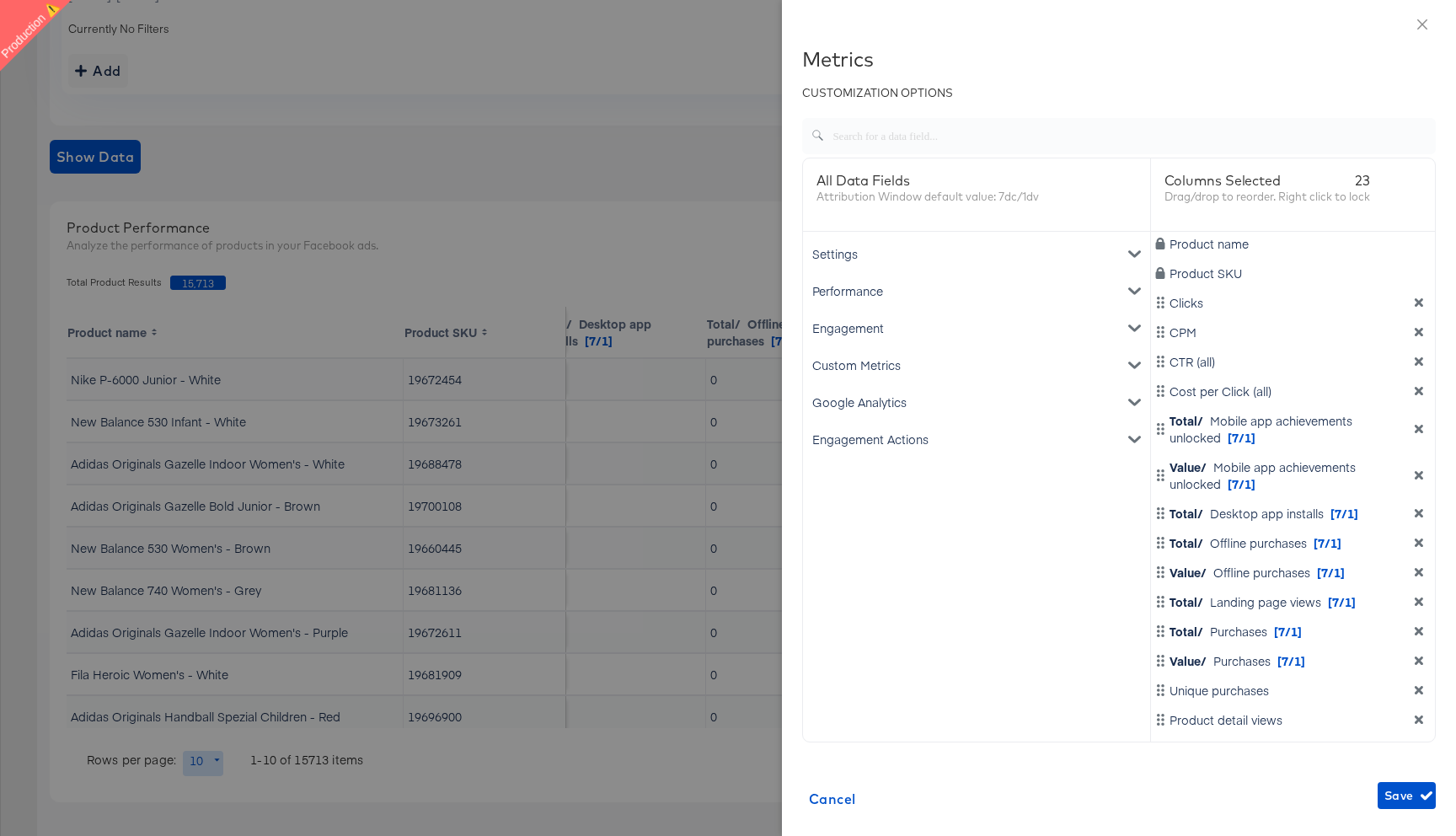
click at [1417, 304] on icon "dimension-list" at bounding box center [1419, 303] width 9 height 9
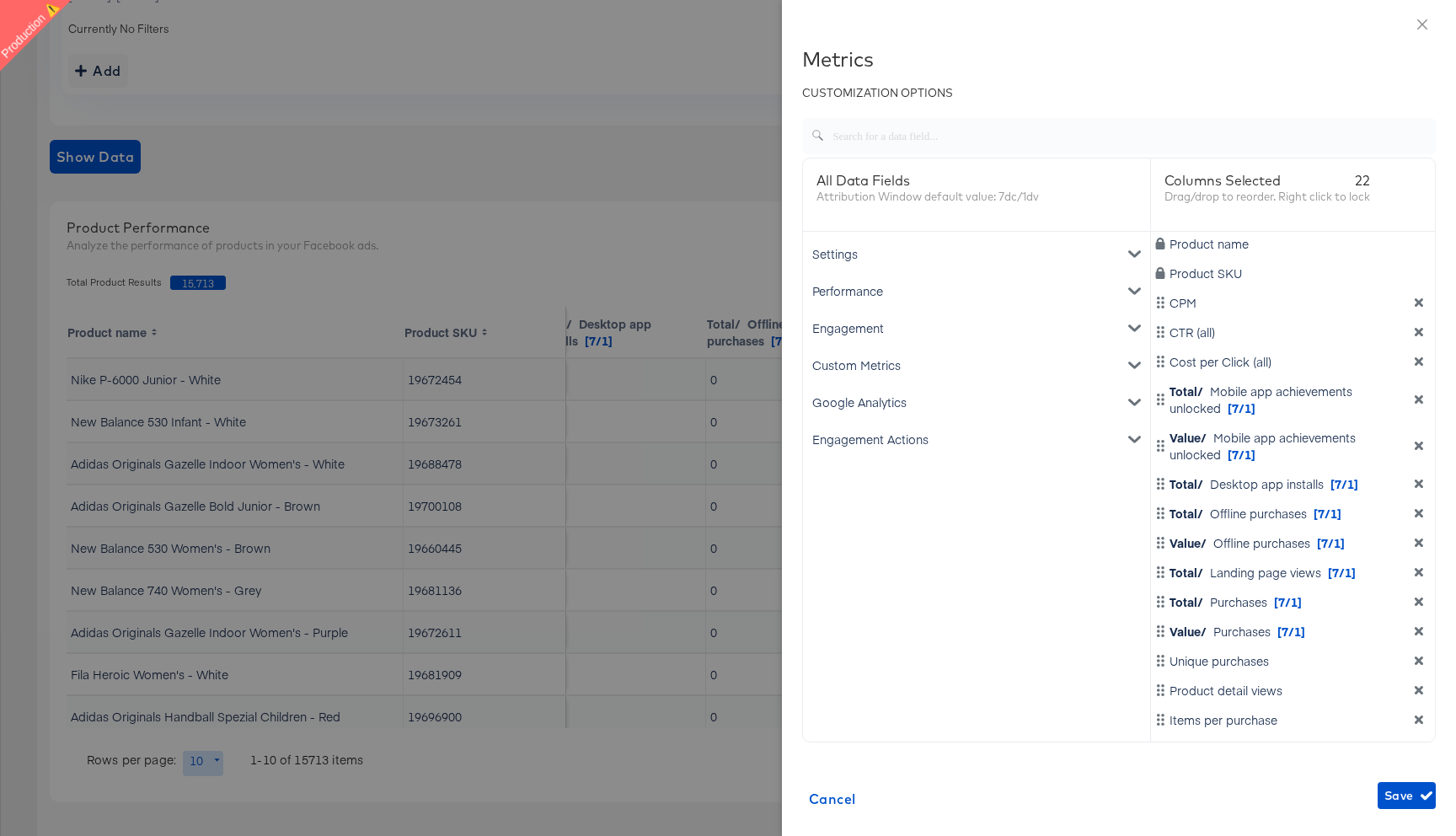
click at [1417, 304] on icon "dimension-list" at bounding box center [1419, 303] width 9 height 9
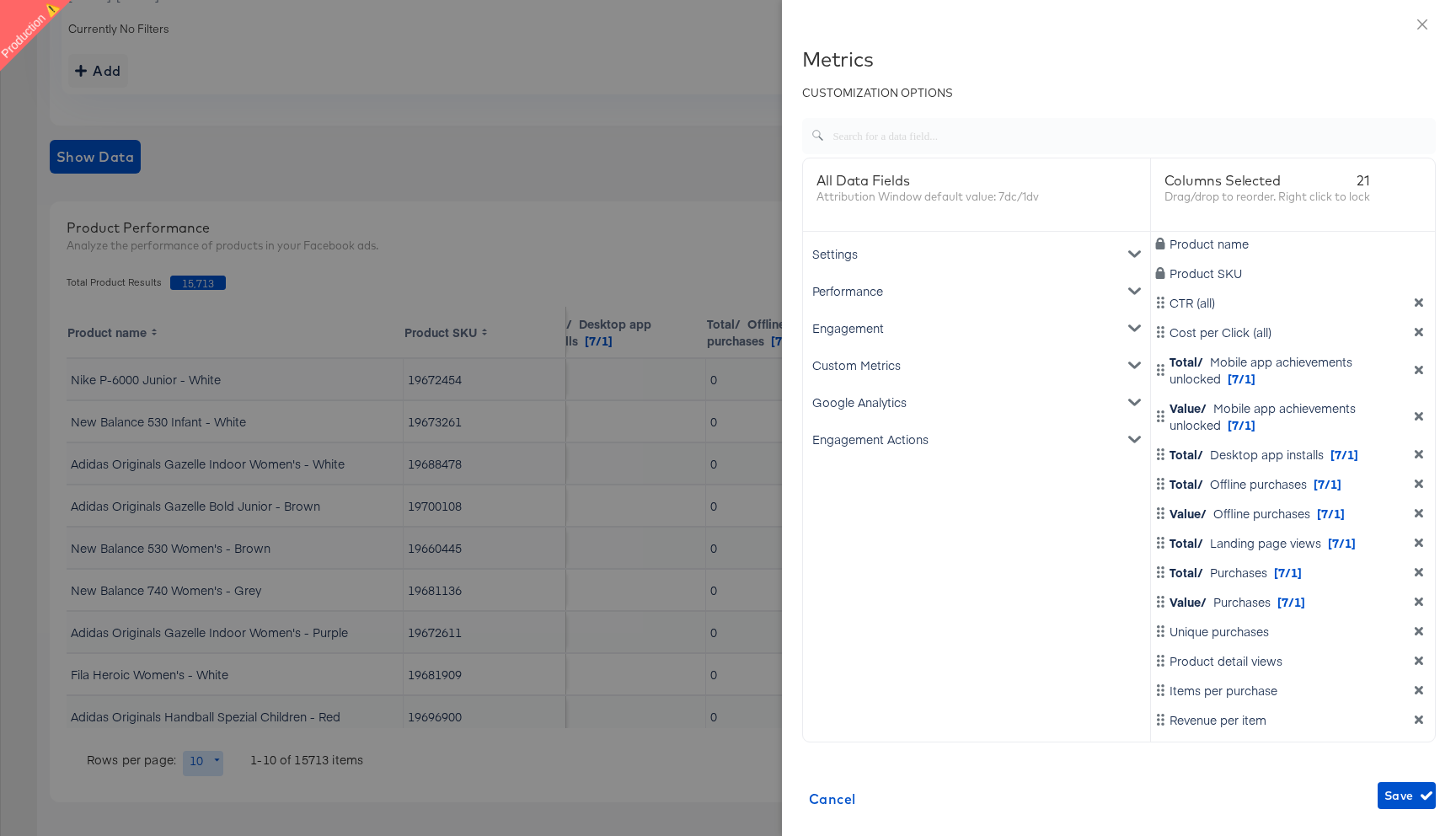
click at [1417, 304] on icon "dimension-list" at bounding box center [1419, 303] width 9 height 9
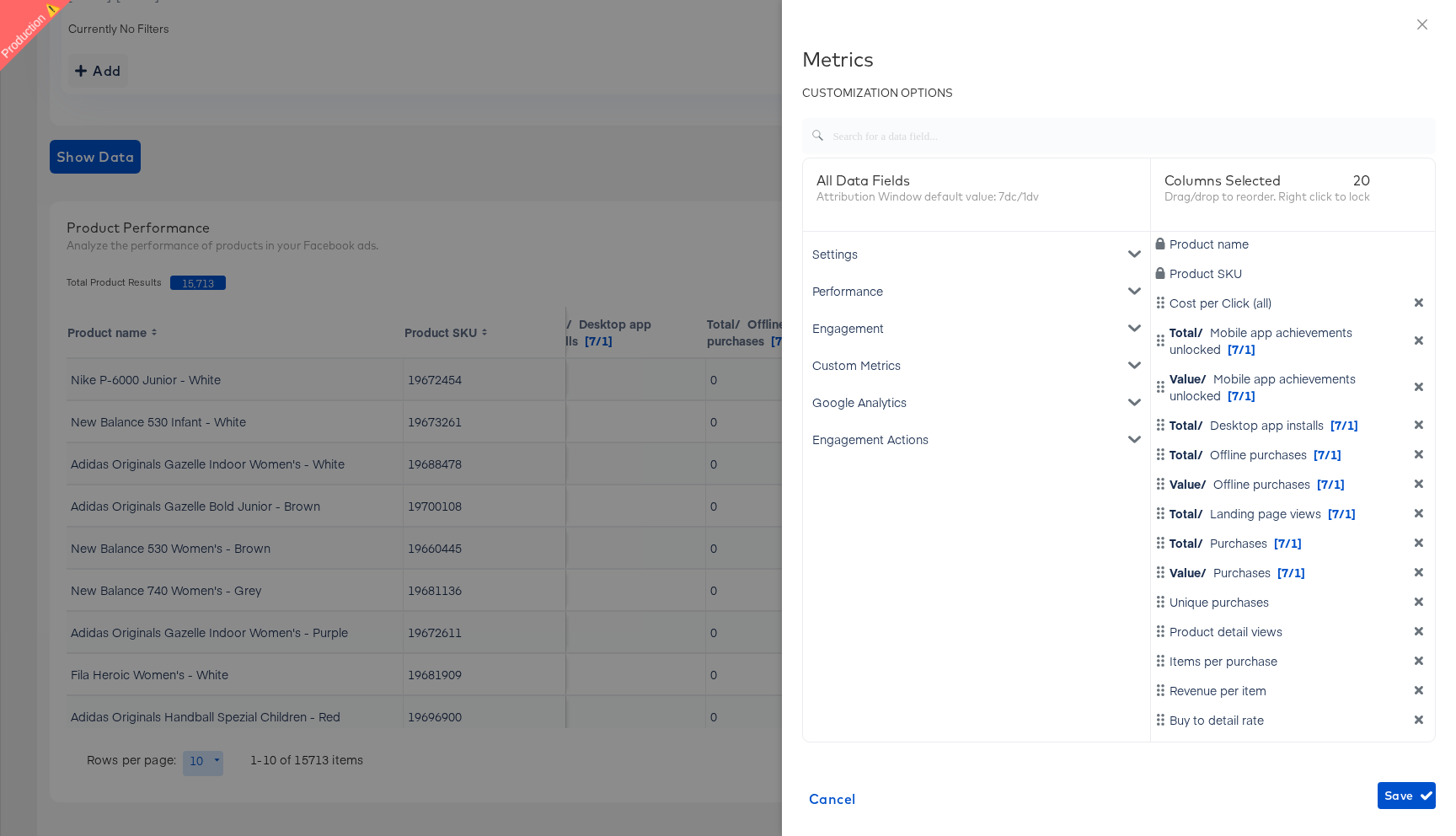
click at [1417, 304] on icon "dimension-list" at bounding box center [1419, 303] width 9 height 9
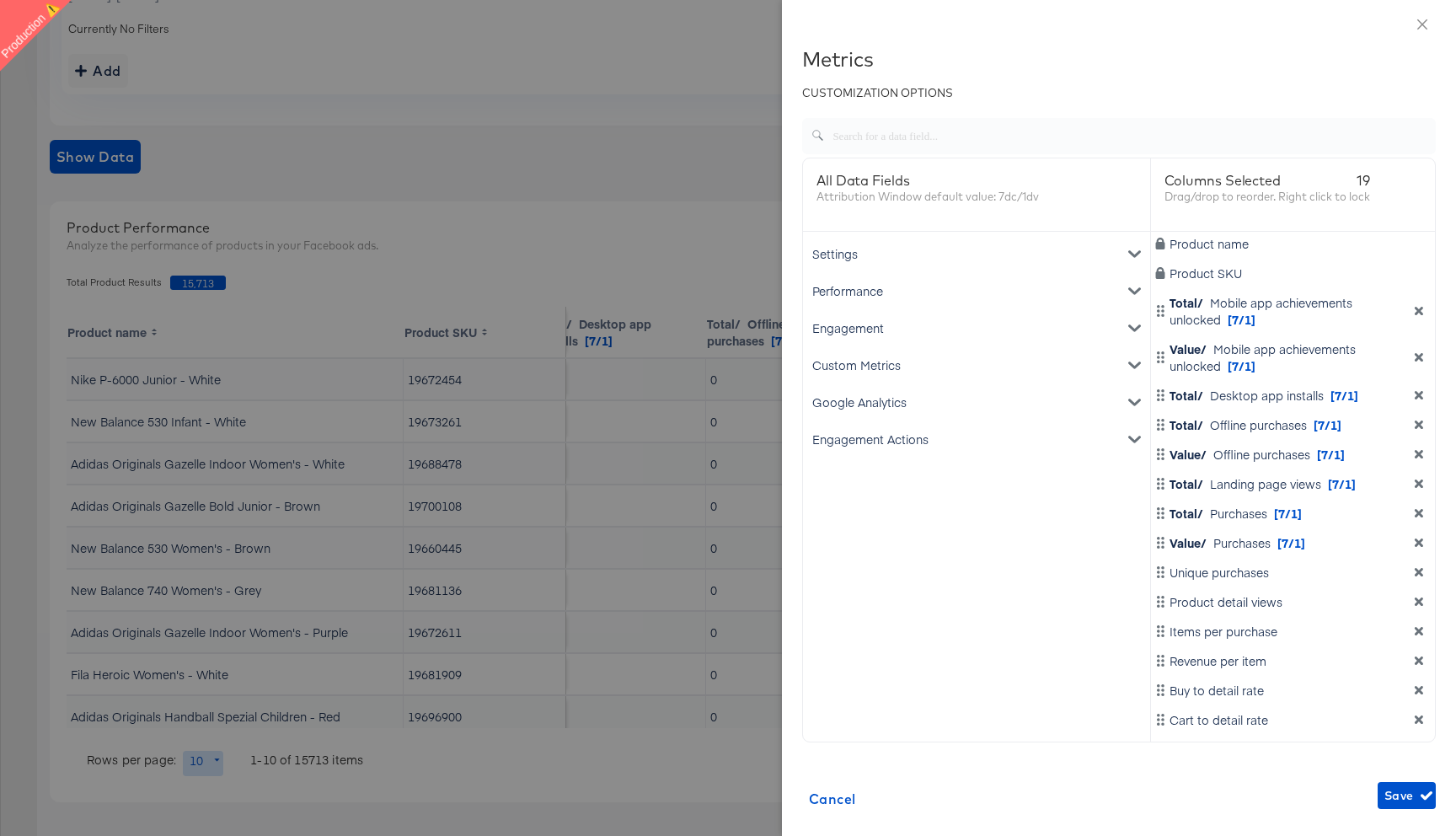
click at [1417, 304] on div "Total/ Mobile app achievements unlocked [7/1]" at bounding box center [1293, 311] width 278 height 34
click at [1419, 315] on icon "dimension-list" at bounding box center [1419, 311] width 12 height 12
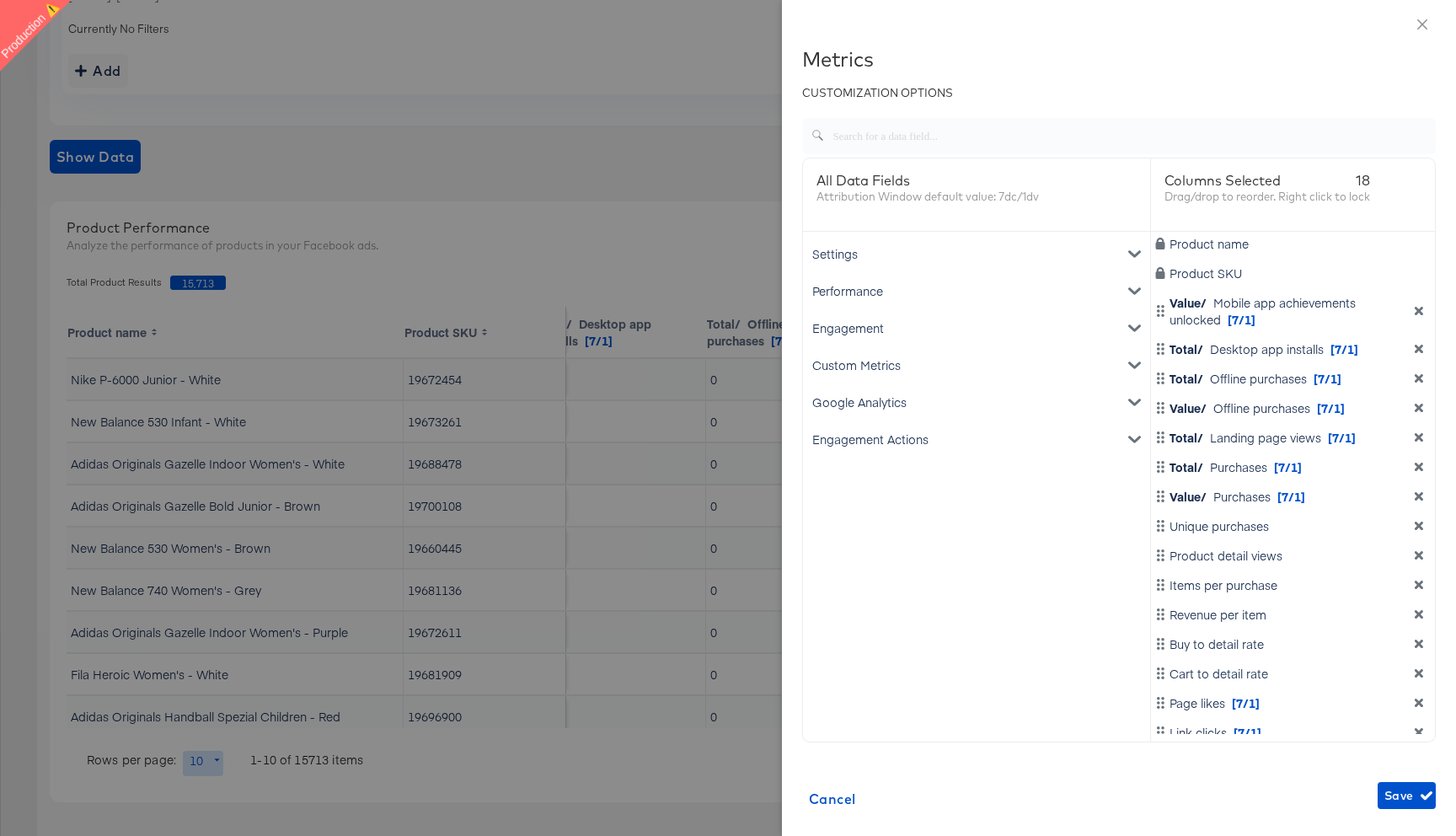
click at [1419, 315] on icon "dimension-list" at bounding box center [1419, 311] width 12 height 12
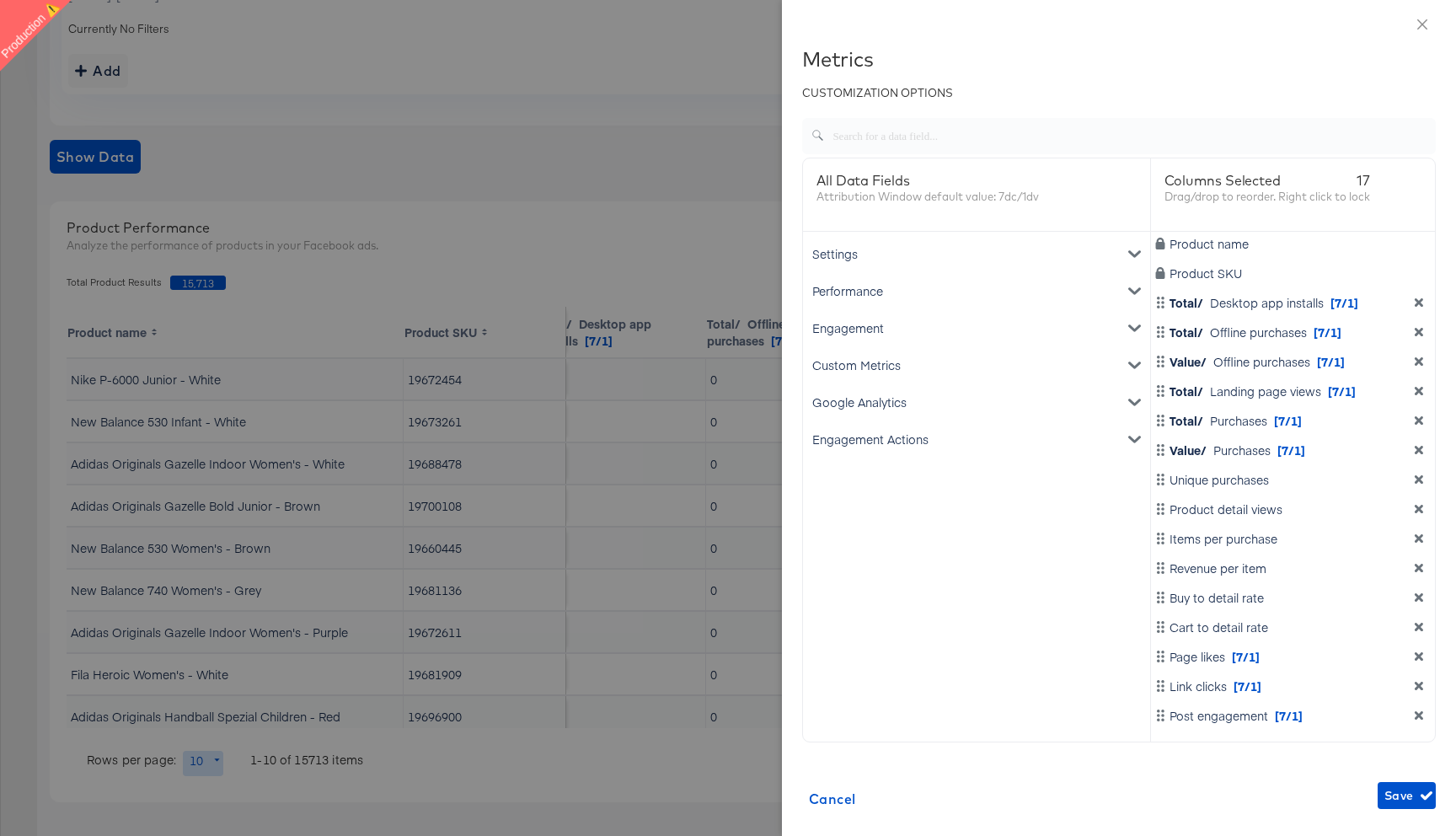
click at [1419, 315] on div "Product name Product SKU Total/ Desktop app installs [7/1] Total/ Offline purch…" at bounding box center [1292, 482] width 284 height 501
click at [1405, 791] on span "Save" at bounding box center [1406, 796] width 44 height 21
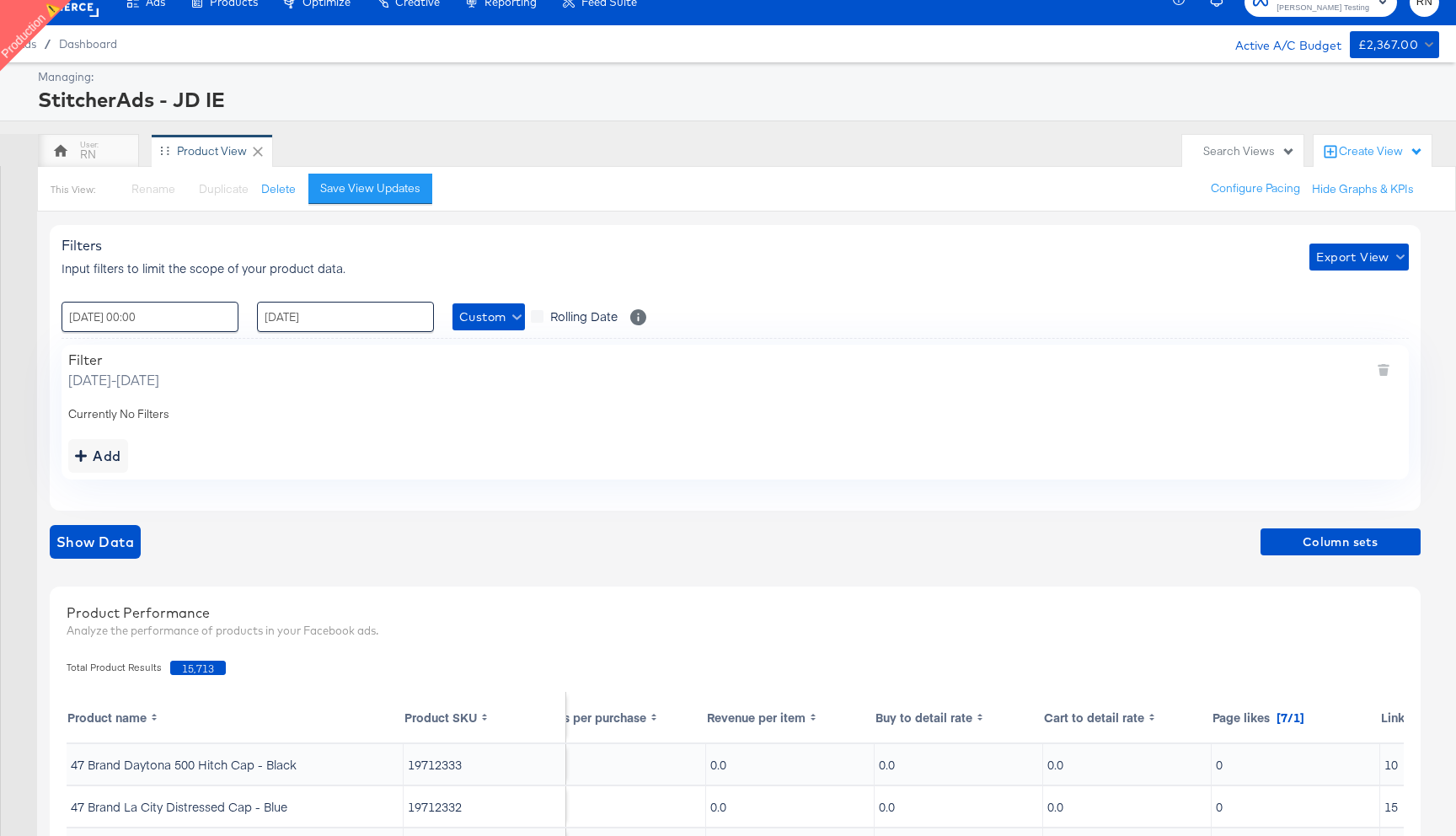
scroll to position [0, 0]
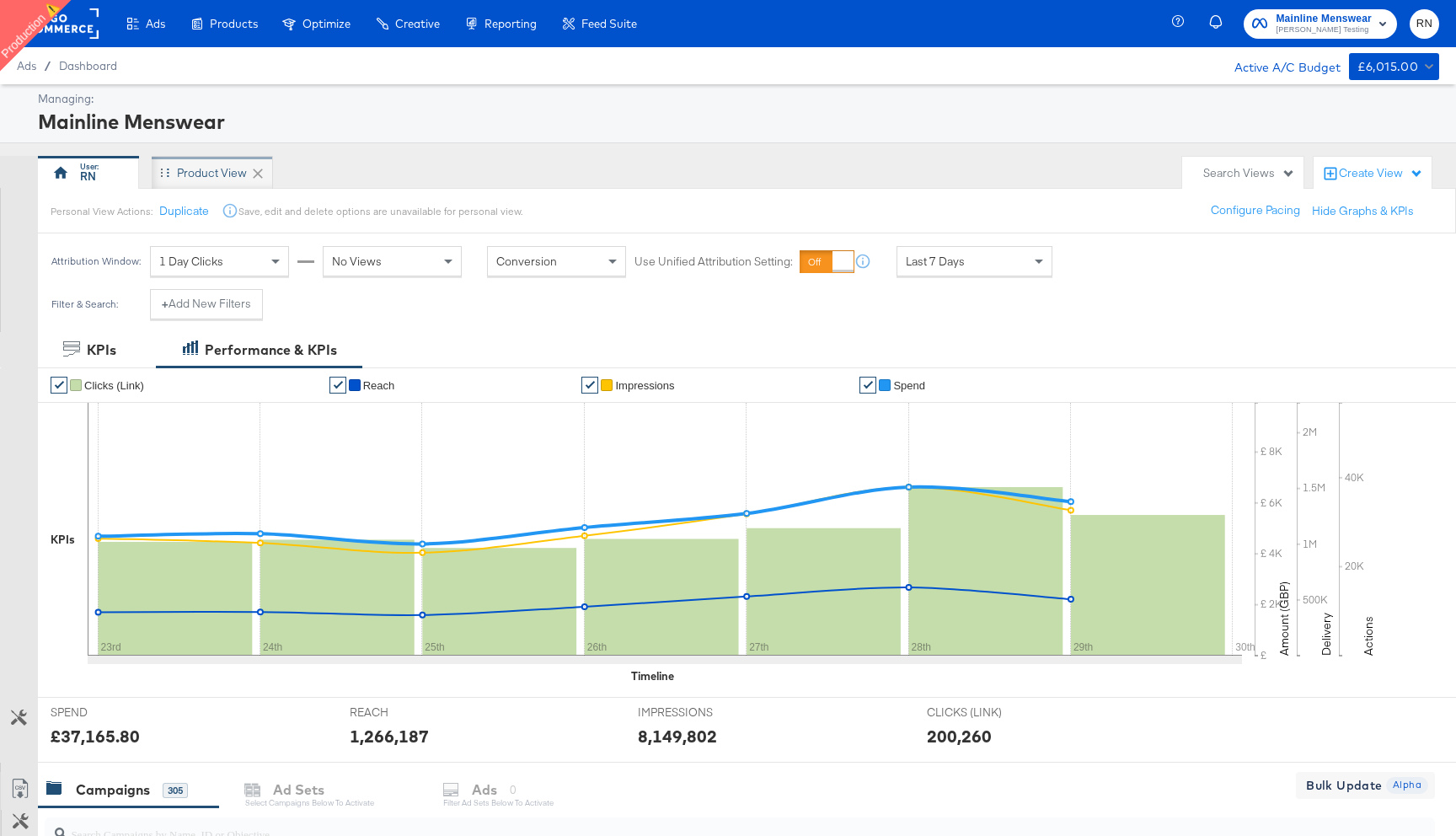
click at [172, 171] on div "Product View" at bounding box center [212, 172] width 122 height 34
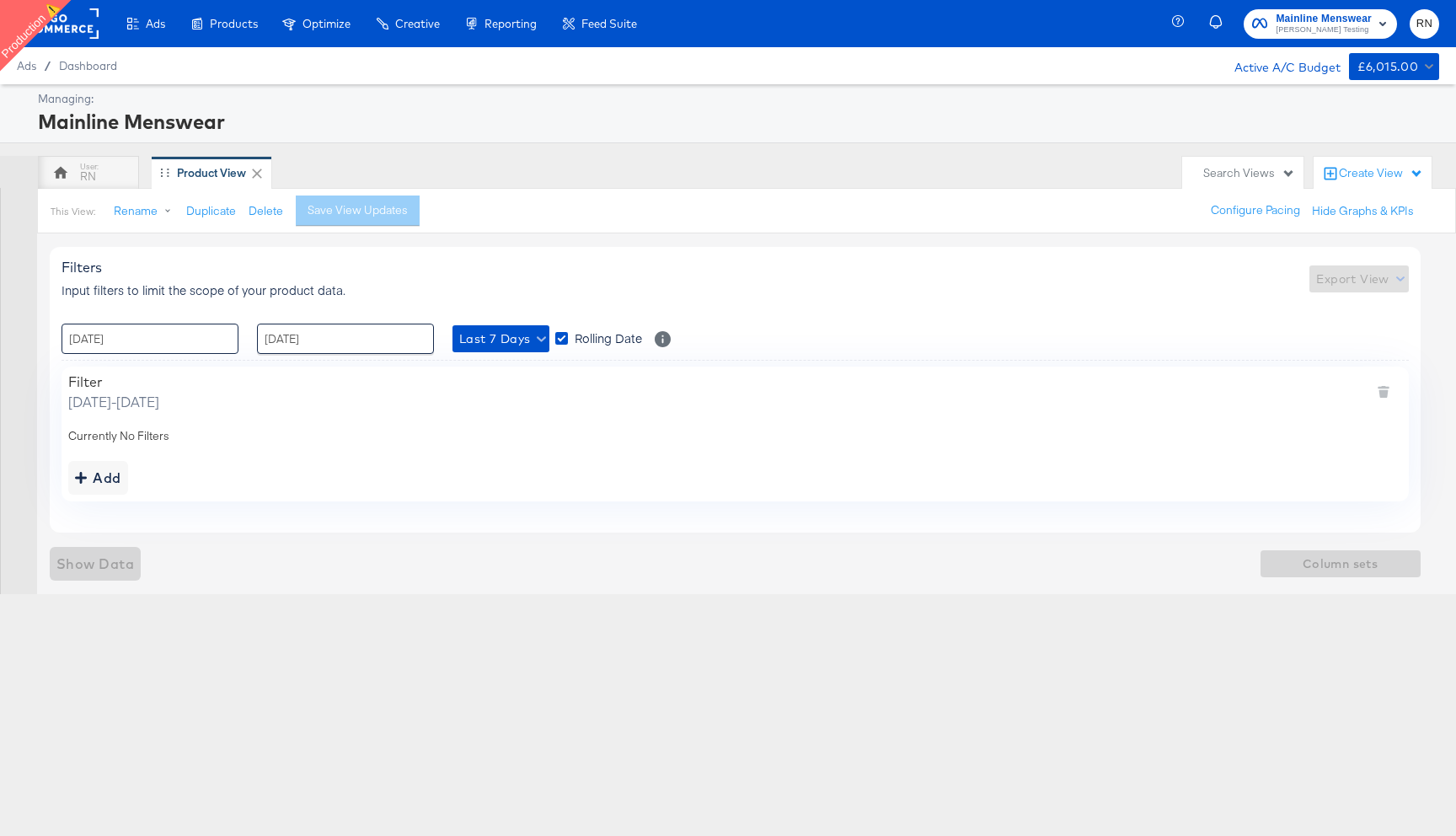
click at [157, 337] on input "[DATE]" at bounding box center [150, 338] width 177 height 30
click at [168, 373] on th "[DATE]" at bounding box center [167, 374] width 144 height 29
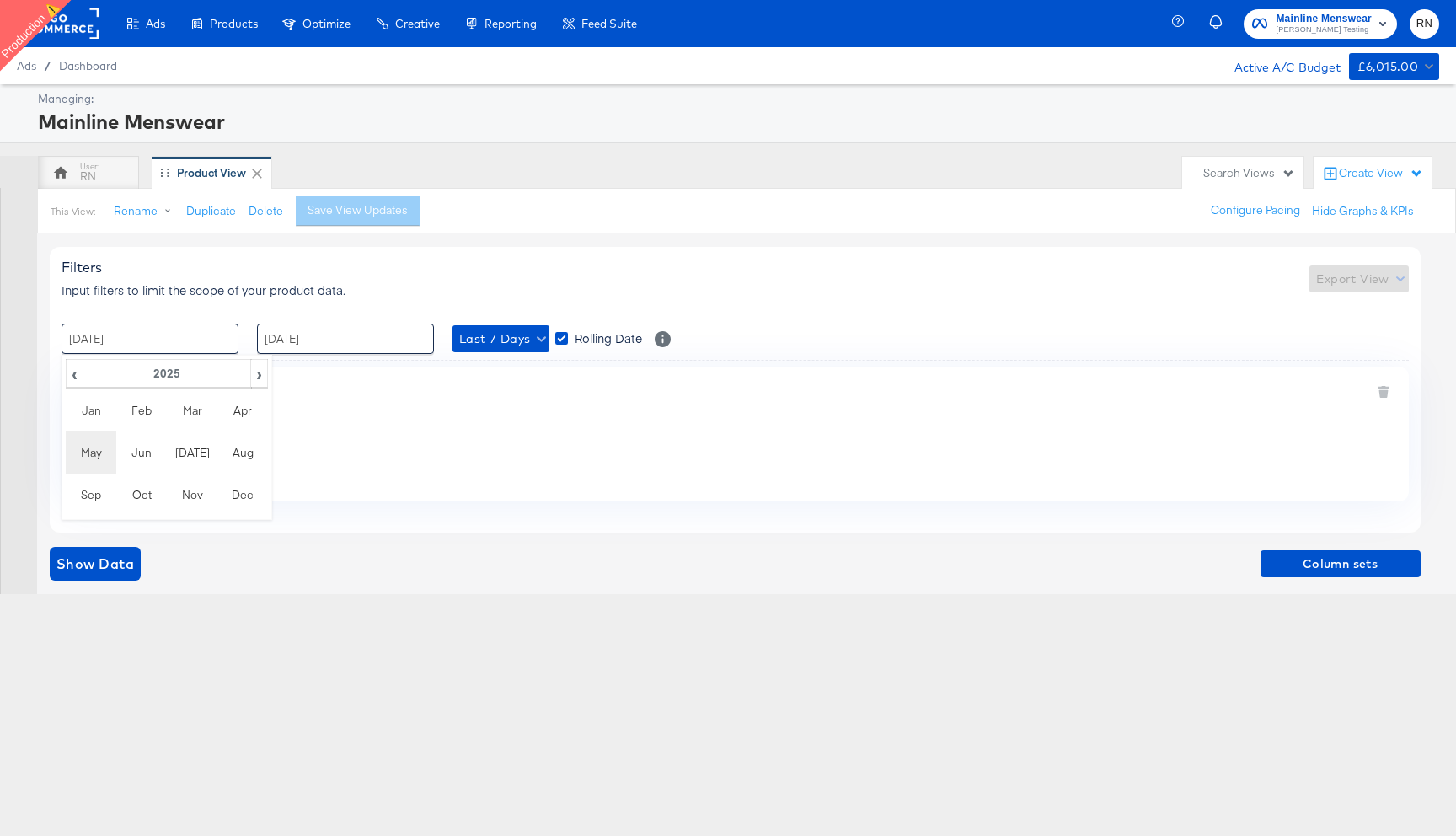
click at [93, 451] on td "May" at bounding box center [91, 452] width 50 height 42
click at [195, 427] on td "1" at bounding box center [195, 424] width 29 height 23
type input "[DATE] 00:00"
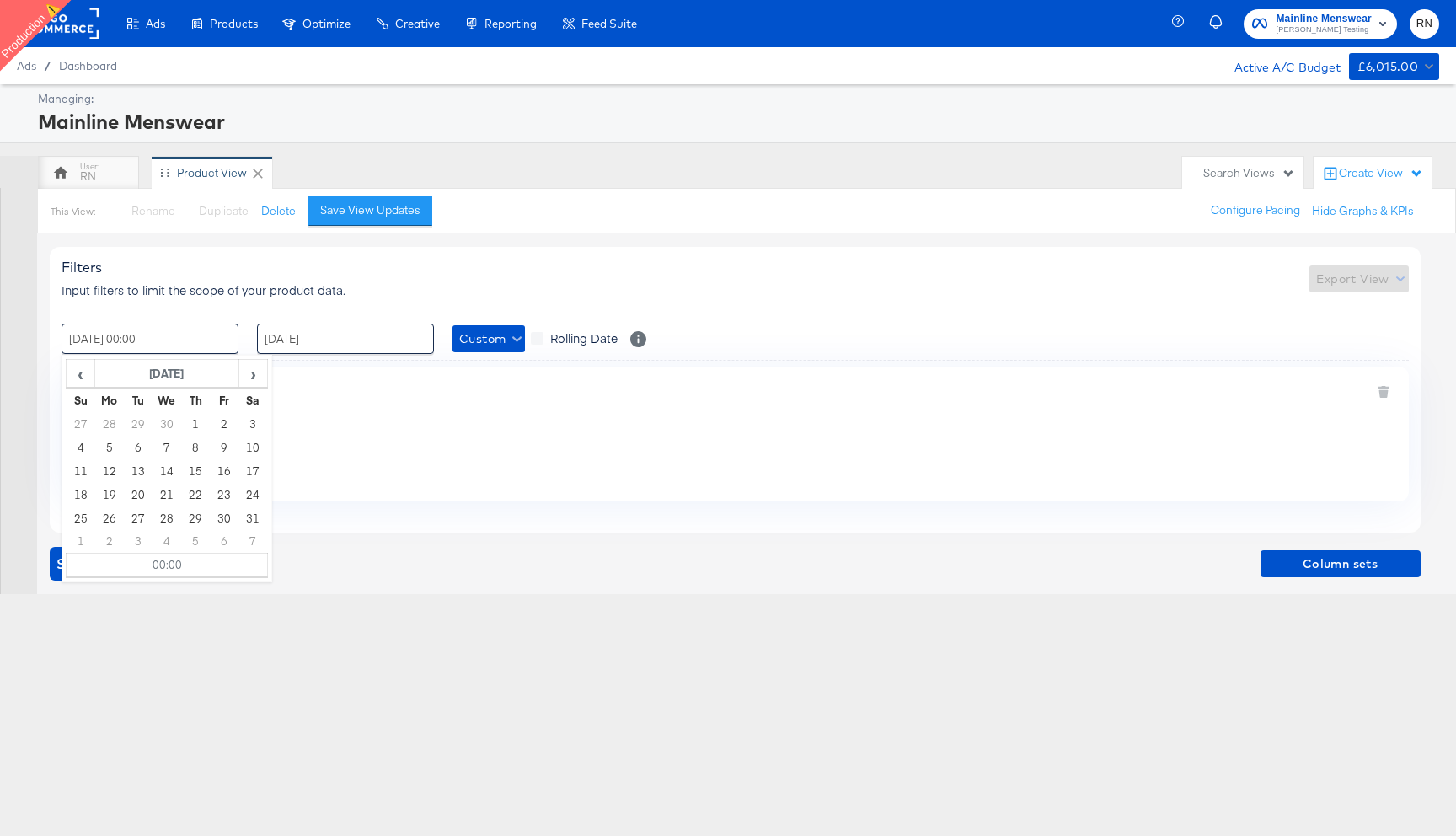
click at [451, 416] on div "Filter [DATE] - [DATE] Currently No Filters Add" at bounding box center [735, 433] width 1347 height 134
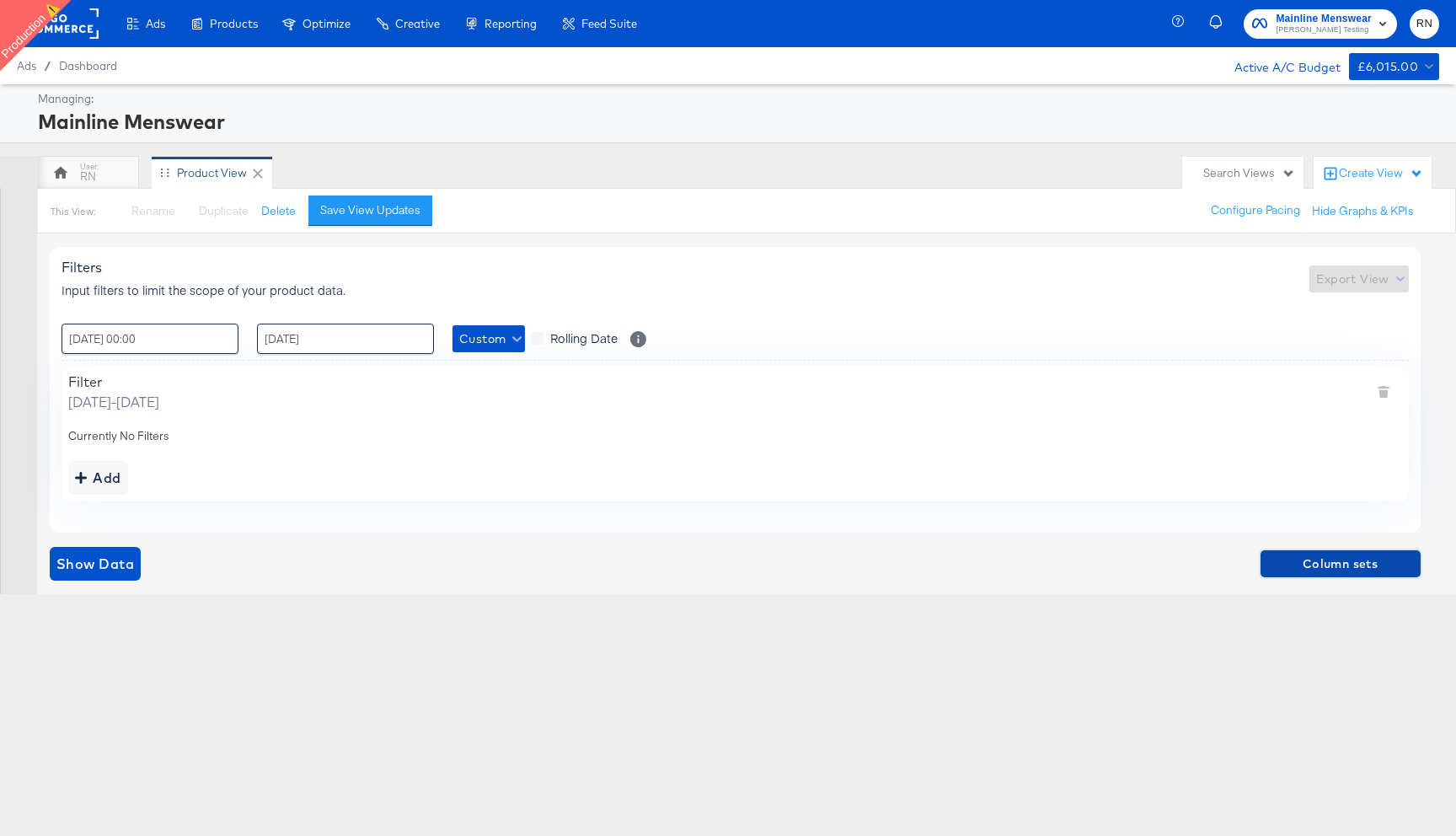
click at [1328, 562] on span "Column sets" at bounding box center [1340, 565] width 147 height 21
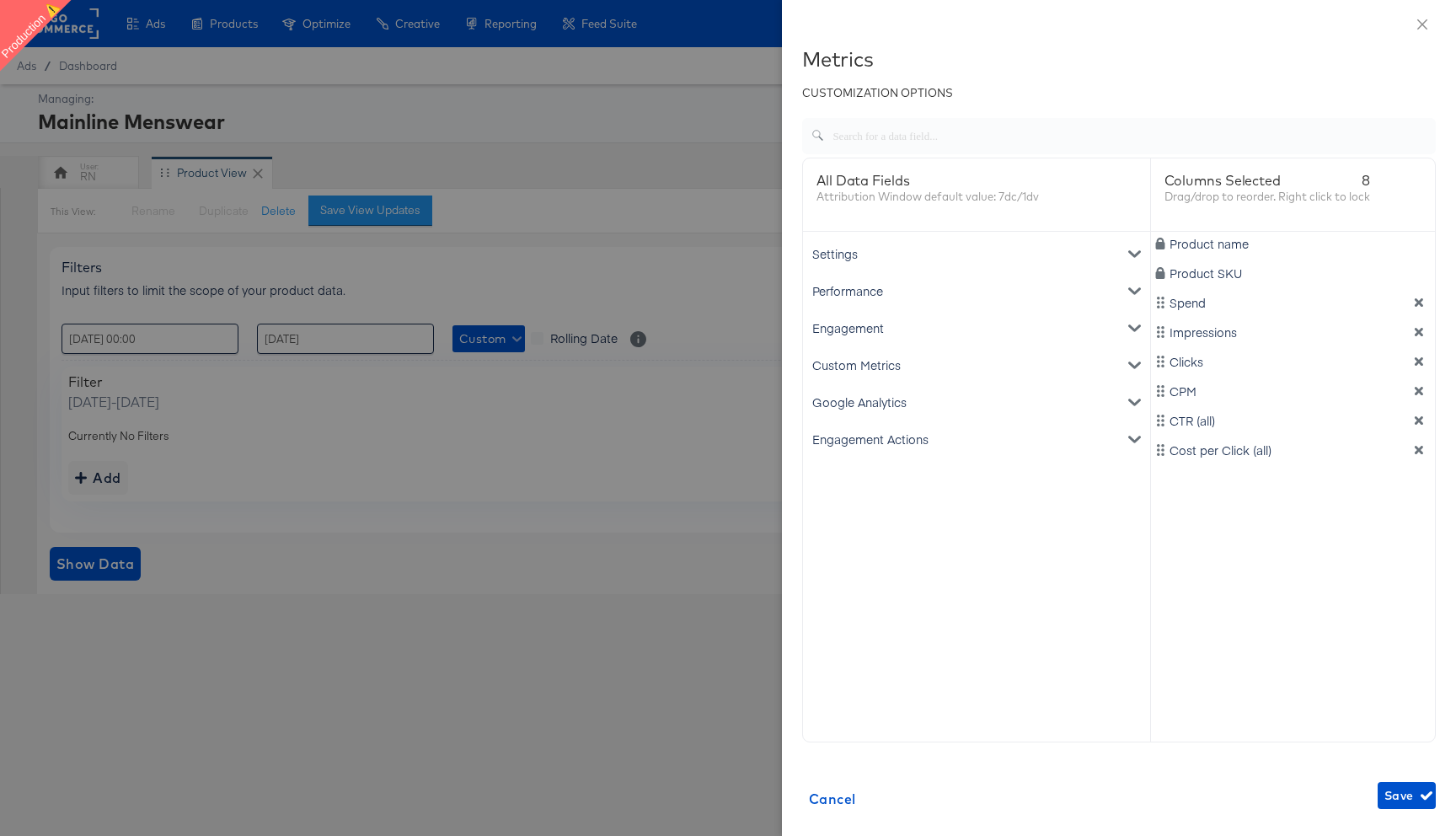
click at [878, 330] on div "Engagement" at bounding box center [976, 328] width 340 height 37
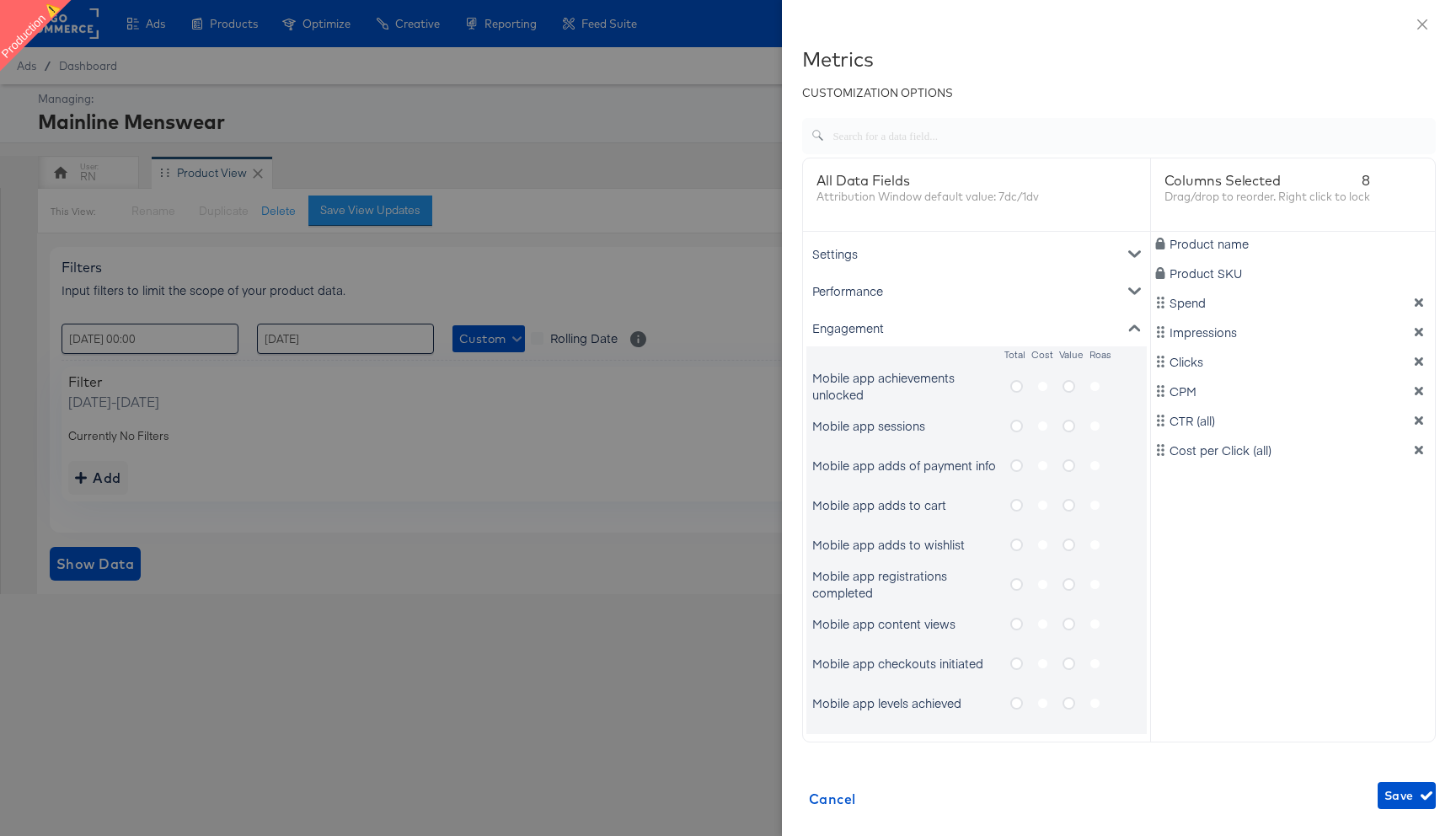
click at [1016, 388] on icon "metrics-list" at bounding box center [1017, 386] width 13 height 13
click at [0, 0] on input "metrics-list" at bounding box center [0, 0] width 0 height 0
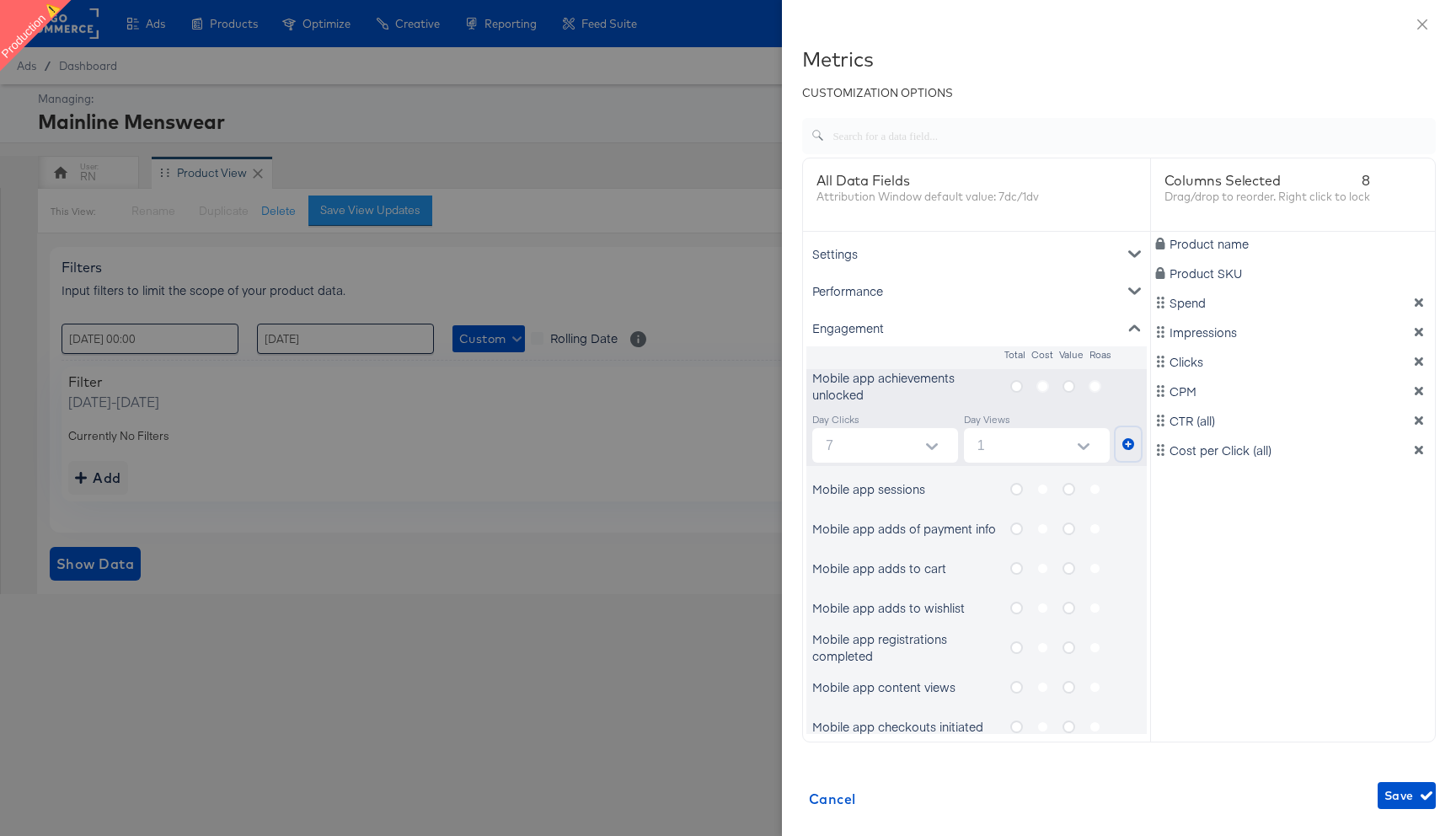
click at [1125, 438] on icon "metrics-list" at bounding box center [1128, 445] width 12 height 12
click at [1069, 385] on icon "metrics-list" at bounding box center [1069, 386] width 13 height 13
click at [0, 0] on input "metrics-list" at bounding box center [0, 0] width 0 height 0
click at [1132, 444] on icon "metrics-list" at bounding box center [1128, 445] width 12 height 12
click at [1013, 489] on icon "metrics-list" at bounding box center [1017, 489] width 13 height 13
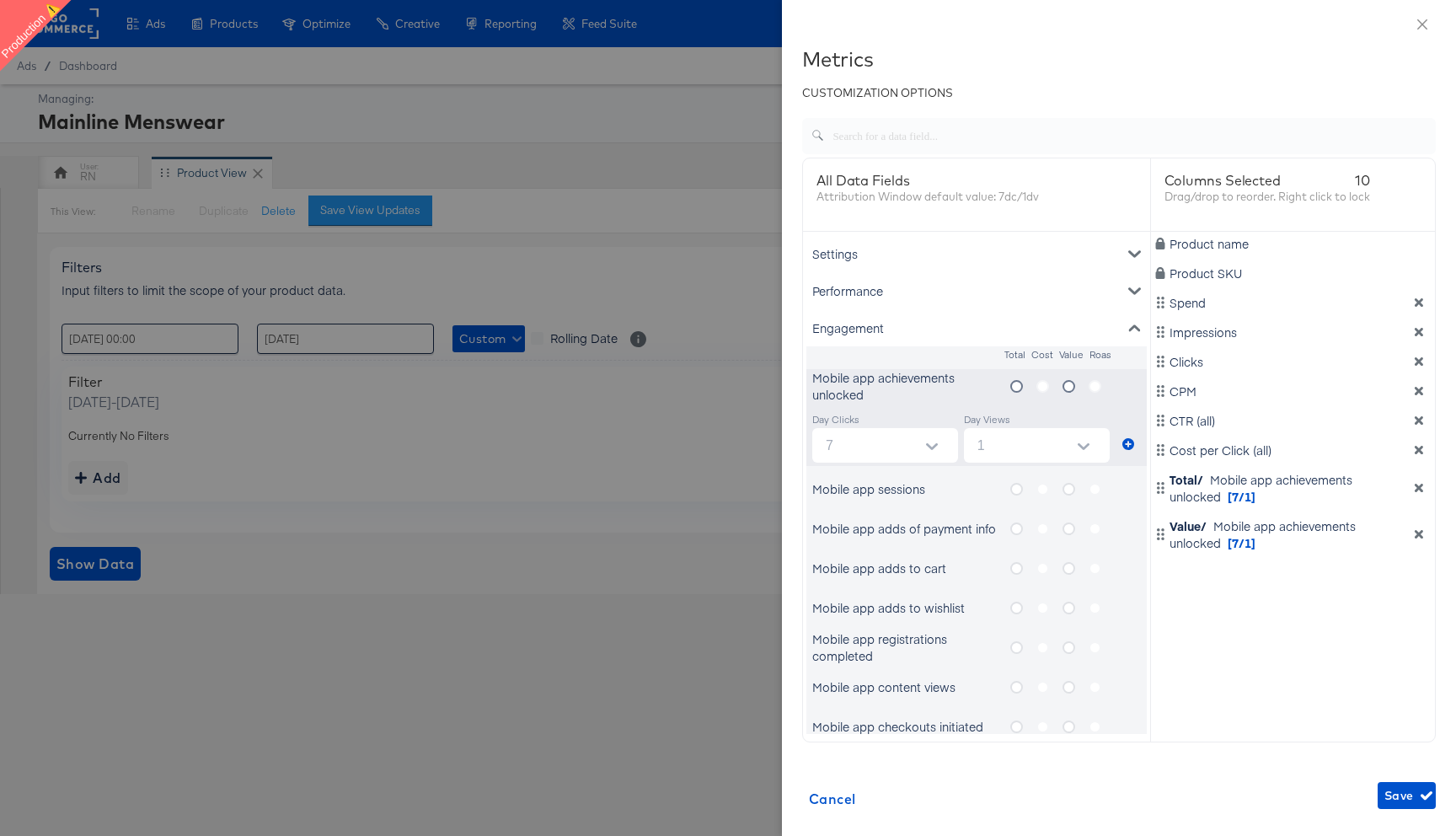
click at [0, 0] on input "metrics-list" at bounding box center [0, 0] width 0 height 0
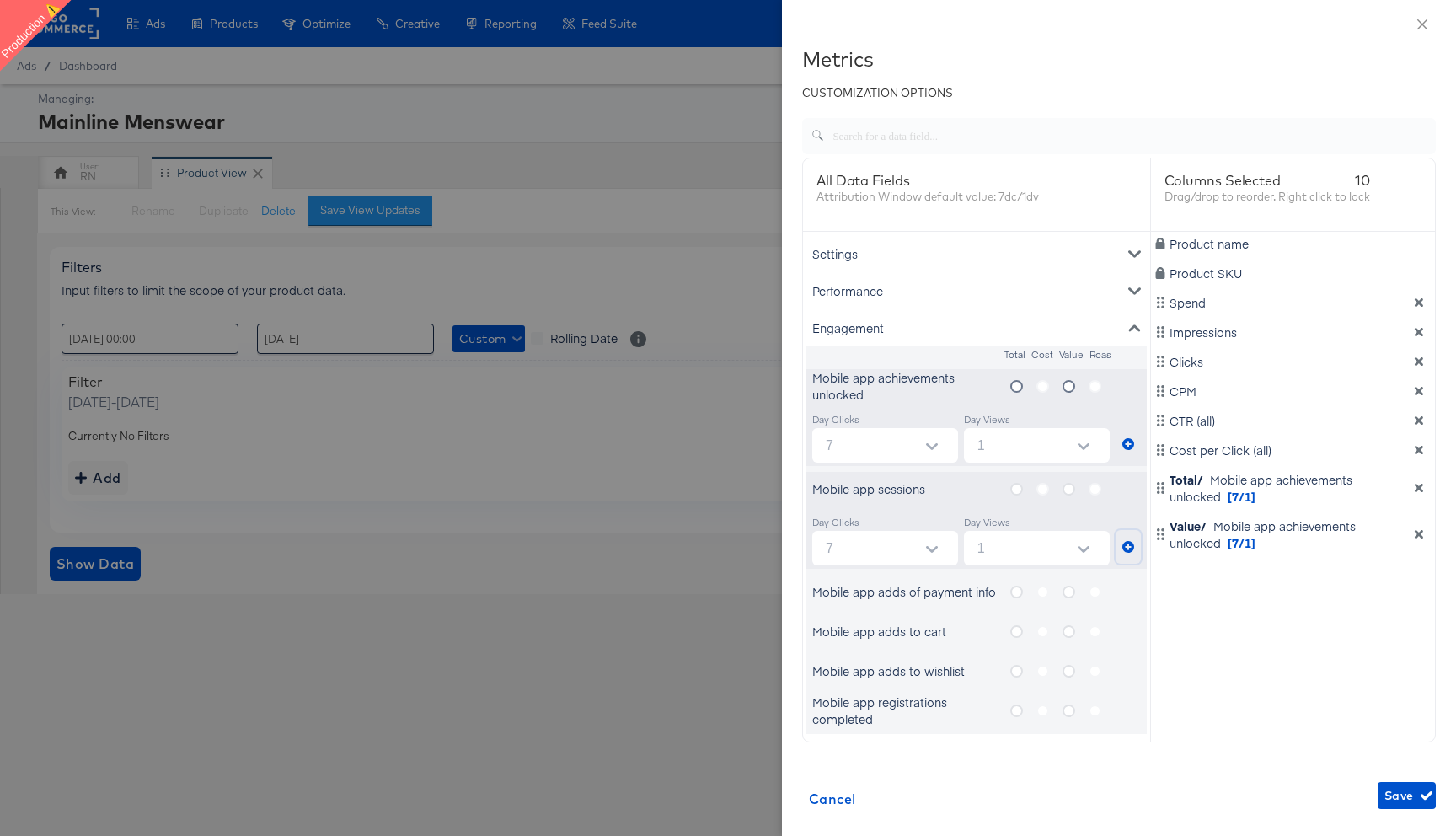
click at [1132, 539] on button "metrics-list" at bounding box center [1128, 546] width 25 height 34
click at [1063, 482] on label "metrics-list" at bounding box center [1076, 489] width 26 height 21
click at [0, 0] on input "metrics-list" at bounding box center [0, 0] width 0 height 0
click at [1135, 542] on button "metrics-list" at bounding box center [1128, 546] width 25 height 34
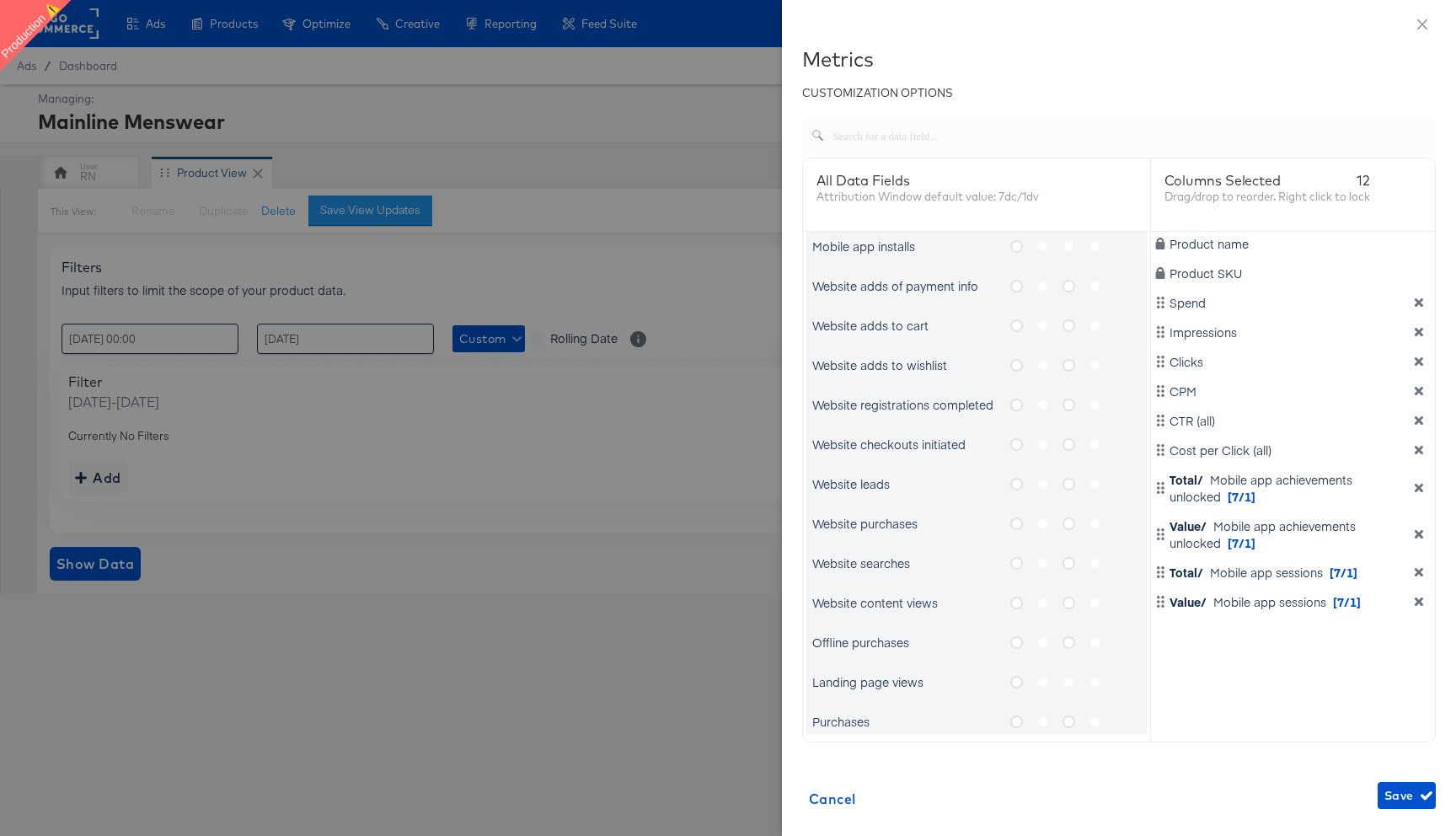
scroll to position [1020, 0]
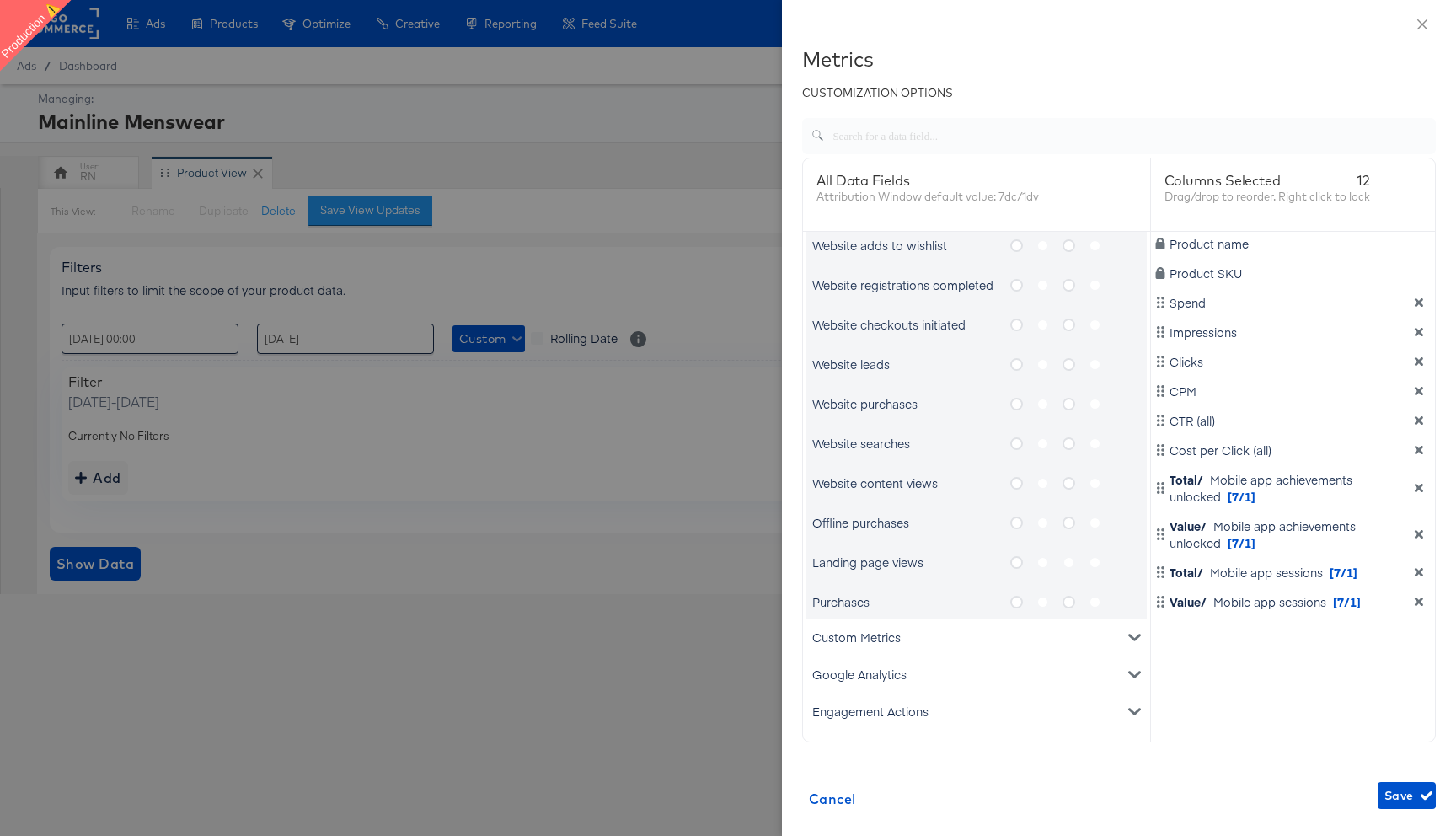
click at [1016, 527] on icon "metrics-list" at bounding box center [1017, 523] width 13 height 13
click at [0, 0] on input "metrics-list" at bounding box center [0, 0] width 0 height 0
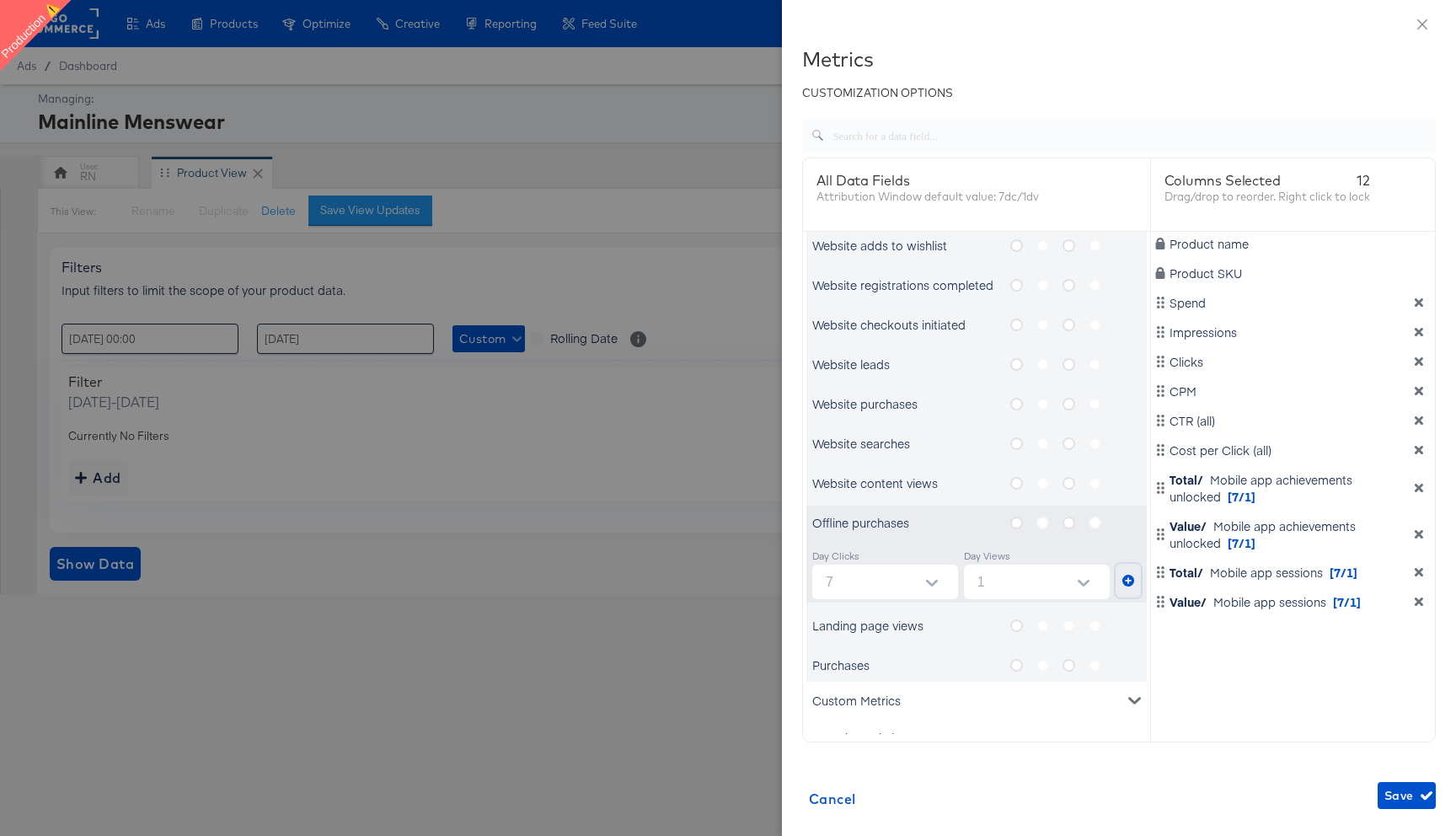
click at [1125, 574] on button "metrics-list" at bounding box center [1128, 580] width 25 height 34
click at [1067, 526] on icon "metrics-list" at bounding box center [1069, 523] width 13 height 13
click at [0, 0] on input "metrics-list" at bounding box center [0, 0] width 0 height 0
click at [1131, 581] on icon "metrics-list" at bounding box center [1128, 581] width 12 height 12
click at [1016, 662] on icon "metrics-list" at bounding box center [1017, 665] width 13 height 13
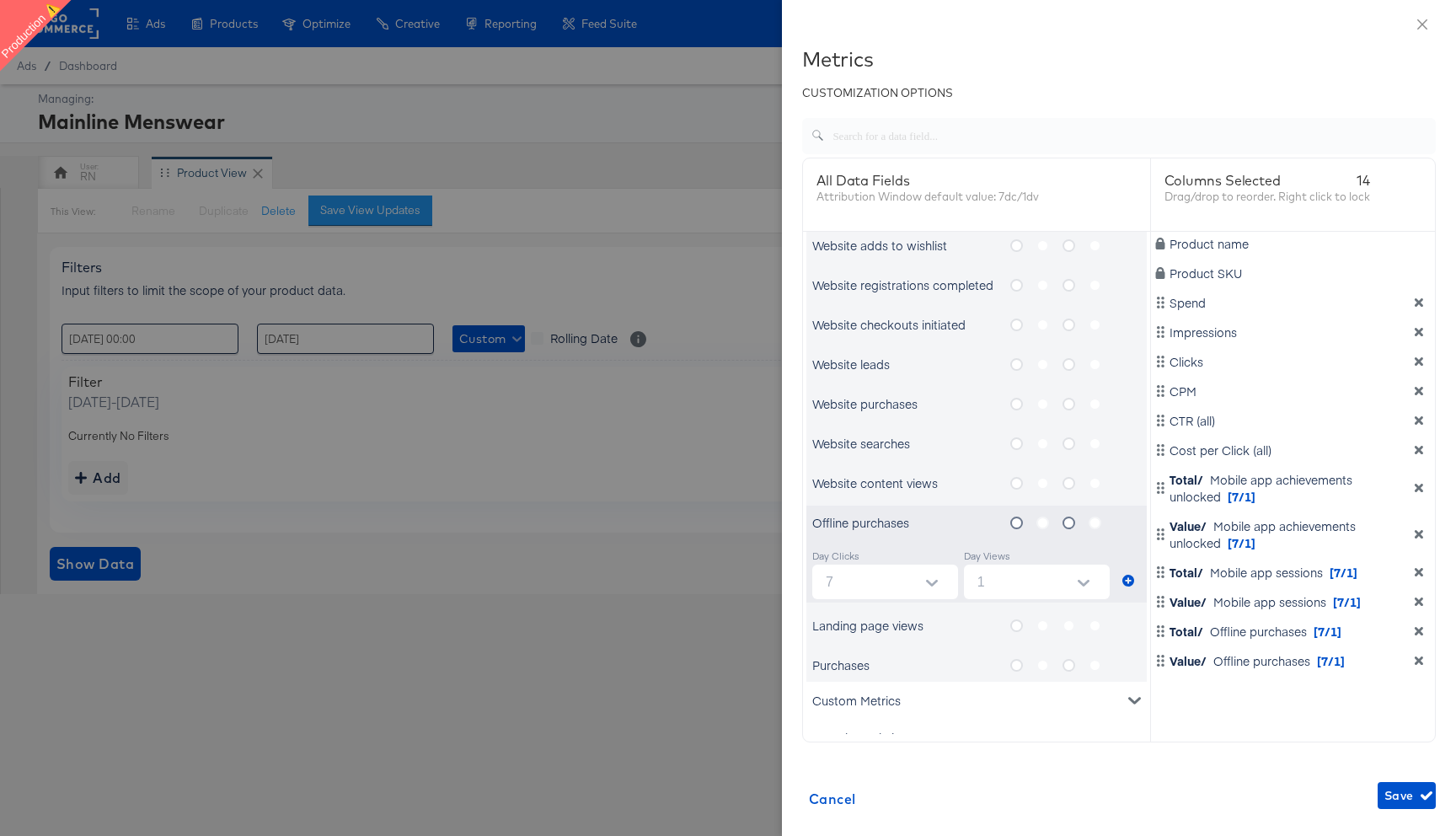
click at [0, 0] on input "metrics-list" at bounding box center [0, 0] width 0 height 0
click at [1129, 721] on icon "metrics-list" at bounding box center [1128, 723] width 12 height 12
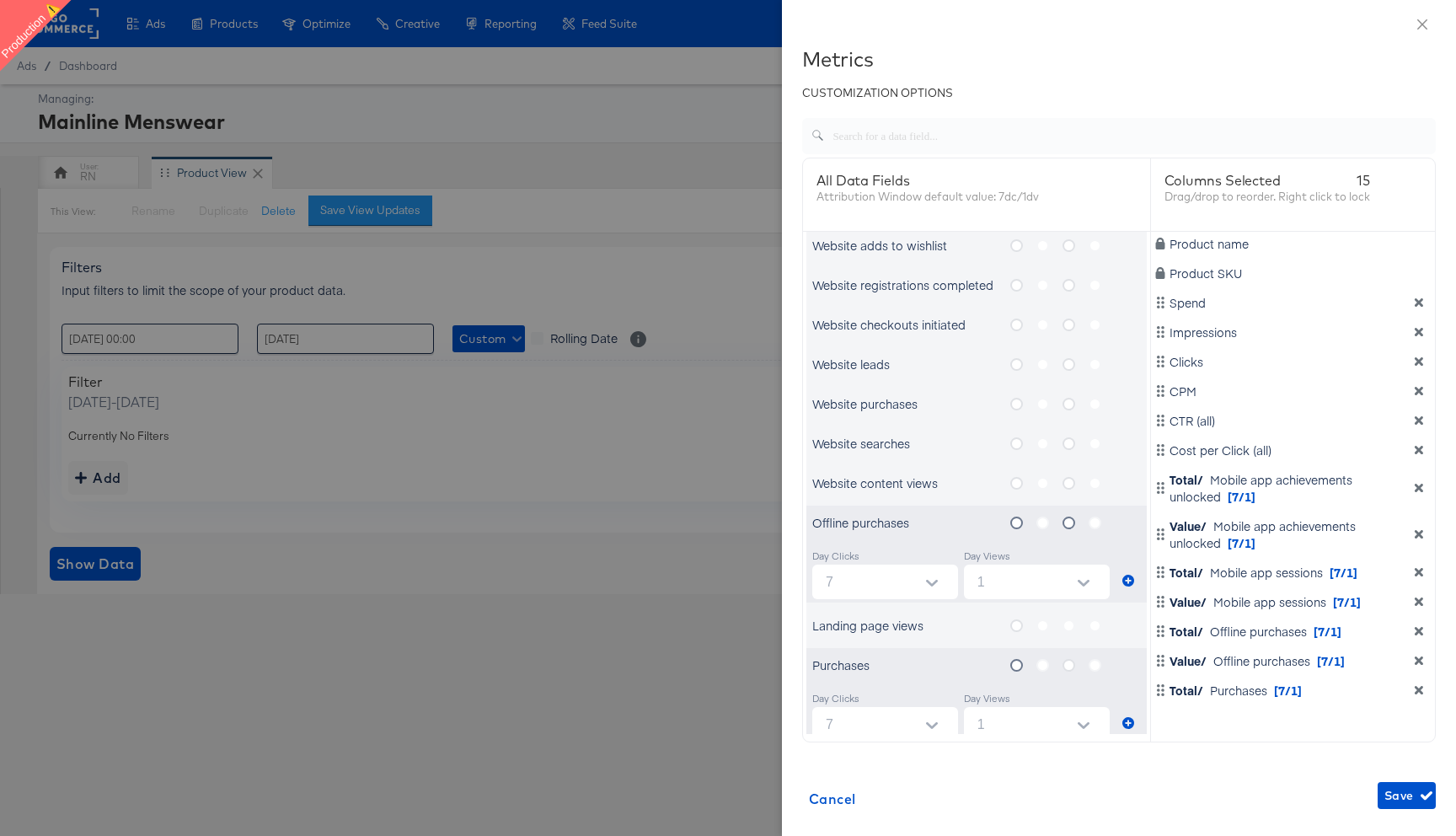
click at [1014, 628] on icon "metrics-list" at bounding box center [1017, 625] width 13 height 13
click at [0, 0] on input "metrics-list" at bounding box center [0, 0] width 0 height 0
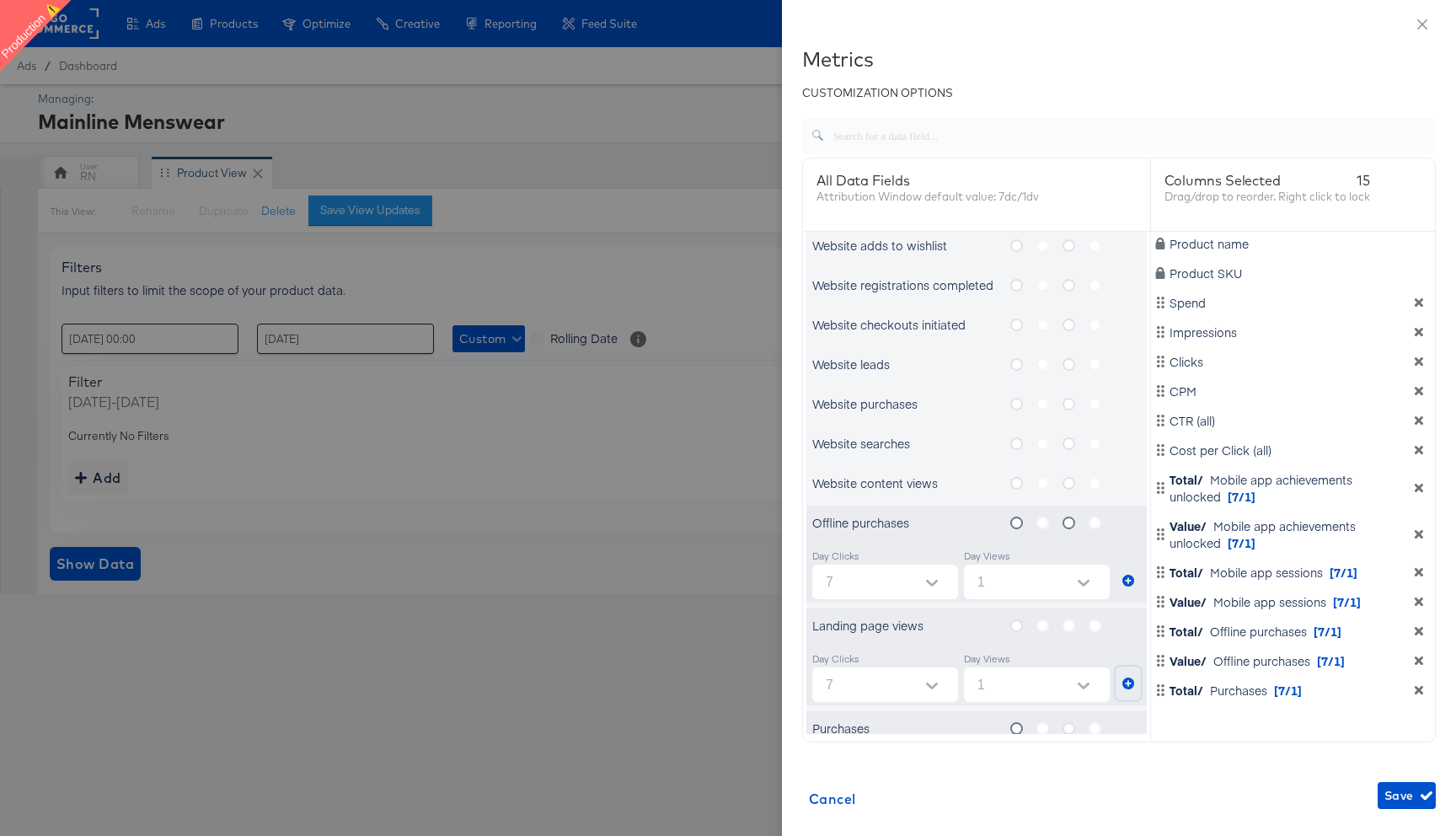
click at [1128, 679] on icon "metrics-list" at bounding box center [1128, 684] width 12 height 12
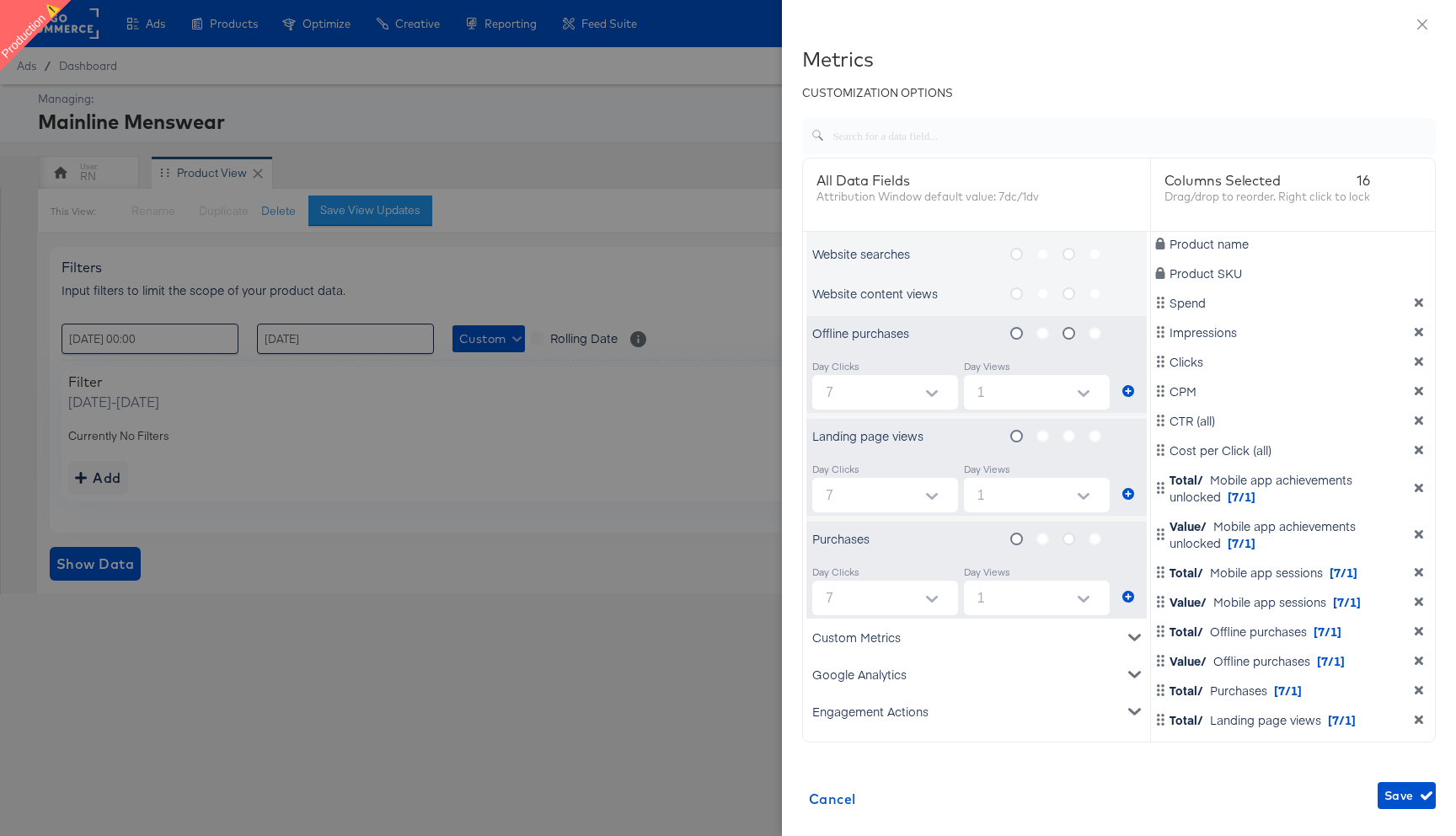
click at [1069, 547] on label "metrics-list" at bounding box center [1076, 538] width 26 height 21
click at [0, 0] on input "metrics-list" at bounding box center [0, 0] width 0 height 0
click at [1125, 598] on icon "metrics-list" at bounding box center [1128, 597] width 12 height 12
click at [1061, 644] on div "Custom Metrics" at bounding box center [976, 637] width 340 height 37
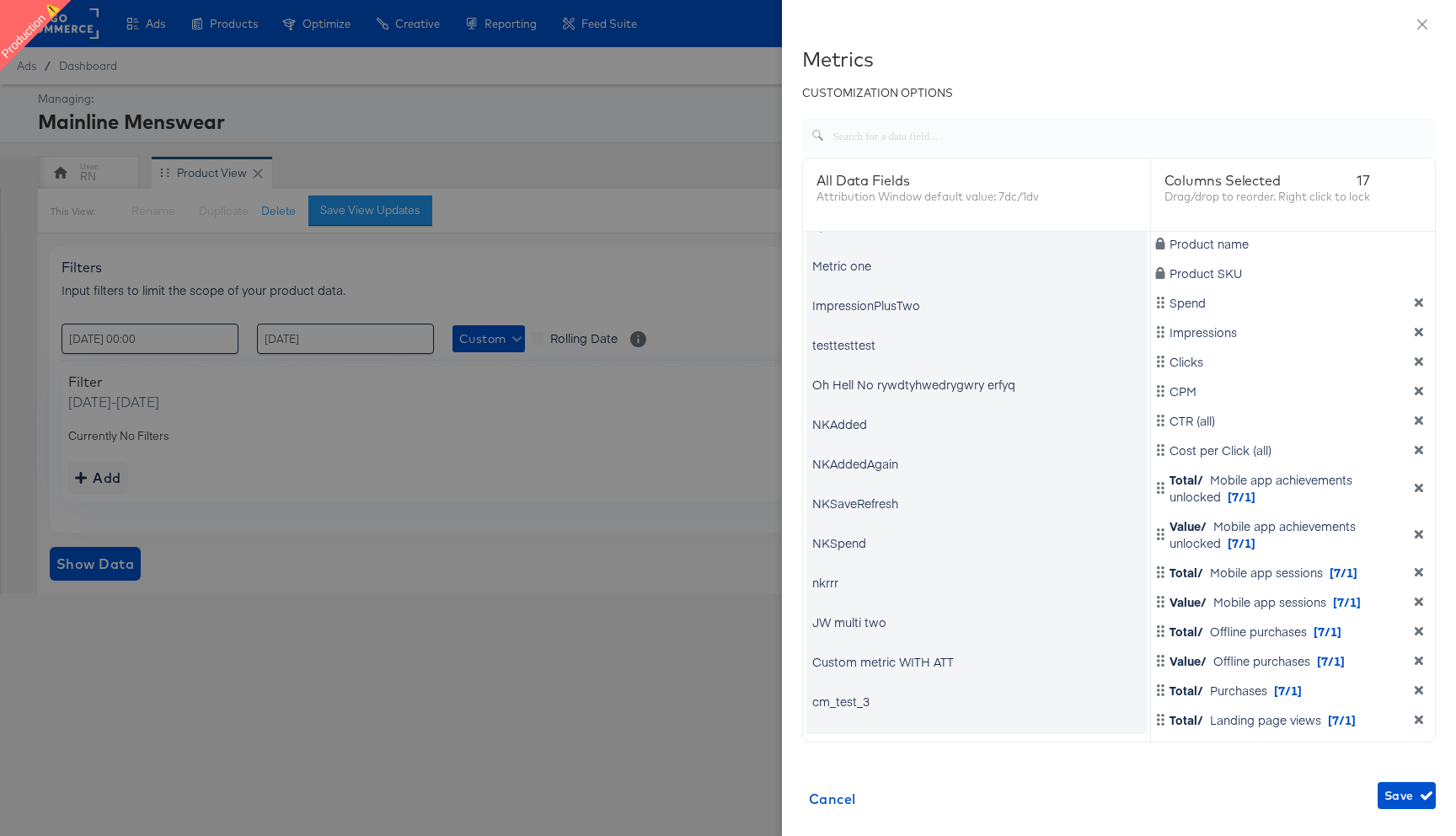
scroll to position [1996, 0]
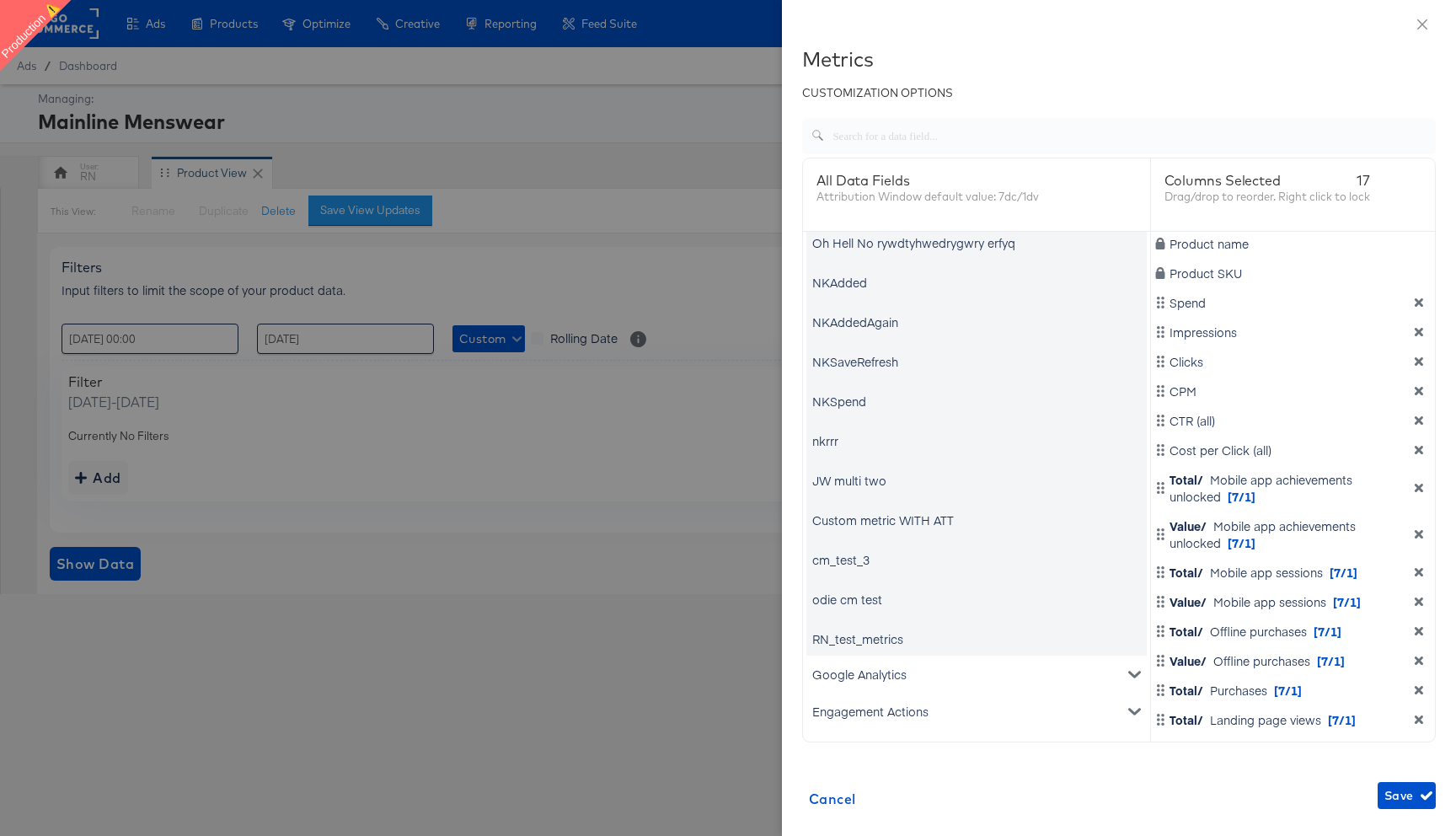
click at [1058, 683] on div "Google Analytics" at bounding box center [976, 674] width 340 height 37
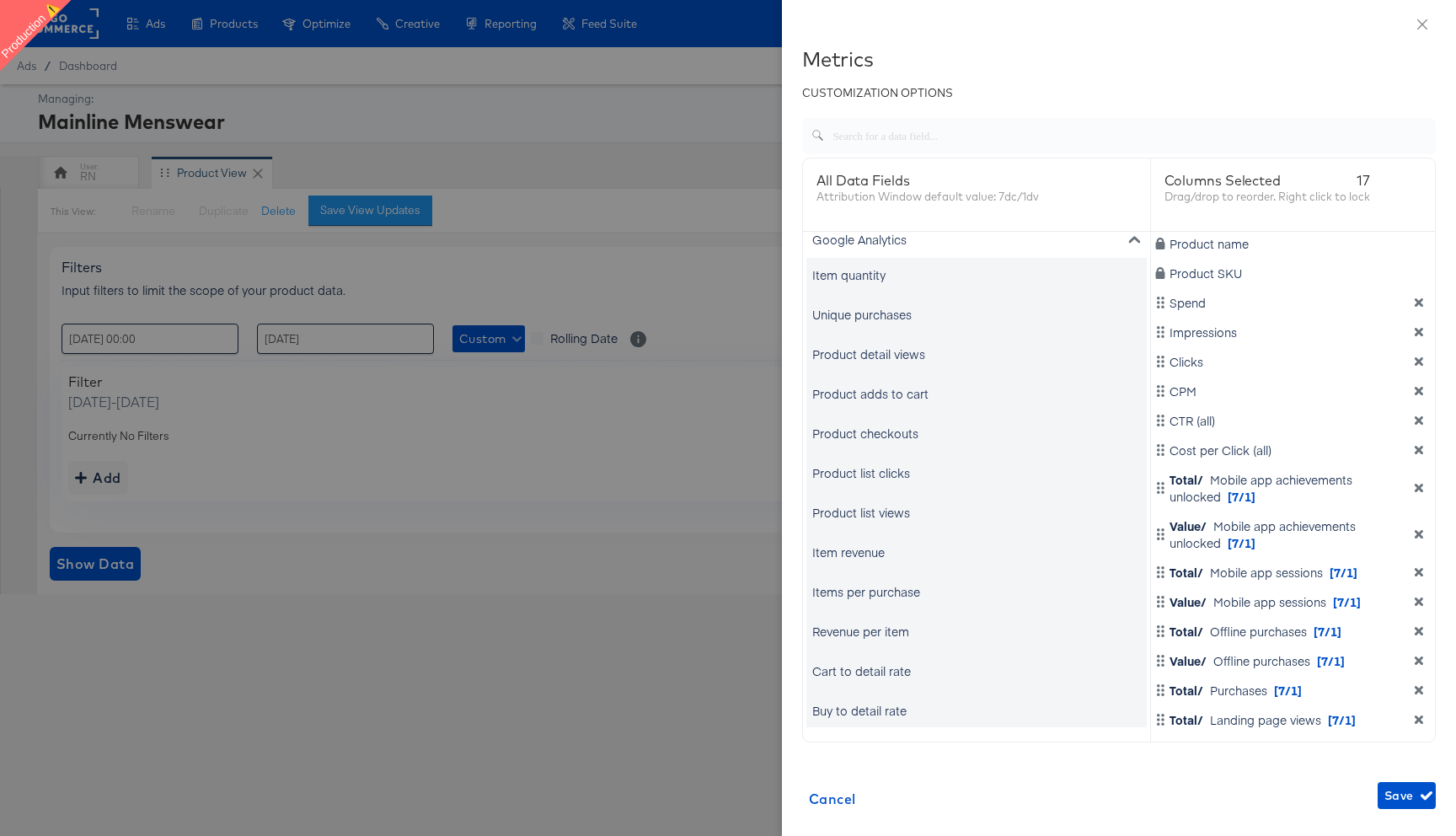
scroll to position [2465, 0]
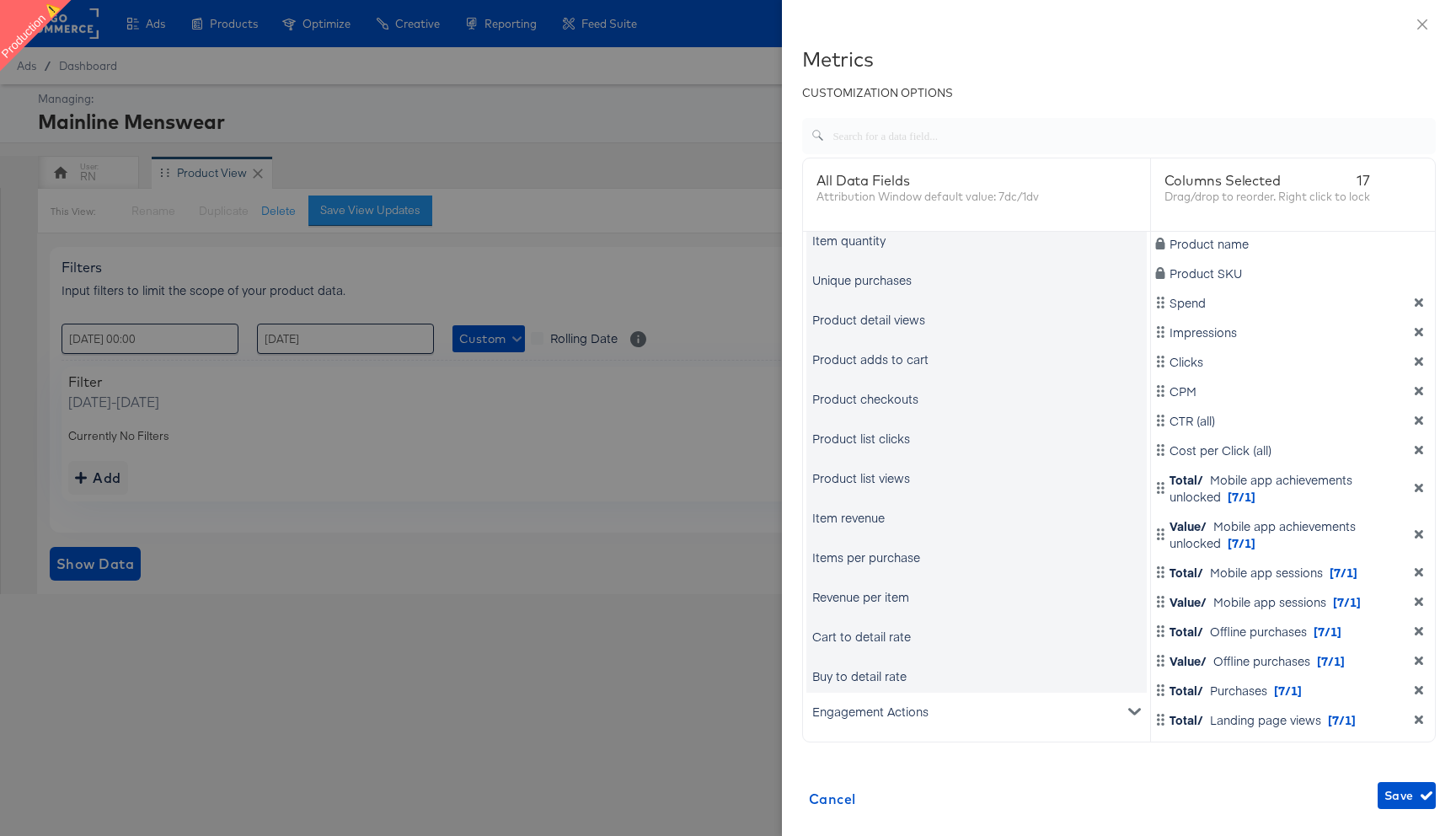
click at [877, 237] on div "Item quantity" at bounding box center [849, 239] width 73 height 17
click at [878, 271] on div "Unique purchases" at bounding box center [976, 279] width 340 height 34
click at [880, 280] on div "Unique purchases" at bounding box center [862, 279] width 99 height 17
click at [889, 319] on div "Product detail views" at bounding box center [869, 318] width 113 height 17
click at [890, 358] on div "Product adds to cart" at bounding box center [871, 358] width 117 height 17
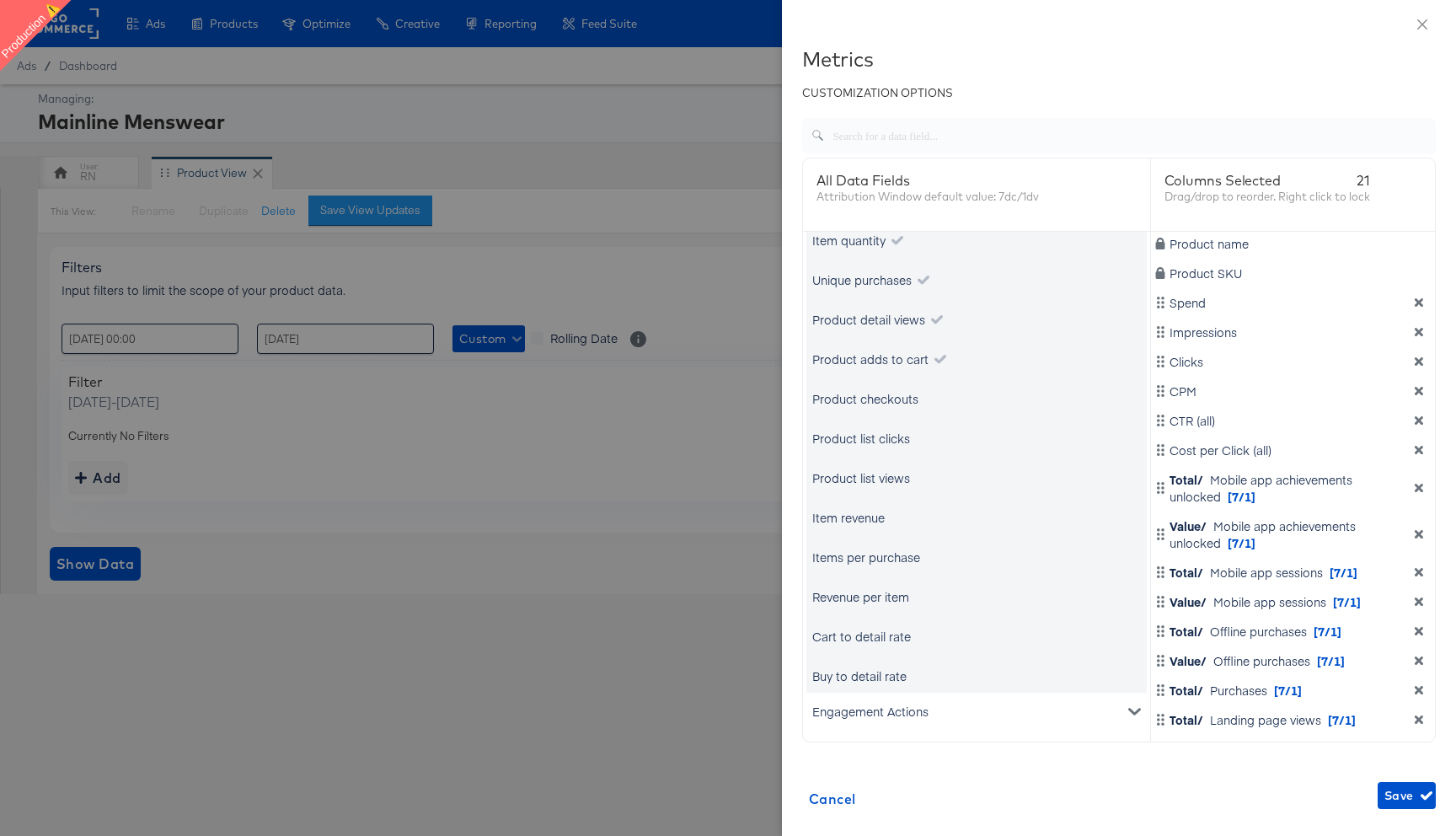
click at [885, 398] on div "Product checkouts" at bounding box center [865, 398] width 106 height 17
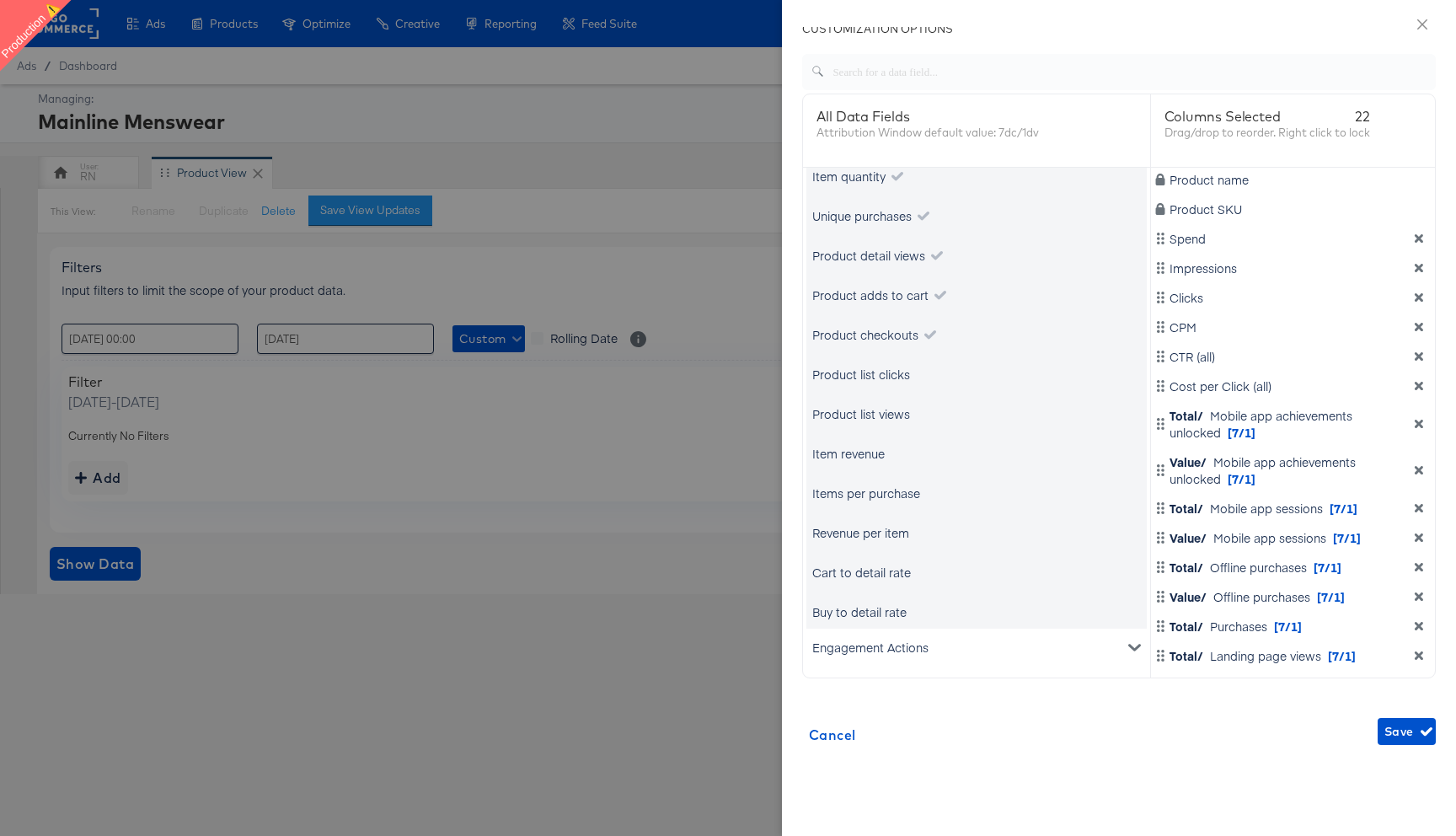
click at [885, 650] on div "Engagement Actions" at bounding box center [976, 647] width 340 height 37
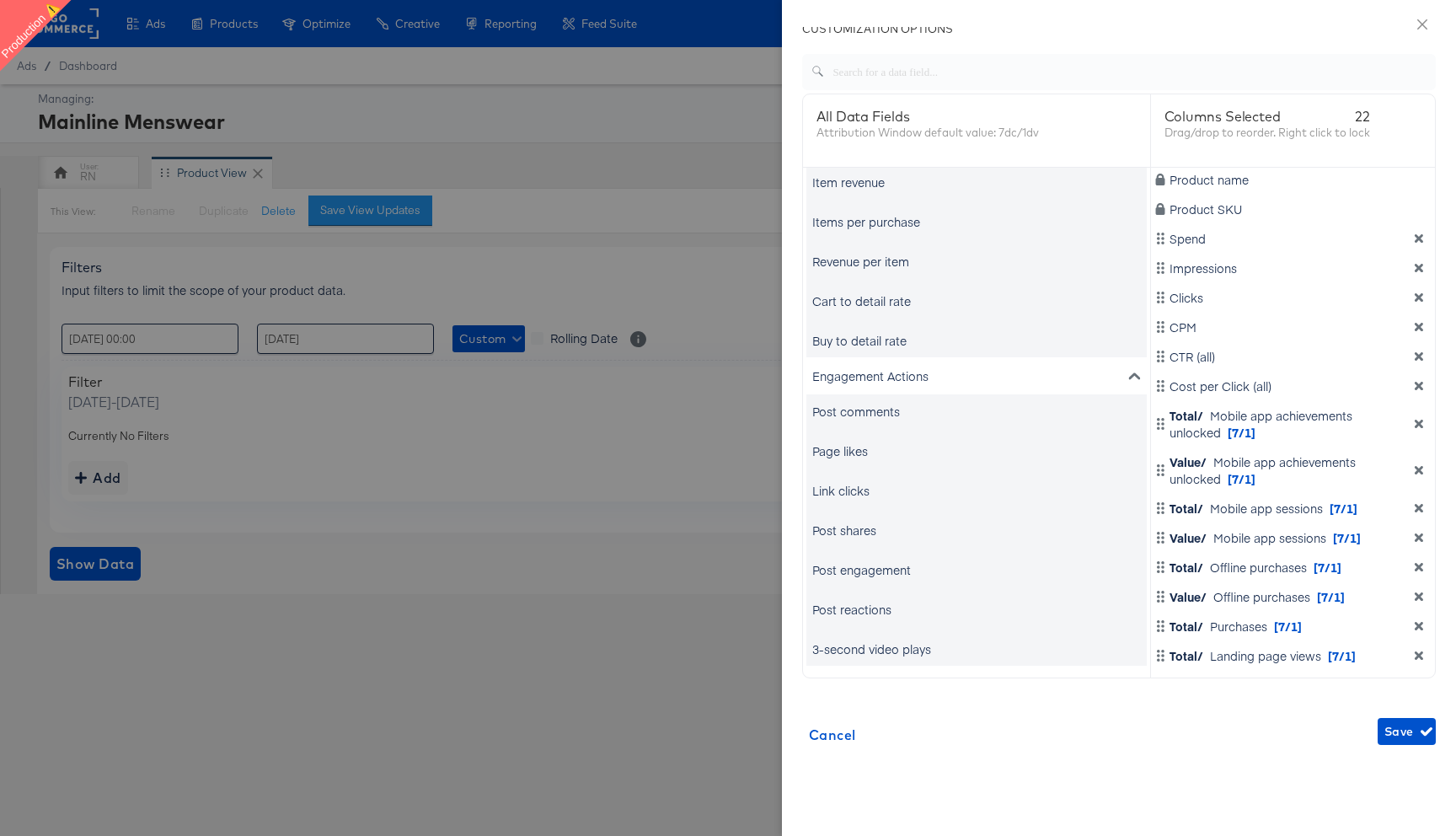
click at [869, 424] on div "Post comments" at bounding box center [976, 411] width 340 height 34
click at [856, 418] on div "Post comments" at bounding box center [856, 411] width 88 height 17
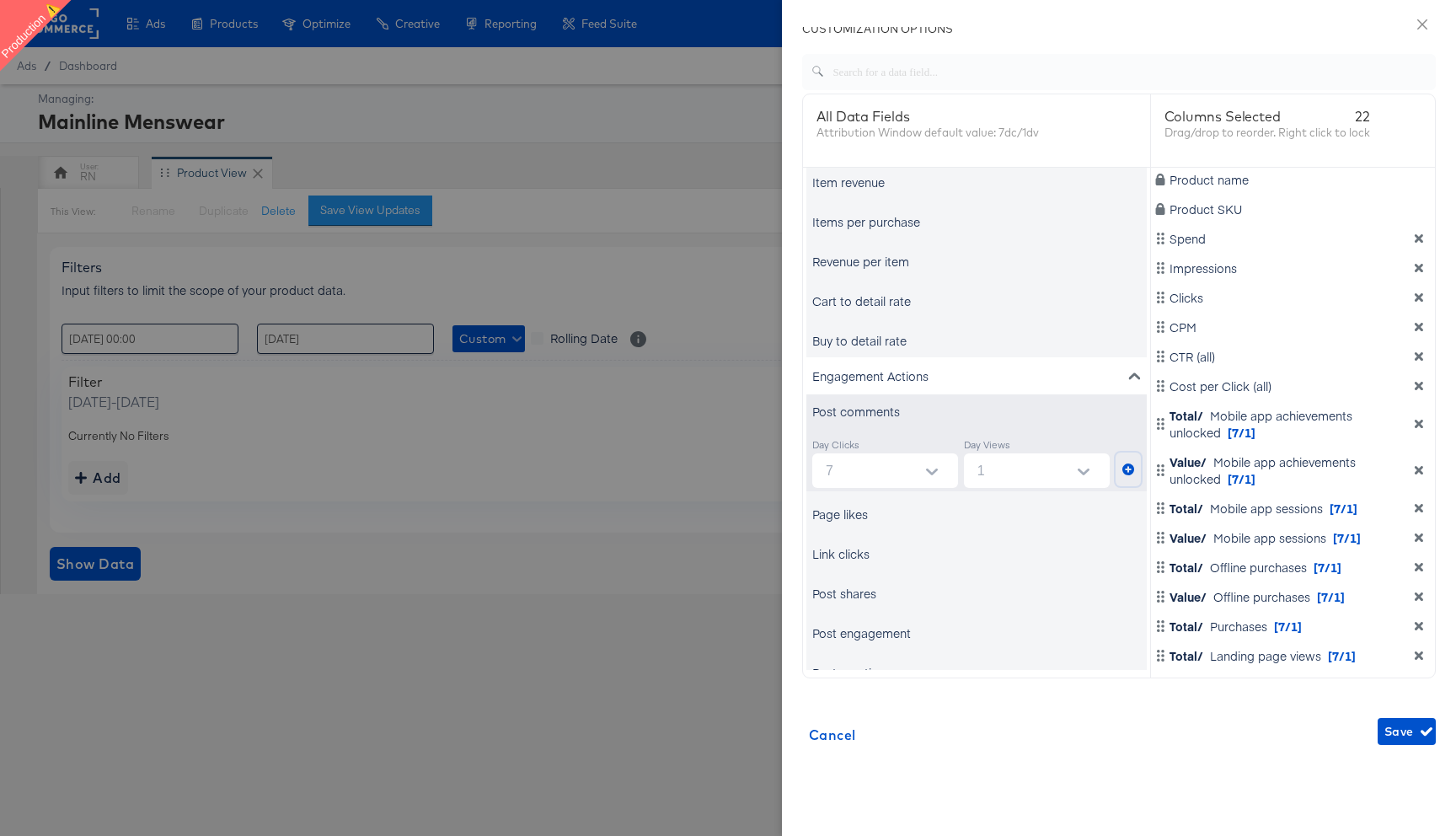
click at [1127, 465] on icon "metrics-list" at bounding box center [1128, 470] width 12 height 12
click at [845, 519] on div "Page likes" at bounding box center [840, 513] width 56 height 17
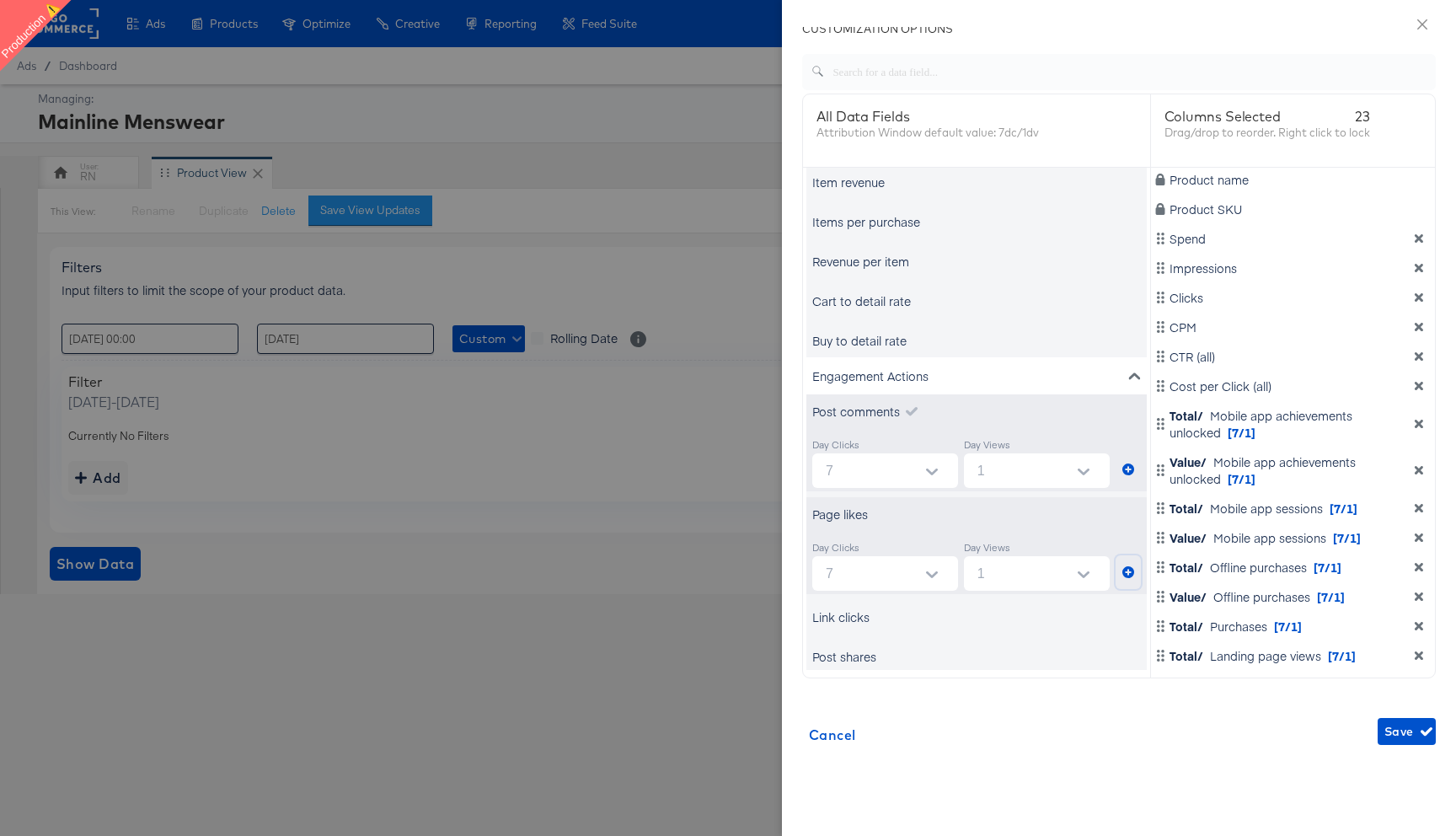
click at [1126, 573] on icon "metrics-list" at bounding box center [1128, 572] width 12 height 12
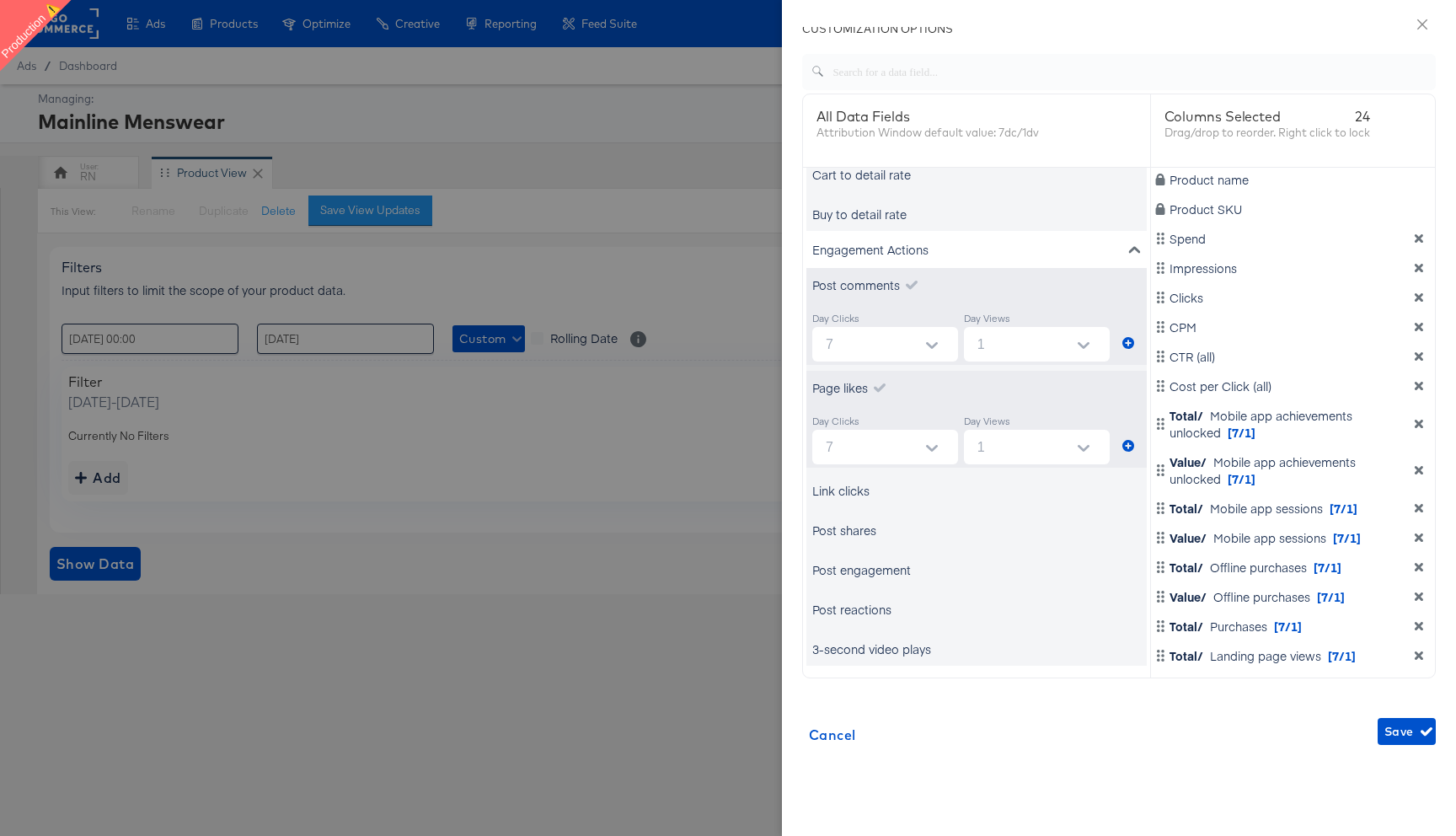
click at [863, 532] on div "Post shares" at bounding box center [845, 530] width 64 height 17
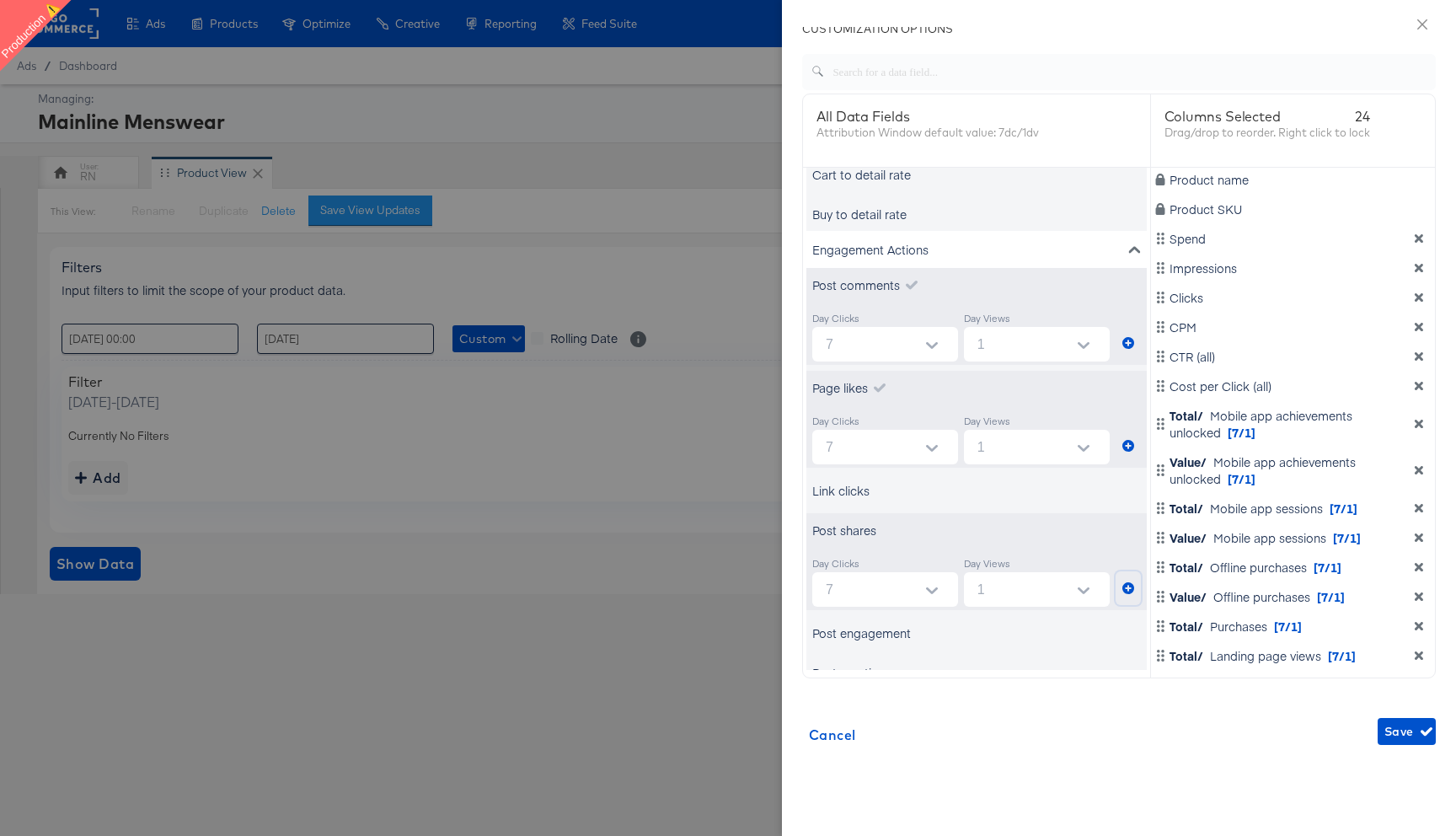
click at [1130, 587] on icon "metrics-list" at bounding box center [1128, 588] width 12 height 12
click at [1420, 736] on icon "button" at bounding box center [1426, 732] width 12 height 12
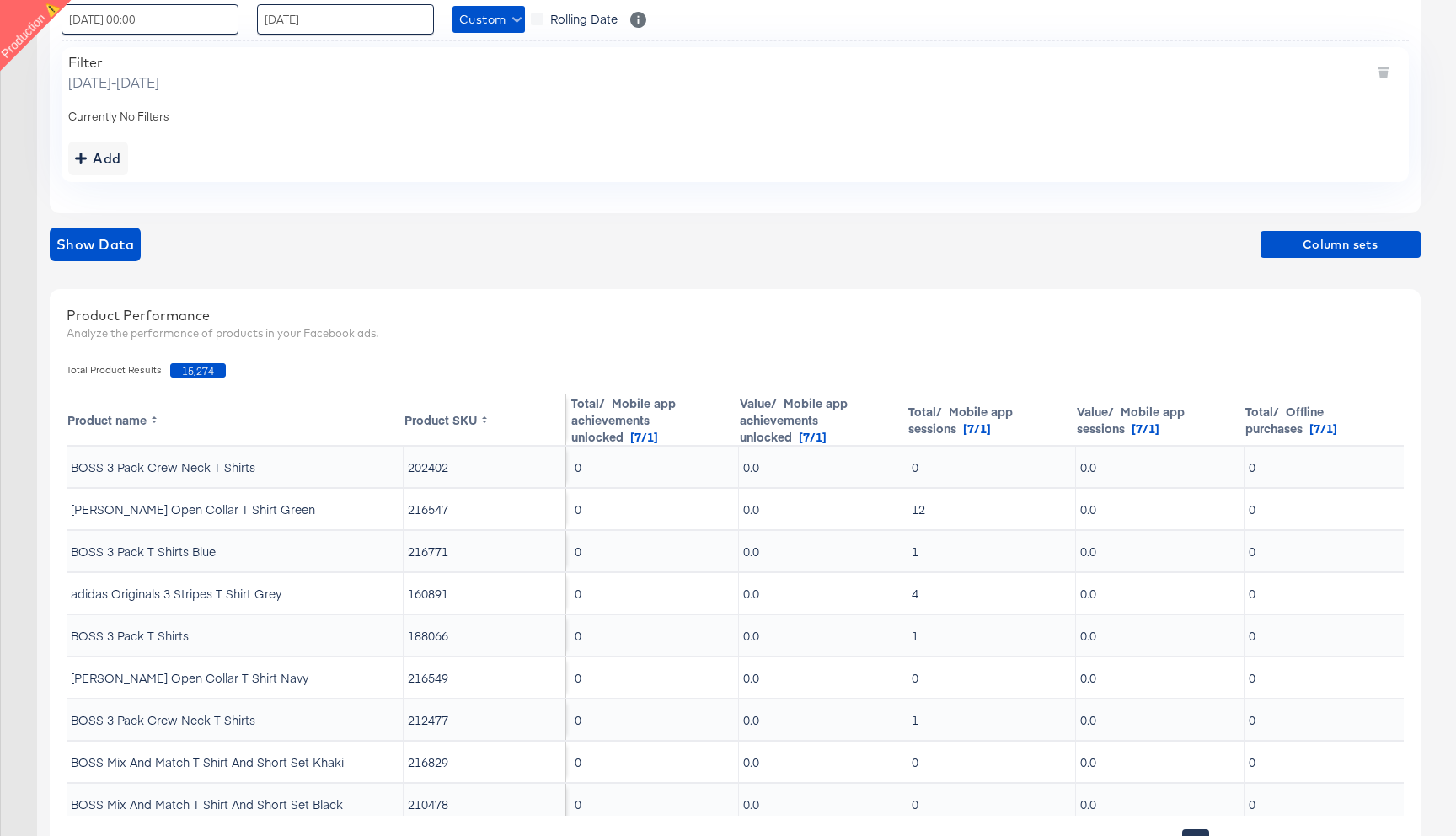
scroll to position [0, 1564]
